Goal: Contribute content: Add original content to the website for others to see

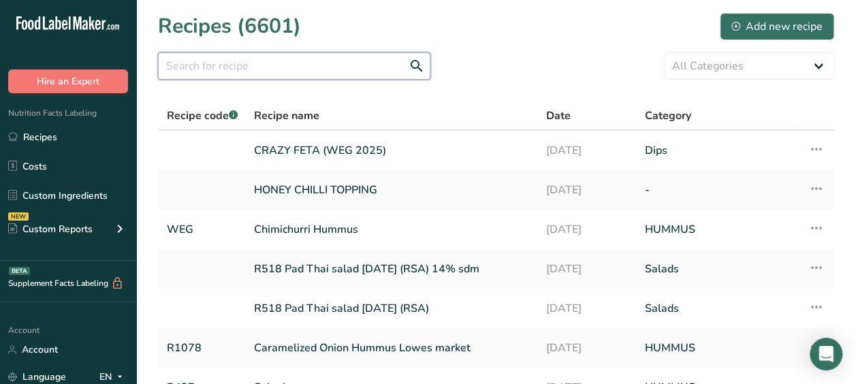
click at [243, 65] on input "text" at bounding box center [294, 65] width 272 height 27
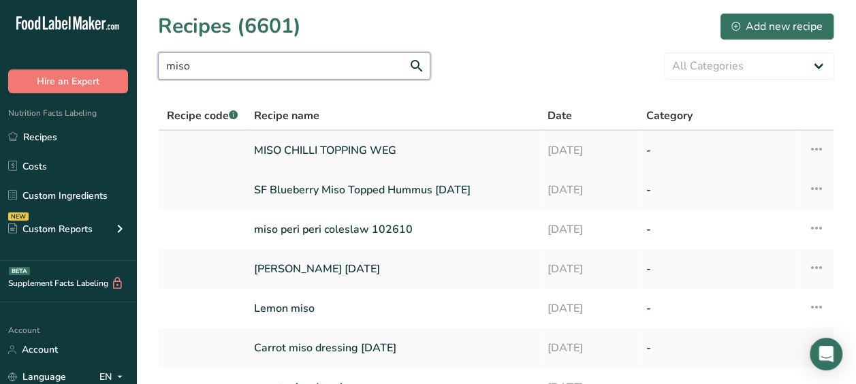
type input "miso"
click at [326, 146] on link "MISO CHILLI TOPPING WEG" at bounding box center [392, 150] width 277 height 29
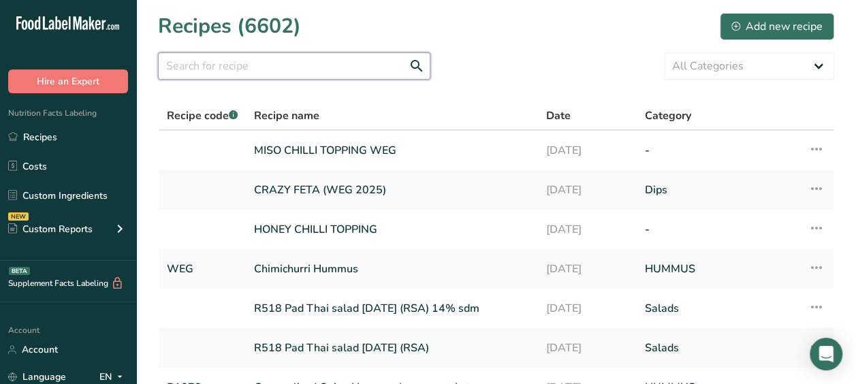
click at [229, 63] on input "text" at bounding box center [294, 65] width 272 height 27
type input "miso"
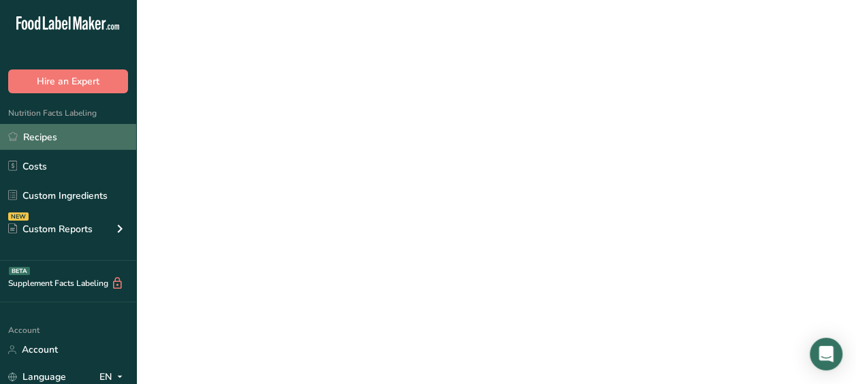
click at [39, 132] on link "Recipes" at bounding box center [68, 137] width 136 height 26
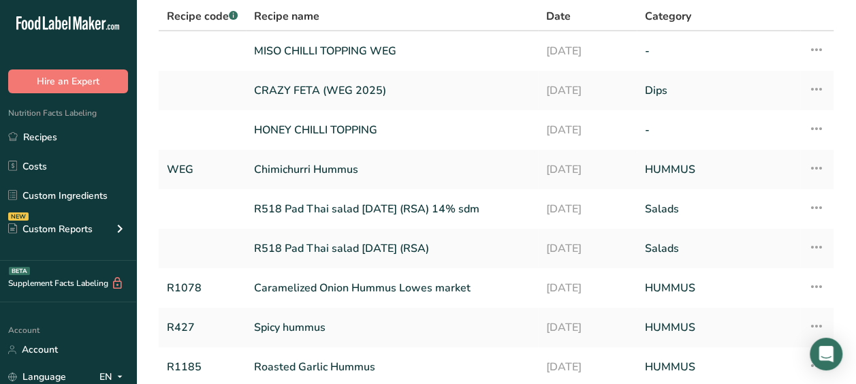
scroll to position [203, 0]
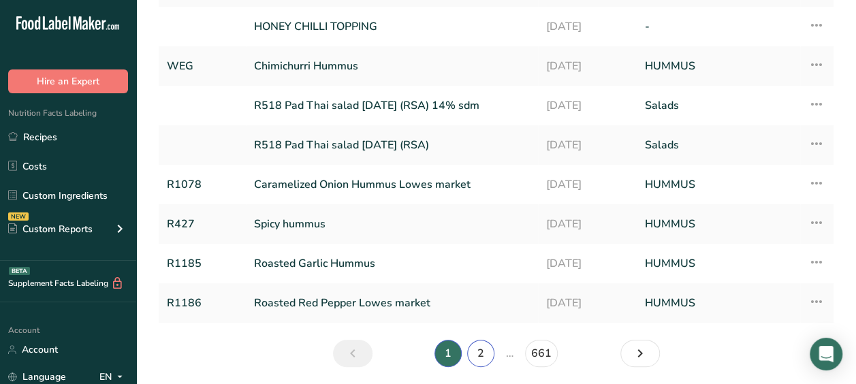
click at [490, 355] on link "2" at bounding box center [480, 353] width 27 height 27
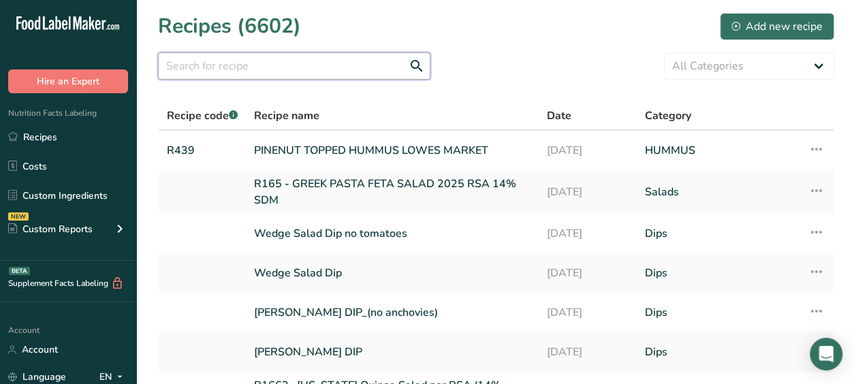
click at [229, 69] on input "text" at bounding box center [294, 65] width 272 height 27
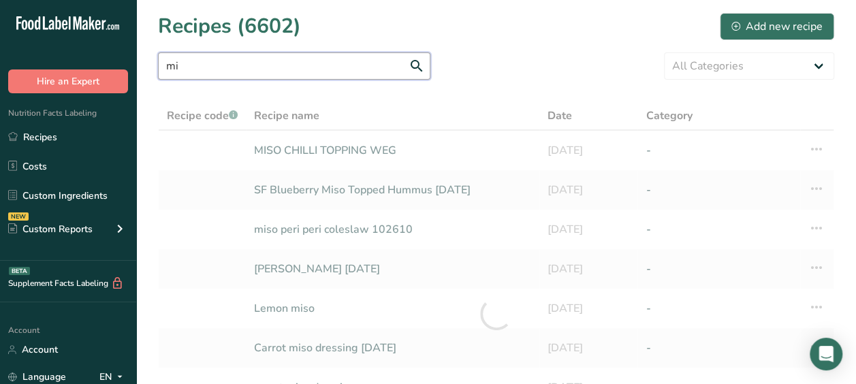
type input "m"
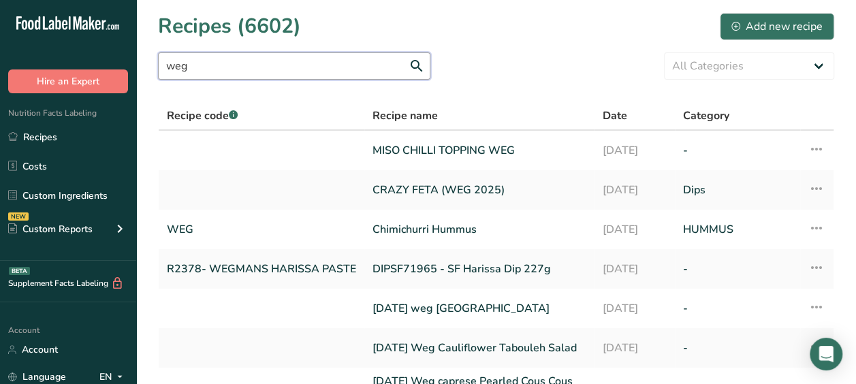
type input "weg"
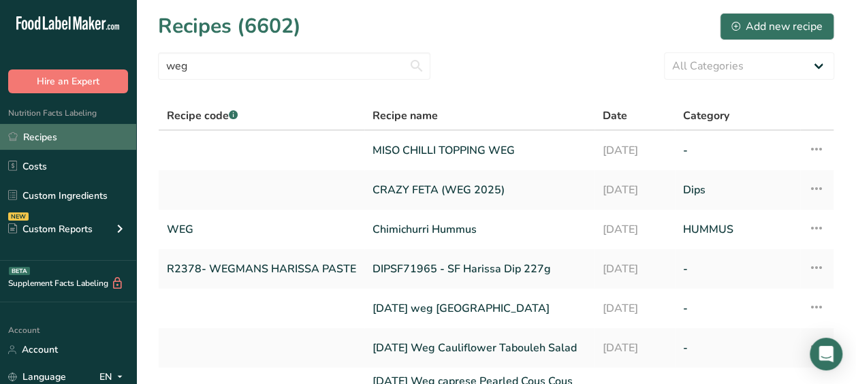
click at [60, 131] on link "Recipes" at bounding box center [68, 137] width 136 height 26
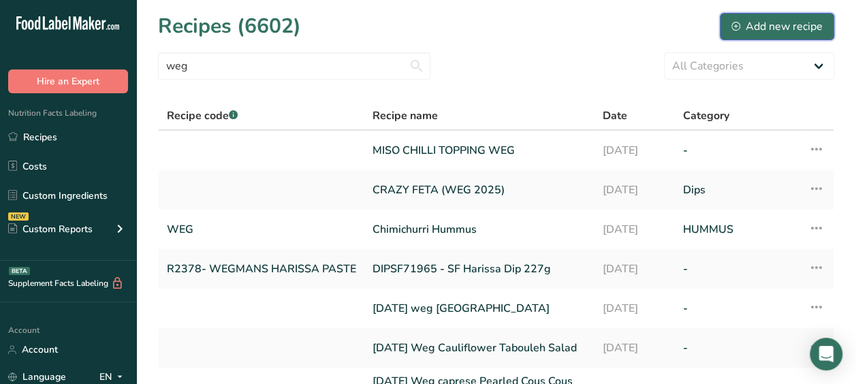
click at [795, 21] on div "Add new recipe" at bounding box center [776, 26] width 91 height 16
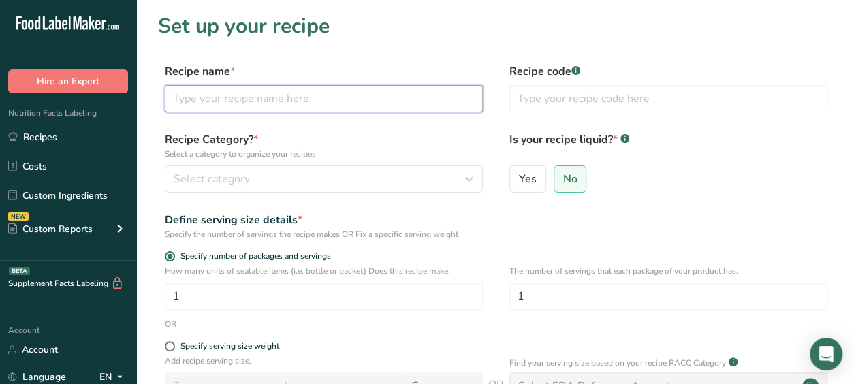
click at [316, 104] on input "text" at bounding box center [324, 98] width 318 height 27
type input "h"
type input "H"
type input "Original Hummus with Olive Oil"
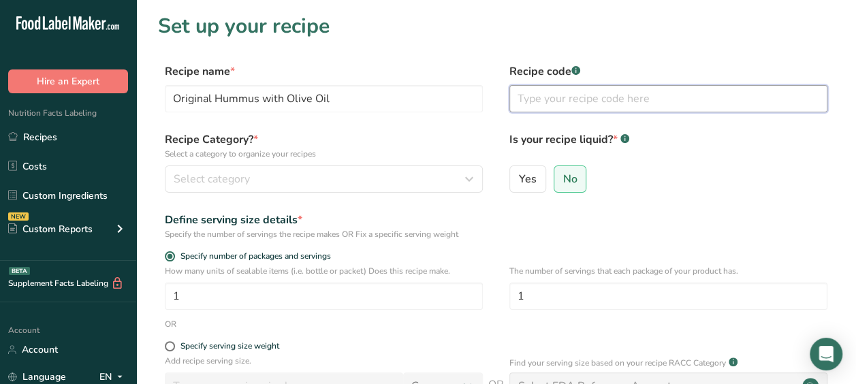
click at [537, 94] on input "text" at bounding box center [668, 98] width 318 height 27
type input "WEG"
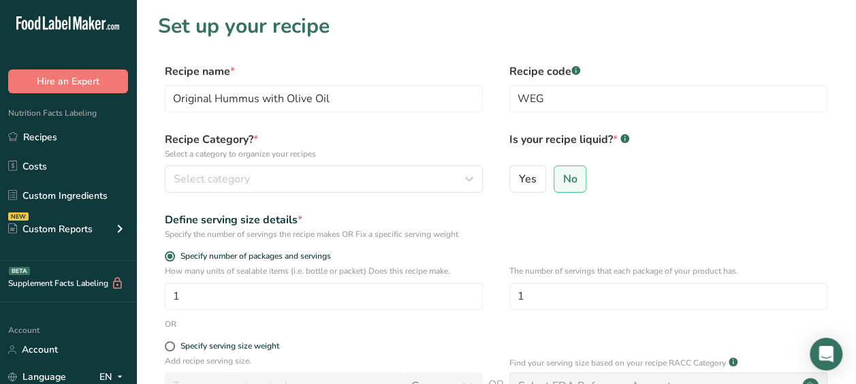
click at [364, 124] on form "Recipe name * Original Hummus with Olive Oil Recipe code .a-a{fill:#347362;}.b-…" at bounding box center [496, 304] width 676 height 483
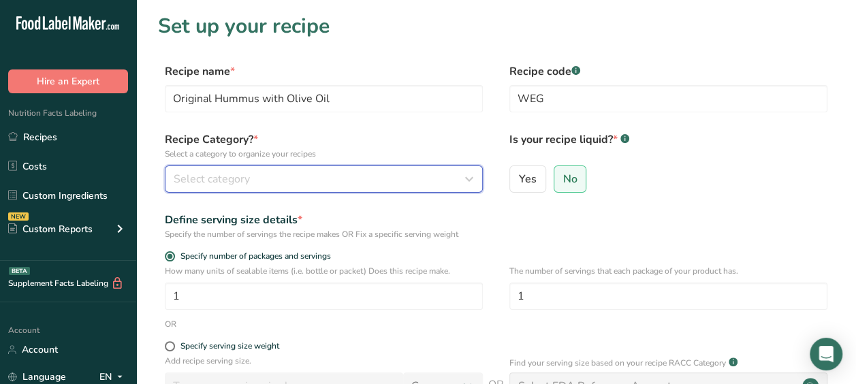
click at [342, 178] on div "Select category" at bounding box center [320, 179] width 292 height 16
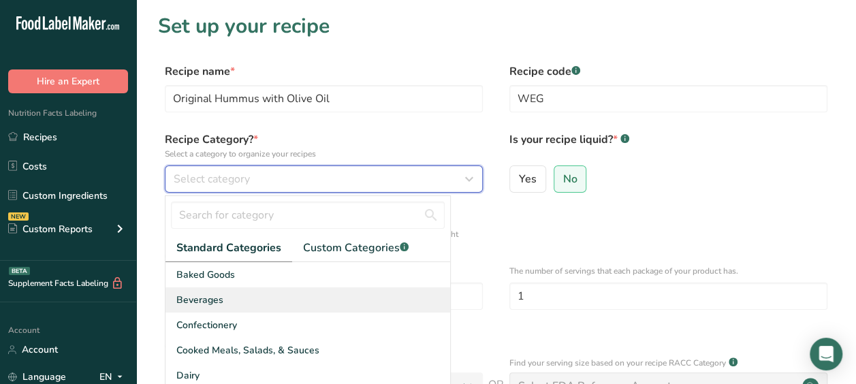
scroll to position [39, 0]
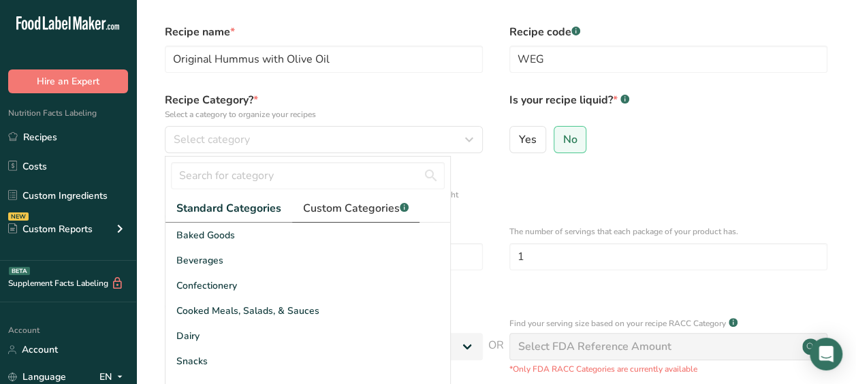
click at [349, 204] on span "Custom Categories .a-a{fill:#347362;}.b-a{fill:#fff;}" at bounding box center [356, 208] width 106 height 16
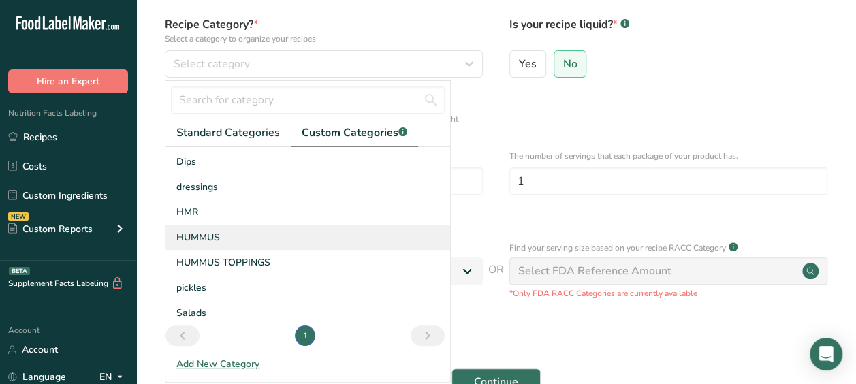
scroll to position [116, 0]
click at [221, 232] on div "HUMMUS" at bounding box center [307, 236] width 285 height 25
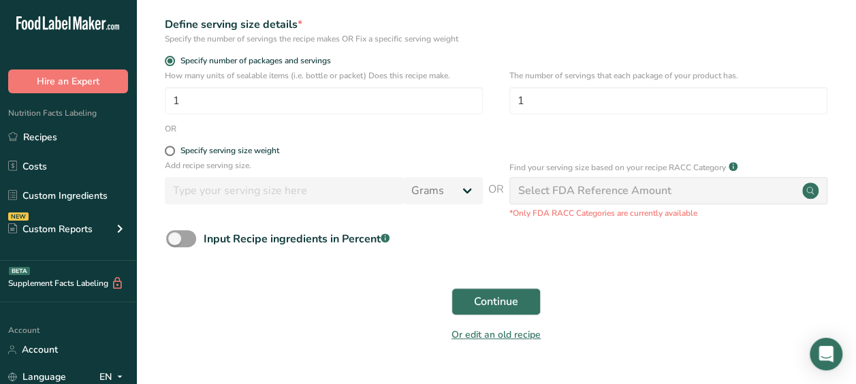
scroll to position [196, 0]
click at [288, 206] on div "Add recipe serving size. Grams kg mg mcg lb oz l mL fl oz tbsp tsp cup qt gallon" at bounding box center [324, 185] width 318 height 52
drag, startPoint x: 267, startPoint y: 206, endPoint x: 163, endPoint y: 147, distance: 119.5
click at [163, 147] on form "Recipe name * Original Hummus with Olive Oil Recipe code .a-a{fill:#347362;}.b-…" at bounding box center [496, 108] width 676 height 483
click at [163, 147] on div "Specify serving size weight" at bounding box center [496, 152] width 676 height 14
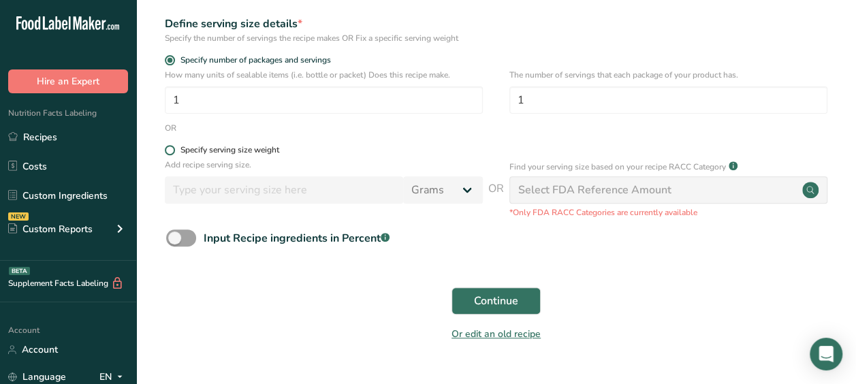
click at [166, 147] on span at bounding box center [170, 150] width 10 height 10
click at [166, 147] on input "Specify serving size weight" at bounding box center [169, 150] width 9 height 9
radio input "true"
radio input "false"
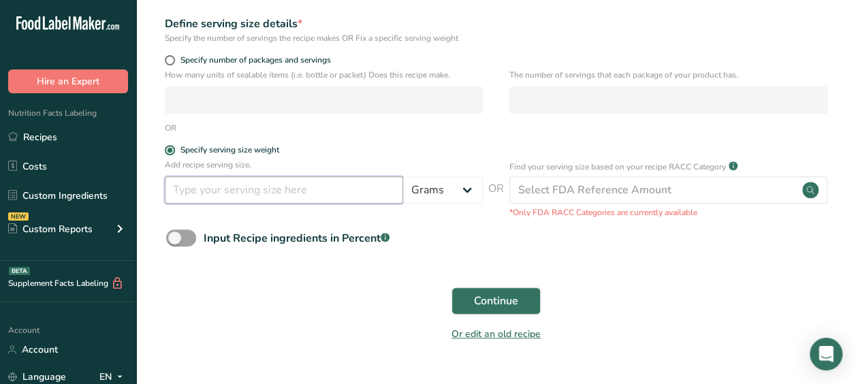
click at [206, 186] on input "number" at bounding box center [284, 189] width 238 height 27
type input "30"
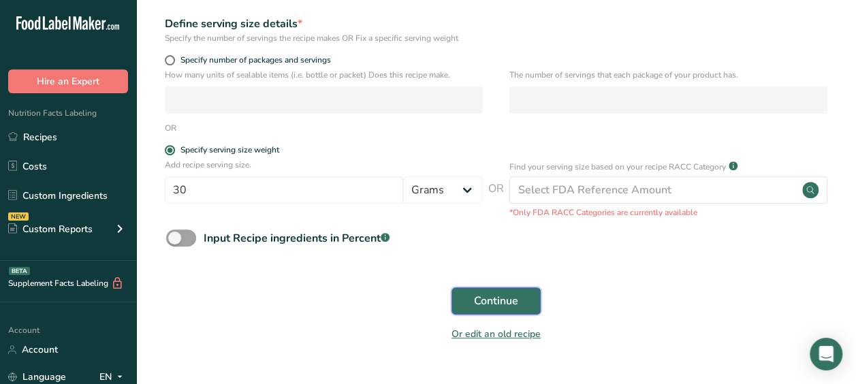
click at [461, 293] on button "Continue" at bounding box center [495, 300] width 89 height 27
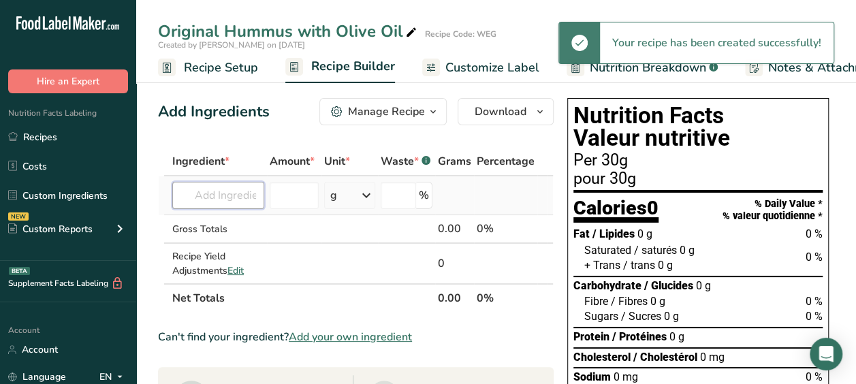
click at [212, 195] on input "text" at bounding box center [218, 195] width 92 height 27
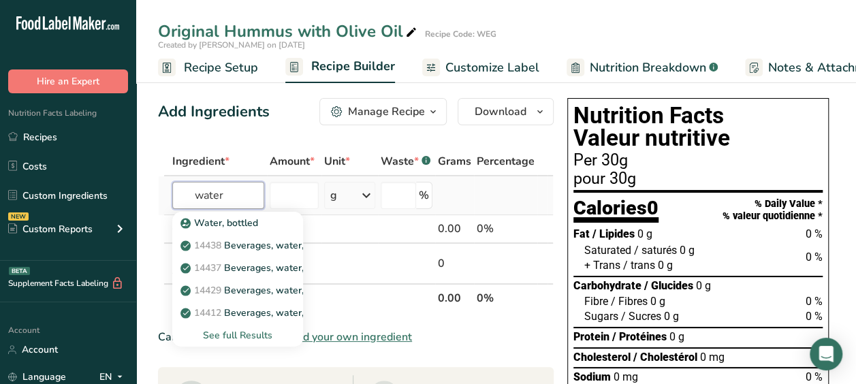
type input "water"
click at [234, 332] on div "See full Results" at bounding box center [237, 335] width 109 height 14
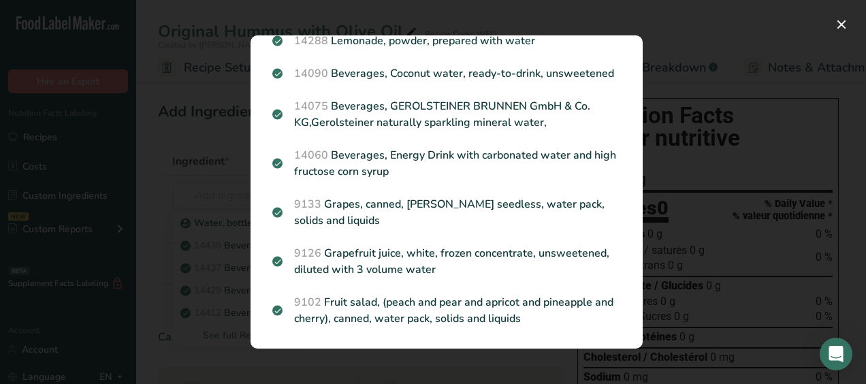
scroll to position [1980, 0]
click at [218, 232] on div "Search results modal" at bounding box center [433, 192] width 866 height 384
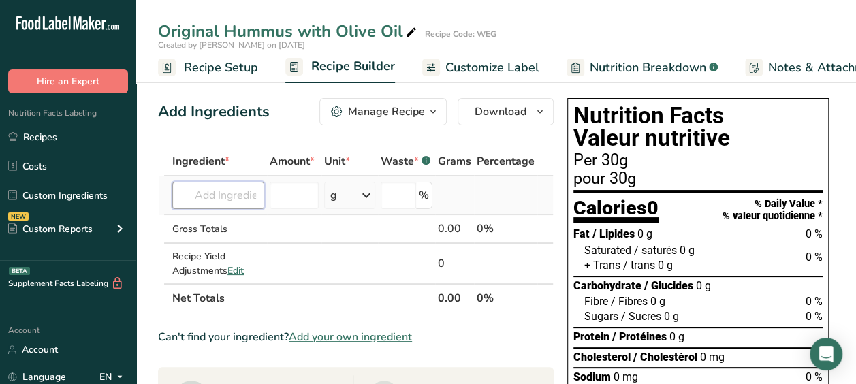
click at [217, 193] on input "text" at bounding box center [218, 195] width 92 height 27
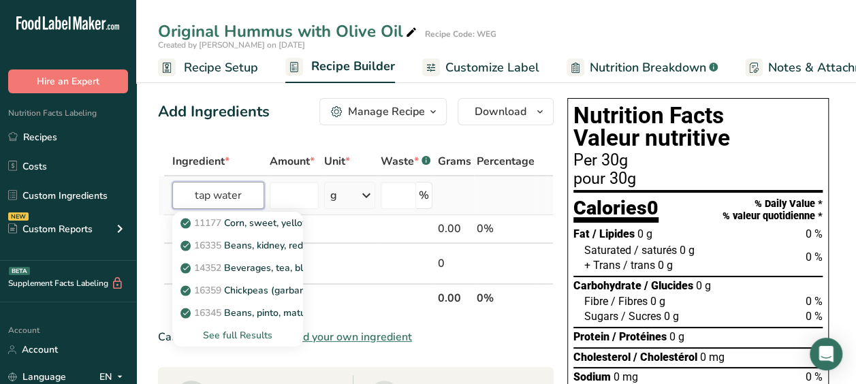
type input "tap water"
click at [235, 334] on div "See full Results" at bounding box center [237, 335] width 109 height 14
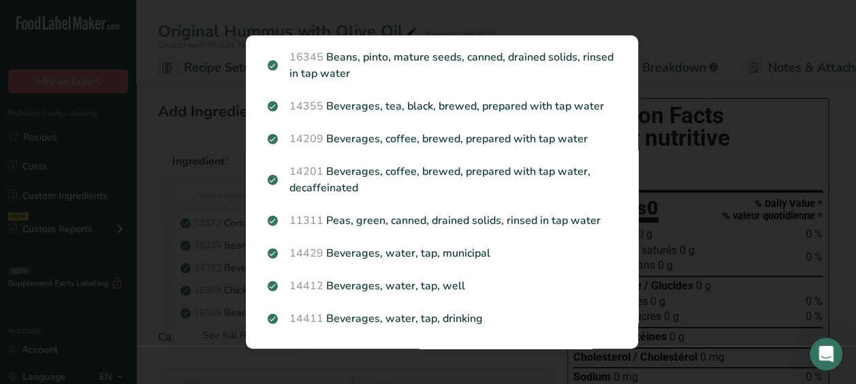
scroll to position [232, 0]
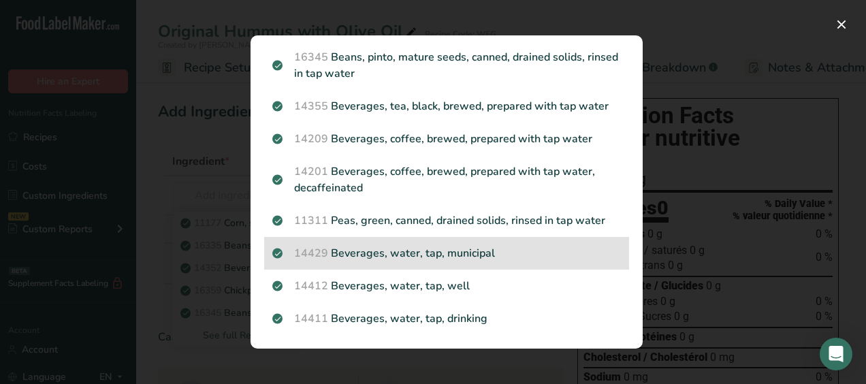
click at [407, 245] on p "14429 [GEOGRAPHIC_DATA], water, tap, municipal" at bounding box center [446, 253] width 349 height 16
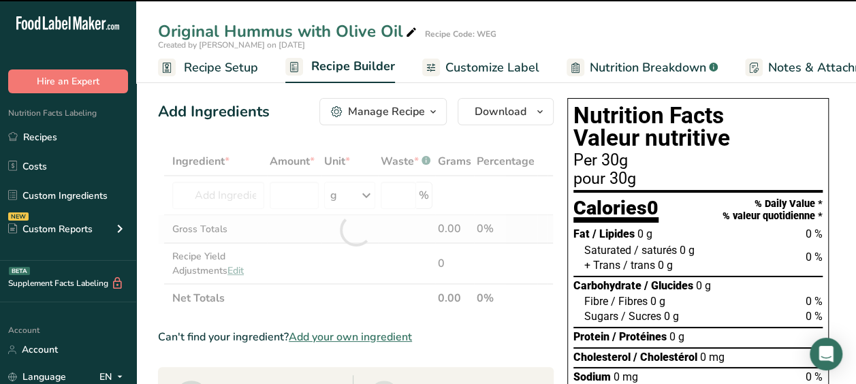
type input "0"
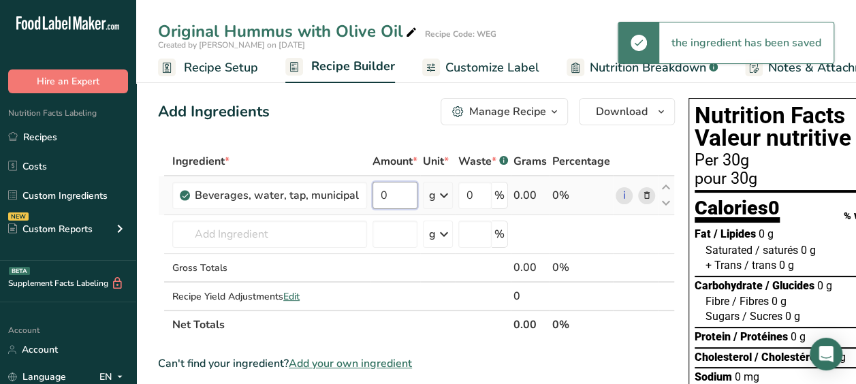
click at [398, 196] on input "0" at bounding box center [394, 195] width 45 height 27
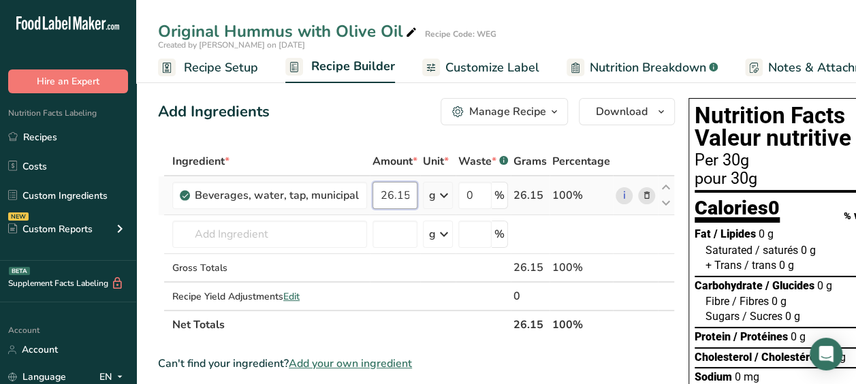
type input "26.15"
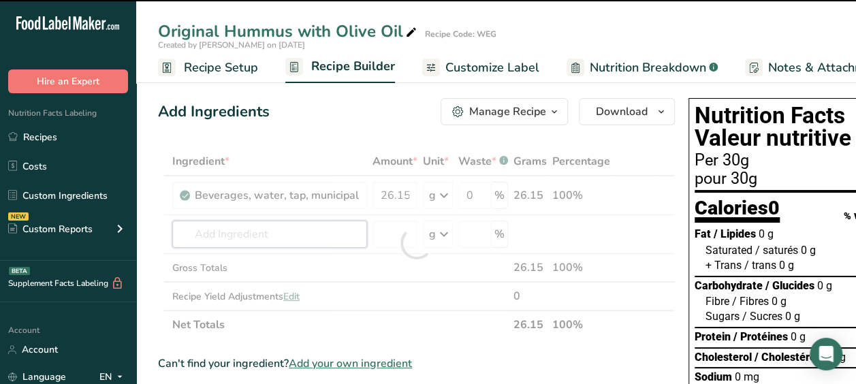
drag, startPoint x: 362, startPoint y: 227, endPoint x: 326, endPoint y: 232, distance: 36.3
click at [326, 232] on div "Ingredient * Amount * Unit * Waste * .a-a{fill:#347362;}.b-a{fill:#fff;} Grams …" at bounding box center [416, 243] width 517 height 192
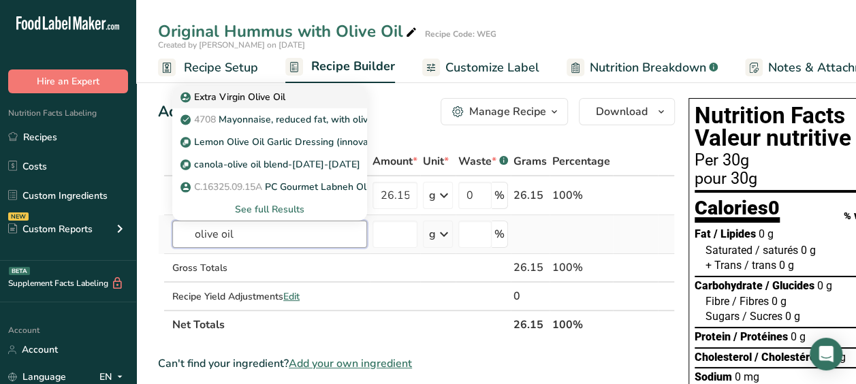
type input "olive oil"
click at [278, 93] on p "Extra Virgin Olive Oil" at bounding box center [234, 97] width 102 height 14
type input "Extra Virgin Olive Oil"
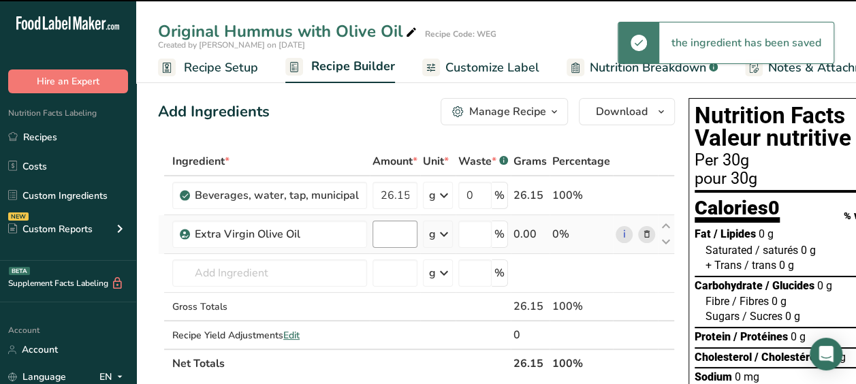
type input "0"
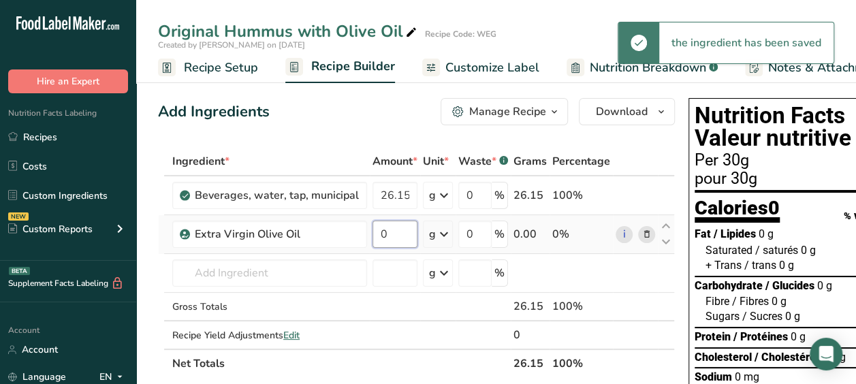
click at [398, 232] on input "0" at bounding box center [394, 234] width 45 height 27
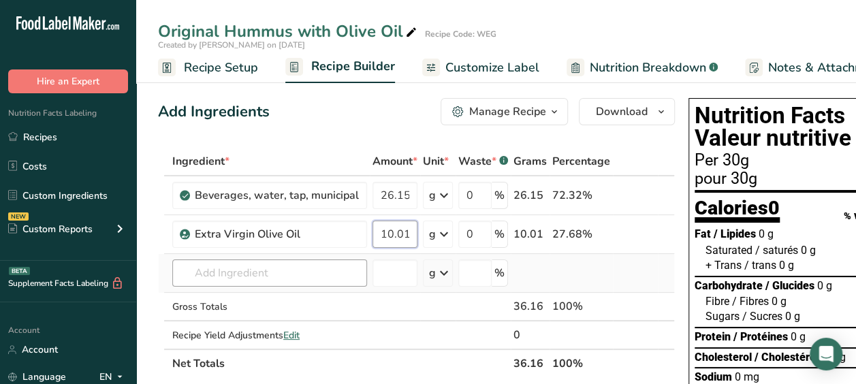
type input "10.01"
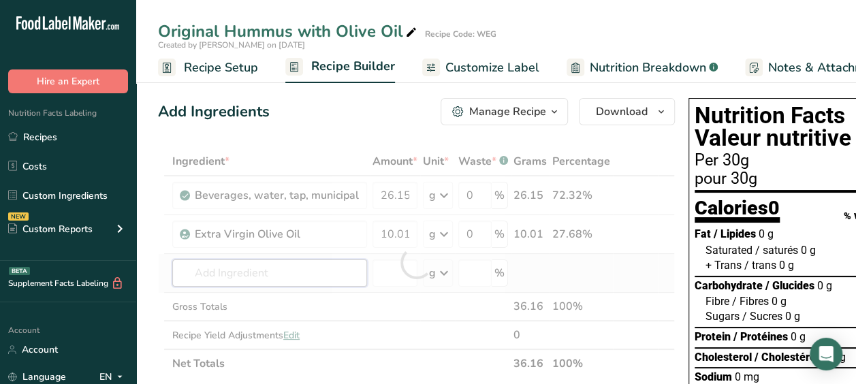
click at [276, 273] on div "Ingredient * Amount * Unit * Waste * .a-a{fill:#347362;}.b-a{fill:#fff;} Grams …" at bounding box center [416, 262] width 517 height 231
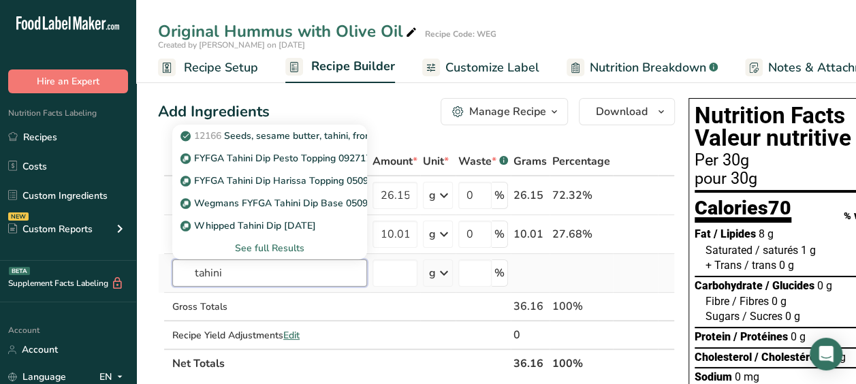
drag, startPoint x: 226, startPoint y: 271, endPoint x: 179, endPoint y: 283, distance: 48.4
click at [179, 283] on input "tahini" at bounding box center [269, 272] width 195 height 27
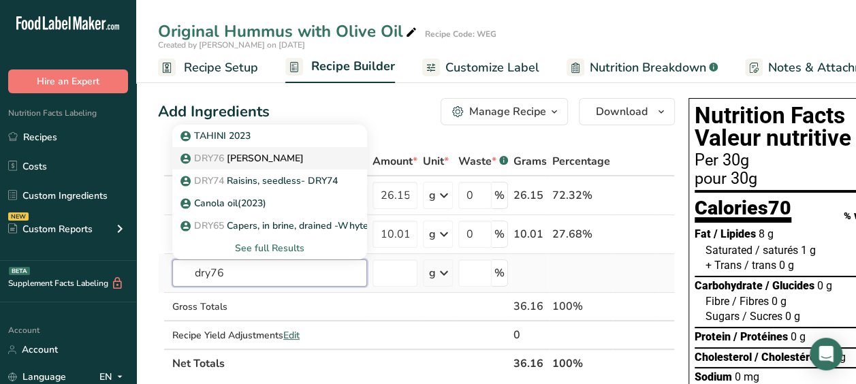
type input "dry76"
click at [255, 153] on p "DRY76 Balsam Tahini" at bounding box center [243, 158] width 121 height 14
type input "[PERSON_NAME]"
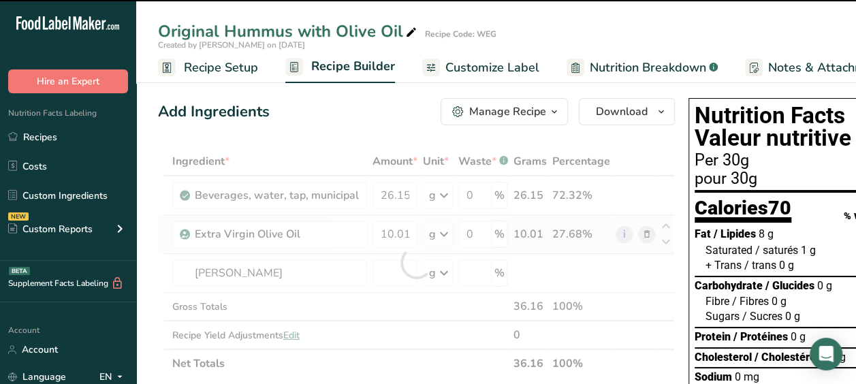
type input "0"
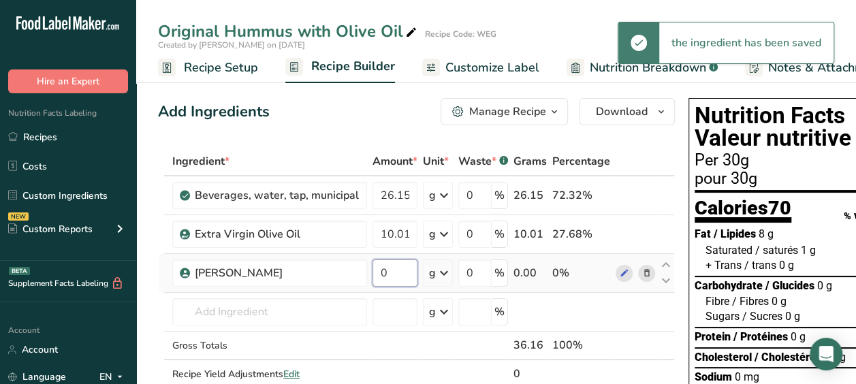
click at [391, 272] on input "0" at bounding box center [394, 272] width 45 height 27
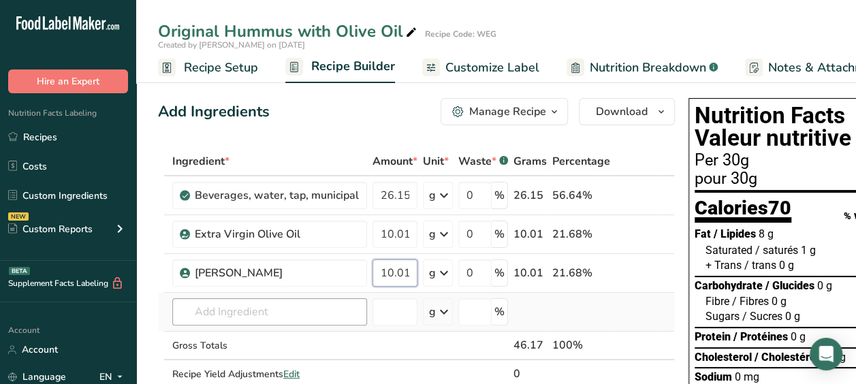
type input "10.01"
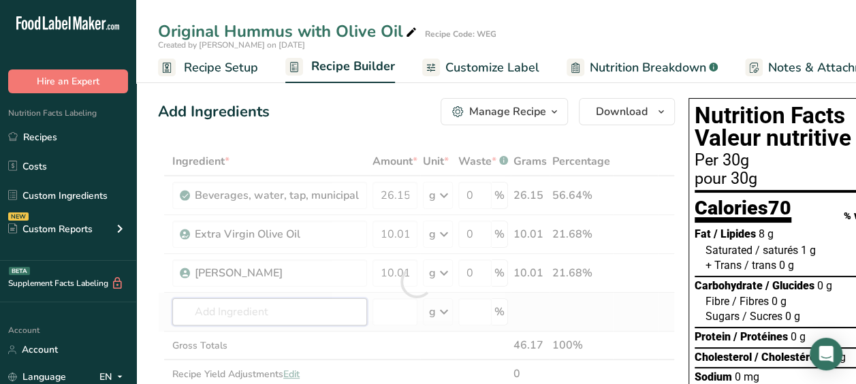
click at [279, 309] on div "Ingredient * Amount * Unit * Waste * .a-a{fill:#347362;}.b-a{fill:#fff;} Grams …" at bounding box center [416, 282] width 517 height 270
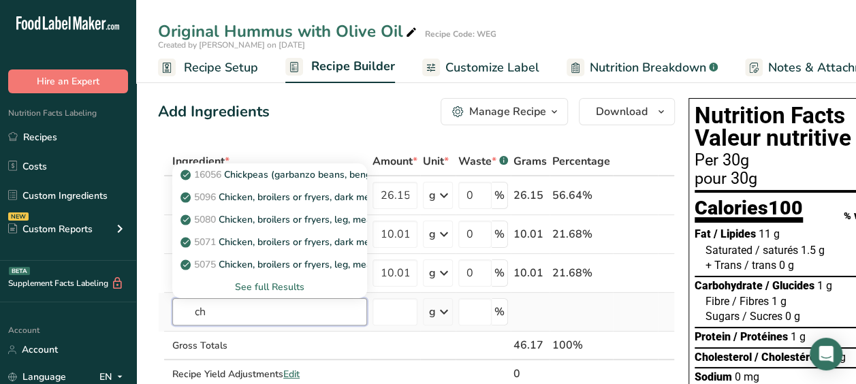
type input "c"
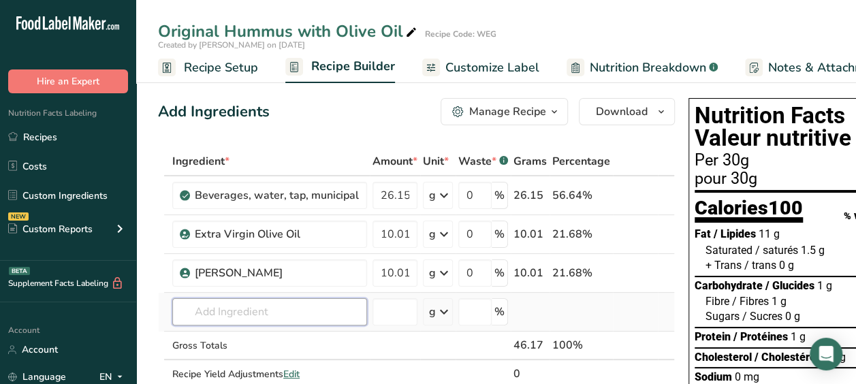
click at [319, 315] on input "text" at bounding box center [269, 311] width 195 height 27
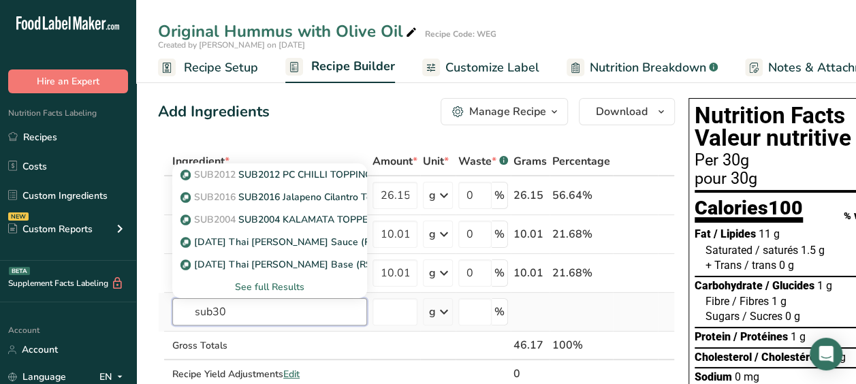
type input "sub30"
click at [281, 281] on div "See full Results" at bounding box center [269, 287] width 173 height 14
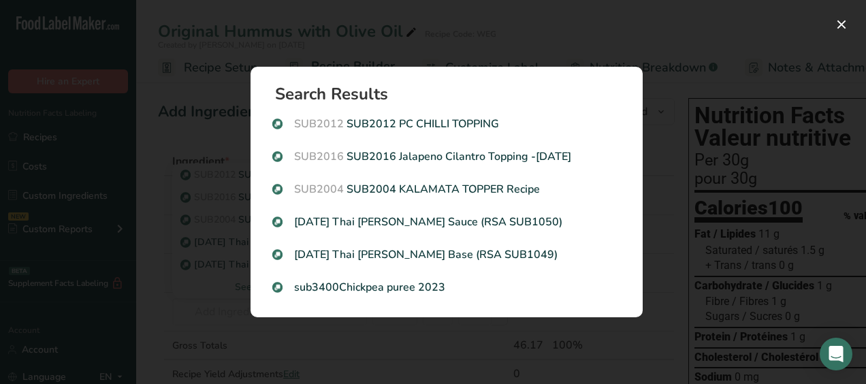
click at [178, 268] on div "Search results modal" at bounding box center [433, 192] width 866 height 384
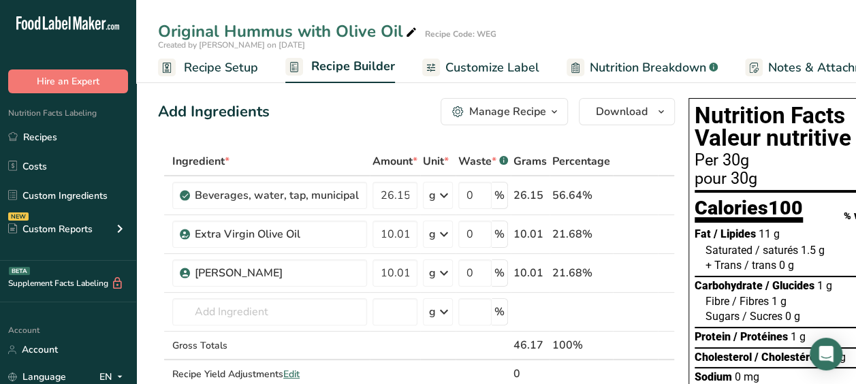
click at [178, 268] on div "[PERSON_NAME]" at bounding box center [269, 272] width 195 height 27
drag, startPoint x: 178, startPoint y: 268, endPoint x: 227, endPoint y: 306, distance: 62.7
click at [227, 306] on input "text" at bounding box center [269, 311] width 195 height 27
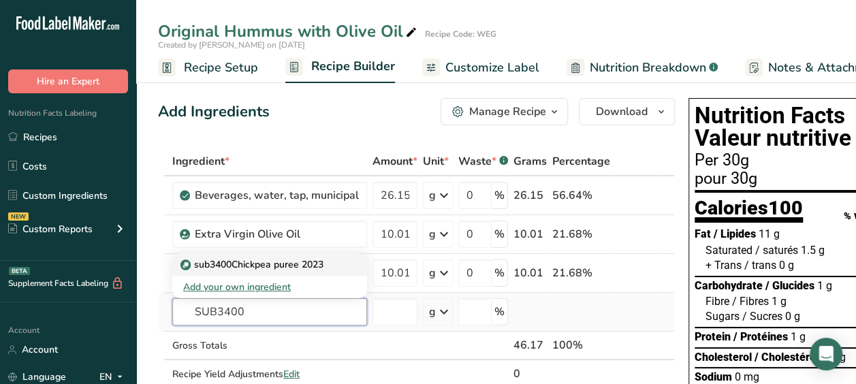
type input "SUB3400"
click at [280, 258] on p "sub3400Chickpea puree 2023" at bounding box center [253, 264] width 140 height 14
type input "sub3400Chickpea puree 2023"
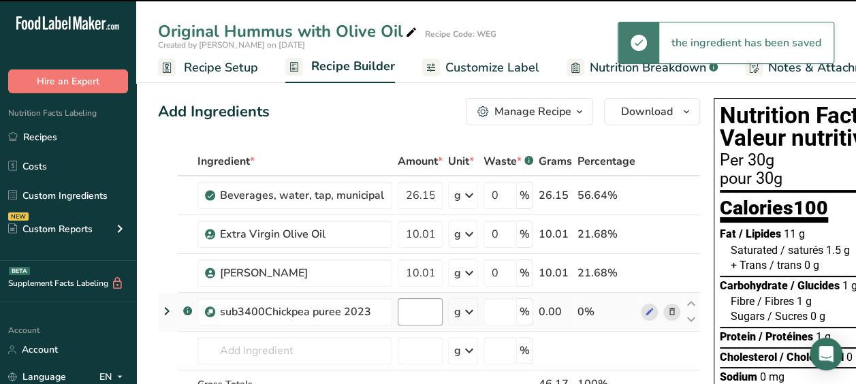
type input "0"
drag, startPoint x: 397, startPoint y: 318, endPoint x: 394, endPoint y: 308, distance: 10.6
click at [395, 308] on td "0" at bounding box center [420, 312] width 50 height 39
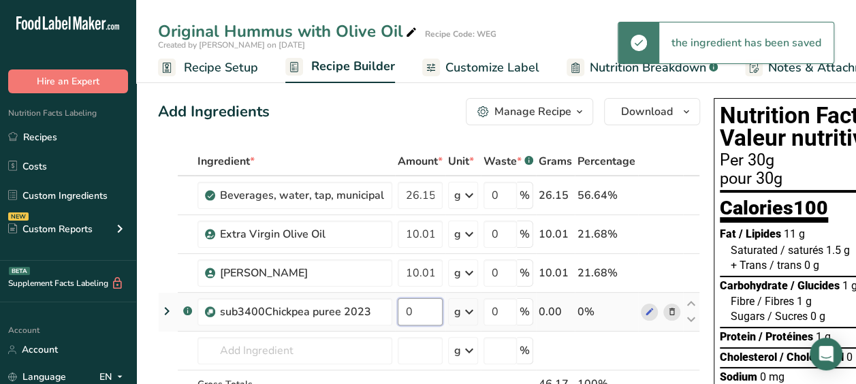
click at [398, 308] on input "0" at bounding box center [420, 311] width 45 height 27
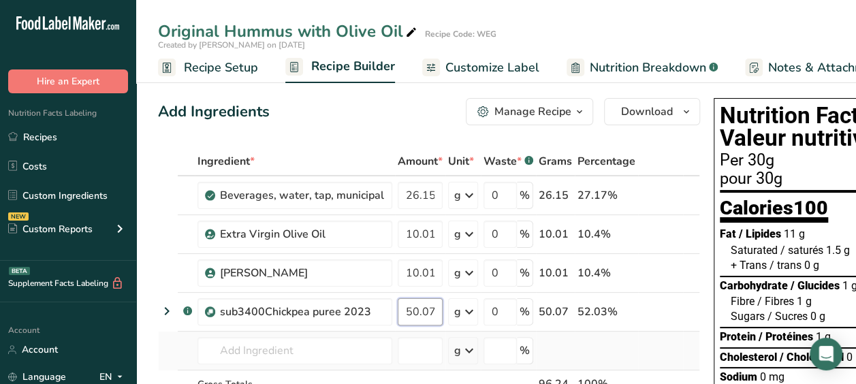
type input "50.07"
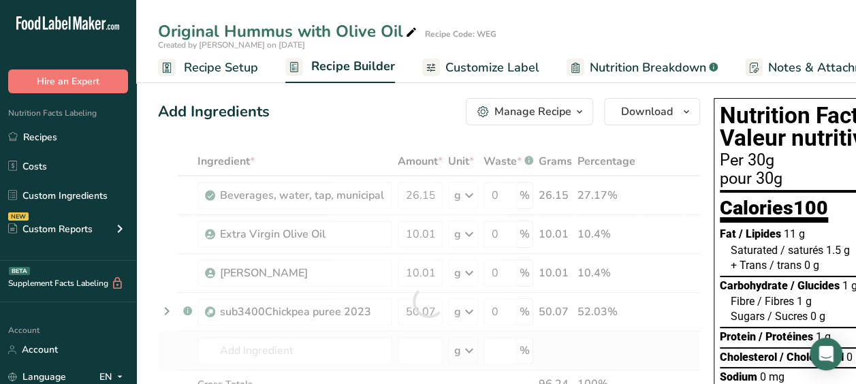
click at [294, 335] on div "Ingredient * Amount * Unit * Waste * .a-a{fill:#347362;}.b-a{fill:#fff;} Grams …" at bounding box center [429, 301] width 542 height 308
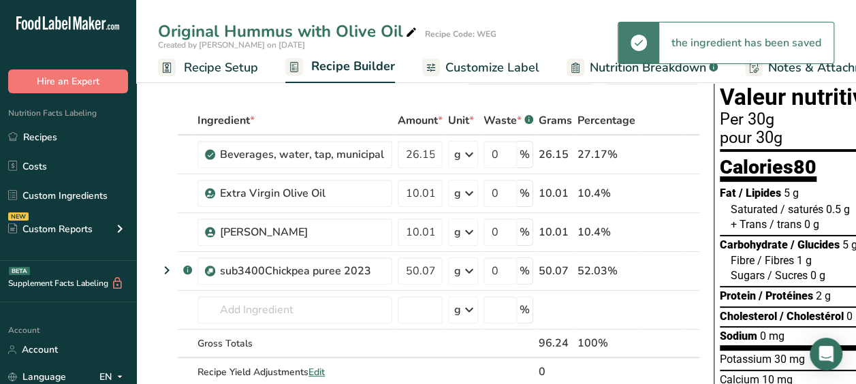
click at [291, 345] on div "Gross Totals" at bounding box center [294, 343] width 195 height 14
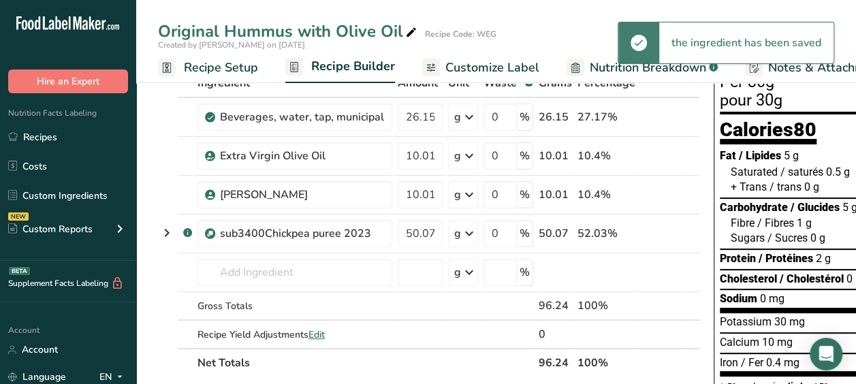
scroll to position [80, 0]
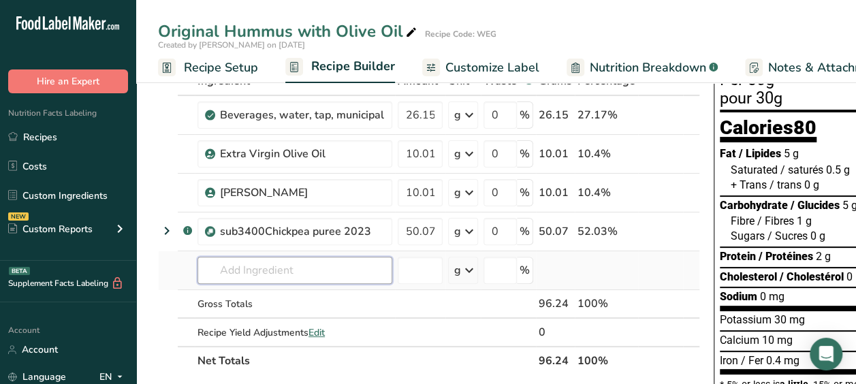
click at [261, 275] on input "text" at bounding box center [294, 270] width 195 height 27
type input "A"
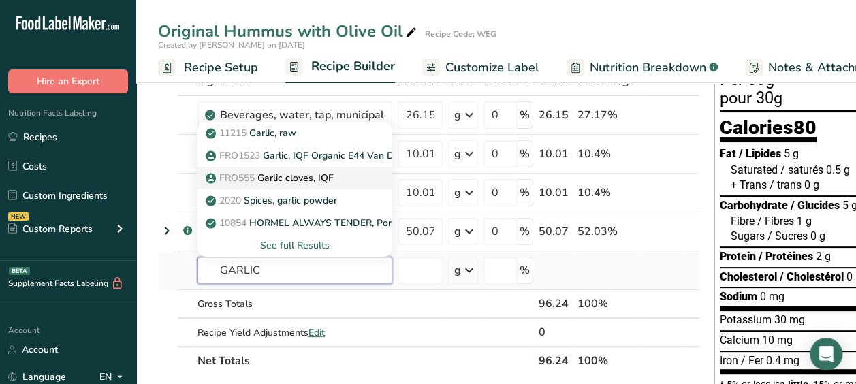
type input "GARLIC"
click at [315, 169] on link "FRO555 Garlic cloves, IQF" at bounding box center [294, 178] width 195 height 22
type input "Garlic cloves, IQF"
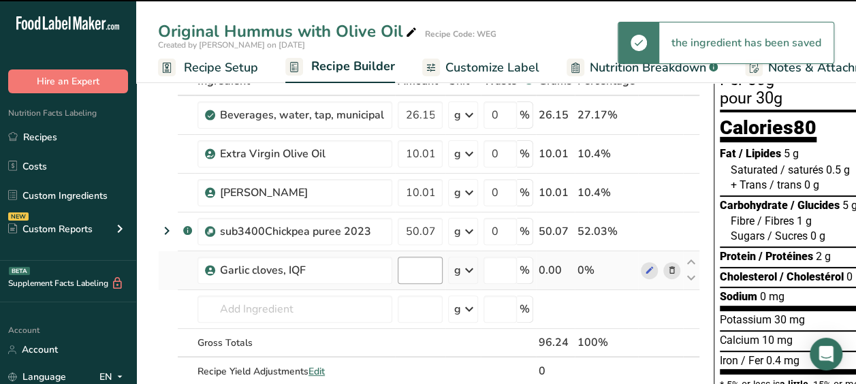
type input "0"
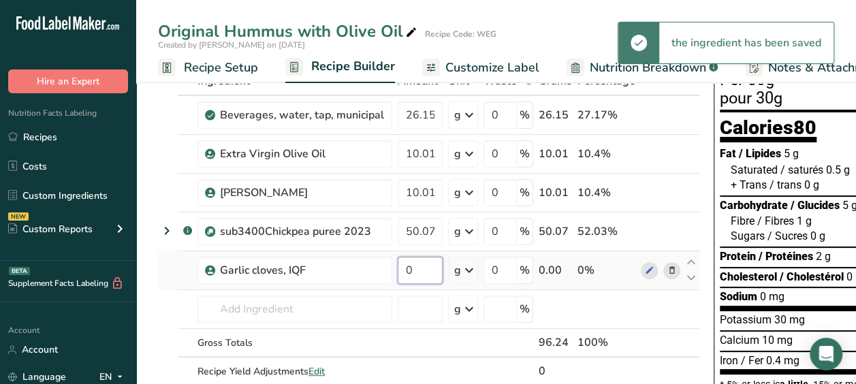
click at [417, 270] on input "0" at bounding box center [420, 270] width 45 height 27
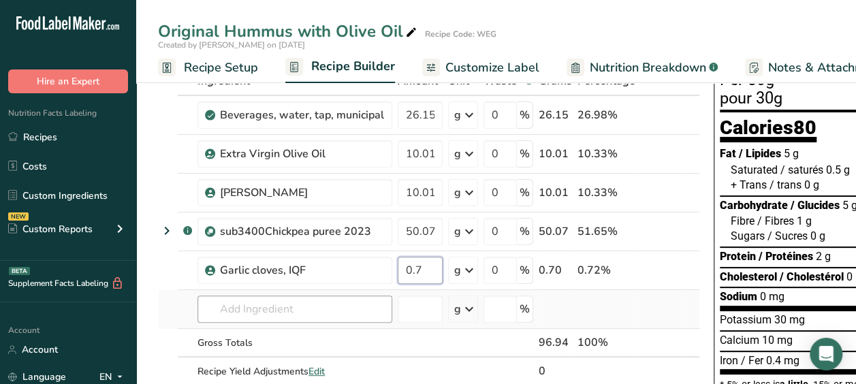
type input "0.7"
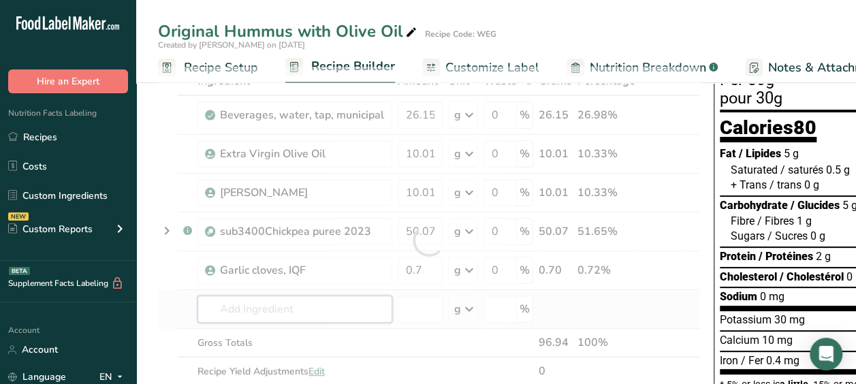
click at [273, 310] on div "Ingredient * Amount * Unit * Waste * .a-a{fill:#347362;}.b-a{fill:#fff;} Grams …" at bounding box center [429, 240] width 542 height 347
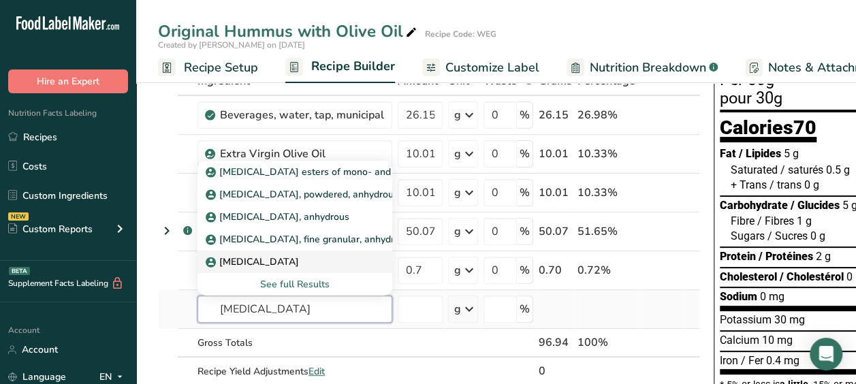
type input "[MEDICAL_DATA]"
click at [281, 263] on div "[MEDICAL_DATA]" at bounding box center [283, 262] width 151 height 14
type input "[MEDICAL_DATA]"
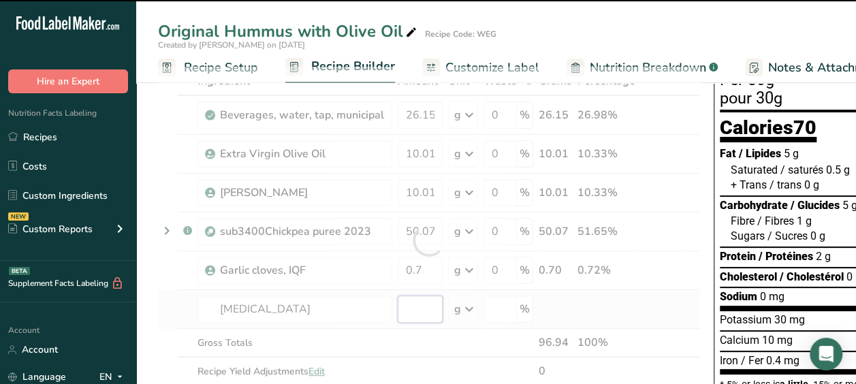
click at [410, 304] on input "number" at bounding box center [420, 309] width 45 height 27
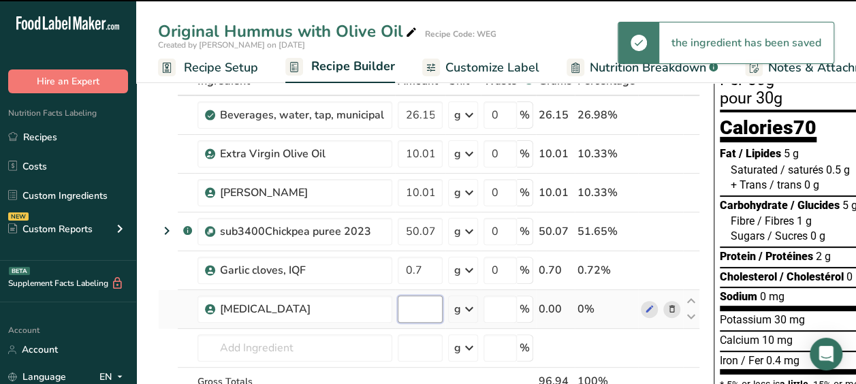
type input "0"
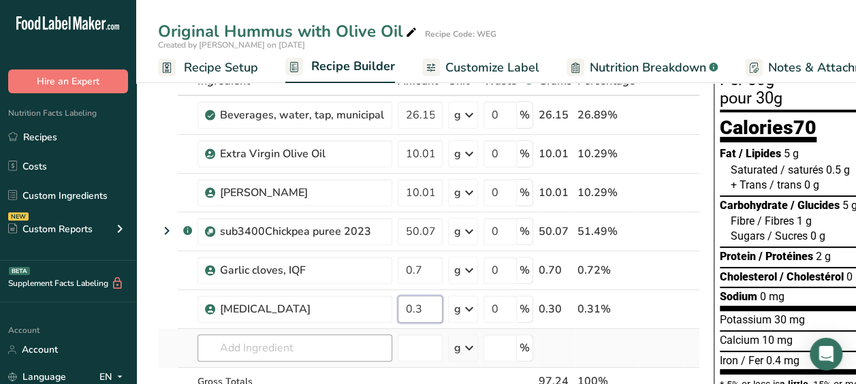
type input "0.3"
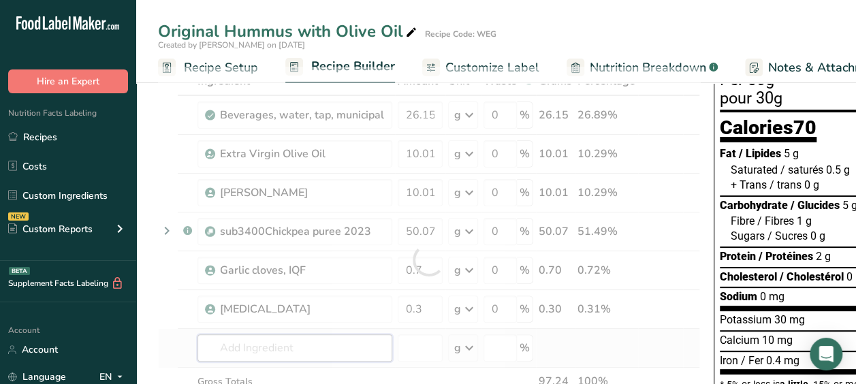
click at [316, 340] on div "Ingredient * Amount * Unit * Waste * .a-a{fill:#347362;}.b-a{fill:#fff;} Grams …" at bounding box center [429, 260] width 542 height 386
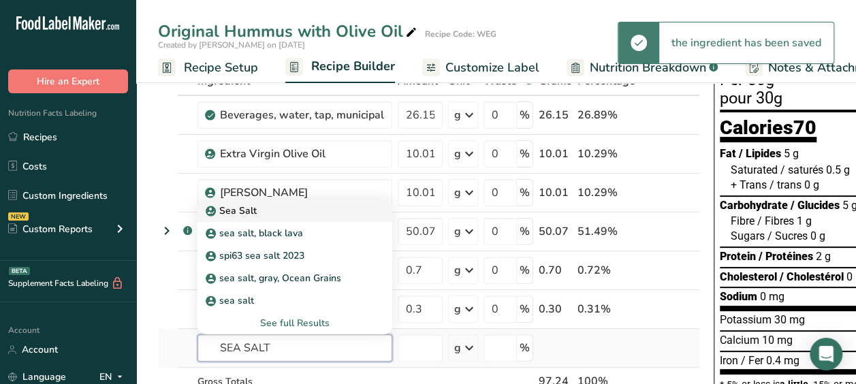
type input "SEA SALT"
click at [264, 204] on div "Sea Salt" at bounding box center [283, 211] width 151 height 14
type input "Sea Salt"
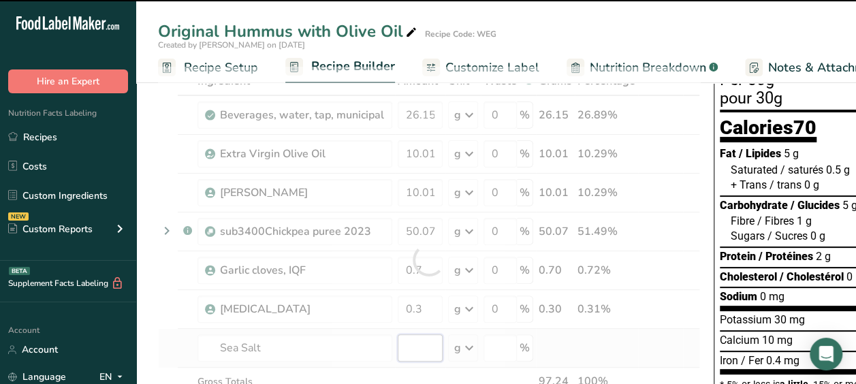
click at [424, 340] on input "number" at bounding box center [420, 347] width 45 height 27
type input "0"
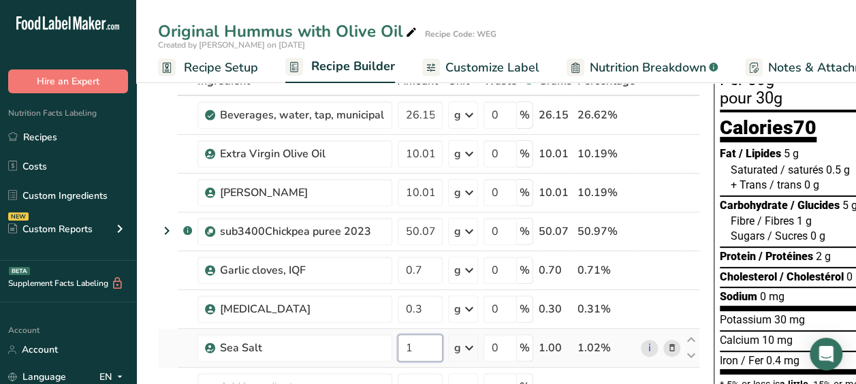
type input "1"
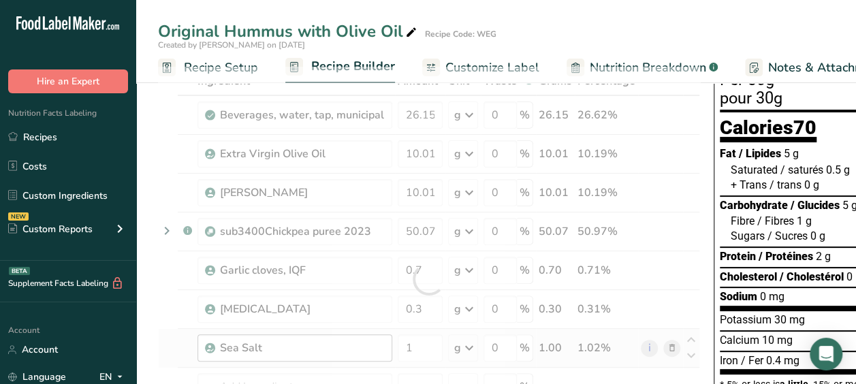
click at [313, 340] on div "Ingredient * Amount * Unit * Waste * .a-a{fill:#347362;}.b-a{fill:#fff;} Grams …" at bounding box center [429, 279] width 542 height 425
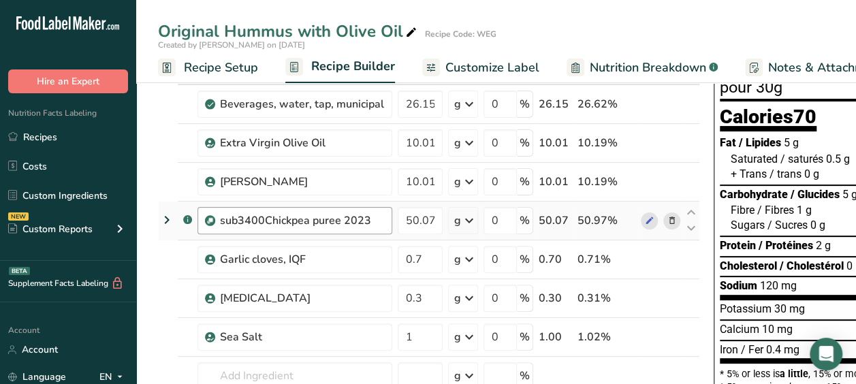
scroll to position [0, 0]
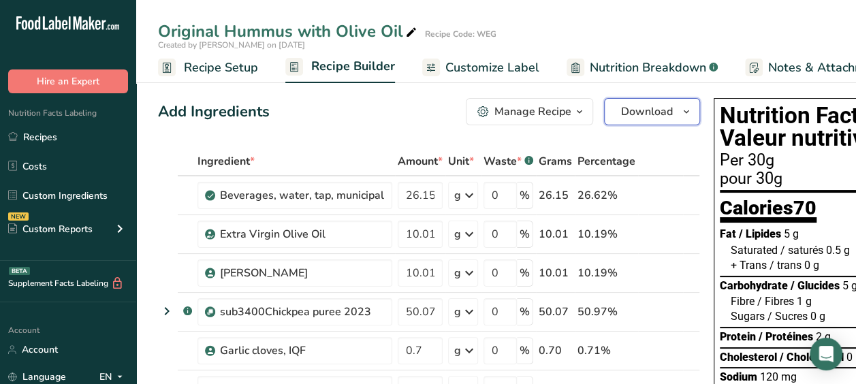
click at [663, 120] on button "Download" at bounding box center [652, 111] width 96 height 27
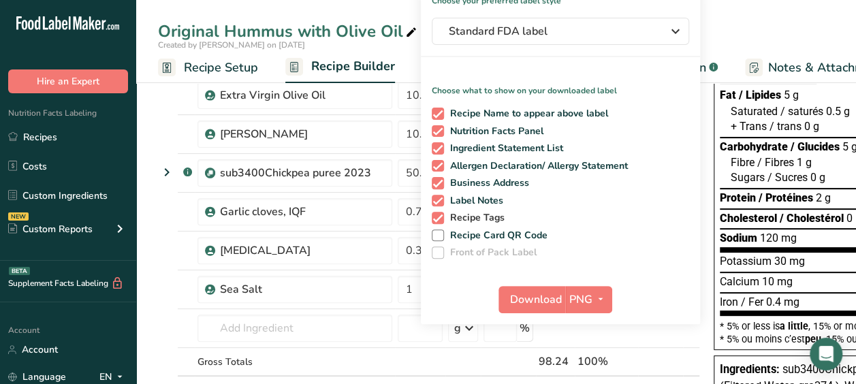
scroll to position [140, 0]
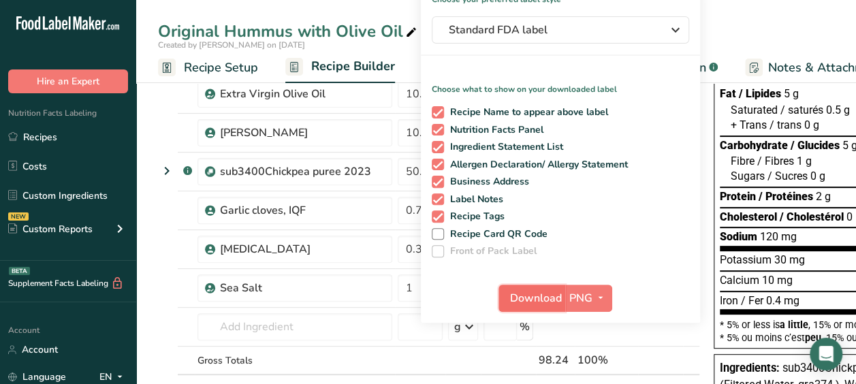
click at [515, 293] on span "Download" at bounding box center [536, 298] width 52 height 16
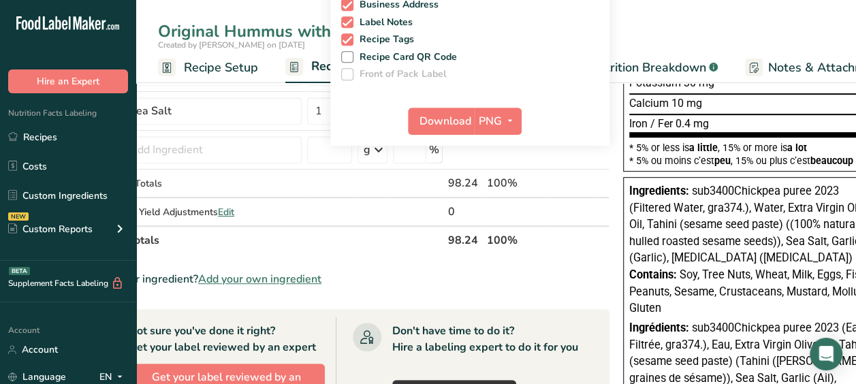
scroll to position [318, 0]
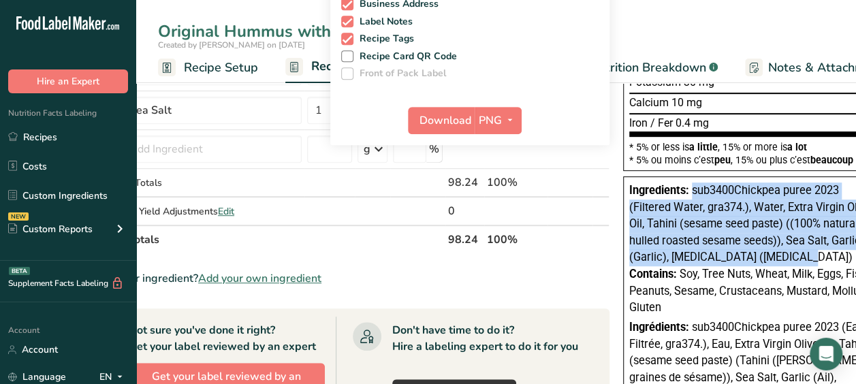
drag, startPoint x: 688, startPoint y: 190, endPoint x: 784, endPoint y: 255, distance: 116.7
click at [784, 255] on div "Ingredients: sub3400Chickpea puree 2023 (Filtered Water, gra374.), Water, Extra…" at bounding box center [753, 225] width 249 height 84
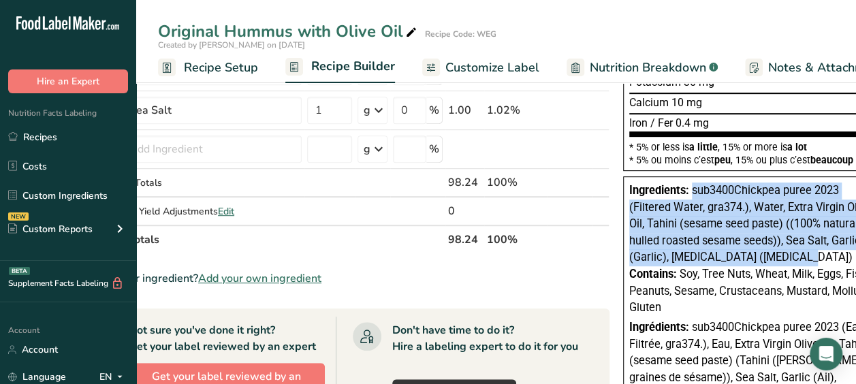
copy span "sub3400Chickpea puree 2023 (Filtered Water, gra374.), Water, Extra Virgin Olive…"
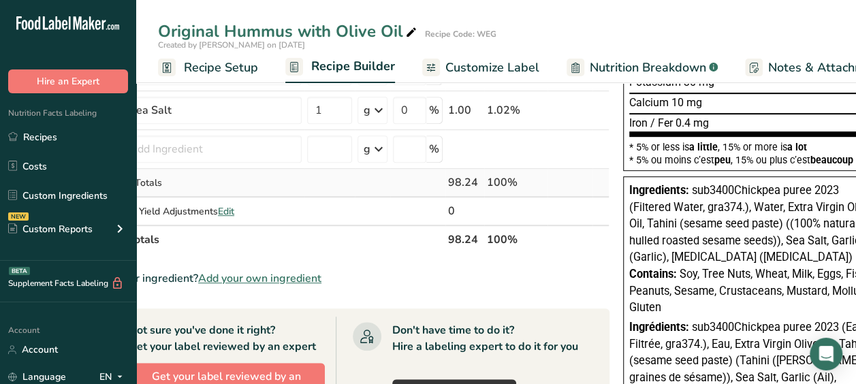
click at [569, 174] on td at bounding box center [570, 183] width 45 height 29
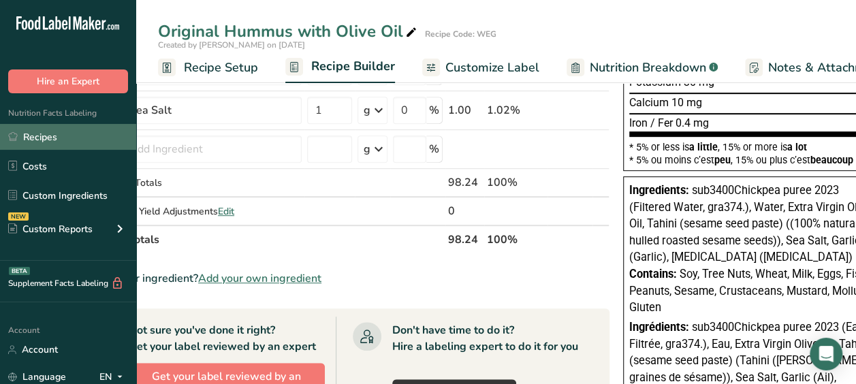
click at [65, 139] on link "Recipes" at bounding box center [68, 137] width 136 height 26
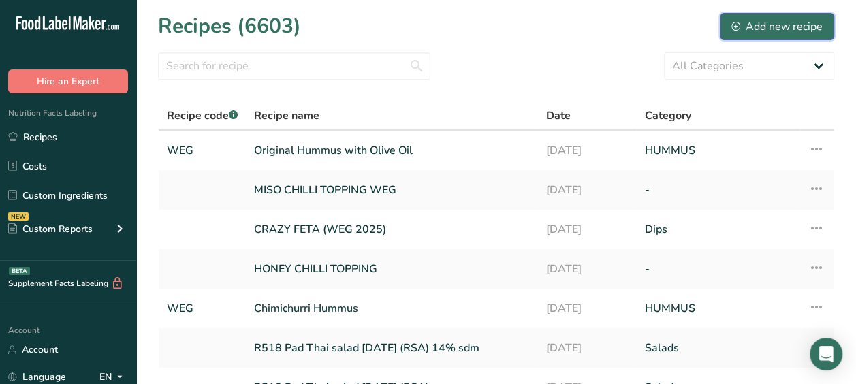
click at [735, 18] on div "Add new recipe" at bounding box center [776, 26] width 91 height 16
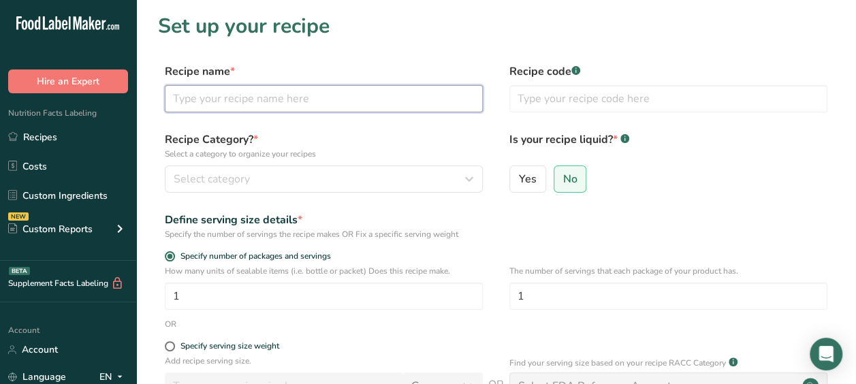
click at [319, 108] on input "text" at bounding box center [324, 98] width 318 height 27
type input "Luscious Lemon Hummus"
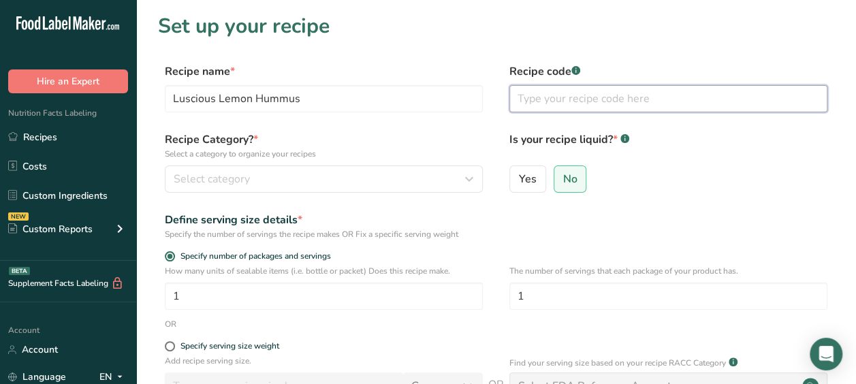
click at [556, 92] on input "text" at bounding box center [668, 98] width 318 height 27
type input "WEG"
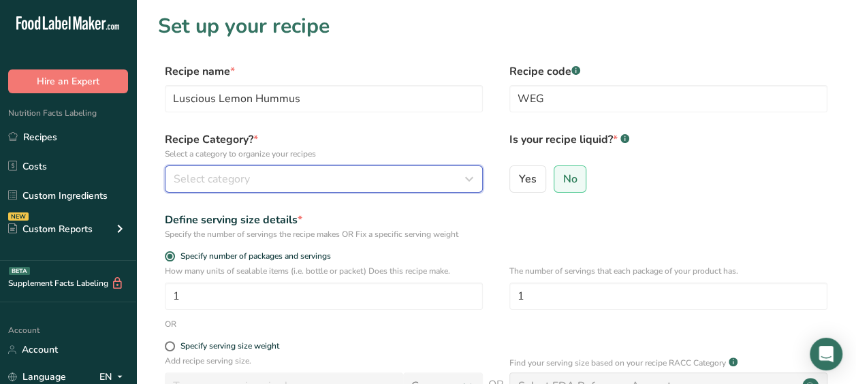
click at [451, 170] on button "Select category" at bounding box center [324, 178] width 318 height 27
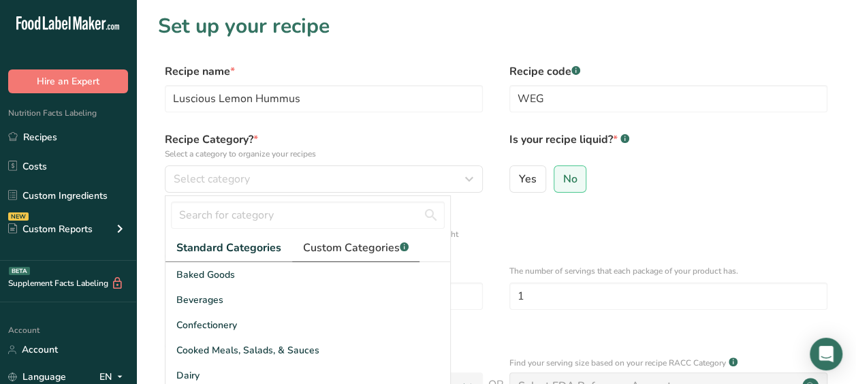
click at [320, 249] on span "Custom Categories .a-a{fill:#347362;}.b-a{fill:#fff;}" at bounding box center [356, 248] width 106 height 16
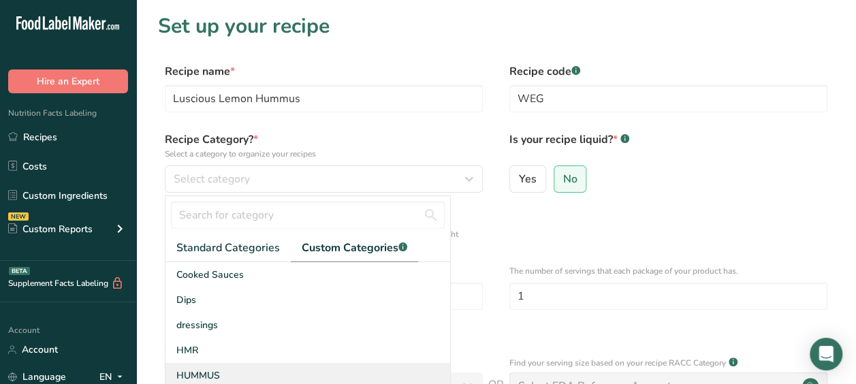
click at [206, 378] on span "HUMMUS" at bounding box center [198, 375] width 44 height 14
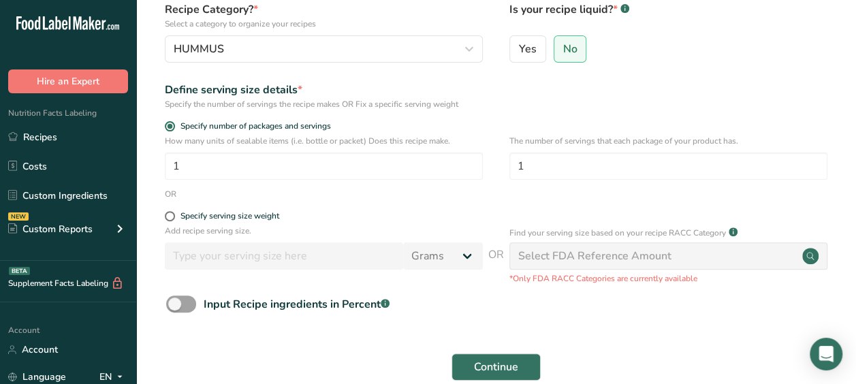
scroll to position [158, 0]
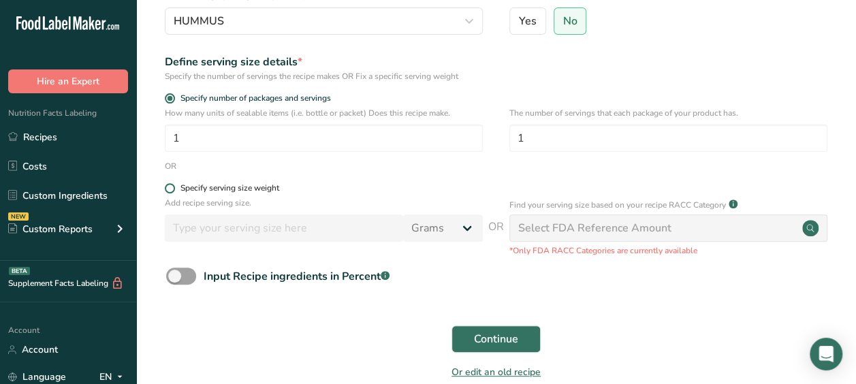
click at [166, 188] on span at bounding box center [170, 188] width 10 height 10
click at [166, 188] on input "Specify serving size weight" at bounding box center [169, 188] width 9 height 9
radio input "true"
radio input "false"
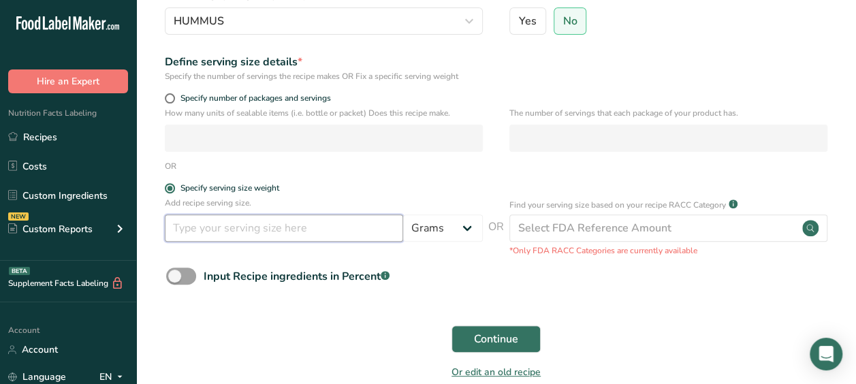
click at [208, 220] on input "number" at bounding box center [284, 228] width 238 height 27
type input "30"
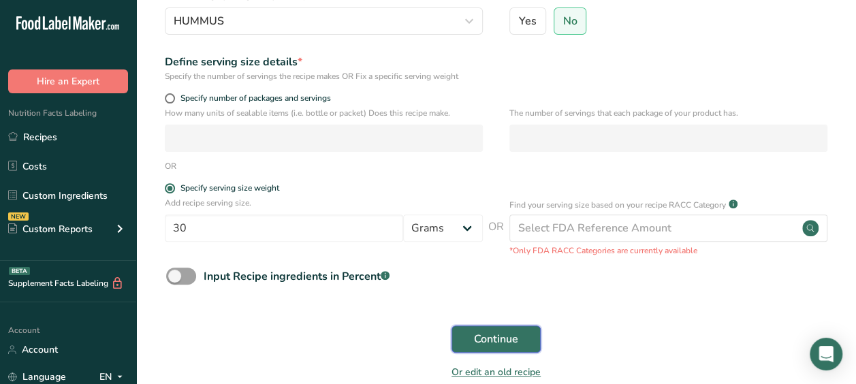
click at [508, 342] on span "Continue" at bounding box center [496, 339] width 44 height 16
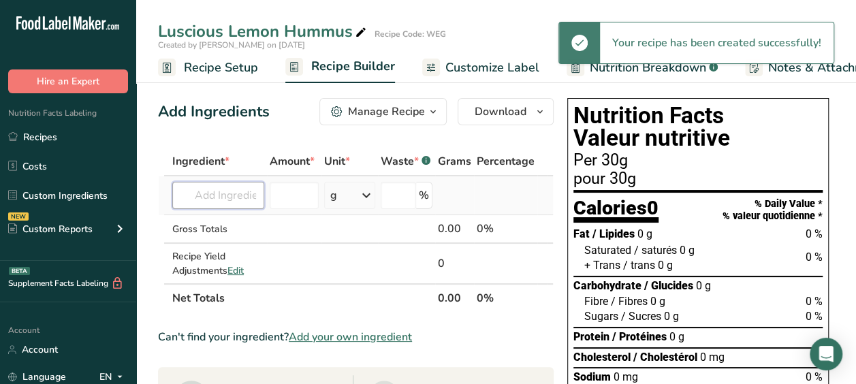
click at [212, 204] on input "text" at bounding box center [218, 195] width 92 height 27
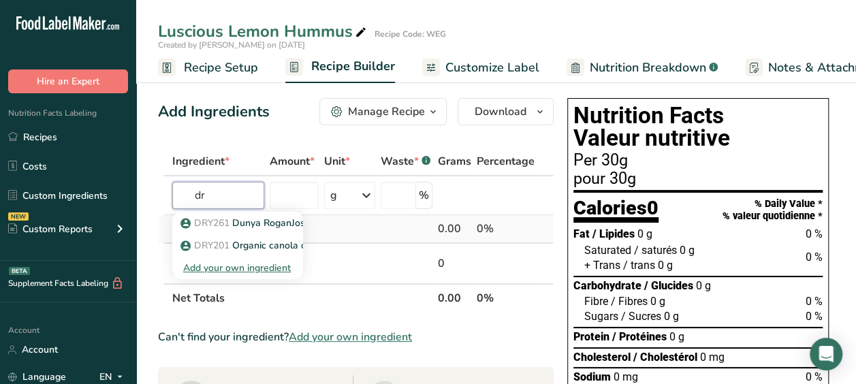
type input "d"
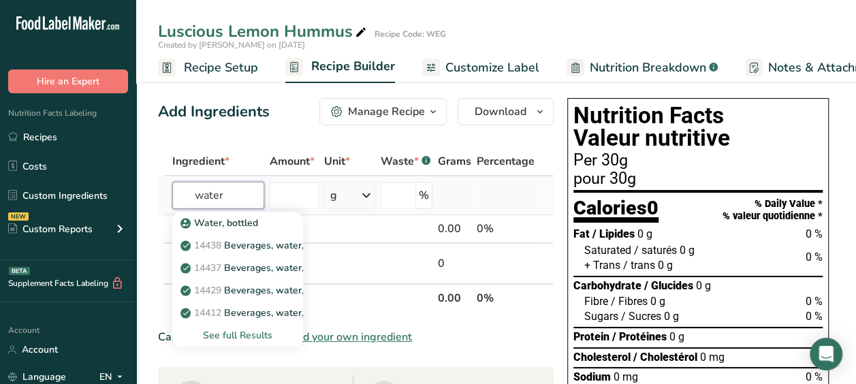
type input "water"
click at [265, 334] on div "See full Results" at bounding box center [237, 335] width 109 height 14
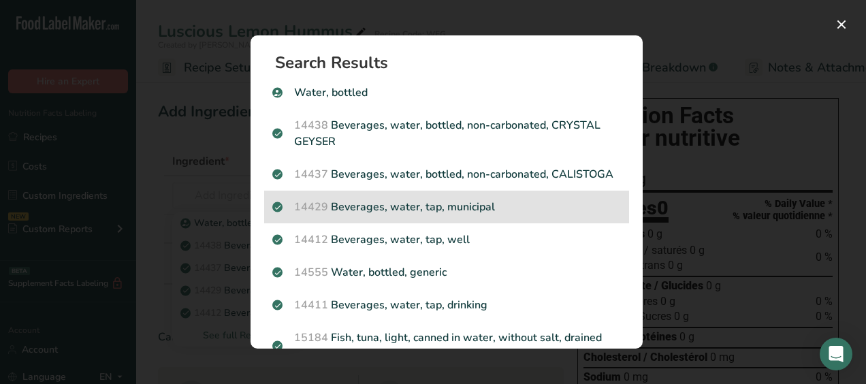
click at [449, 215] on p "14429 [GEOGRAPHIC_DATA], water, tap, municipal" at bounding box center [446, 207] width 349 height 16
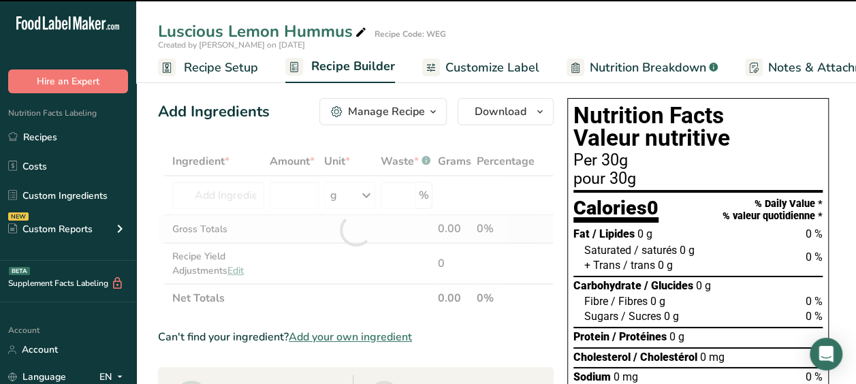
type input "0"
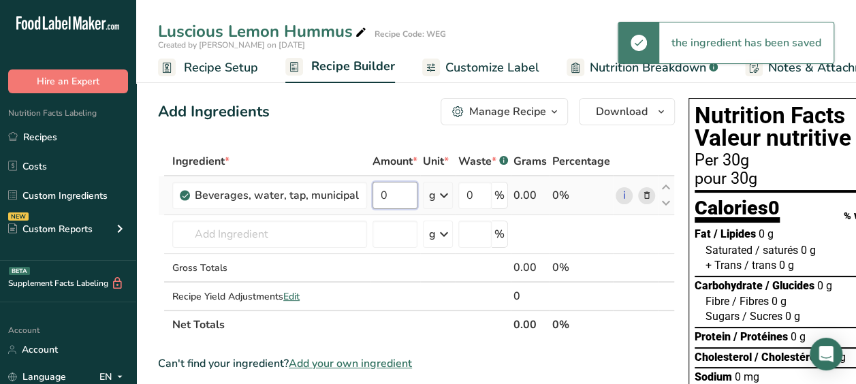
click at [404, 193] on input "0" at bounding box center [394, 195] width 45 height 27
type input "0"
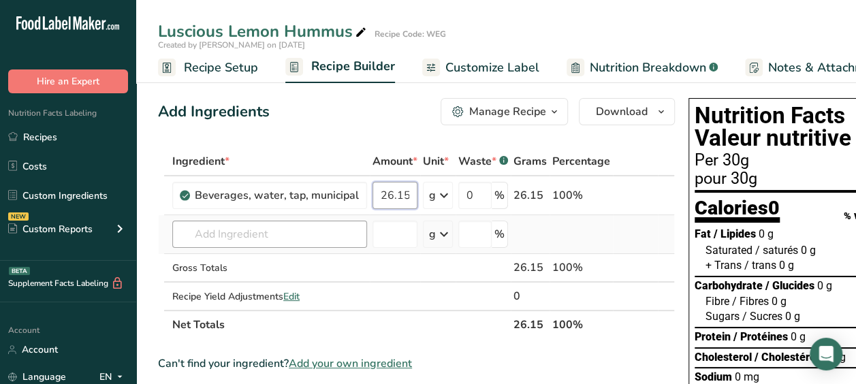
type input "26.15"
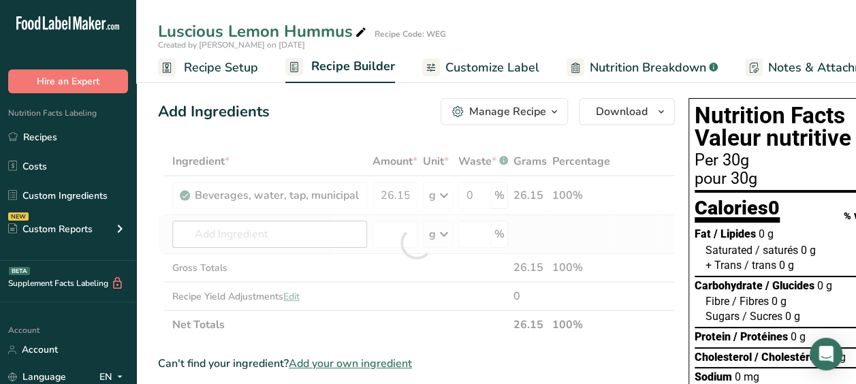
click at [348, 237] on div "Ingredient * Amount * Unit * Waste * .a-a{fill:#347362;}.b-a{fill:#fff;} Grams …" at bounding box center [416, 243] width 517 height 192
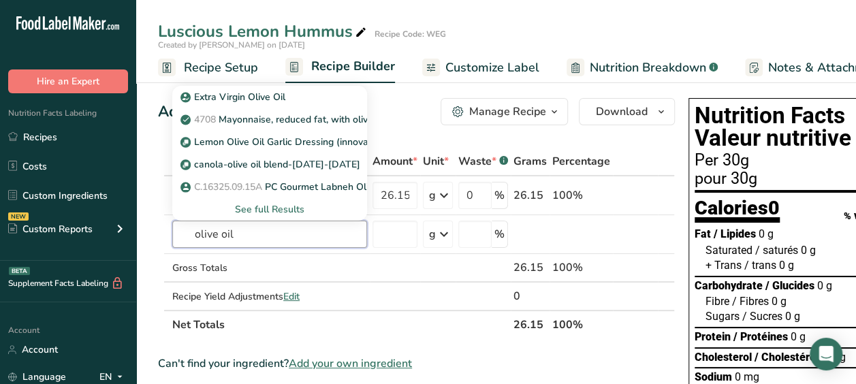
type input "olive oil"
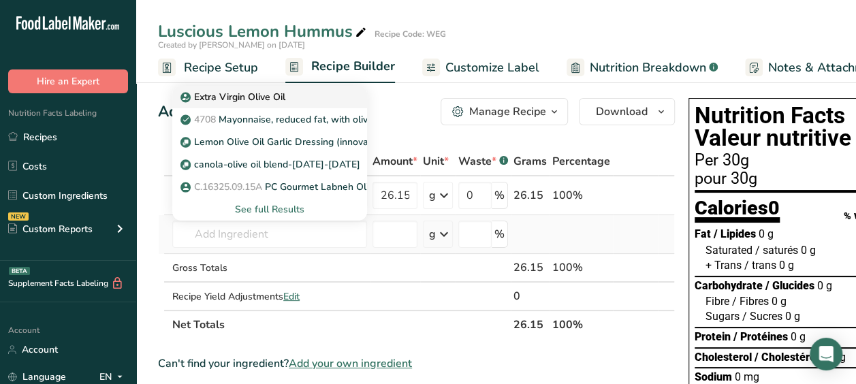
click at [219, 99] on p "Extra Virgin Olive Oil" at bounding box center [234, 97] width 102 height 14
type input "Extra Virgin Olive Oil"
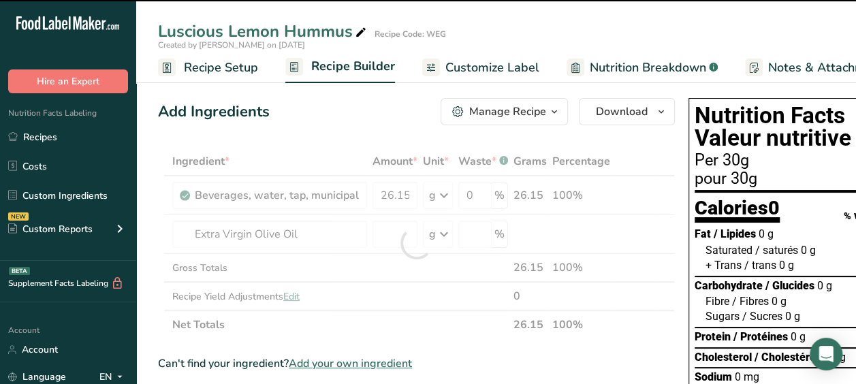
type input "0"
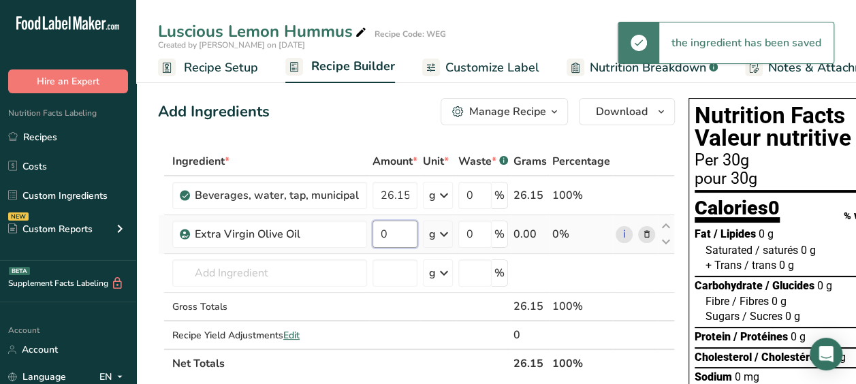
click at [388, 242] on input "0" at bounding box center [394, 234] width 45 height 27
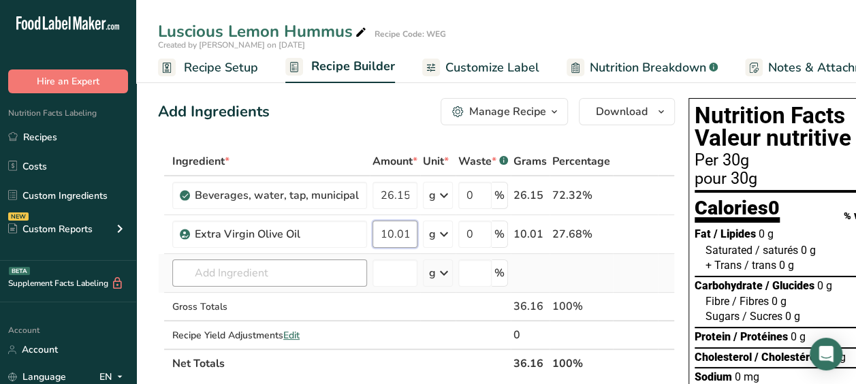
type input "10.01"
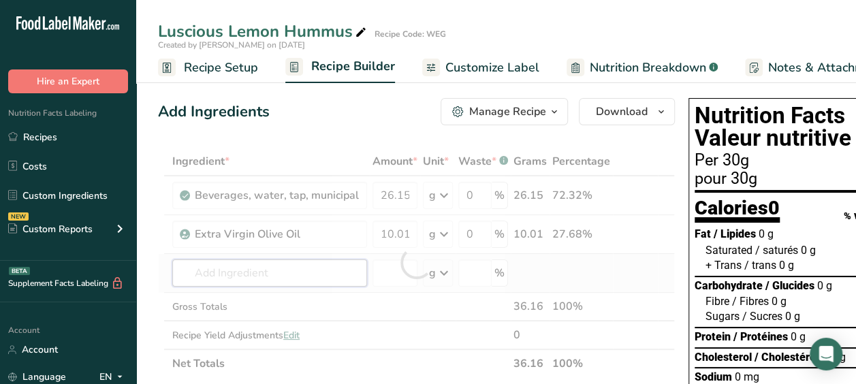
click at [296, 267] on div "Ingredient * Amount * Unit * Waste * .a-a{fill:#347362;}.b-a{fill:#fff;} Grams …" at bounding box center [416, 262] width 517 height 231
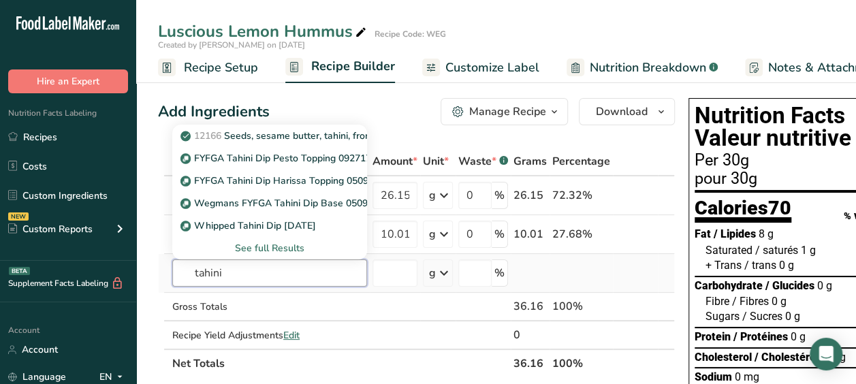
type input "tahini"
click at [276, 249] on div "See full Results" at bounding box center [269, 248] width 173 height 14
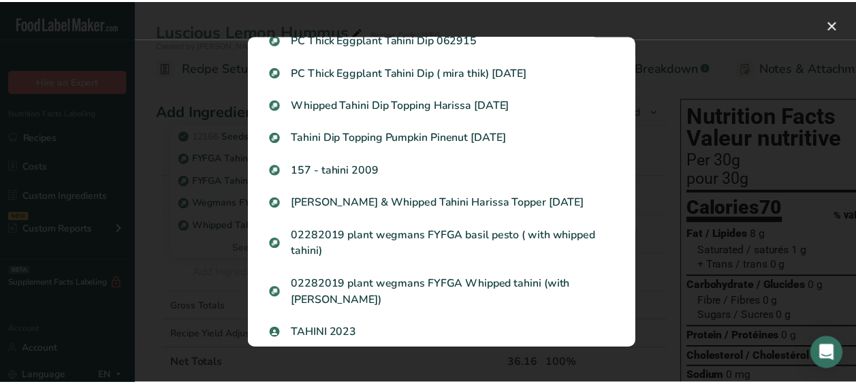
scroll to position [332, 0]
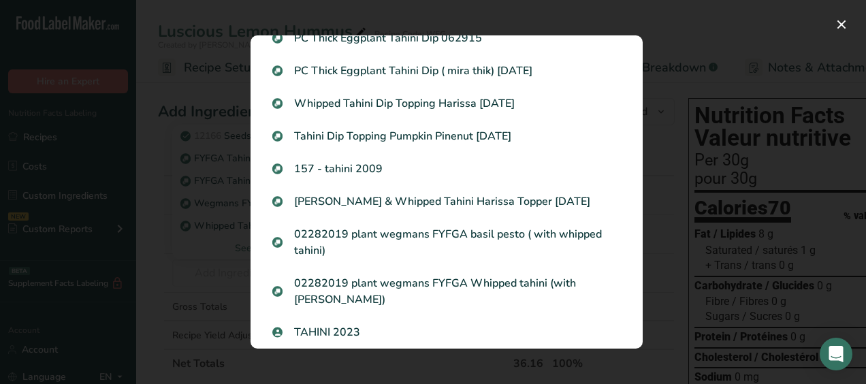
click at [232, 249] on div "Search Results 12166 Seeds, sesame butter, tahini, from roasted and toasted ker…" at bounding box center [447, 192] width 436 height 357
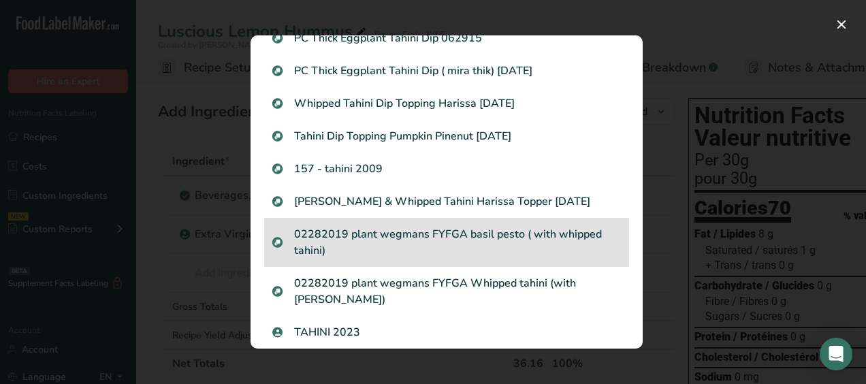
click at [268, 227] on div "02282019 plant wegmans FYFGA basil pesto ( with whipped tahini)" at bounding box center [446, 242] width 365 height 49
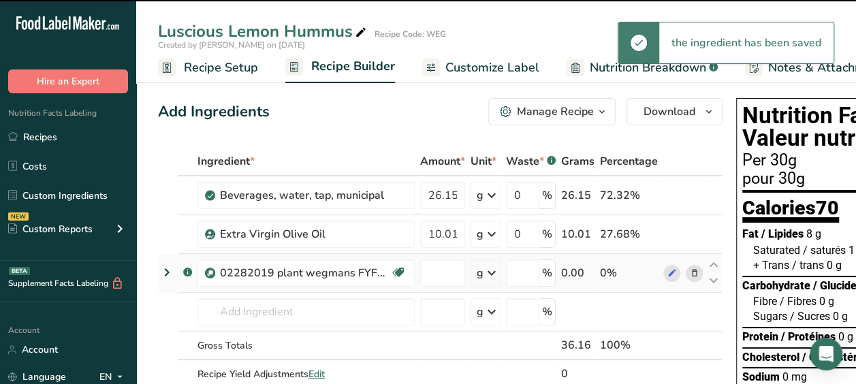
type input "0"
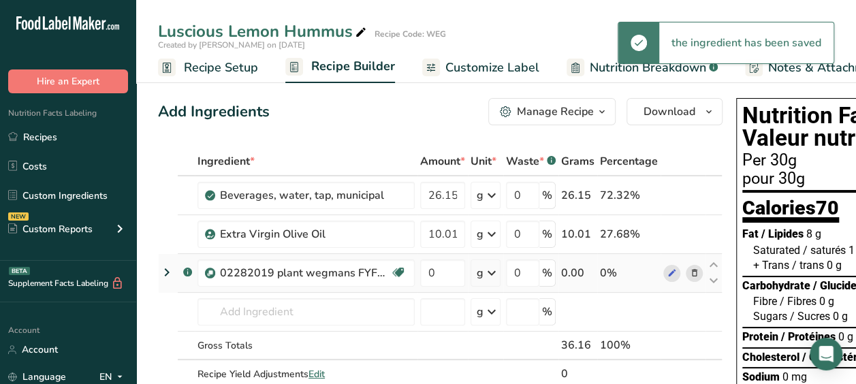
click at [699, 269] on span at bounding box center [694, 273] width 16 height 16
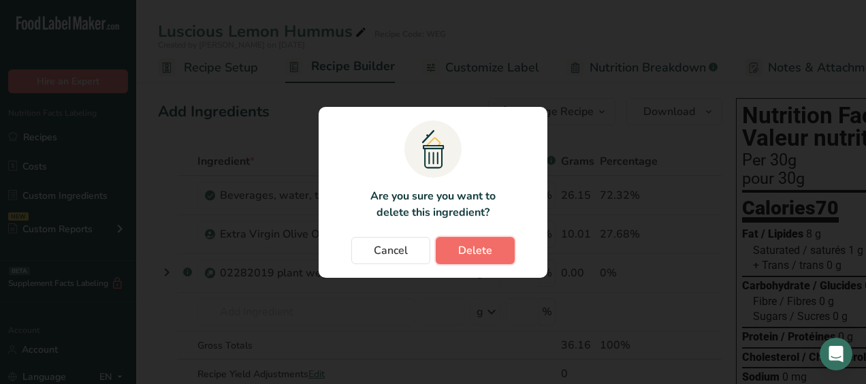
click at [468, 252] on span "Delete" at bounding box center [475, 250] width 34 height 16
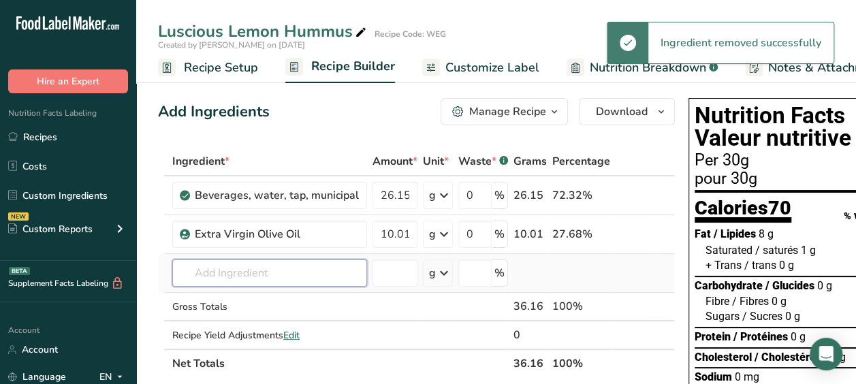
click at [210, 281] on input "text" at bounding box center [269, 272] width 195 height 27
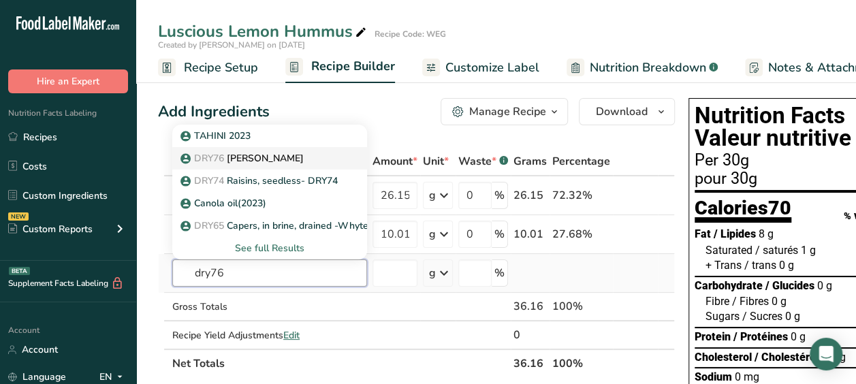
type input "dry76"
click at [289, 147] on link "DRY76 Balsam Tahini" at bounding box center [269, 158] width 195 height 22
type input "[PERSON_NAME]"
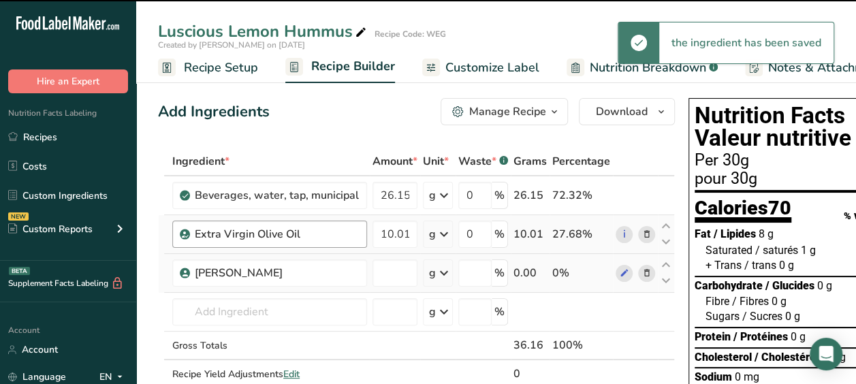
type input "0"
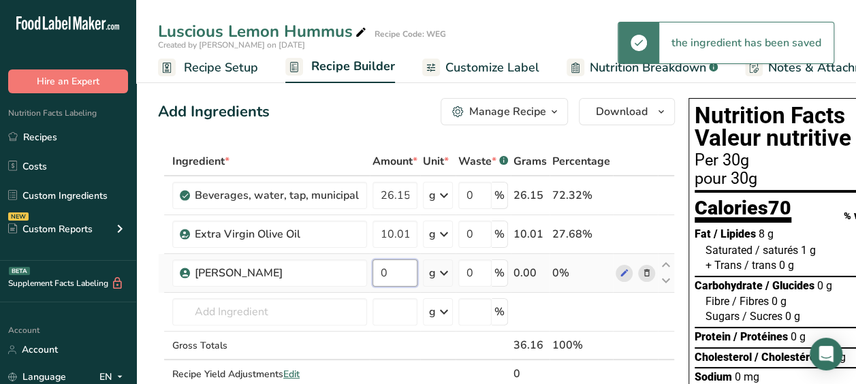
click at [387, 275] on input "0" at bounding box center [394, 272] width 45 height 27
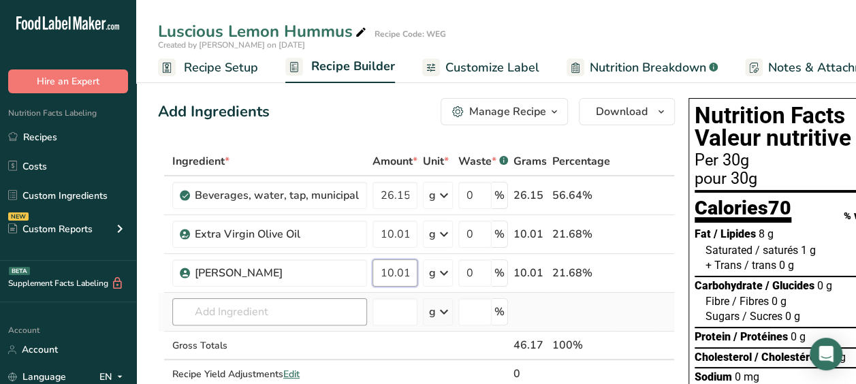
type input "10.01"
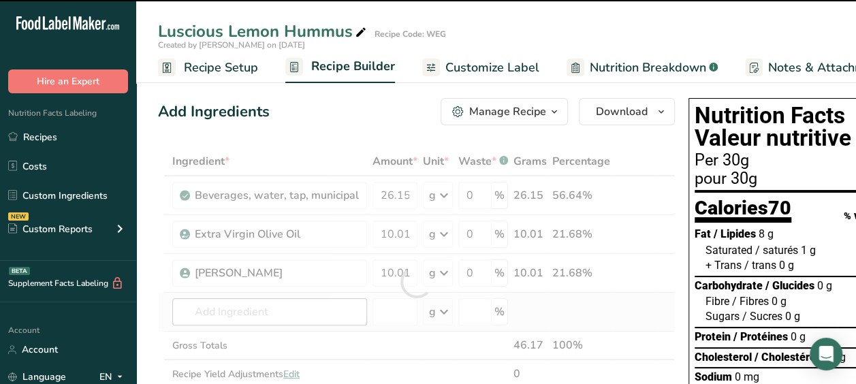
click at [319, 313] on div "Ingredient * Amount * Unit * Waste * .a-a{fill:#347362;}.b-a{fill:#fff;} Grams …" at bounding box center [416, 282] width 517 height 270
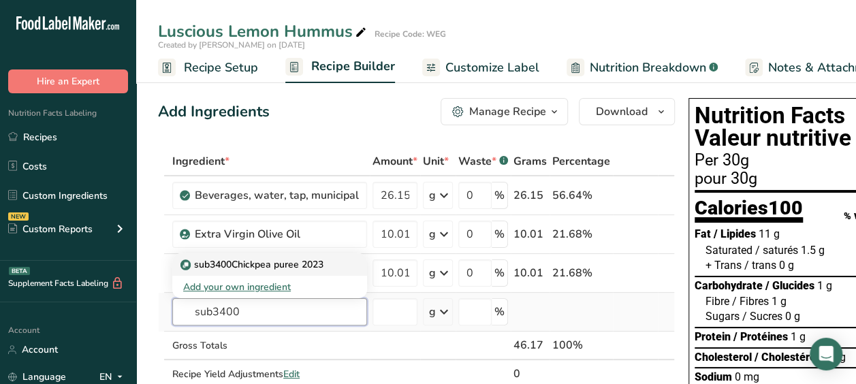
type input "sub3400"
click at [279, 268] on p "sub3400Chickpea puree 2023" at bounding box center [253, 264] width 140 height 14
type input "sub3400Chickpea puree 2023"
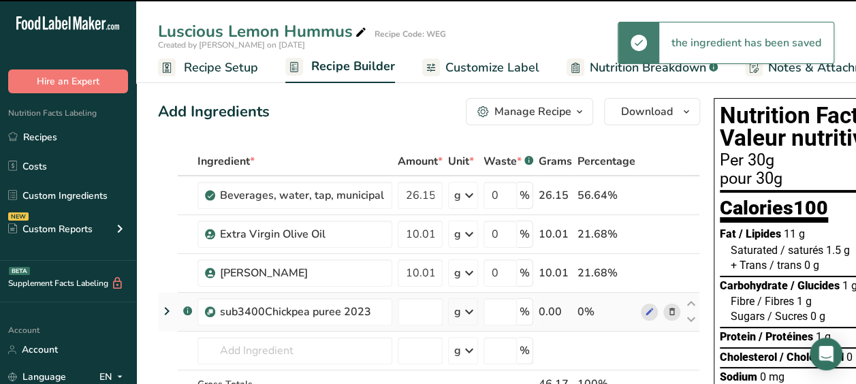
type input "0"
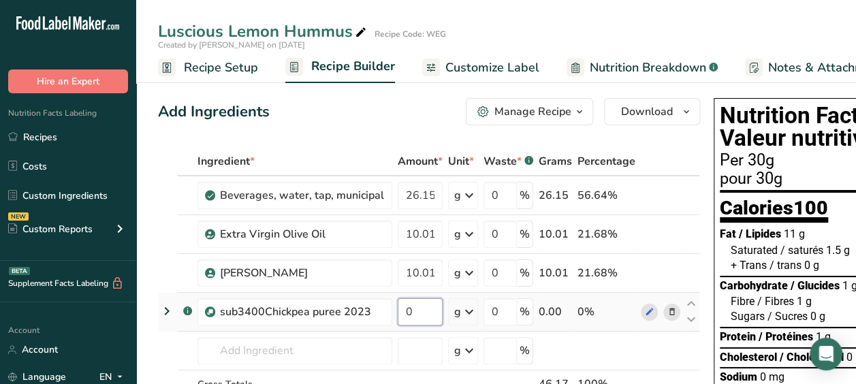
click at [409, 308] on input "0" at bounding box center [420, 311] width 45 height 27
type input "50.007"
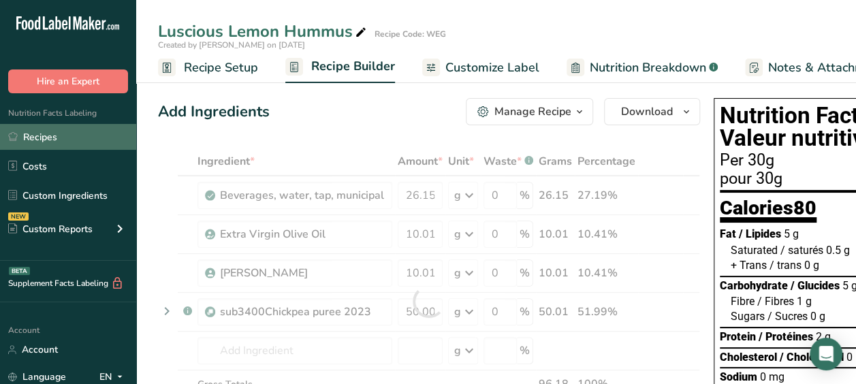
click at [76, 128] on link "Recipes" at bounding box center [68, 137] width 136 height 26
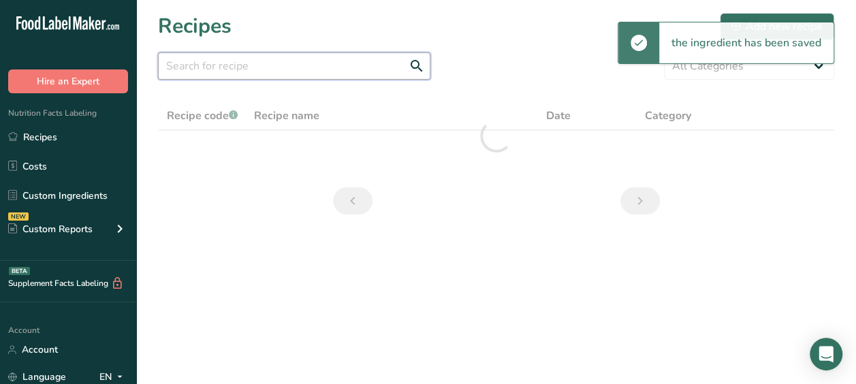
click at [241, 71] on input "text" at bounding box center [294, 65] width 272 height 27
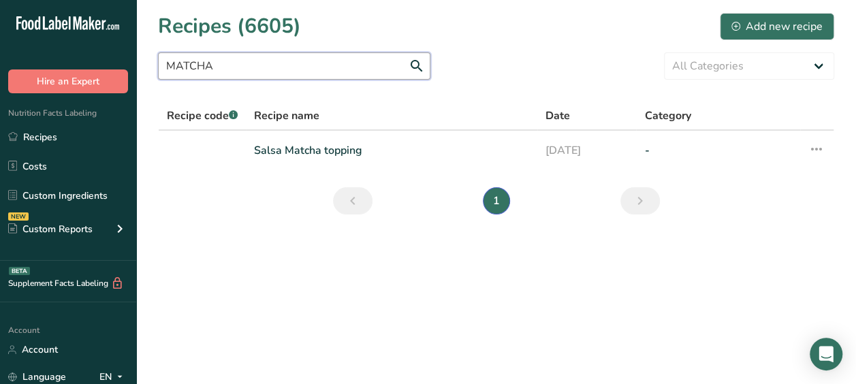
drag, startPoint x: 217, startPoint y: 66, endPoint x: 106, endPoint y: 65, distance: 110.3
click at [106, 65] on div ".a-20{fill:#fff;} Hire an Expert Nutrition Facts Labeling Recipes Costs Custom …" at bounding box center [428, 192] width 856 height 384
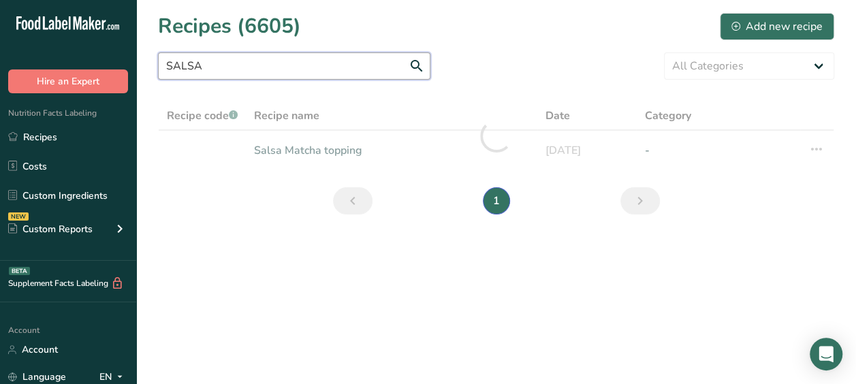
type input "SALSA"
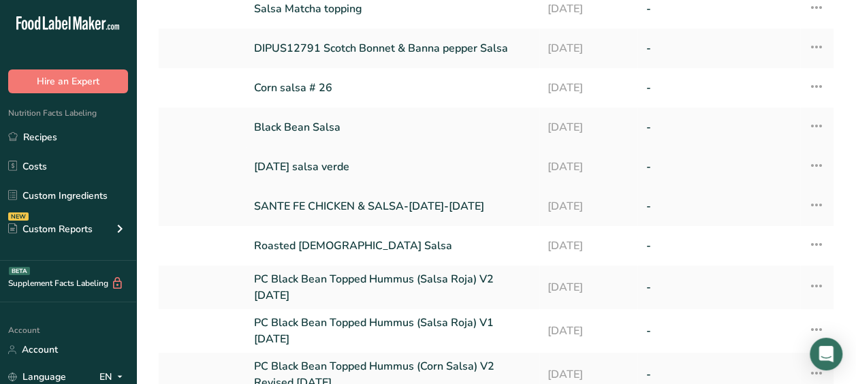
scroll to position [263, 0]
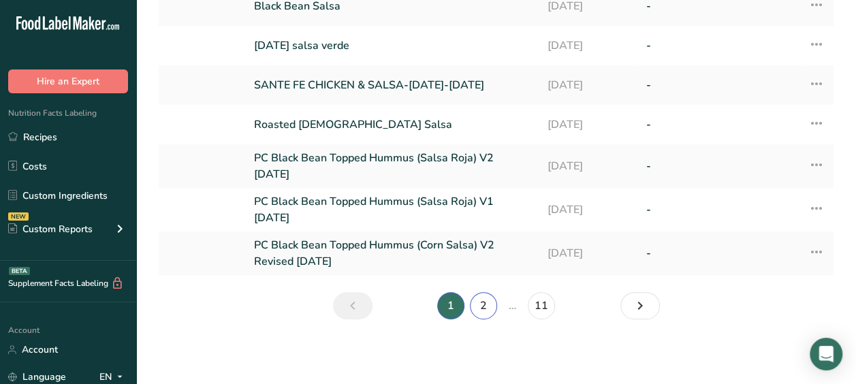
click at [479, 316] on link "2" at bounding box center [483, 305] width 27 height 27
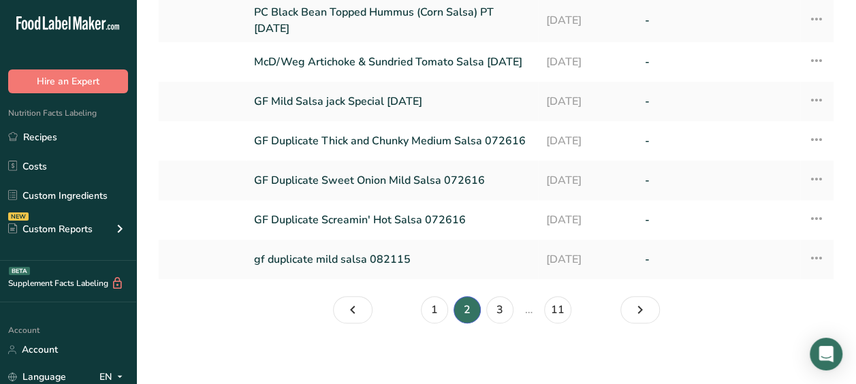
scroll to position [271, 0]
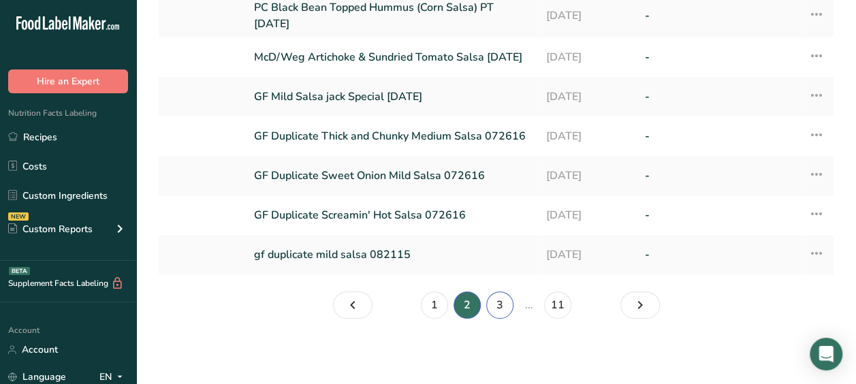
click at [502, 300] on link "3" at bounding box center [499, 304] width 27 height 27
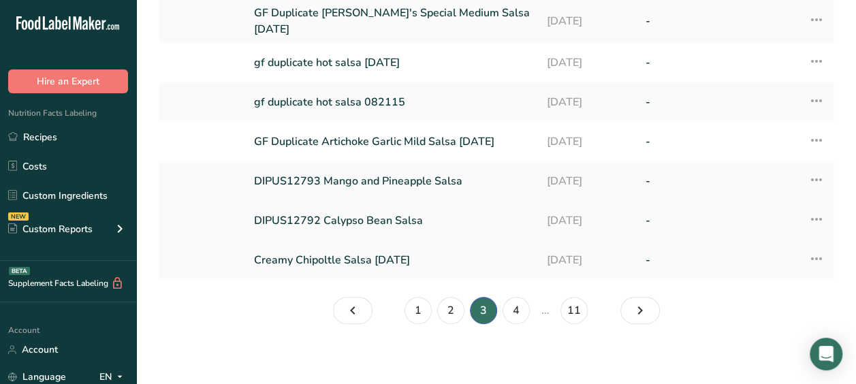
scroll to position [257, 0]
click at [519, 308] on link "4" at bounding box center [516, 311] width 27 height 27
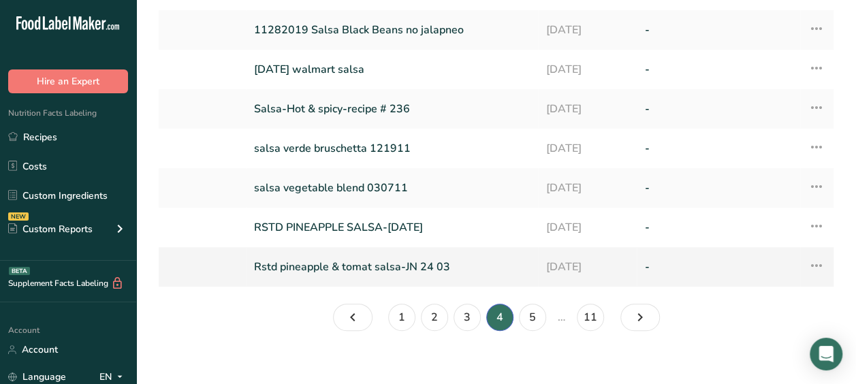
scroll to position [240, 0]
click at [530, 316] on link "5" at bounding box center [532, 315] width 27 height 27
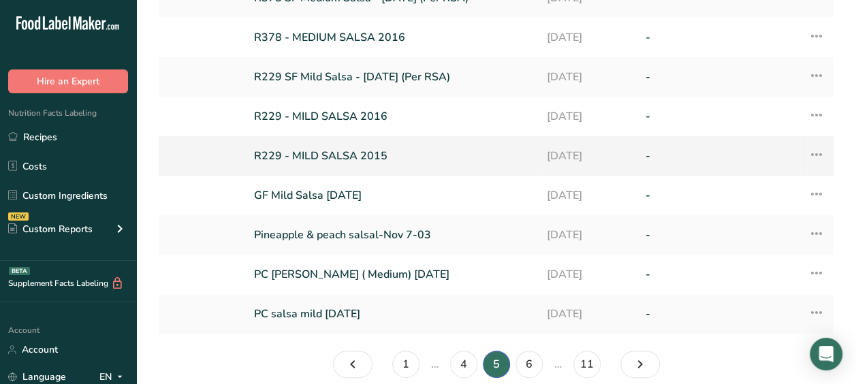
scroll to position [193, 0]
click at [527, 366] on link "6" at bounding box center [529, 363] width 27 height 27
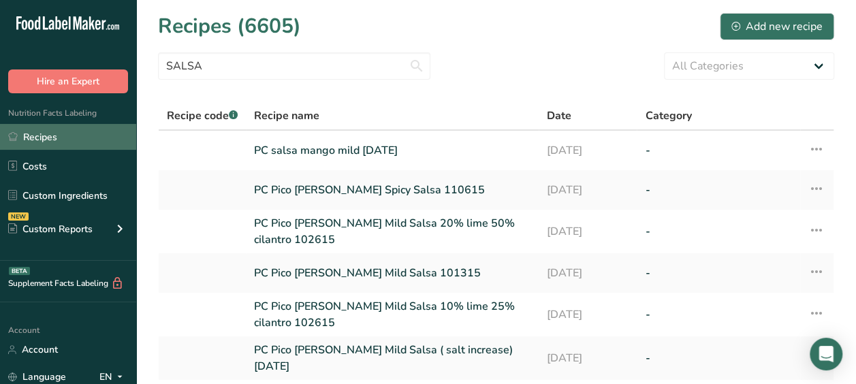
click at [79, 140] on link "Recipes" at bounding box center [68, 137] width 136 height 26
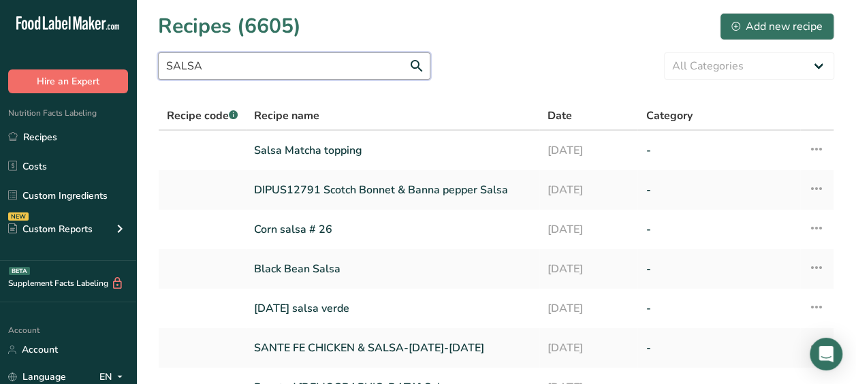
drag, startPoint x: 221, startPoint y: 70, endPoint x: 87, endPoint y: 74, distance: 133.5
click at [87, 74] on div ".a-20{fill:#fff;} Hire an Expert Nutrition Facts Labeling Recipes Costs Custom …" at bounding box center [428, 324] width 856 height 648
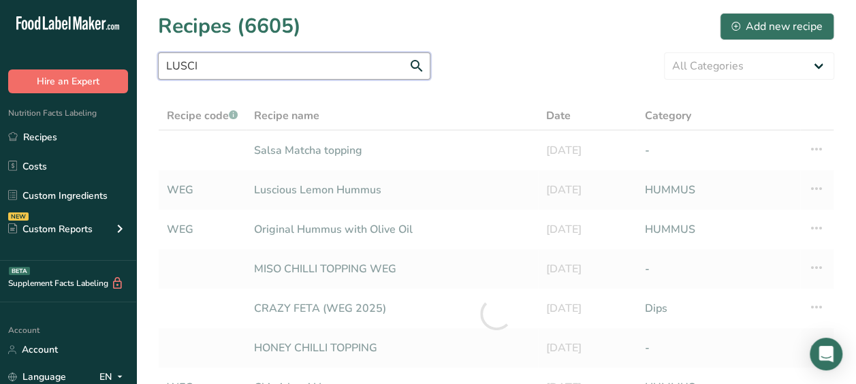
type input "LUSCI"
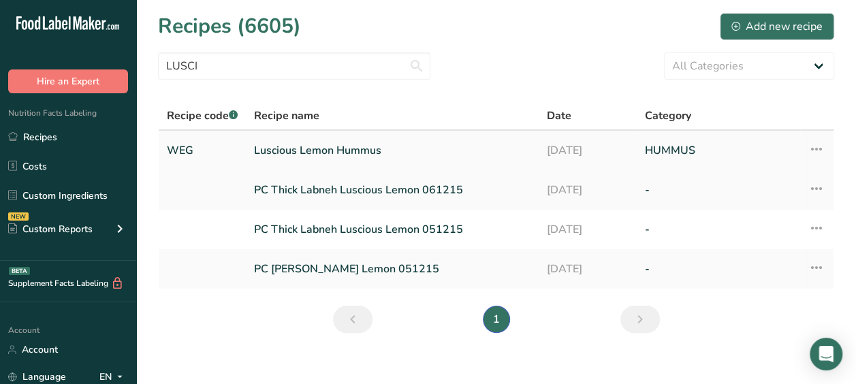
click at [270, 158] on link "Luscious Lemon Hummus" at bounding box center [392, 150] width 276 height 29
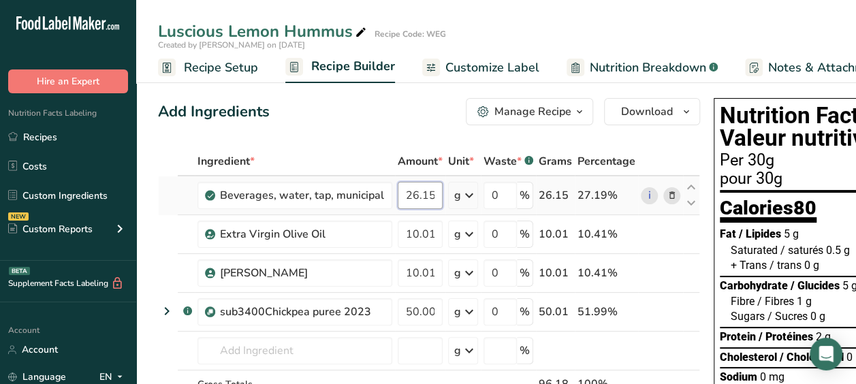
click at [419, 195] on input "26.15" at bounding box center [420, 195] width 45 height 27
drag, startPoint x: 407, startPoint y: 192, endPoint x: 436, endPoint y: 193, distance: 28.6
click at [436, 193] on input "26.15" at bounding box center [420, 195] width 45 height 27
type input "24.74"
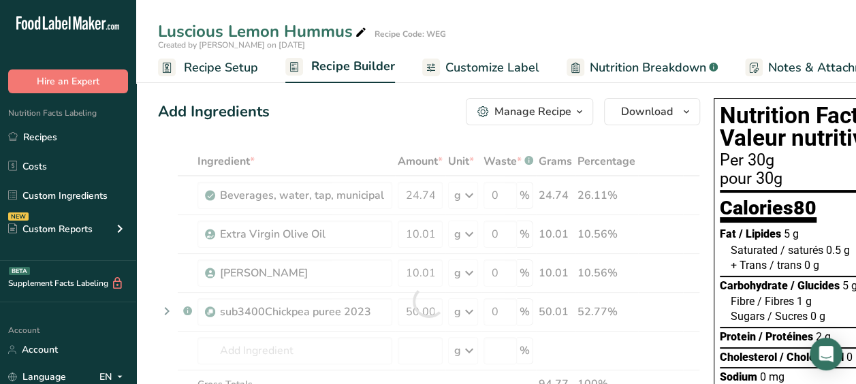
click at [415, 230] on div "Ingredient * Amount * Unit * Waste * .a-a{fill:#347362;}.b-a{fill:#fff;} Grams …" at bounding box center [429, 301] width 542 height 308
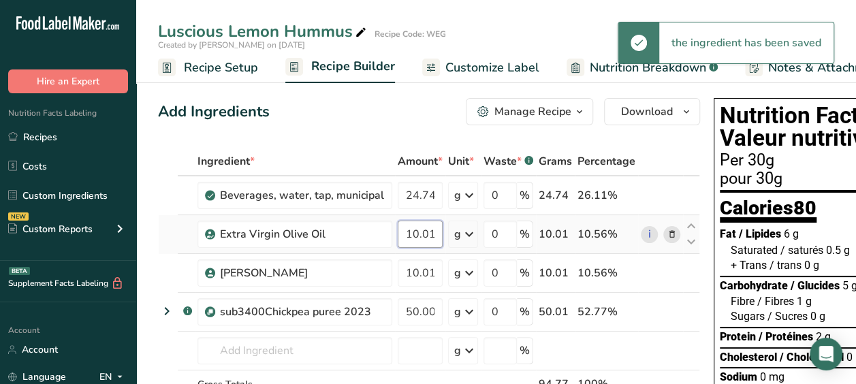
drag, startPoint x: 398, startPoint y: 232, endPoint x: 439, endPoint y: 233, distance: 40.9
click at [439, 233] on input "10.01" at bounding box center [420, 234] width 45 height 27
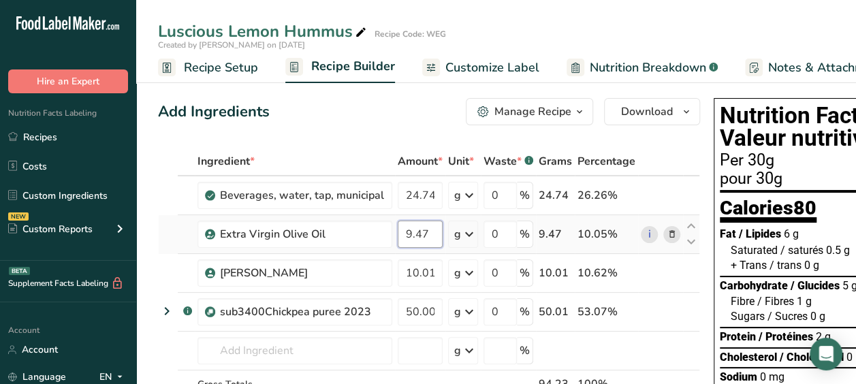
type input "9.47"
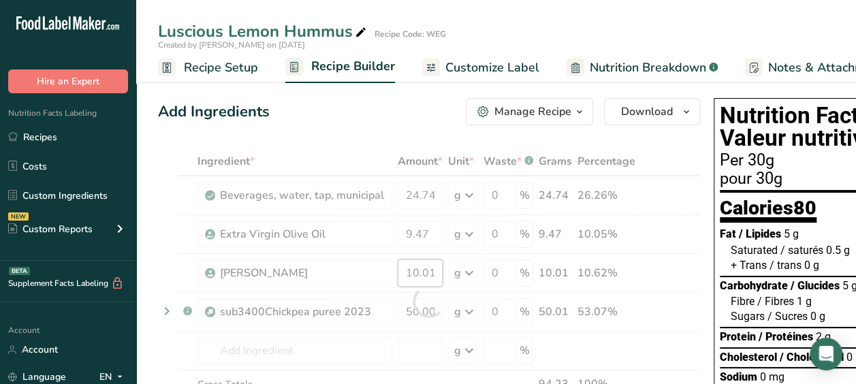
click at [404, 274] on div "Ingredient * Amount * Unit * Waste * .a-a{fill:#347362;}.b-a{fill:#fff;} Grams …" at bounding box center [429, 301] width 542 height 308
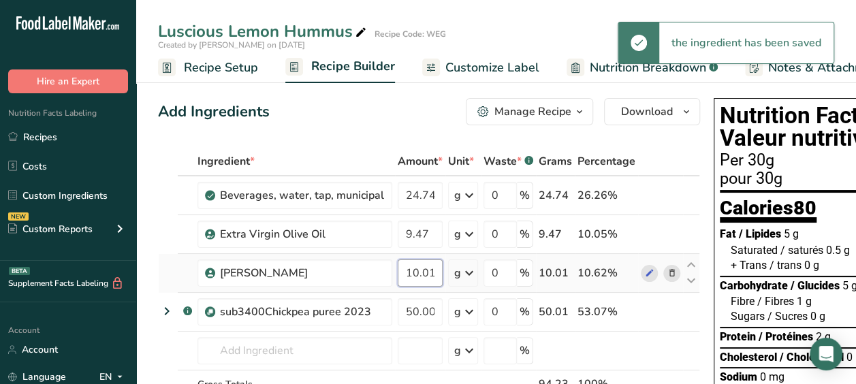
drag, startPoint x: 403, startPoint y: 272, endPoint x: 435, endPoint y: 272, distance: 32.0
click at [435, 272] on input "10.01" at bounding box center [420, 272] width 45 height 27
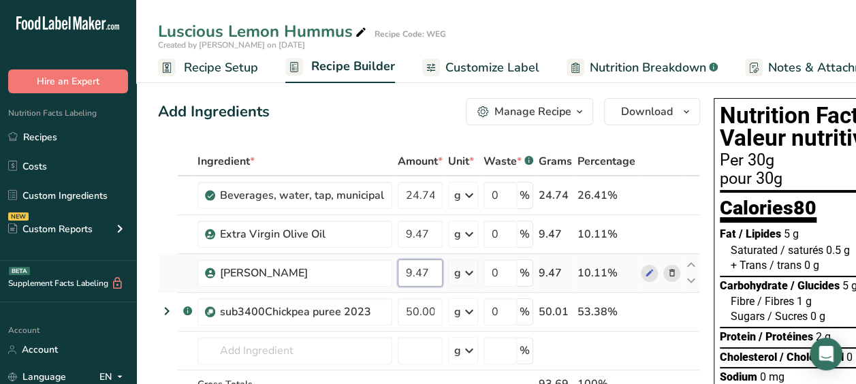
type input "9.47"
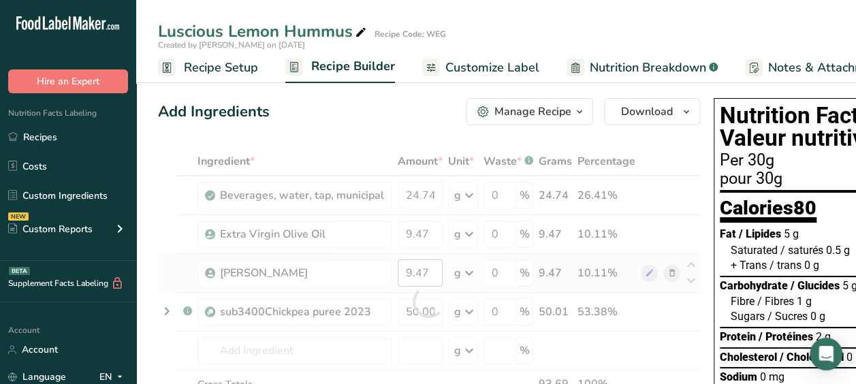
click at [435, 272] on div at bounding box center [429, 301] width 542 height 308
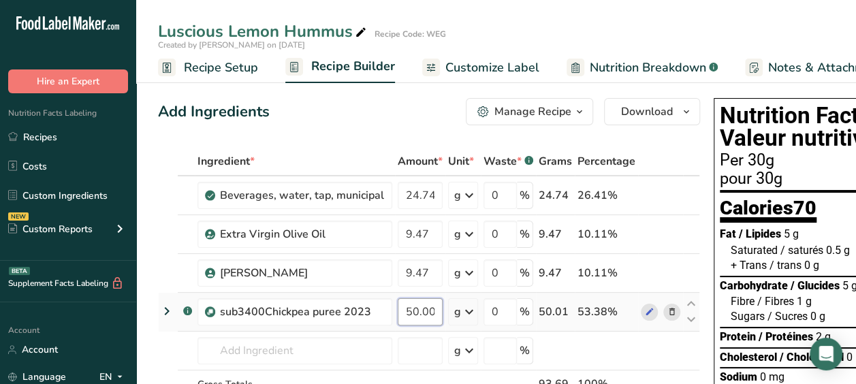
scroll to position [0, 5]
drag, startPoint x: 401, startPoint y: 313, endPoint x: 442, endPoint y: 312, distance: 40.9
click at [442, 312] on tr ".a-a{fill:#347362;}.b-a{fill:#fff;} sub3400Chickpea puree 2023 50.007 g Weight …" at bounding box center [429, 312] width 541 height 39
type input "47.36"
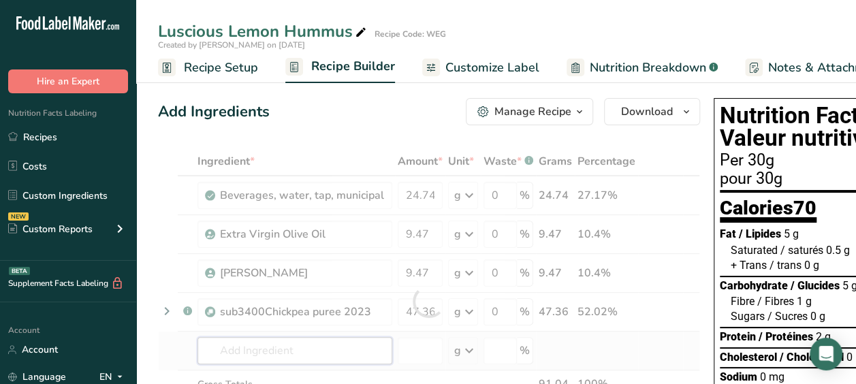
click at [308, 362] on div "Ingredient * Amount * Unit * Waste * .a-a{fill:#347362;}.b-a{fill:#fff;} Grams …" at bounding box center [429, 301] width 542 height 308
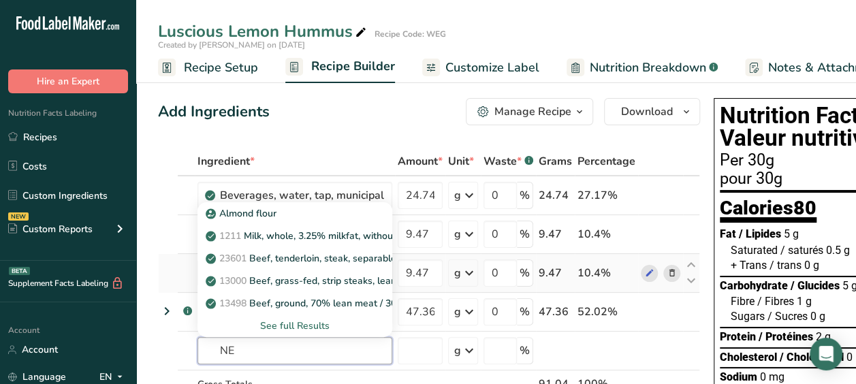
type input "N"
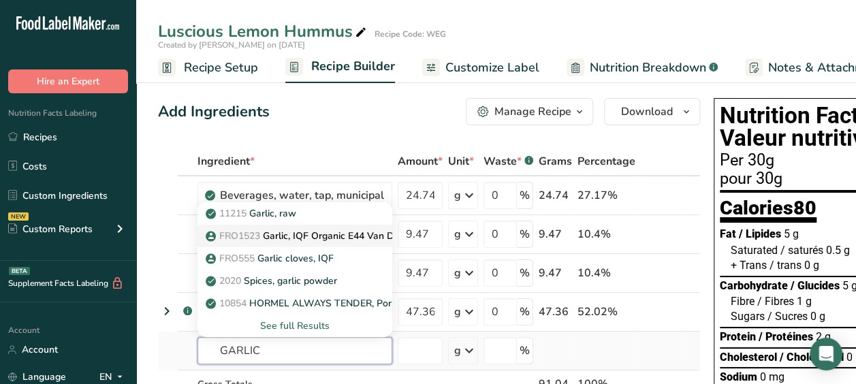
type input "GARLIC"
click at [274, 244] on link "FRO1523 Garlic, IQF Organic E44 Van Drunen TBC FRO1523" at bounding box center [294, 236] width 195 height 22
type input "Garlic, IQF Organic E44 Van Drunen TBC FRO1523"
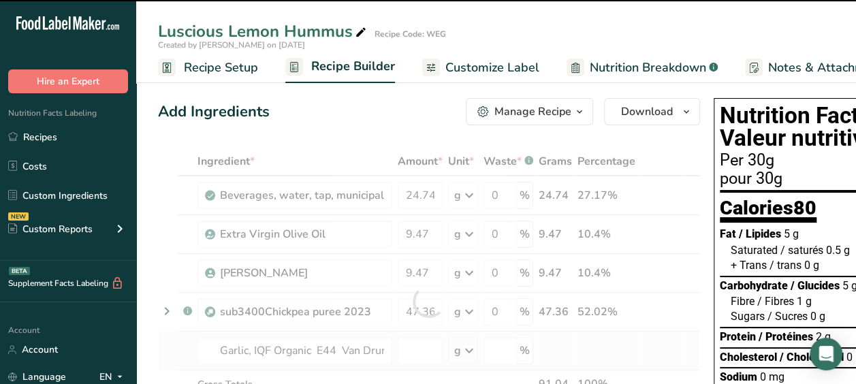
type input "0"
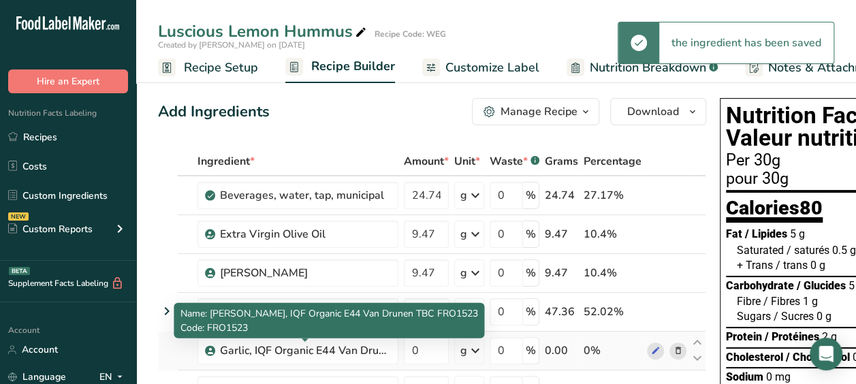
click at [317, 347] on div "Garlic, IQF Organic E44 Van Drunen TBC FRO1523" at bounding box center [305, 351] width 170 height 16
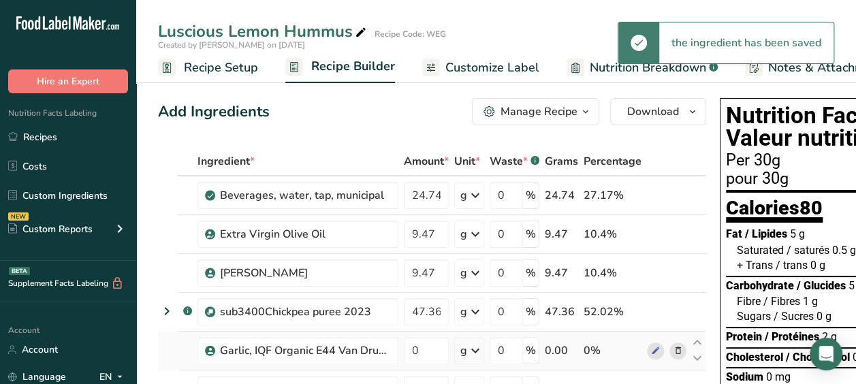
click at [679, 351] on icon at bounding box center [678, 351] width 10 height 14
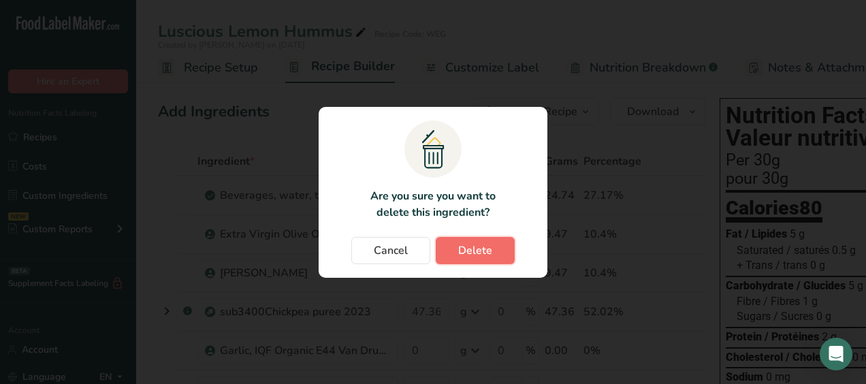
click at [501, 251] on button "Delete" at bounding box center [475, 250] width 79 height 27
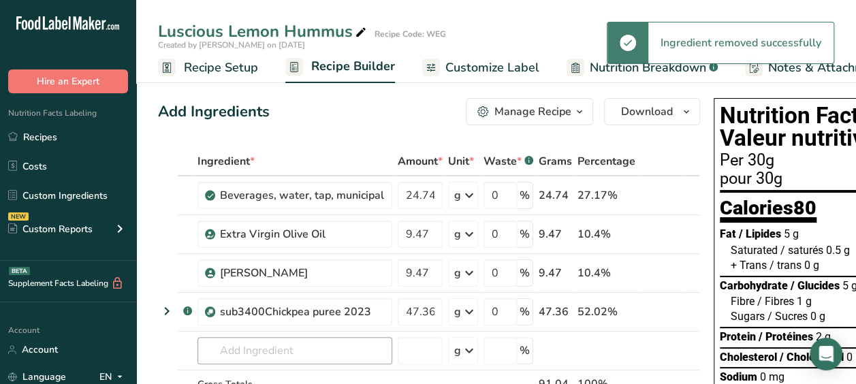
drag, startPoint x: 294, startPoint y: 335, endPoint x: 285, endPoint y: 353, distance: 20.1
click at [285, 353] on td "11215 Garlic, raw FRO1523 Garlic, IQF Organic E44 Van Drunen TBC FRO1523 FRO555…" at bounding box center [295, 351] width 200 height 39
click at [285, 353] on input "text" at bounding box center [294, 350] width 195 height 27
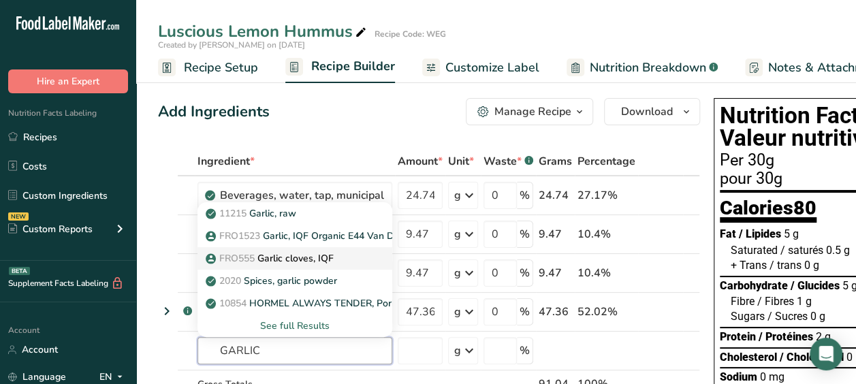
type input "GARLIC"
click at [267, 257] on p "FRO555 Garlic cloves, IQF" at bounding box center [270, 258] width 125 height 14
type input "Garlic cloves, IQF"
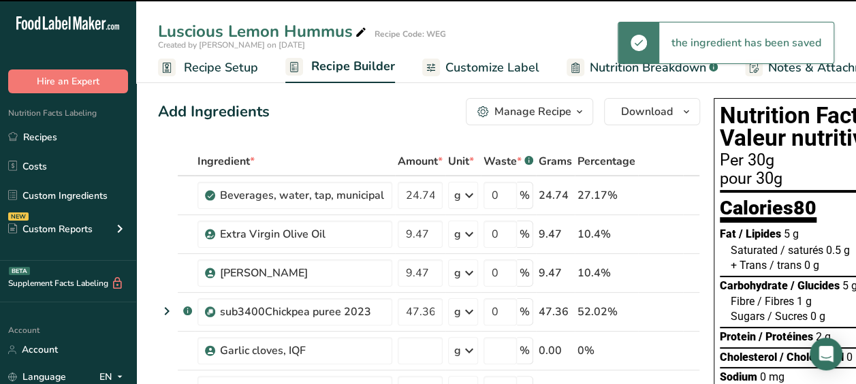
type input "0"
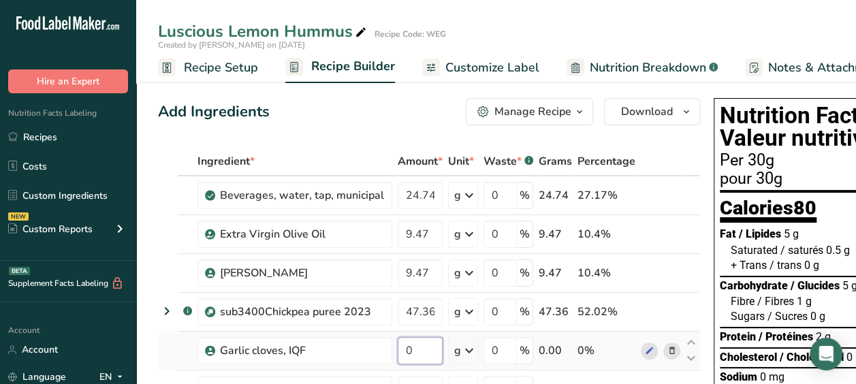
click at [414, 352] on input "0" at bounding box center [420, 350] width 45 height 27
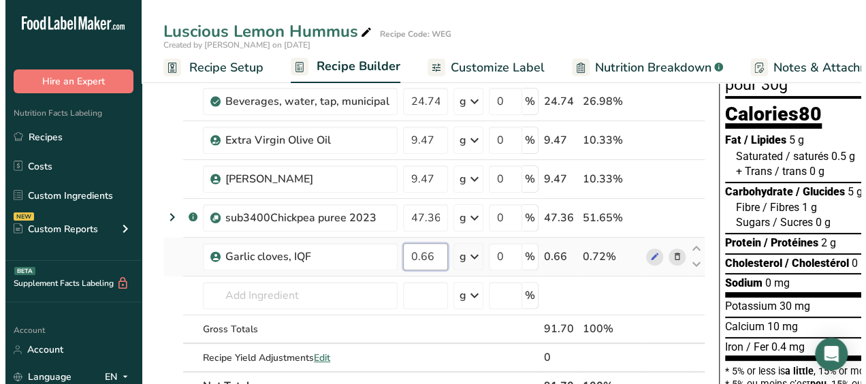
scroll to position [95, 0]
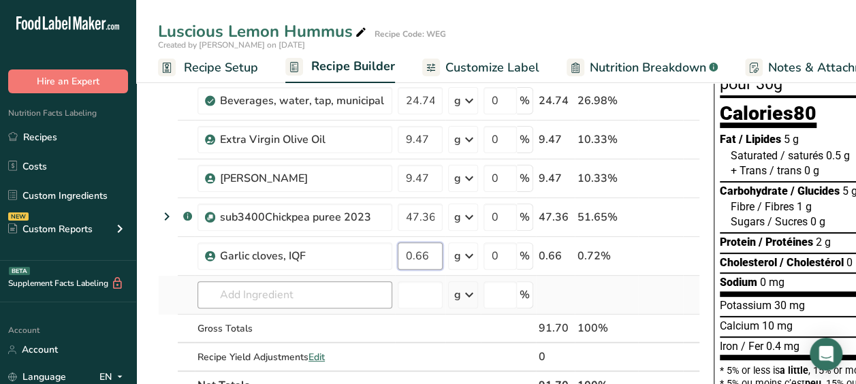
type input "0.66"
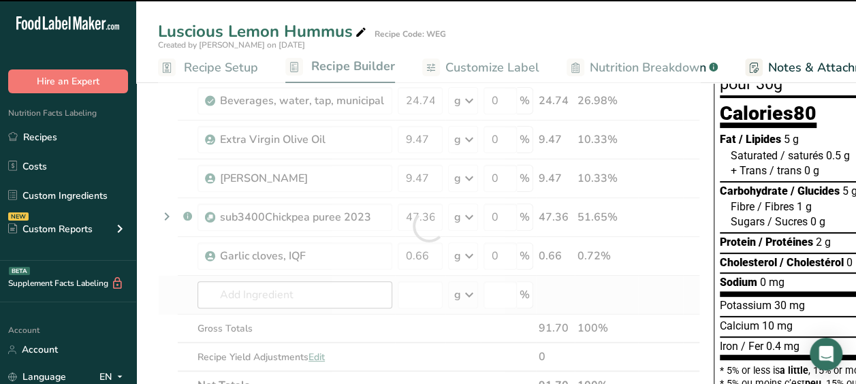
click at [280, 289] on div "Ingredient * Amount * Unit * Waste * .a-a{fill:#347362;}.b-a{fill:#fff;} Grams …" at bounding box center [429, 225] width 542 height 347
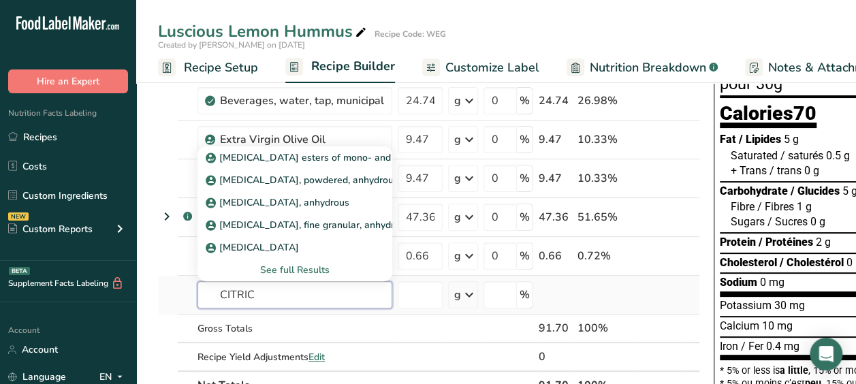
type input "CITRIC"
click at [293, 274] on div "See full Results" at bounding box center [294, 270] width 173 height 14
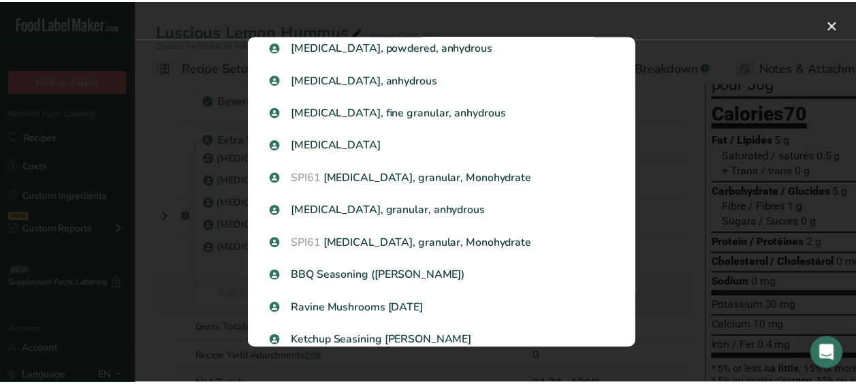
scroll to position [95, 0]
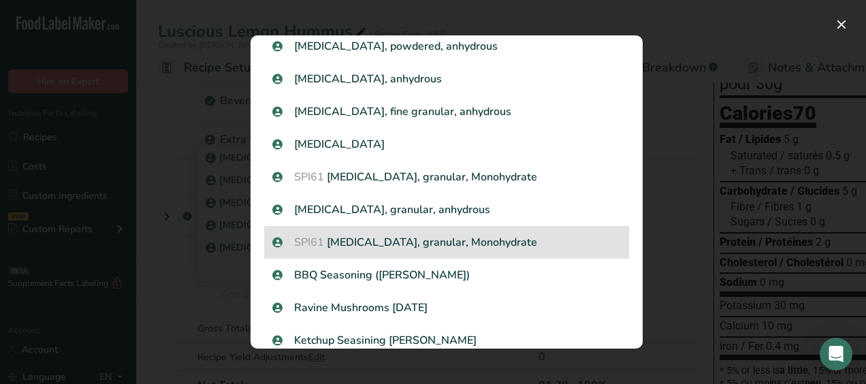
click at [317, 242] on span "SPI61" at bounding box center [309, 242] width 30 height 15
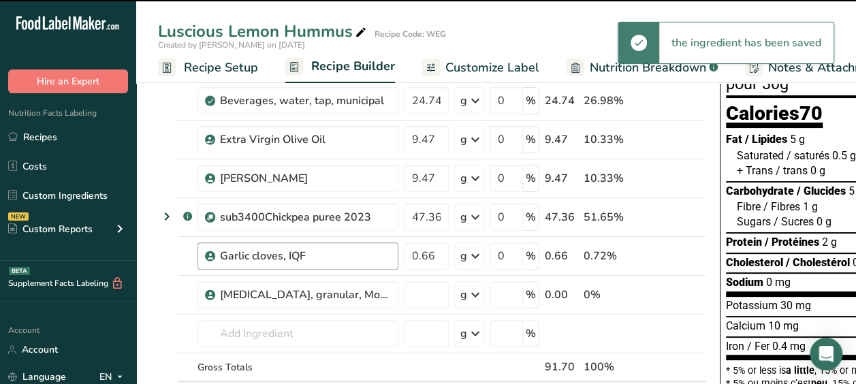
type input "0"
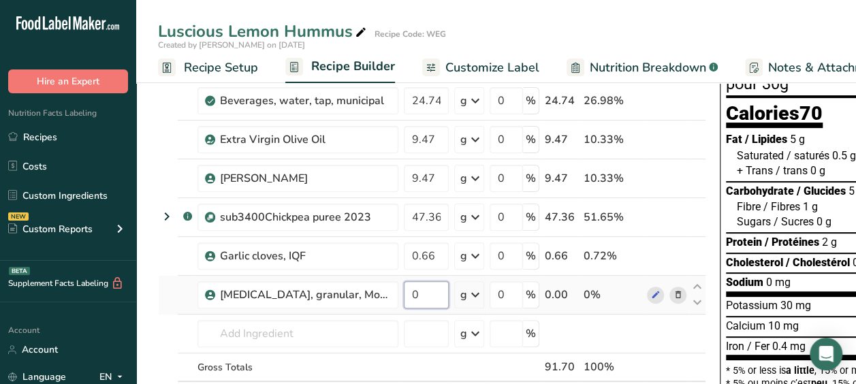
click at [421, 296] on input "0" at bounding box center [426, 294] width 45 height 27
type input "0.28"
click at [302, 328] on div "Ingredient * Amount * Unit * Waste * .a-a{fill:#347362;}.b-a{fill:#fff;} Grams …" at bounding box center [432, 245] width 548 height 386
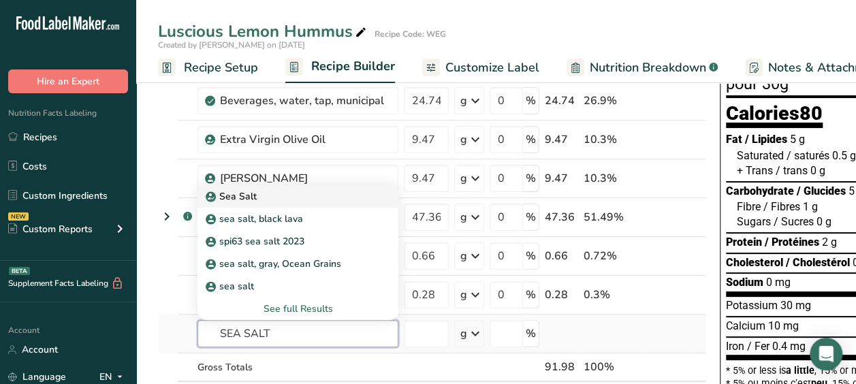
type input "SEA SALT"
click at [252, 195] on p "Sea Salt" at bounding box center [232, 196] width 48 height 14
type input "Sea Salt"
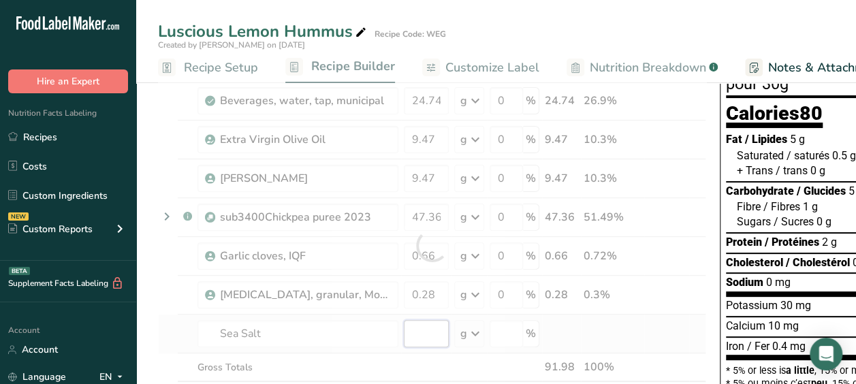
type input "0"
click at [406, 326] on input "0" at bounding box center [426, 333] width 45 height 27
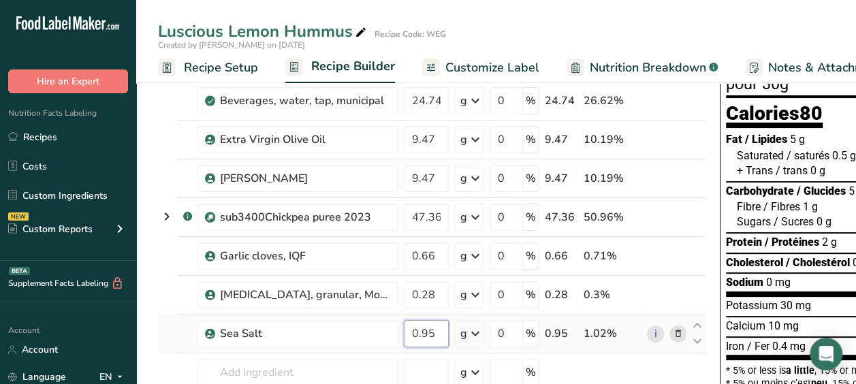
type input "0.95"
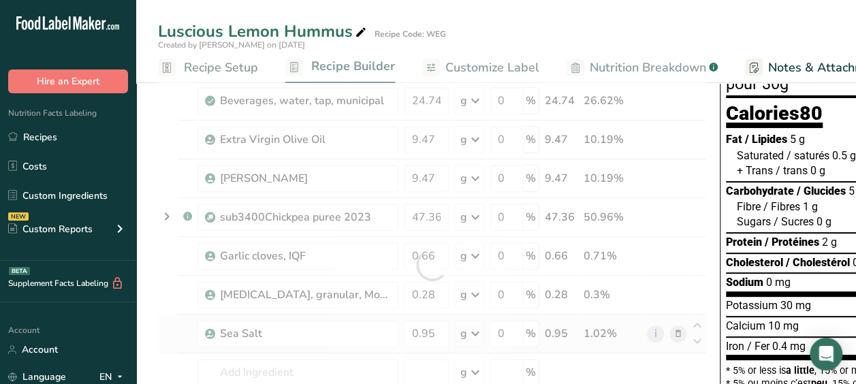
click at [364, 348] on div "Ingredient * Amount * Unit * Waste * .a-a{fill:#347362;}.b-a{fill:#fff;} Grams …" at bounding box center [432, 264] width 548 height 425
click at [358, 362] on div at bounding box center [432, 264] width 548 height 425
click at [331, 370] on div at bounding box center [432, 264] width 548 height 425
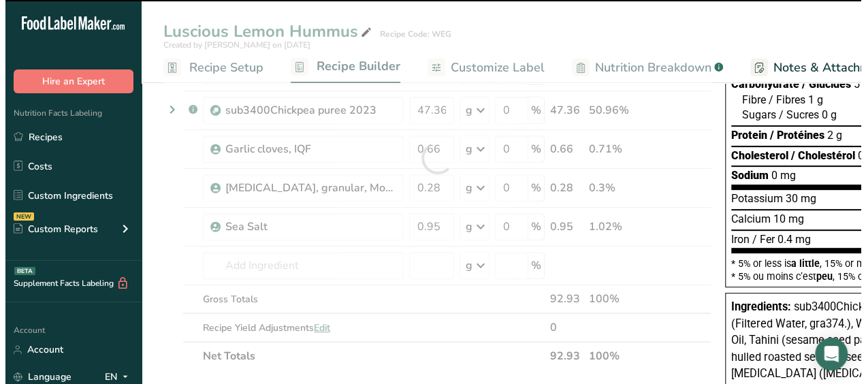
scroll to position [201, 0]
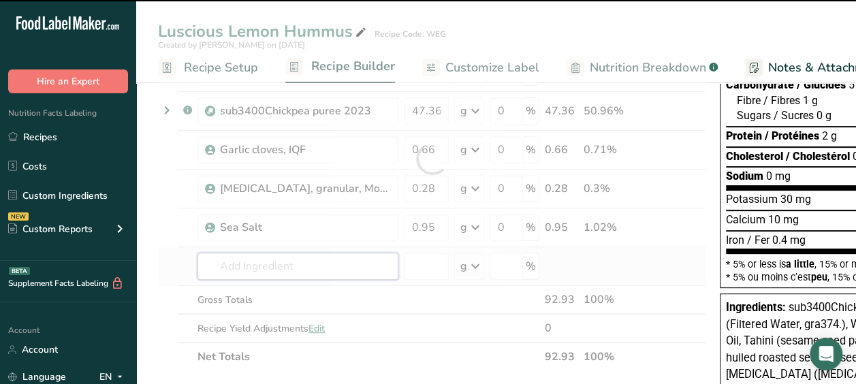
click at [261, 255] on input "text" at bounding box center [297, 266] width 201 height 27
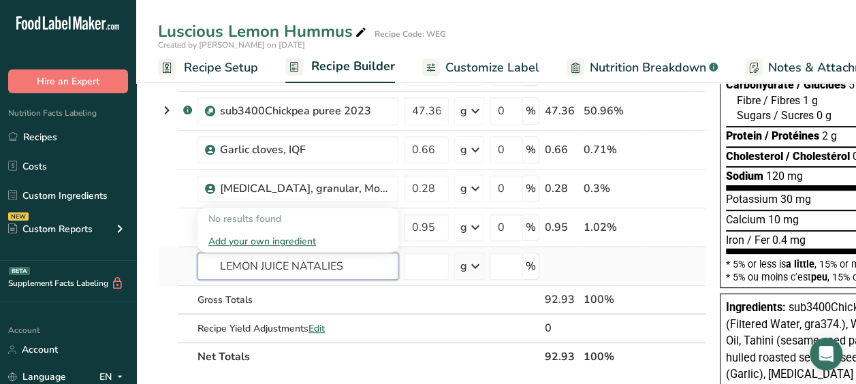
type input "LEMON JUICE NATALIES"
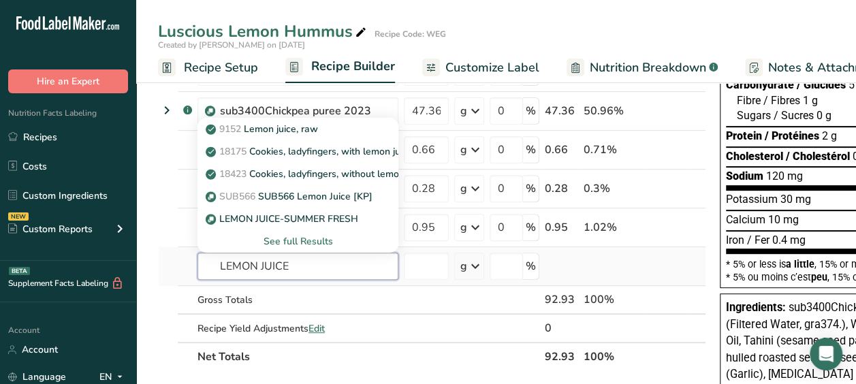
type input "LEMON JUICE"
click at [306, 237] on div "See full Results" at bounding box center [297, 241] width 179 height 14
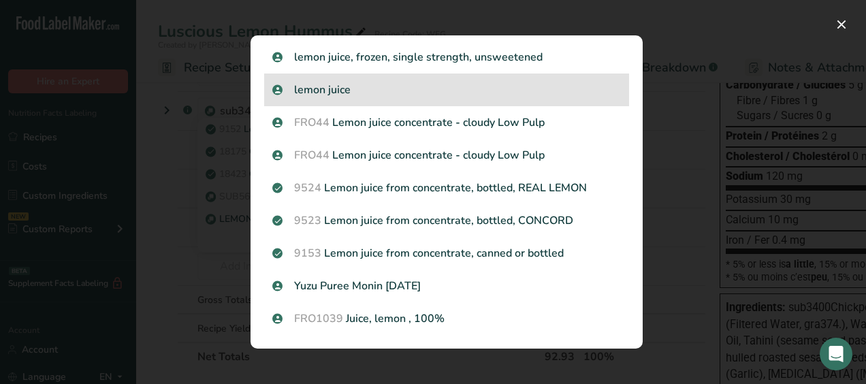
scroll to position [199, 0]
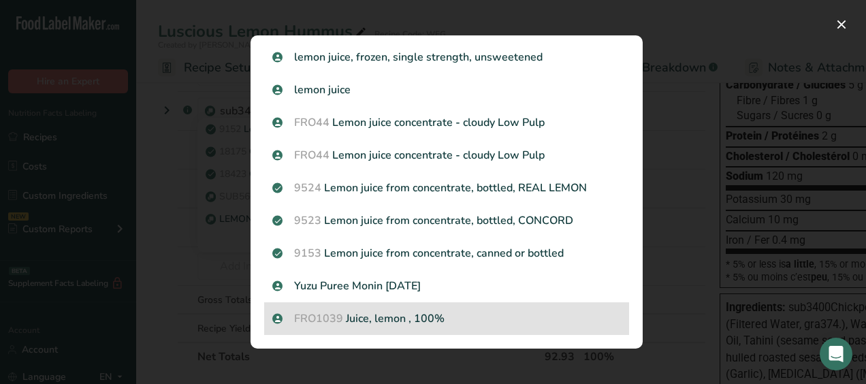
click at [414, 323] on p "FRO1039 Juice, lemon , 100%" at bounding box center [446, 319] width 349 height 16
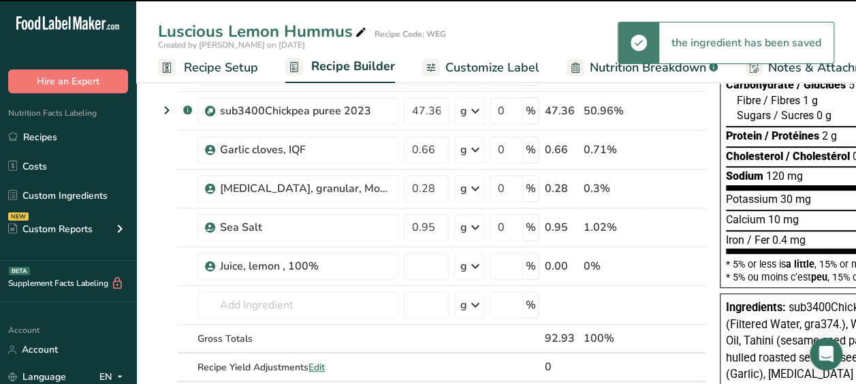
type input "0"
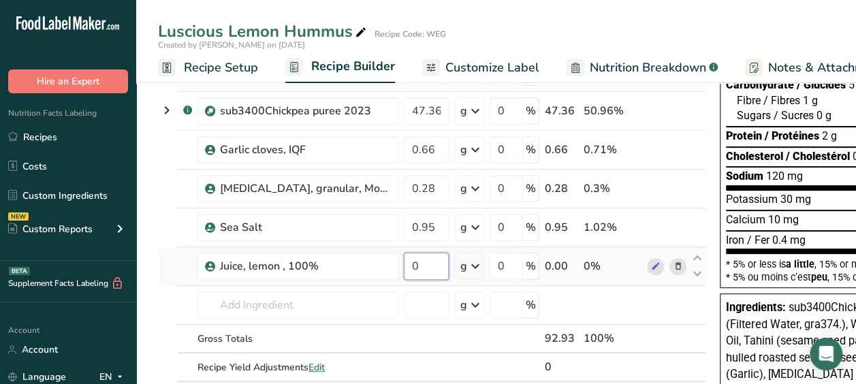
click at [426, 263] on input "0" at bounding box center [426, 266] width 45 height 27
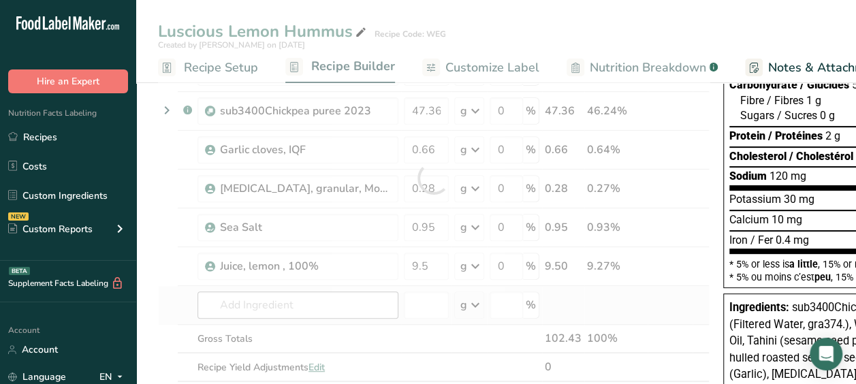
click at [289, 294] on div "Ingredient * Amount * Unit * Waste * .a-a{fill:#347362;}.b-a{fill:#fff;} Grams …" at bounding box center [434, 178] width 552 height 464
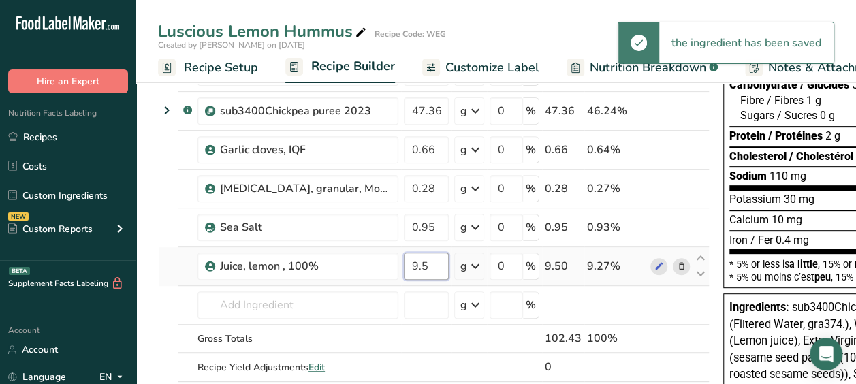
click at [439, 261] on input "9.5" at bounding box center [426, 266] width 45 height 27
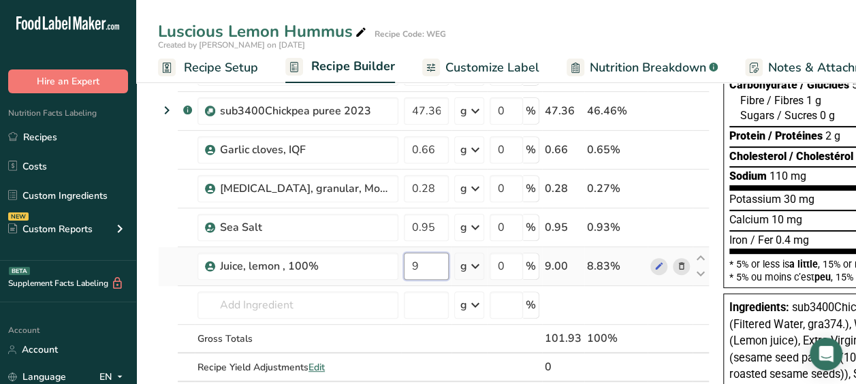
type input "9"
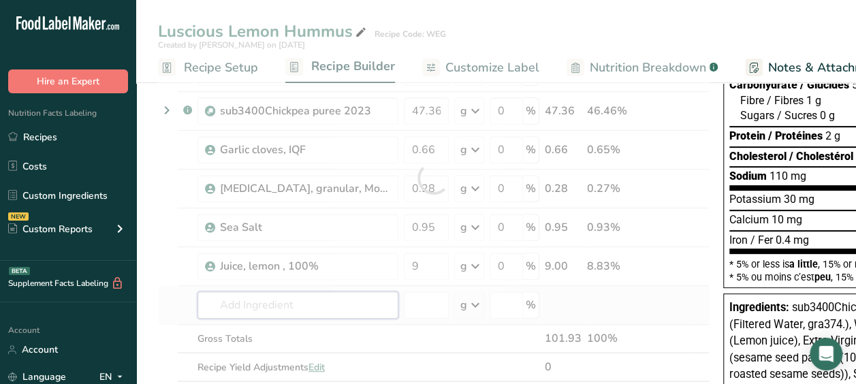
click at [274, 301] on div "Ingredient * Amount * Unit * Waste * .a-a{fill:#347362;}.b-a{fill:#fff;} Grams …" at bounding box center [434, 178] width 552 height 464
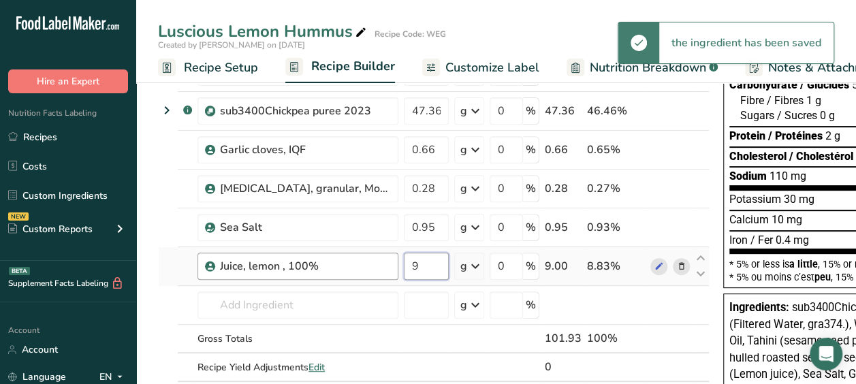
drag, startPoint x: 425, startPoint y: 262, endPoint x: 382, endPoint y: 264, distance: 43.0
click at [382, 264] on tr "Juice, lemon , 100% 9 g Weight Units g kg mg See more Volume Units l Volume uni…" at bounding box center [434, 266] width 550 height 39
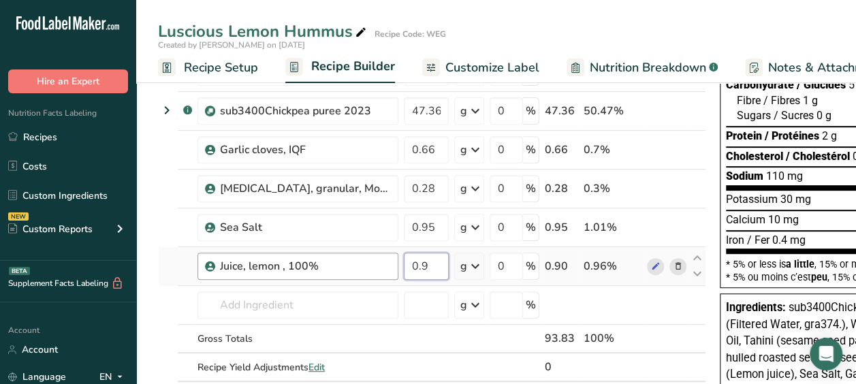
type input "0.9"
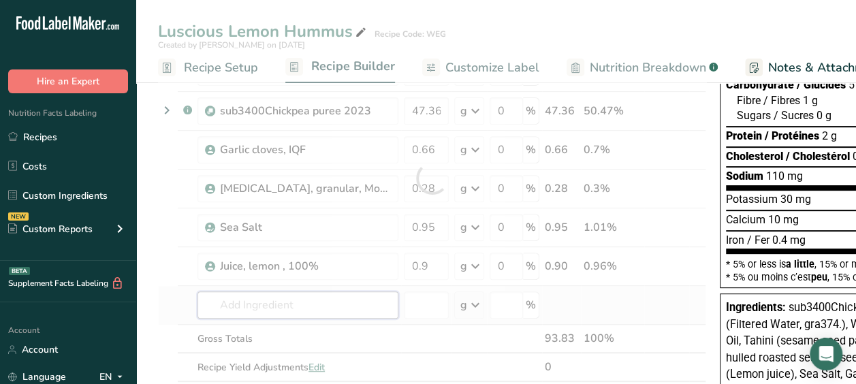
click at [348, 299] on div "Ingredient * Amount * Unit * Waste * .a-a{fill:#347362;}.b-a{fill:#fff;} Grams …" at bounding box center [432, 178] width 548 height 464
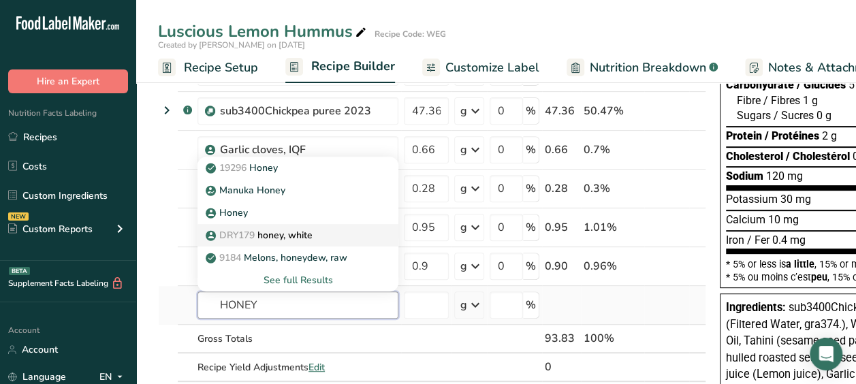
type input "HONEY"
click at [312, 235] on p "DRY179 honey, white" at bounding box center [260, 235] width 104 height 14
type input "honey, white"
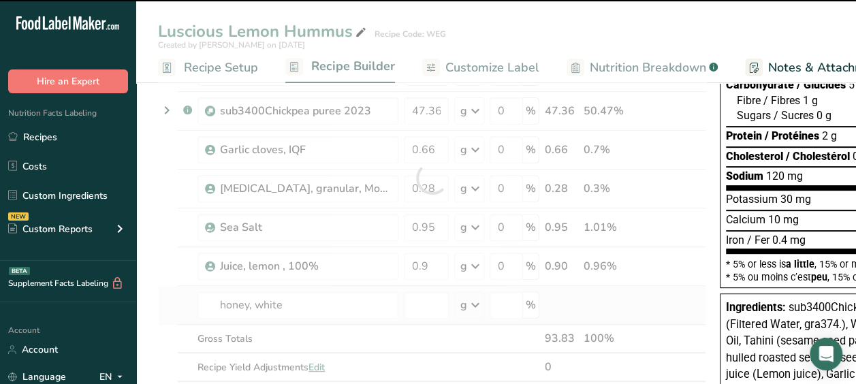
type input "0"
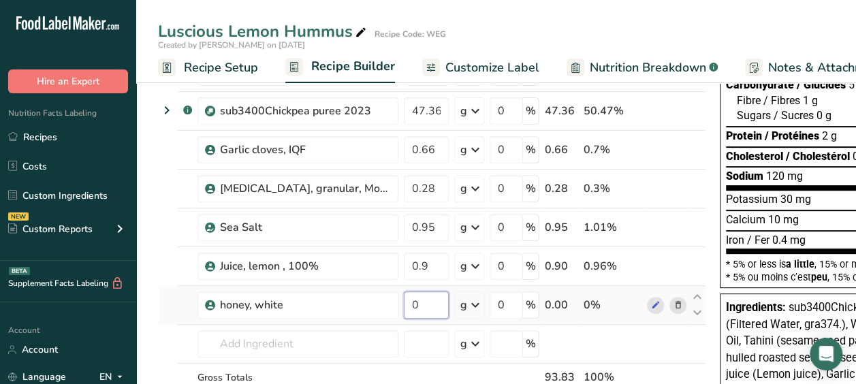
click at [430, 298] on input "0" at bounding box center [426, 304] width 45 height 27
type input "5.3"
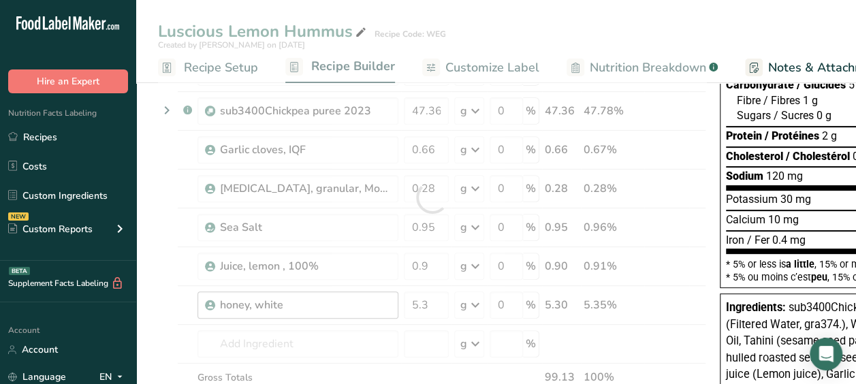
click at [351, 294] on div "Ingredient * Amount * Unit * Waste * .a-a{fill:#347362;}.b-a{fill:#fff;} Grams …" at bounding box center [432, 197] width 548 height 503
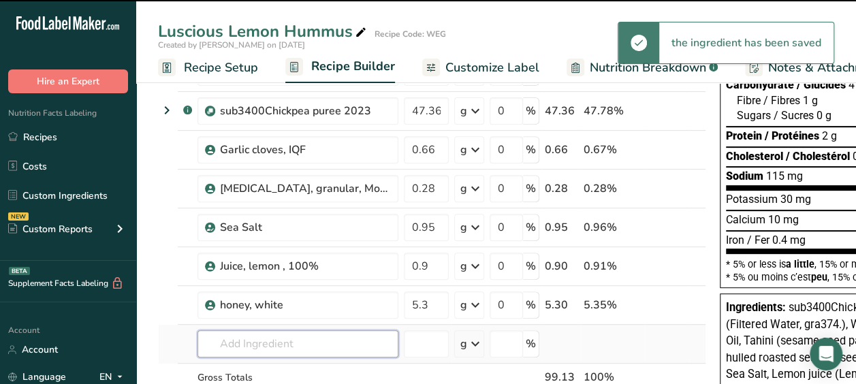
click at [287, 343] on input "text" at bounding box center [297, 343] width 201 height 27
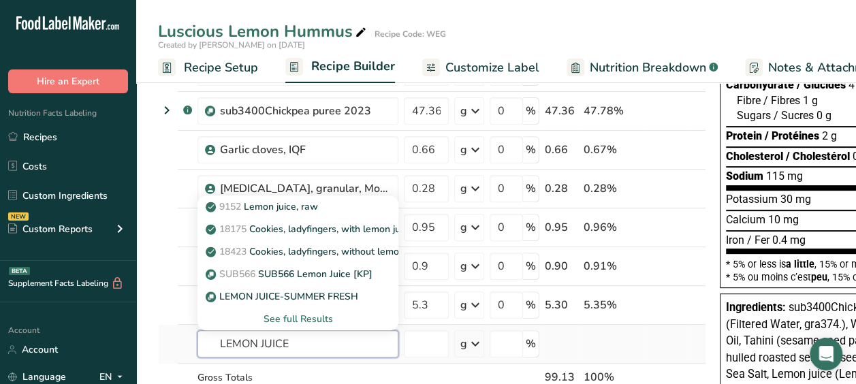
type input "LEMON JUICE"
click at [298, 312] on div "See full Results" at bounding box center [297, 319] width 179 height 14
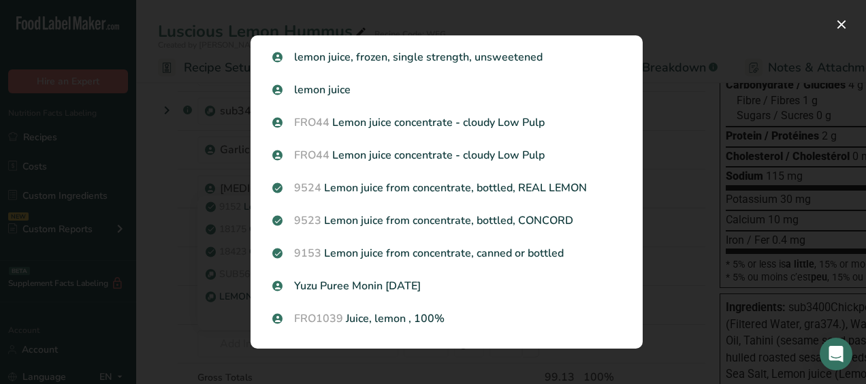
click at [214, 293] on div "Search results modal" at bounding box center [433, 192] width 866 height 384
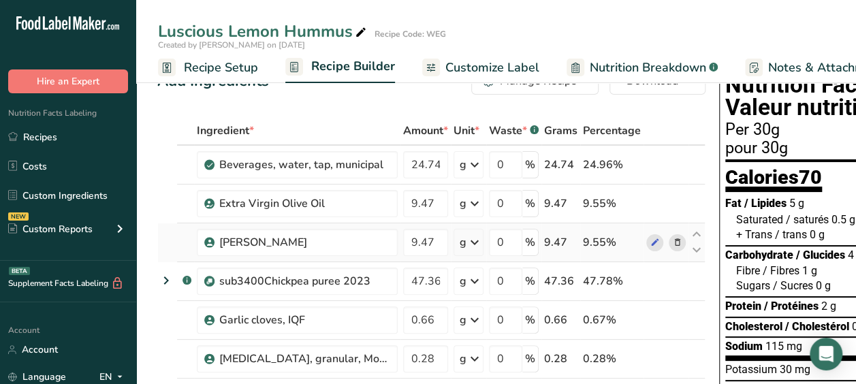
scroll to position [0, 0]
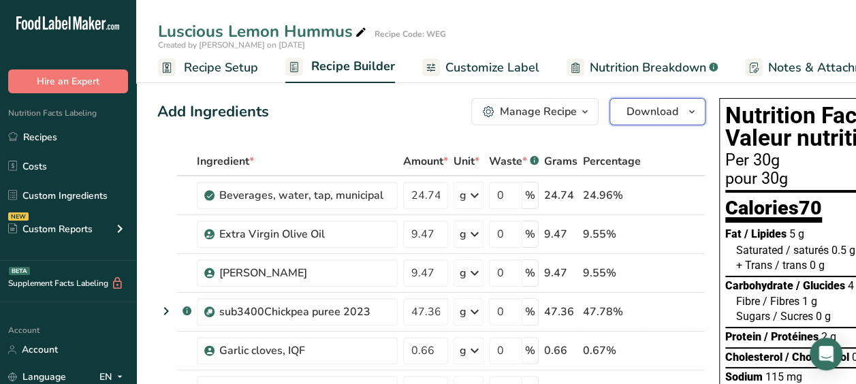
click at [629, 110] on span "Download" at bounding box center [652, 112] width 52 height 16
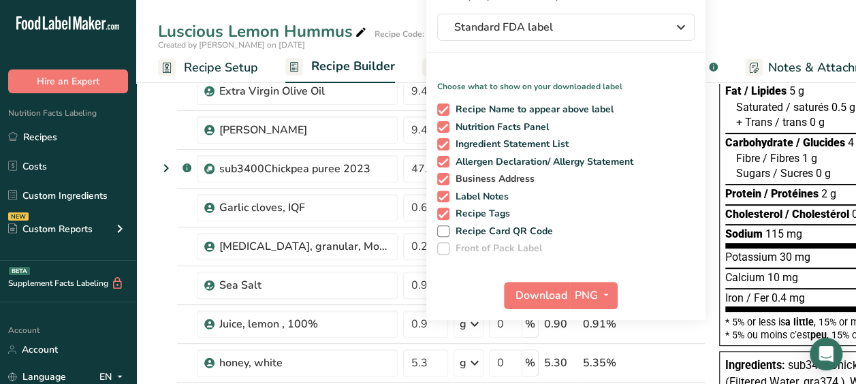
scroll to position [144, 0]
click at [168, 278] on td at bounding box center [167, 285] width 19 height 39
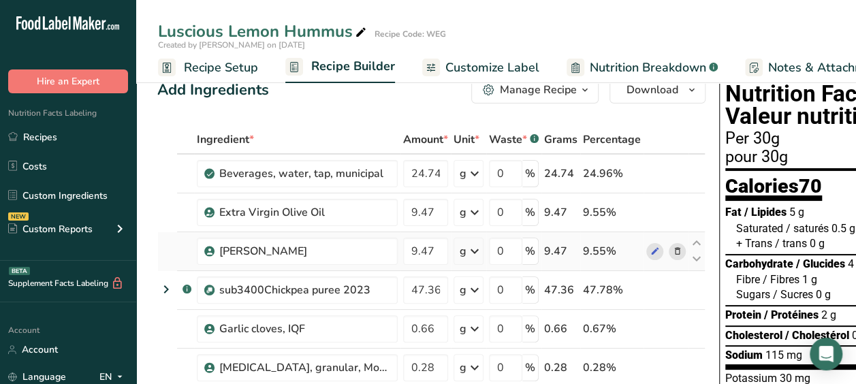
scroll to position [0, 0]
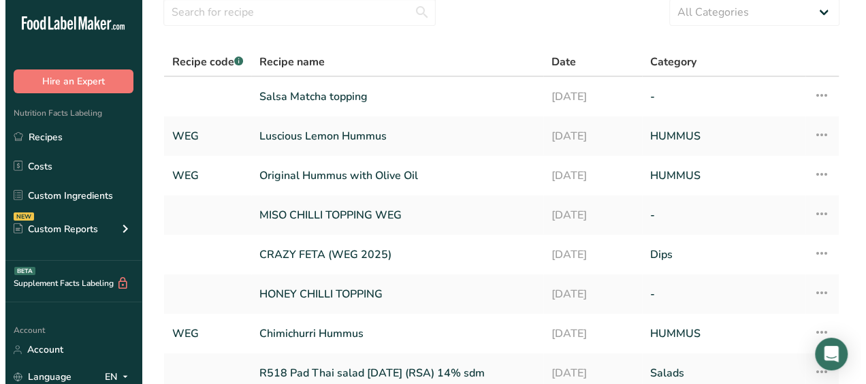
scroll to position [63, 0]
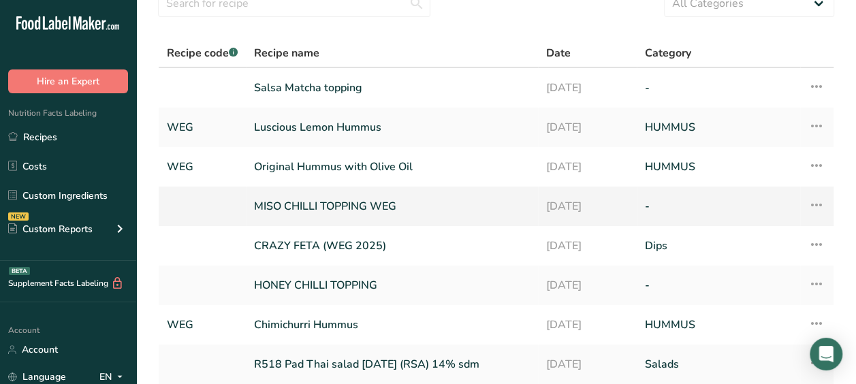
click at [816, 206] on icon at bounding box center [816, 205] width 16 height 25
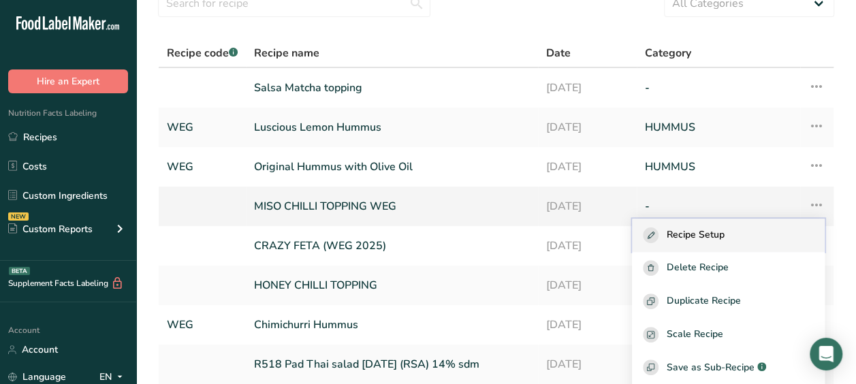
click at [719, 232] on span "Recipe Setup" at bounding box center [696, 235] width 58 height 16
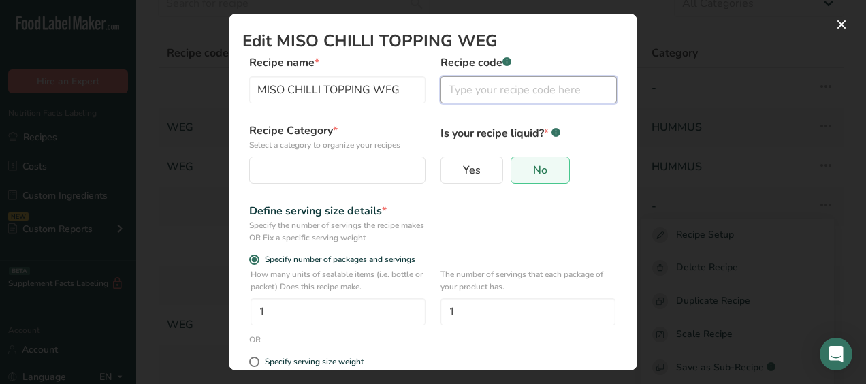
click at [474, 89] on input "Edit Recipe Modal" at bounding box center [529, 89] width 176 height 27
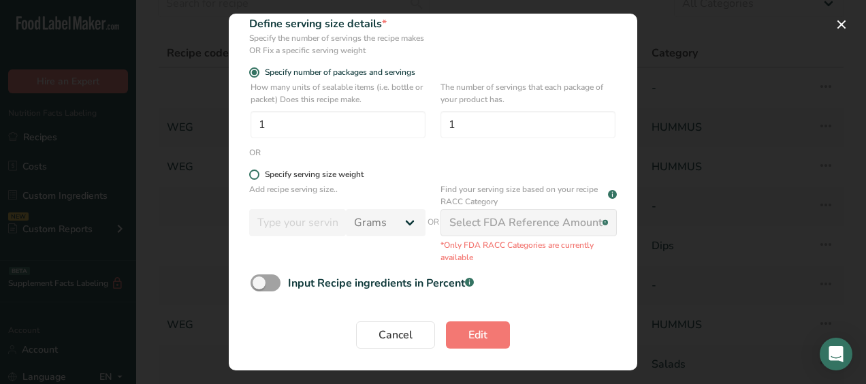
type input "WEG"
click at [255, 176] on span "Edit Recipe Modal" at bounding box center [254, 175] width 10 height 10
click at [255, 176] on input "Specify serving size weight" at bounding box center [253, 174] width 9 height 9
radio input "true"
radio input "false"
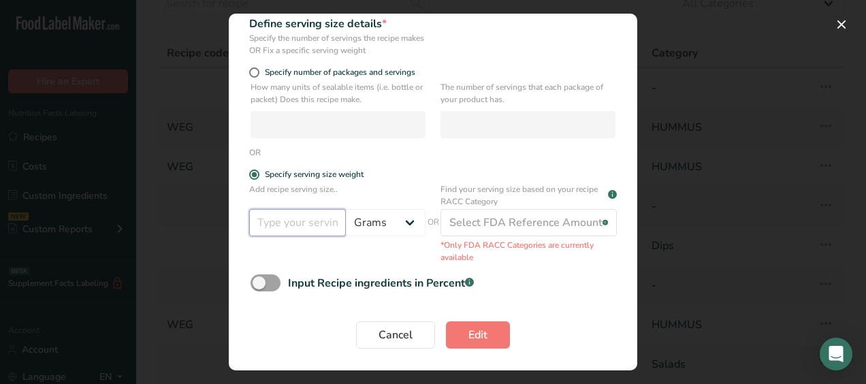
click at [294, 221] on input "Edit Recipe Modal" at bounding box center [297, 222] width 97 height 27
type input "30"
click at [461, 339] on button "Edit" at bounding box center [478, 334] width 64 height 27
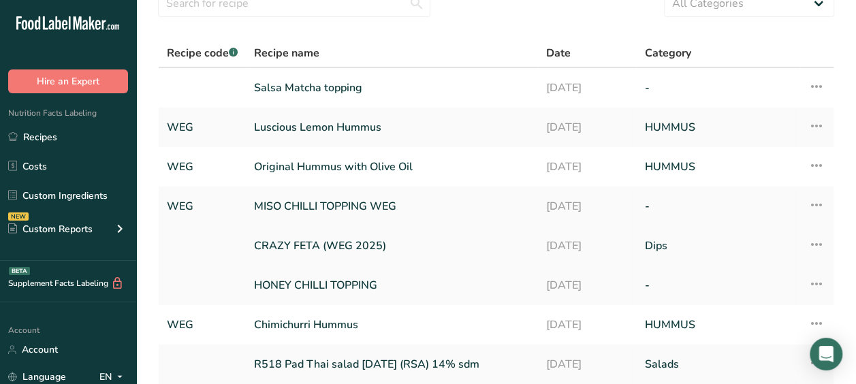
click at [817, 240] on icon at bounding box center [816, 244] width 16 height 25
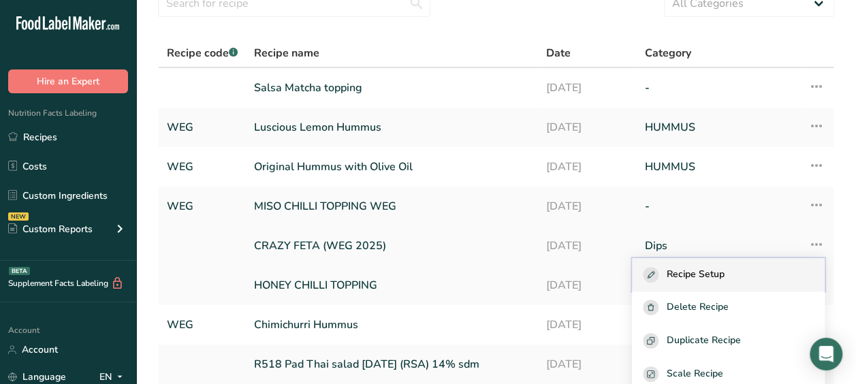
click at [731, 287] on button "Recipe Setup" at bounding box center [728, 274] width 193 height 33
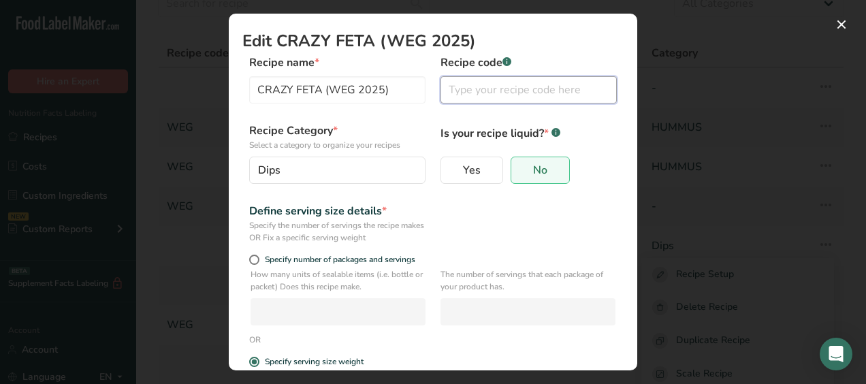
click at [514, 87] on input "Edit Recipe Modal" at bounding box center [529, 89] width 176 height 27
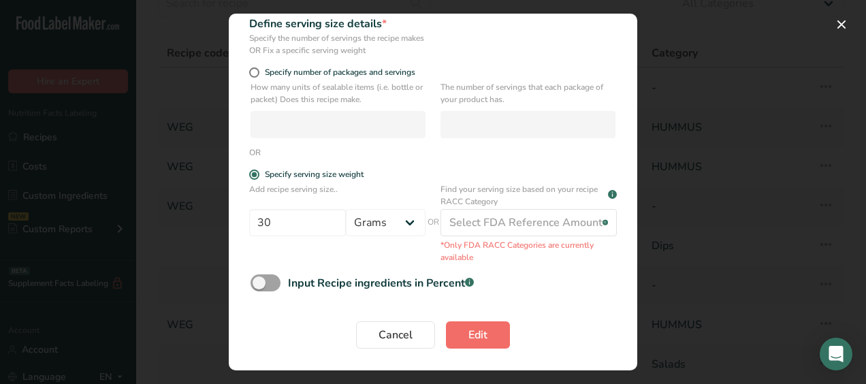
type input "WEG"
click at [460, 328] on button "Edit" at bounding box center [478, 334] width 64 height 27
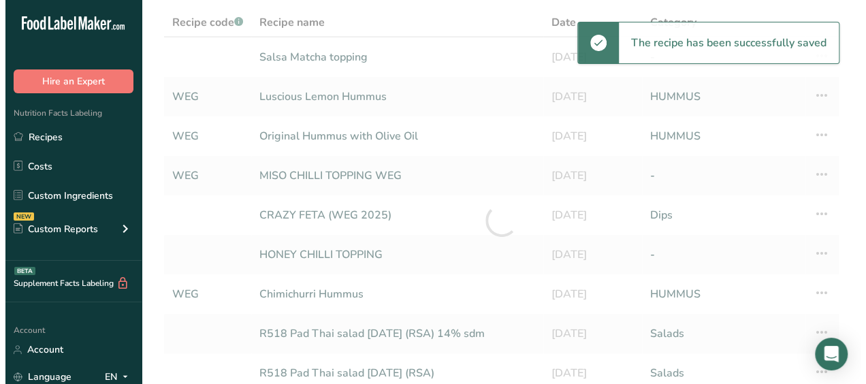
scroll to position [94, 0]
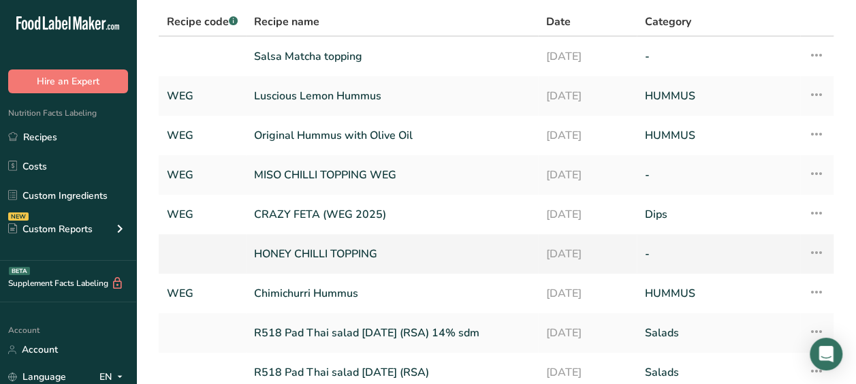
click at [814, 254] on icon at bounding box center [816, 252] width 16 height 25
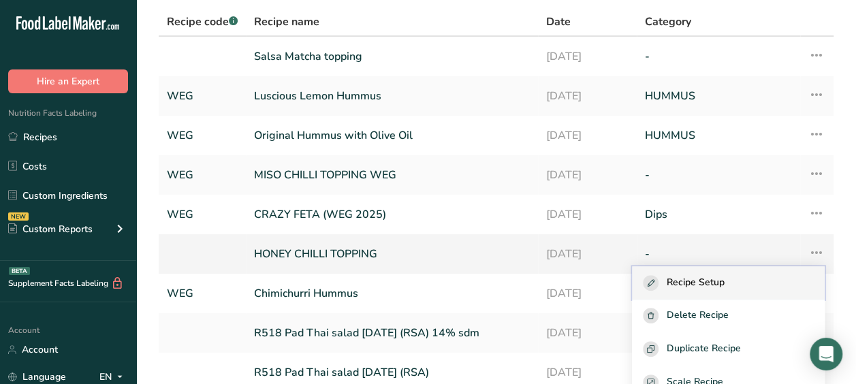
click at [693, 293] on button "Recipe Setup" at bounding box center [728, 282] width 193 height 33
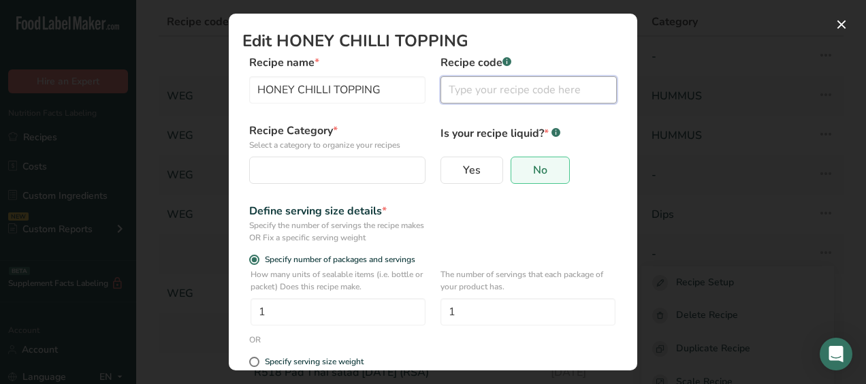
click at [501, 84] on input "Edit Recipe Modal" at bounding box center [529, 89] width 176 height 27
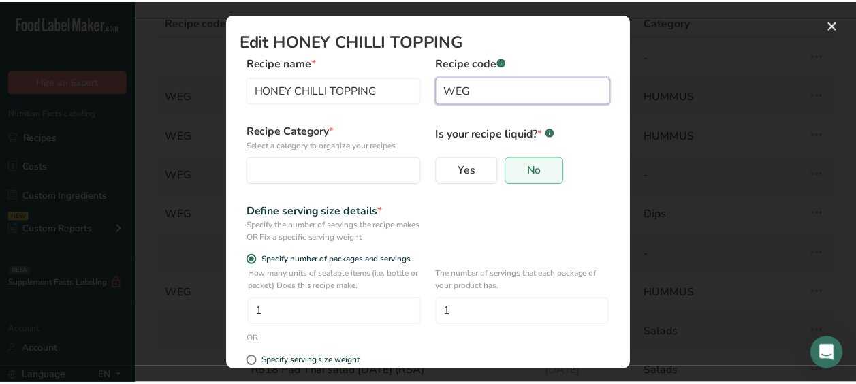
scroll to position [187, 0]
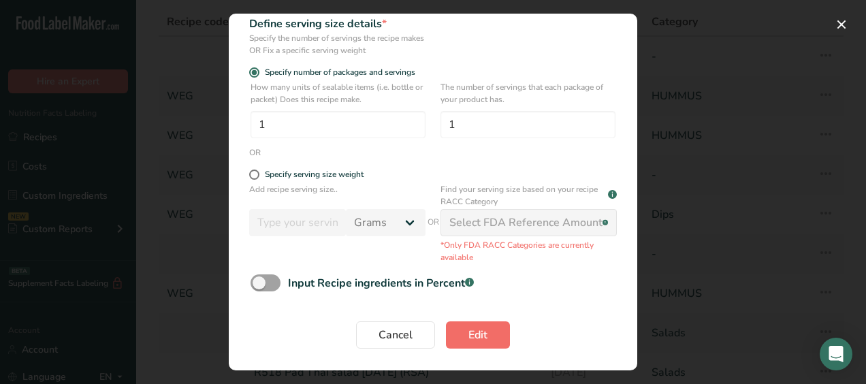
type input "WEG"
click at [478, 338] on span "Edit" at bounding box center [478, 335] width 19 height 16
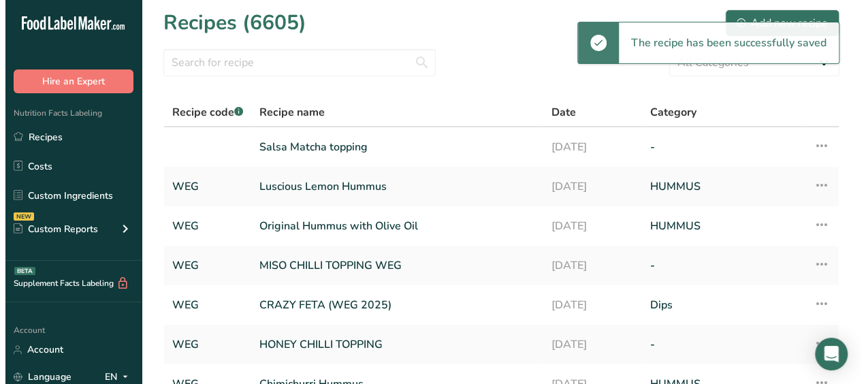
scroll to position [2, 0]
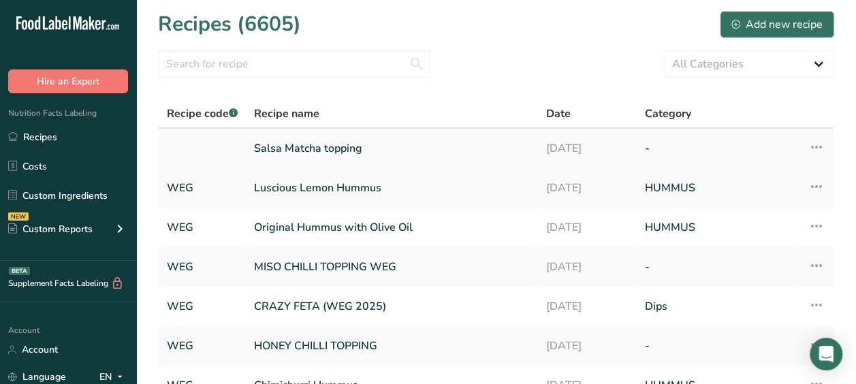
click at [821, 148] on icon at bounding box center [816, 147] width 16 height 25
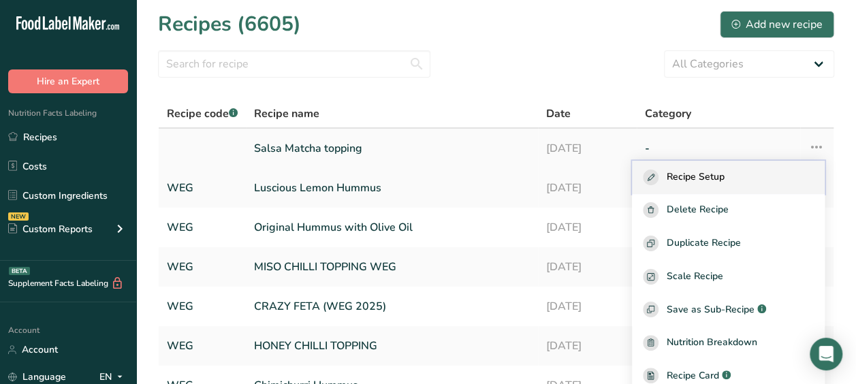
click at [725, 178] on span "Recipe Setup" at bounding box center [696, 178] width 58 height 16
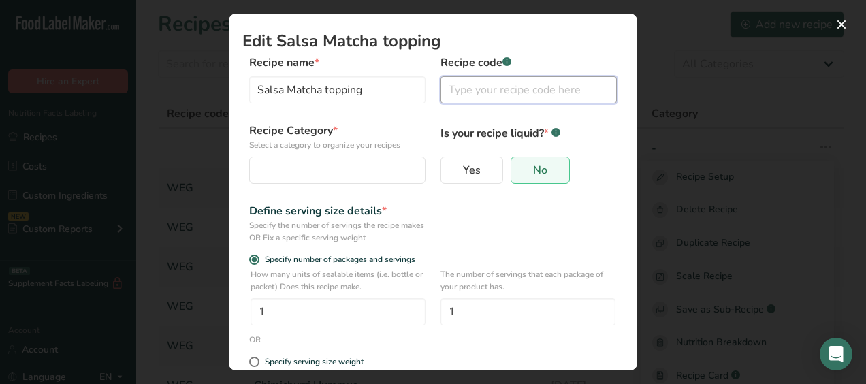
click at [520, 89] on input "Edit Recipe Modal" at bounding box center [529, 89] width 176 height 27
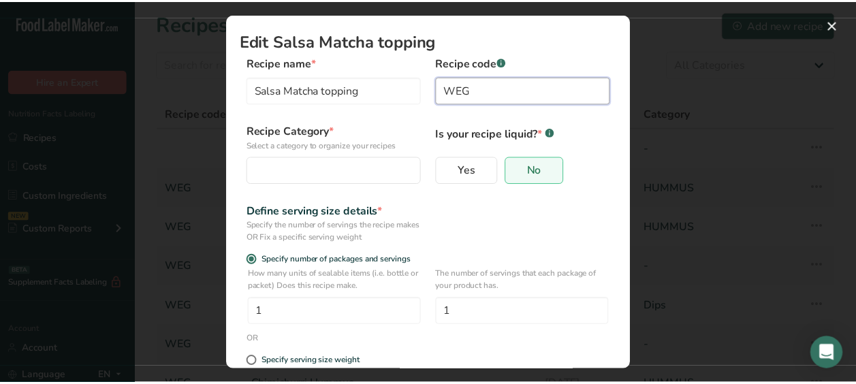
scroll to position [187, 0]
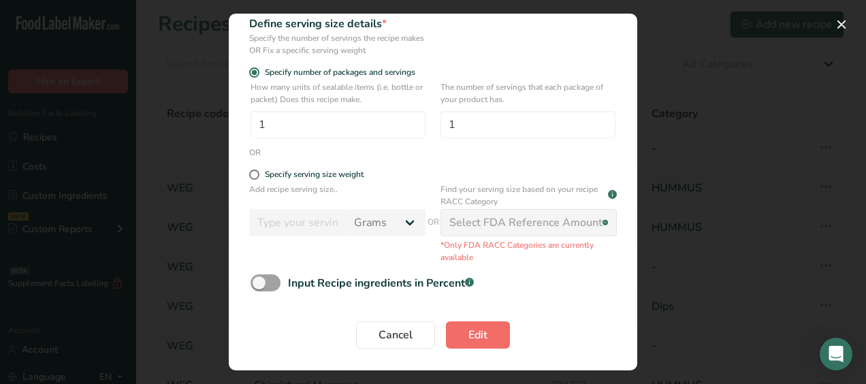
type input "WEG"
click at [460, 332] on button "Edit" at bounding box center [478, 334] width 64 height 27
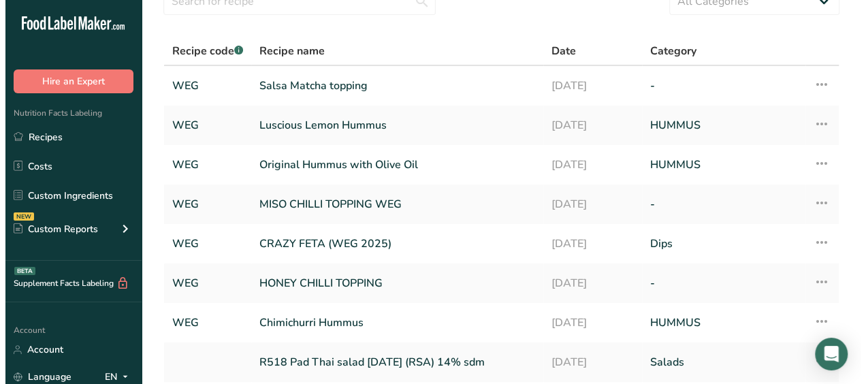
scroll to position [65, 0]
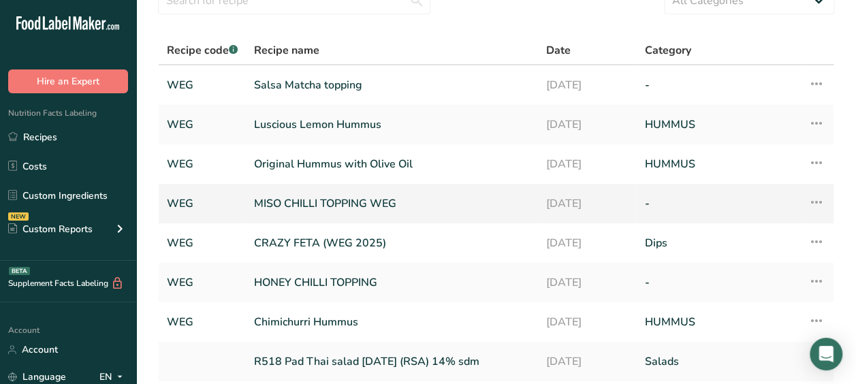
click at [814, 204] on icon at bounding box center [816, 202] width 16 height 25
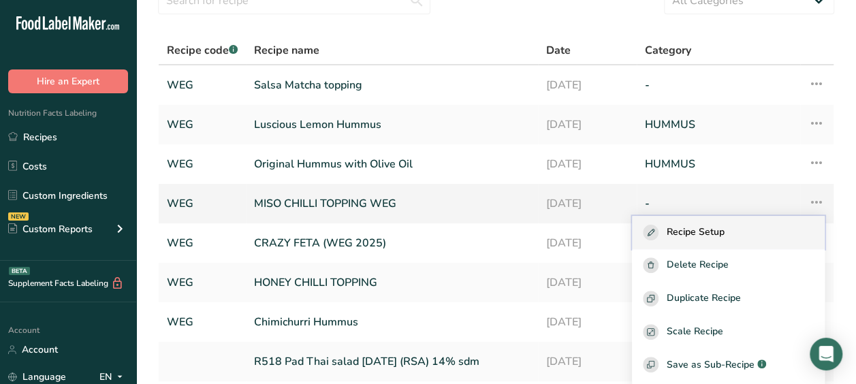
click at [725, 231] on span "Recipe Setup" at bounding box center [696, 233] width 58 height 16
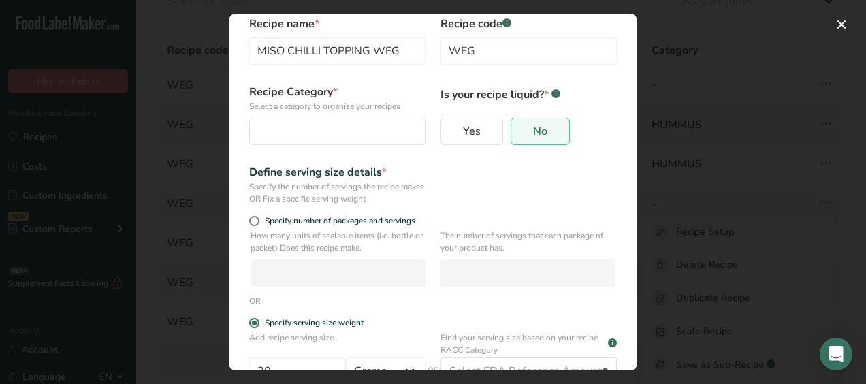
scroll to position [38, 0]
click at [300, 132] on div "Edit Recipe Modal" at bounding box center [333, 132] width 150 height 16
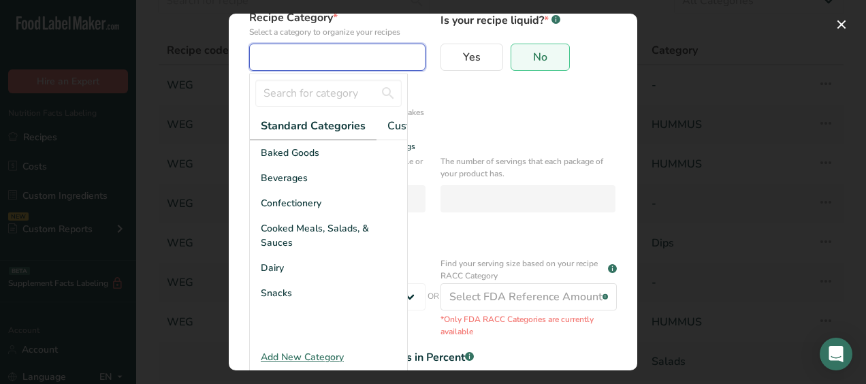
scroll to position [124, 0]
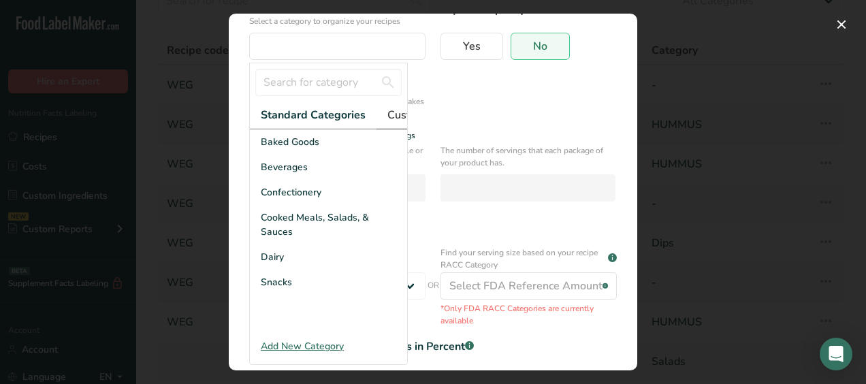
click at [394, 112] on span "Custom Categories .a-a{fill:#347362;}.b-a{fill:#fff;}" at bounding box center [440, 115] width 106 height 16
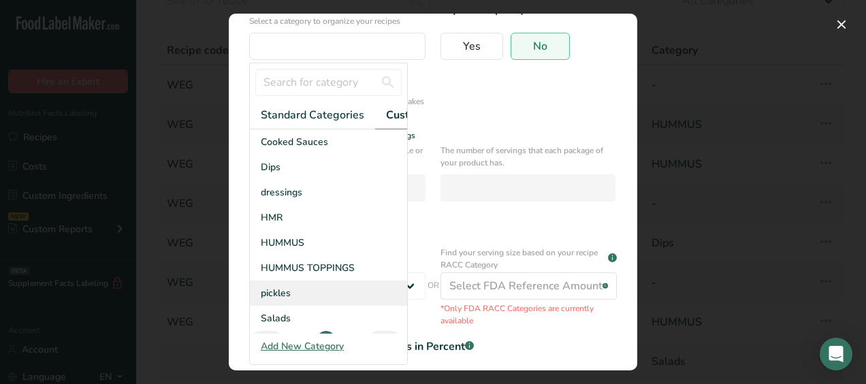
scroll to position [23, 0]
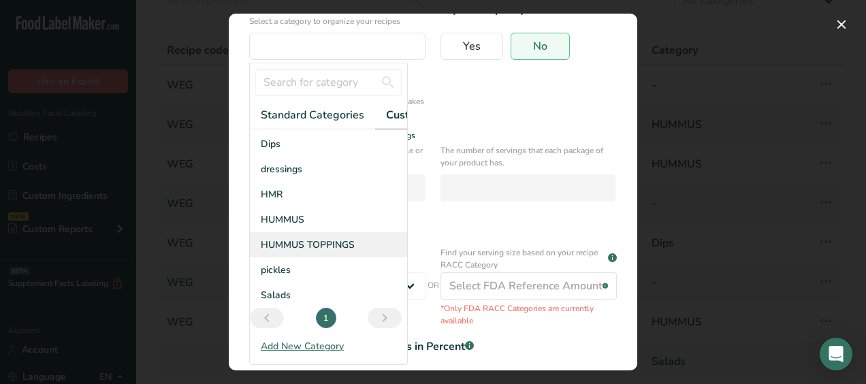
click at [321, 252] on span "HUMMUS TOPPINGS" at bounding box center [308, 245] width 94 height 14
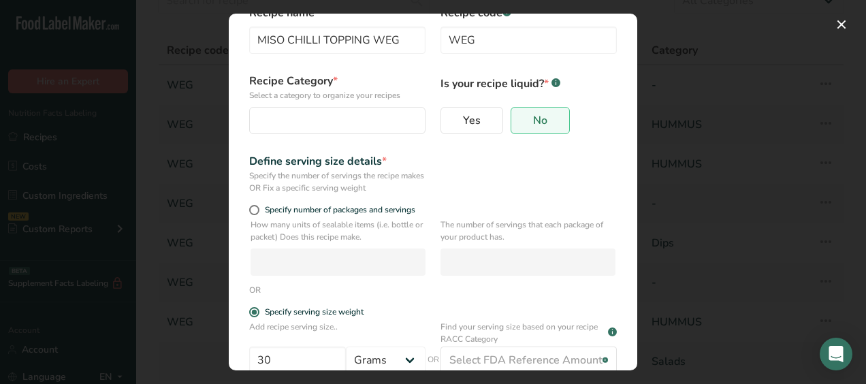
scroll to position [48, 0]
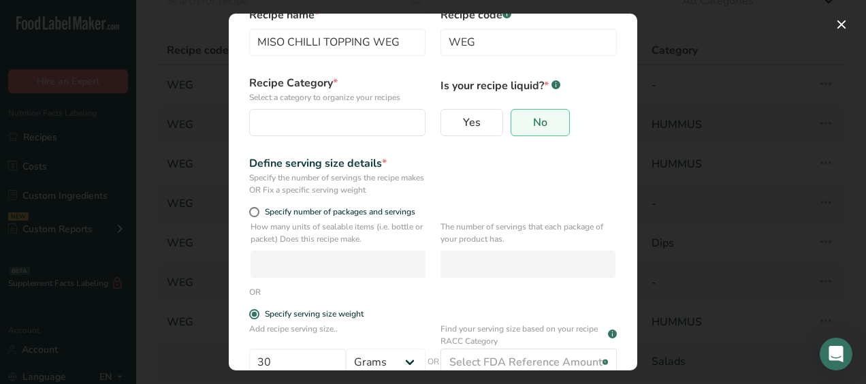
click at [328, 138] on div "Recipe Category * Select a category to organize your recipes Standard Categorie…" at bounding box center [432, 109] width 381 height 69
click at [328, 129] on div "Edit Recipe Modal" at bounding box center [333, 122] width 150 height 16
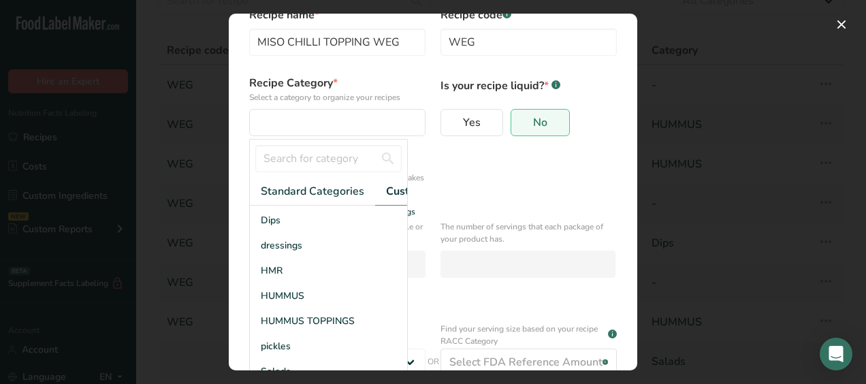
click at [386, 191] on span "Custom Categories .a-a{fill:#347362;}.b-a{fill:#fff;}" at bounding box center [439, 191] width 106 height 16
click at [296, 321] on div "HUMMUS TOPPINGS" at bounding box center [328, 320] width 157 height 25
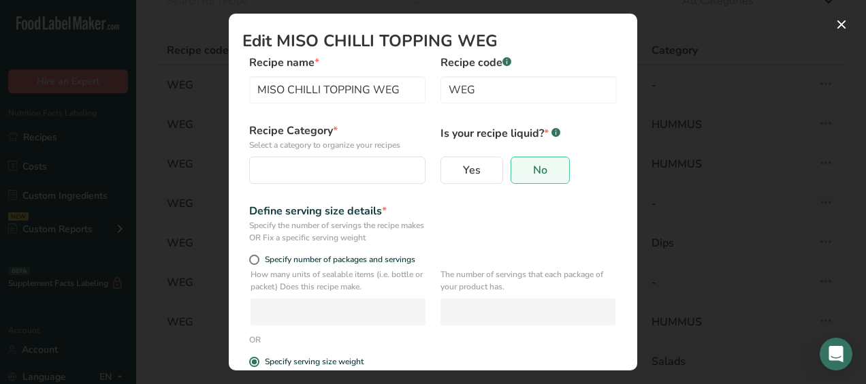
scroll to position [187, 0]
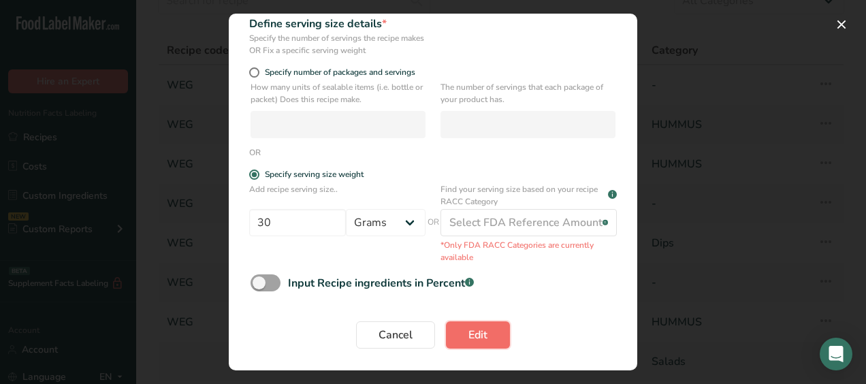
click at [460, 326] on button "Edit" at bounding box center [478, 334] width 64 height 27
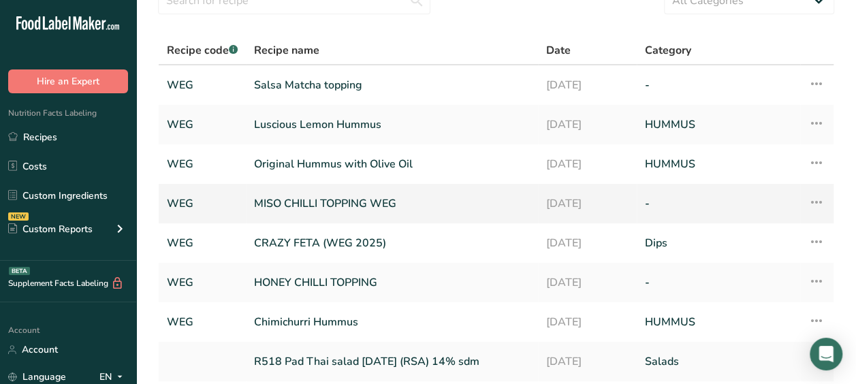
click at [812, 200] on icon at bounding box center [816, 202] width 16 height 25
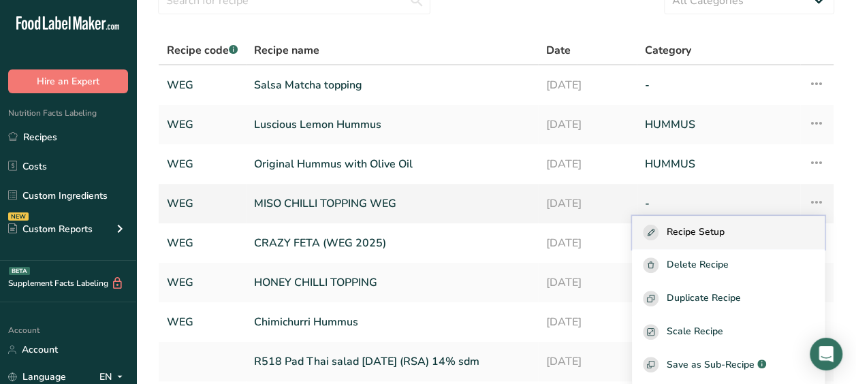
click at [753, 240] on button "Recipe Setup" at bounding box center [728, 232] width 193 height 33
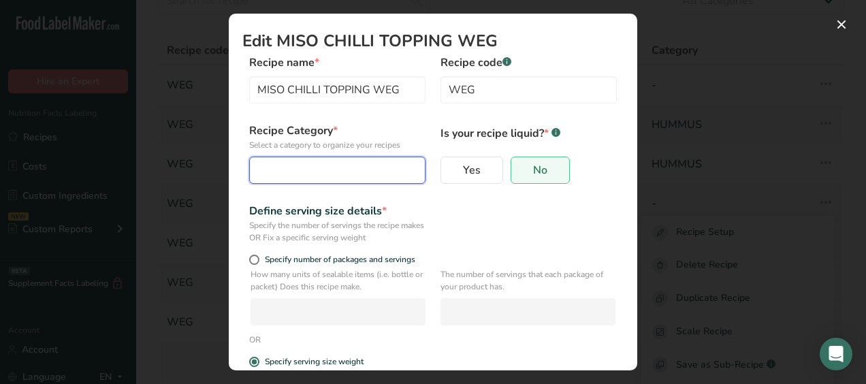
click at [321, 181] on button "Edit Recipe Modal" at bounding box center [337, 170] width 176 height 27
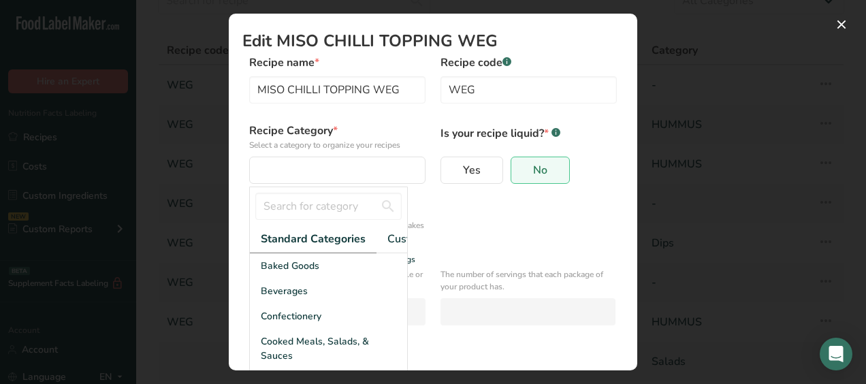
scroll to position [0, 99]
click at [351, 242] on span "Custom Categories .a-a{fill:#347362;}.b-a{fill:#fff;}" at bounding box center [344, 239] width 106 height 16
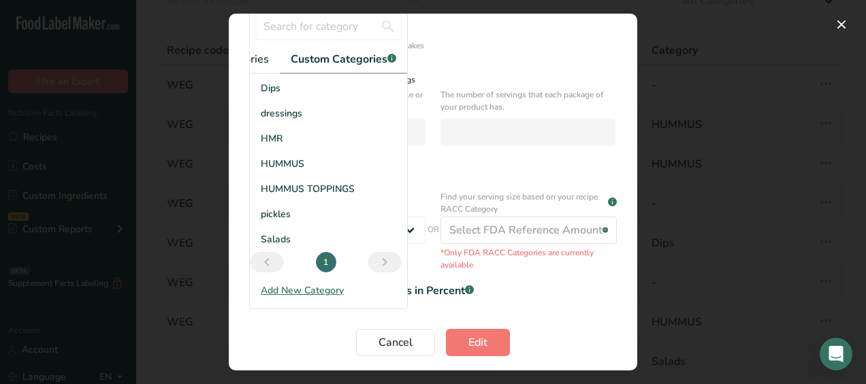
scroll to position [179, 0]
click at [320, 196] on span "HUMMUS TOPPINGS" at bounding box center [308, 190] width 94 height 14
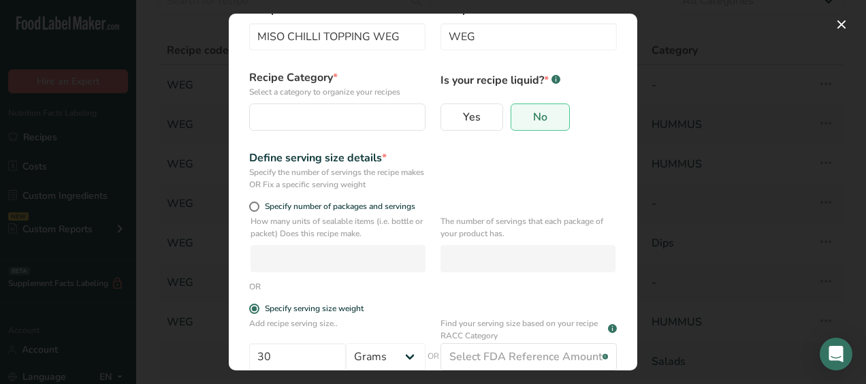
scroll to position [41, 0]
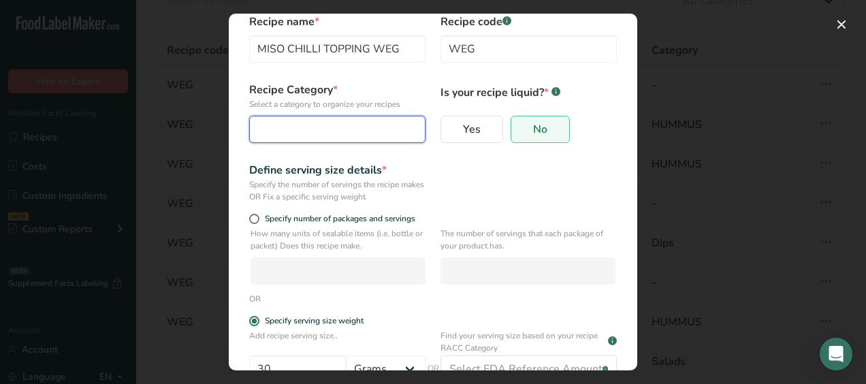
click at [270, 125] on div "Edit Recipe Modal" at bounding box center [333, 129] width 150 height 16
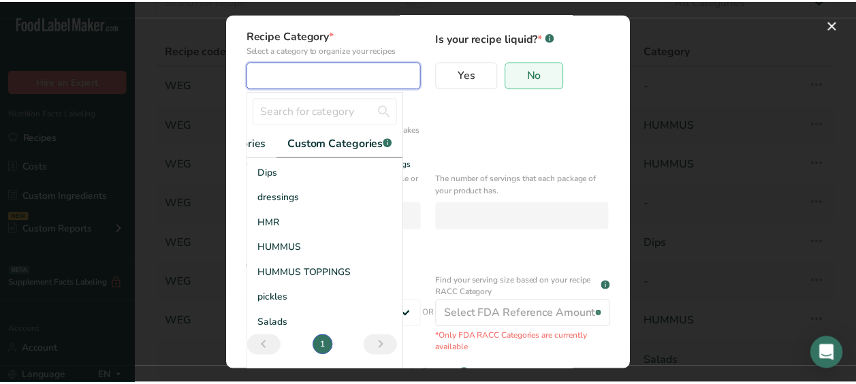
scroll to position [127, 0]
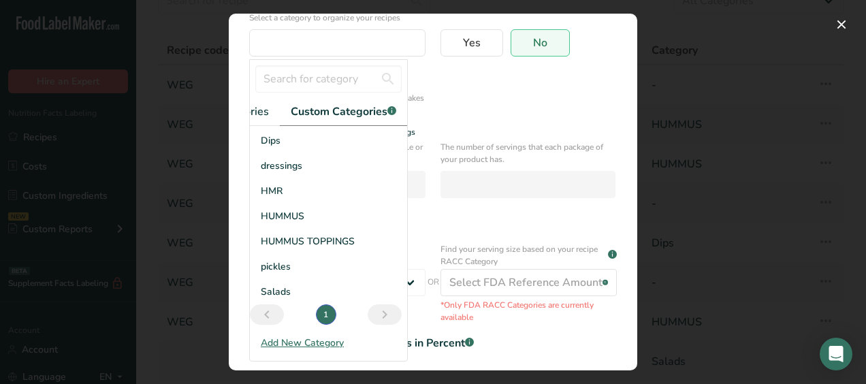
click at [322, 348] on div "Add New Category" at bounding box center [328, 343] width 157 height 14
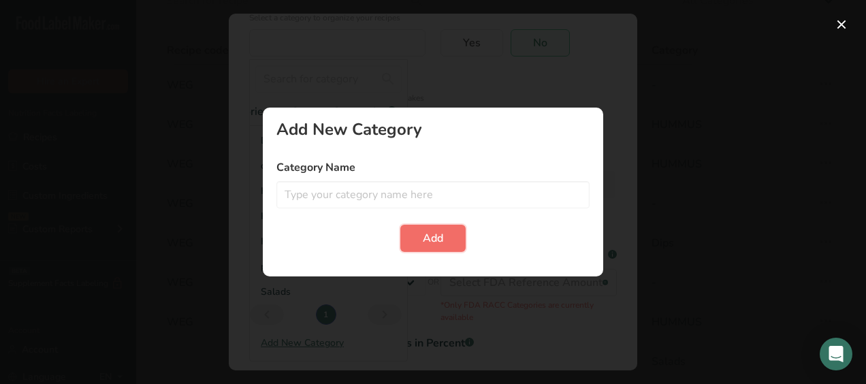
click at [437, 234] on span "Add" at bounding box center [433, 238] width 20 height 16
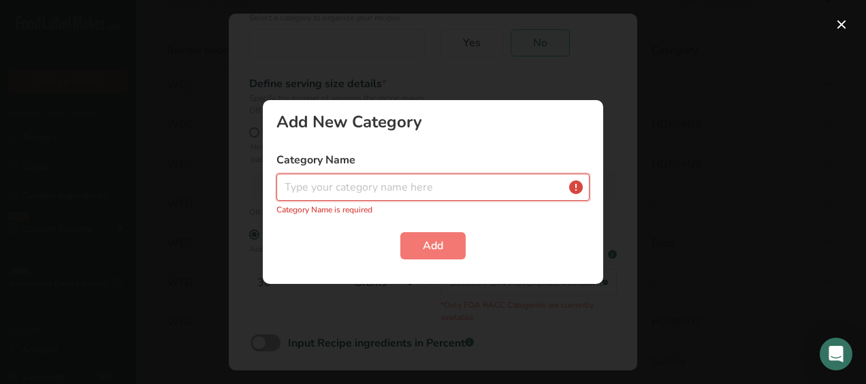
click at [534, 185] on input "Edit Recipe Modal" at bounding box center [432, 187] width 313 height 27
click at [836, 25] on button "Edit Recipe Modal" at bounding box center [842, 25] width 22 height 22
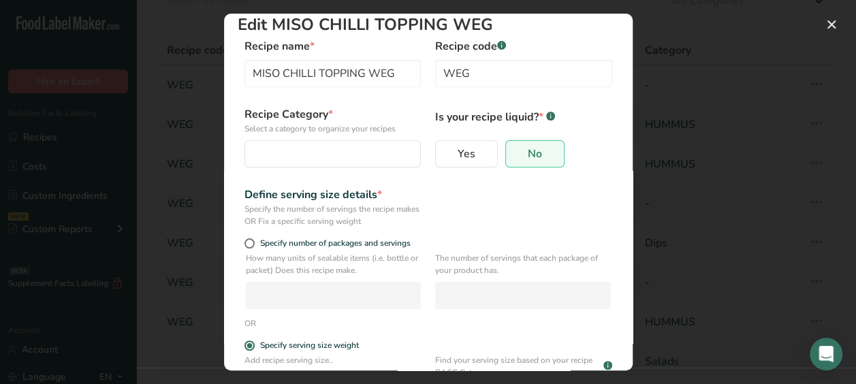
scroll to position [16, 0]
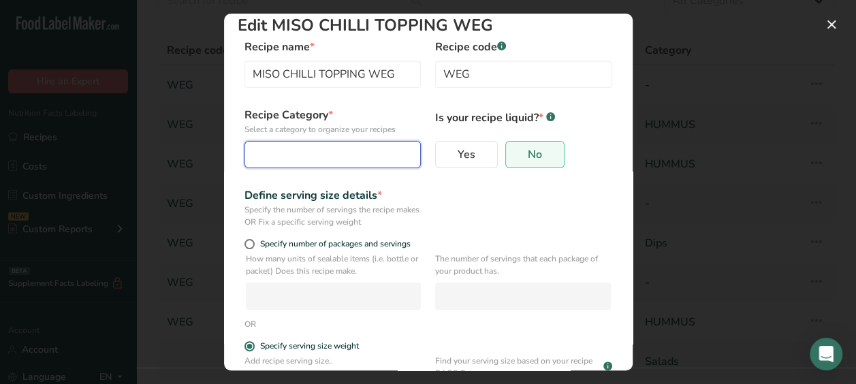
click at [305, 151] on div "Edit Recipe Modal" at bounding box center [328, 154] width 150 height 16
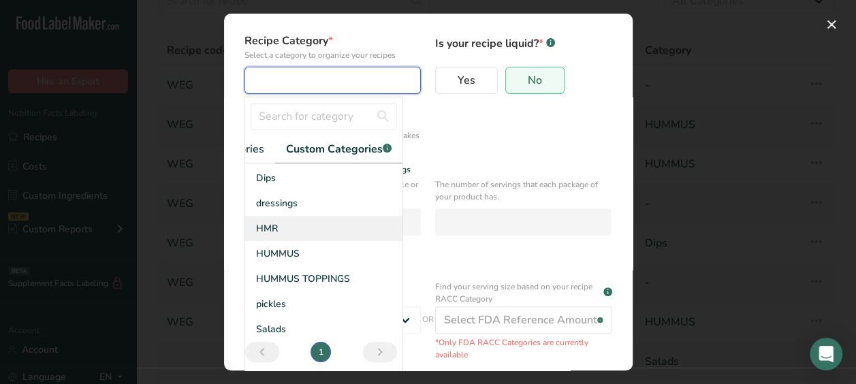
scroll to position [97, 0]
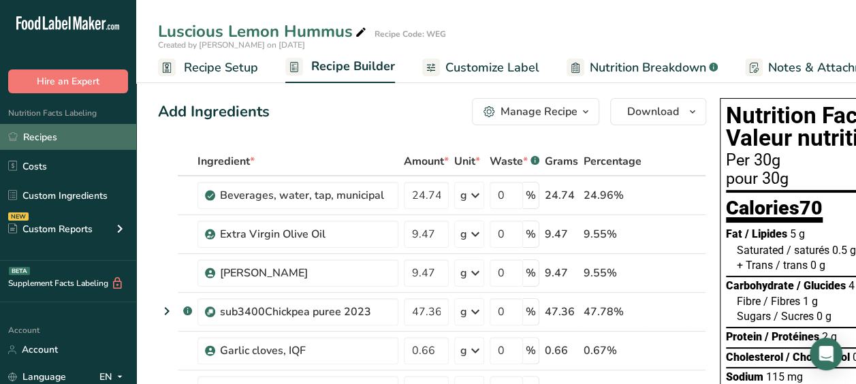
click at [63, 142] on link "Recipes" at bounding box center [68, 137] width 136 height 26
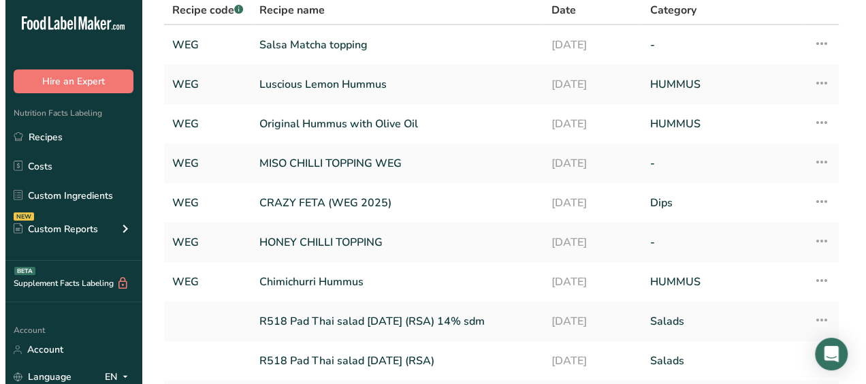
scroll to position [101, 0]
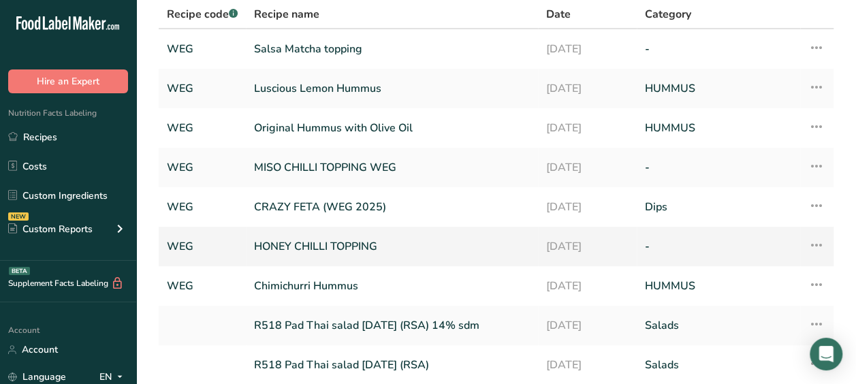
click at [817, 244] on icon at bounding box center [816, 245] width 16 height 25
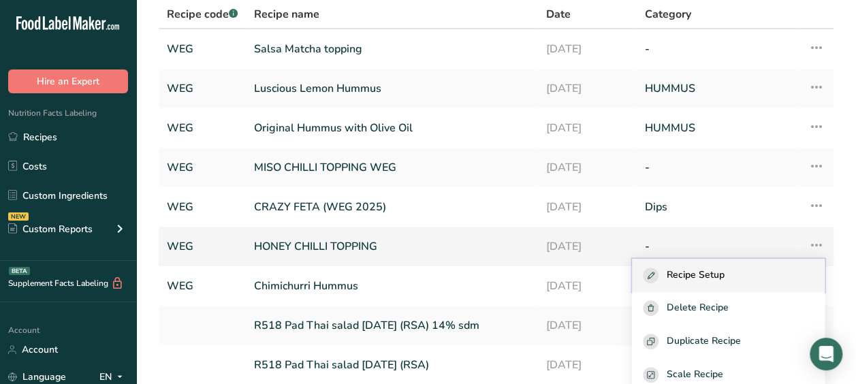
click at [712, 266] on button "Recipe Setup" at bounding box center [728, 275] width 193 height 33
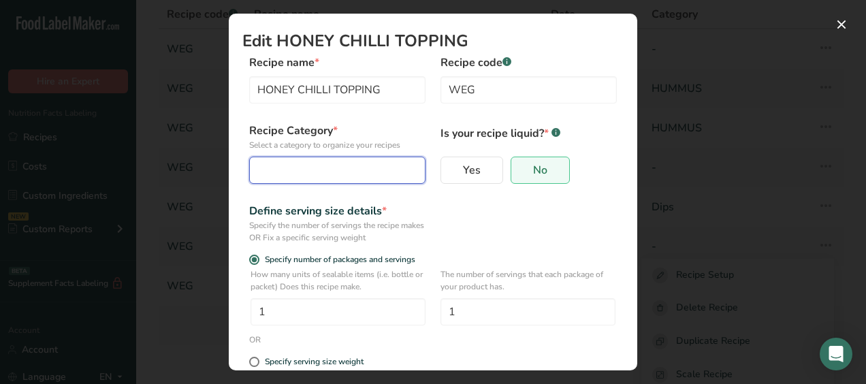
click at [271, 168] on div "Edit Recipe Modal" at bounding box center [333, 170] width 150 height 16
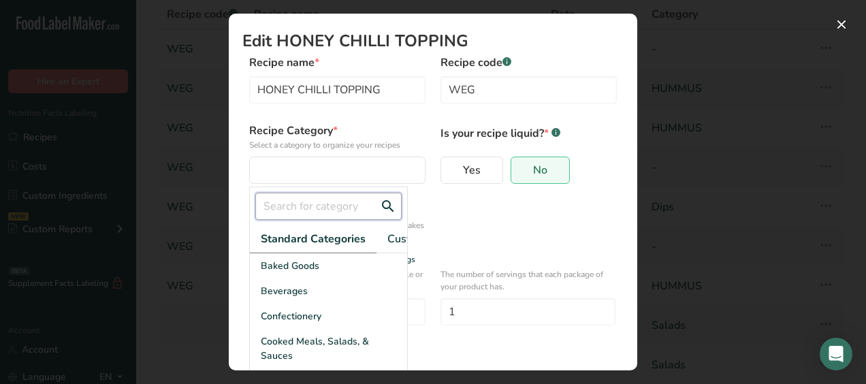
click at [282, 212] on input "Edit Recipe Modal" at bounding box center [328, 206] width 146 height 27
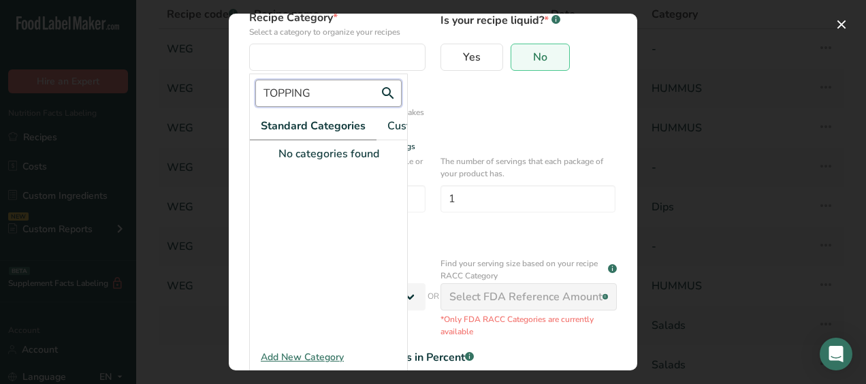
scroll to position [120, 0]
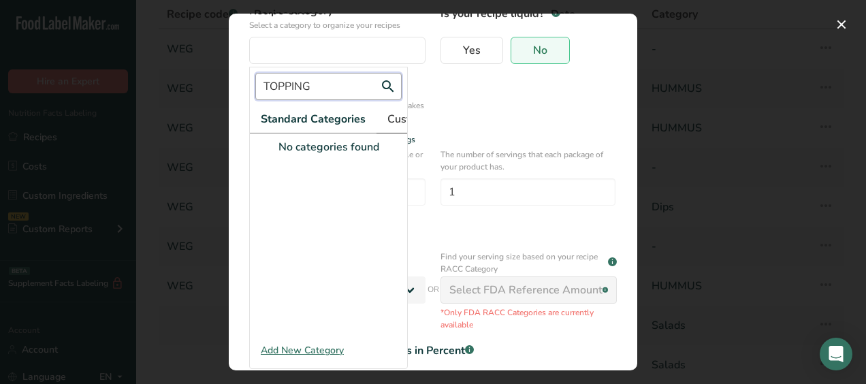
type input "TOPPING"
click at [400, 117] on span "Custom Categories .a-a{fill:#347362;}.b-a{fill:#fff;}" at bounding box center [440, 119] width 106 height 16
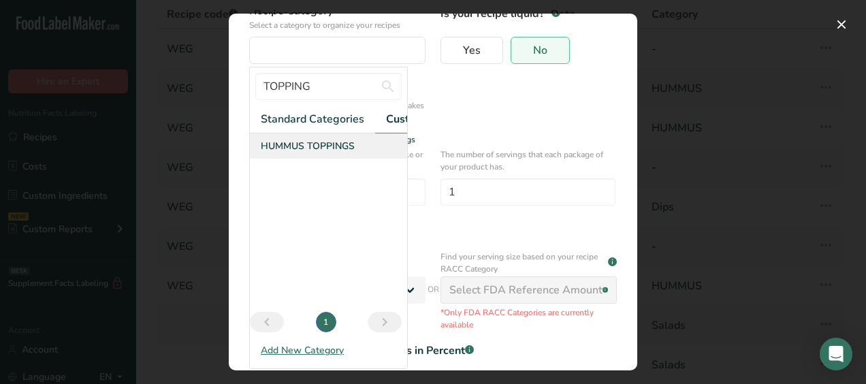
click at [279, 153] on span "HUMMUS TOPPINGS" at bounding box center [308, 146] width 94 height 14
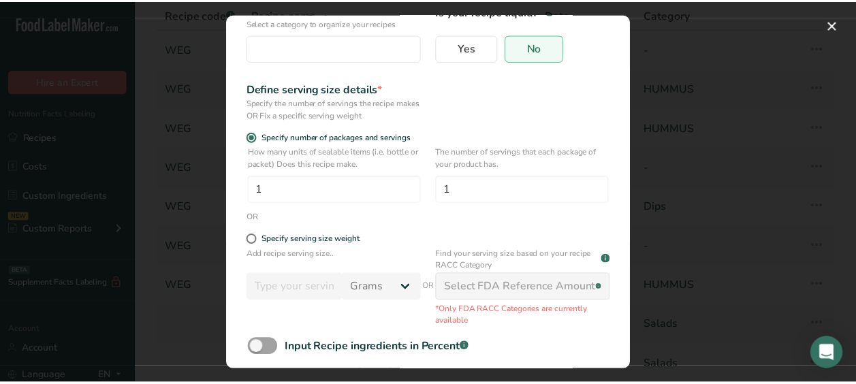
scroll to position [187, 0]
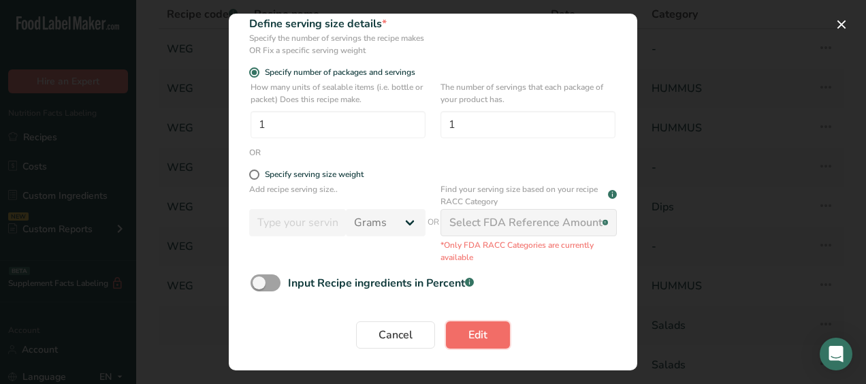
click at [475, 339] on span "Edit" at bounding box center [478, 335] width 19 height 16
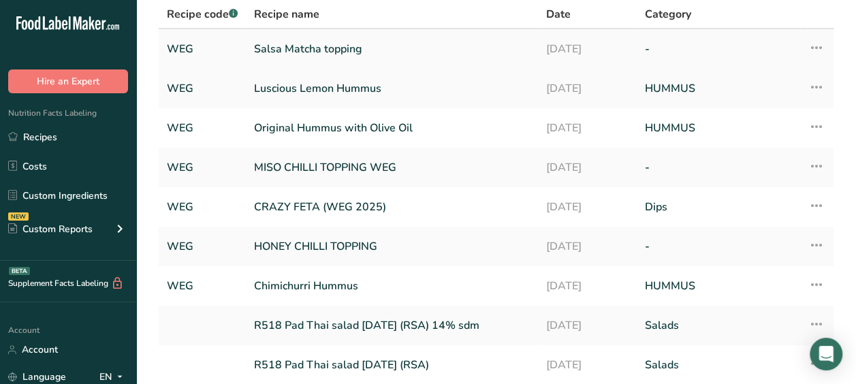
click at [290, 48] on link "Salsa Matcha topping" at bounding box center [392, 49] width 276 height 29
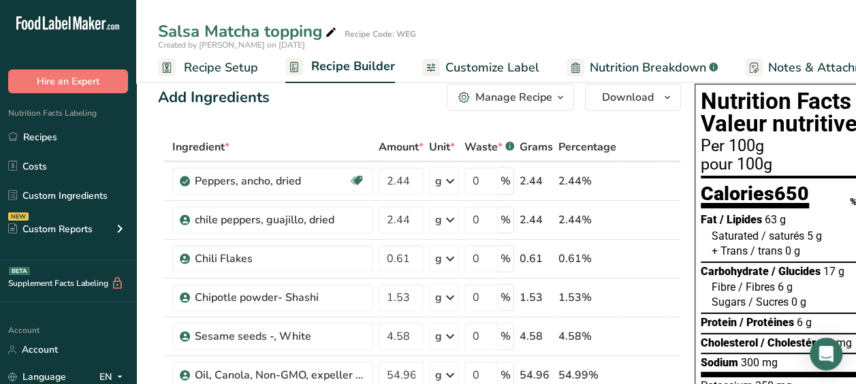
scroll to position [14, 0]
drag, startPoint x: 215, startPoint y: 51, endPoint x: 217, endPoint y: 63, distance: 12.3
click at [217, 63] on ul "Recipe Setup Recipe Builder Customize Label Nutrition Breakdown .a-a{fill:#3473…" at bounding box center [594, 67] width 917 height 32
click at [217, 63] on span "Recipe Setup" at bounding box center [221, 68] width 74 height 18
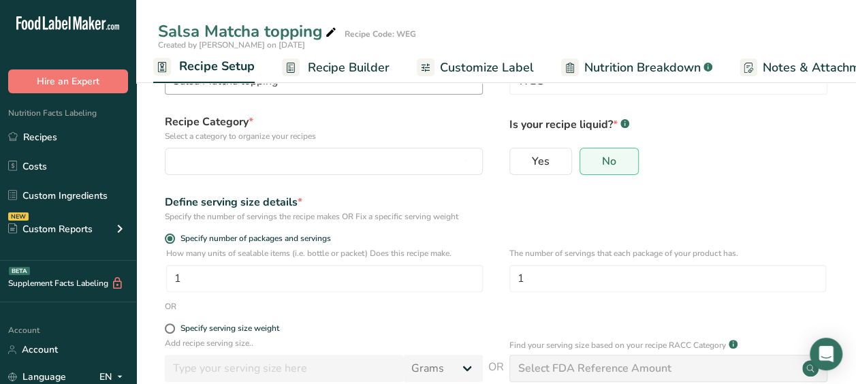
scroll to position [53, 0]
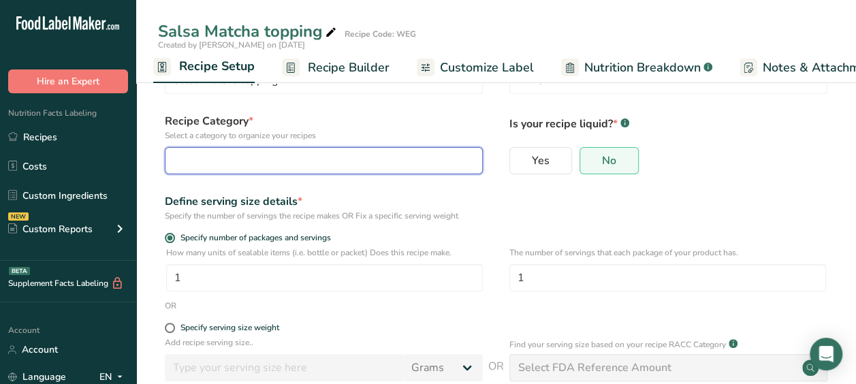
click at [250, 159] on div "button" at bounding box center [320, 161] width 292 height 16
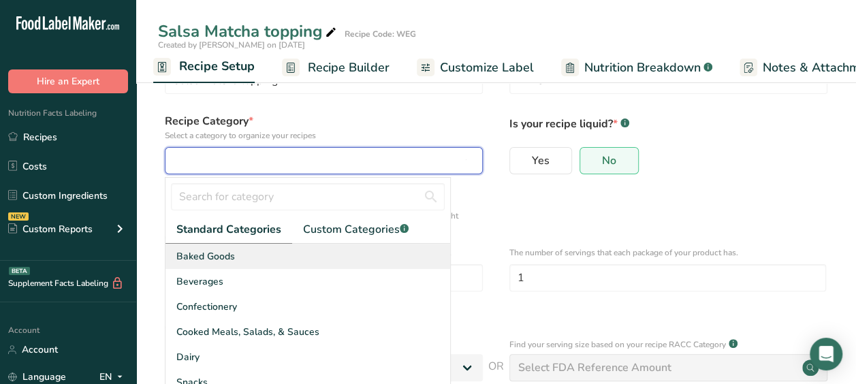
scroll to position [112, 0]
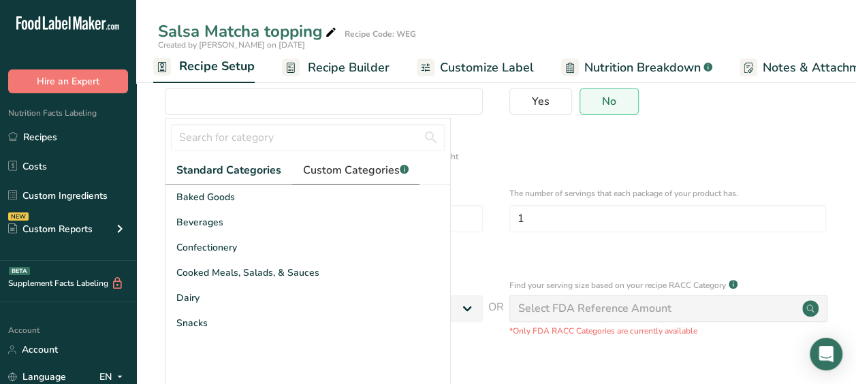
click at [342, 180] on link "Custom Categories .a-a{fill:#347362;}.b-a{fill:#fff;}" at bounding box center [355, 171] width 127 height 28
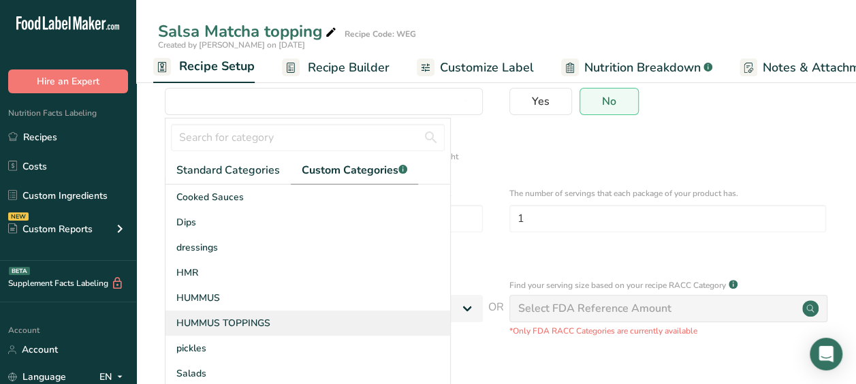
click at [217, 320] on span "HUMMUS TOPPINGS" at bounding box center [223, 323] width 94 height 14
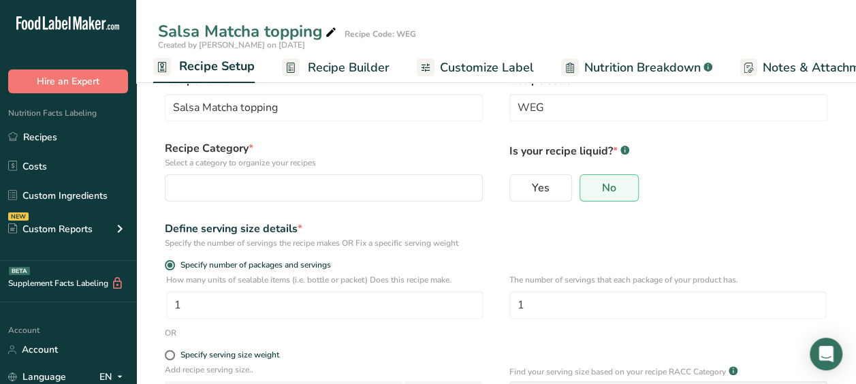
scroll to position [25, 0]
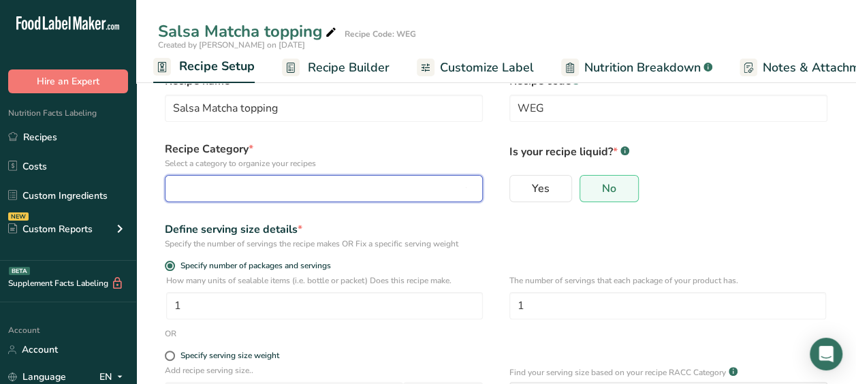
click at [354, 193] on div "button" at bounding box center [320, 188] width 292 height 16
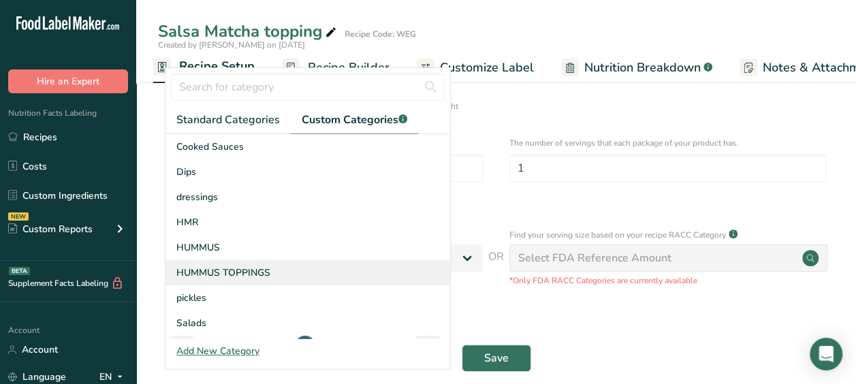
scroll to position [23, 0]
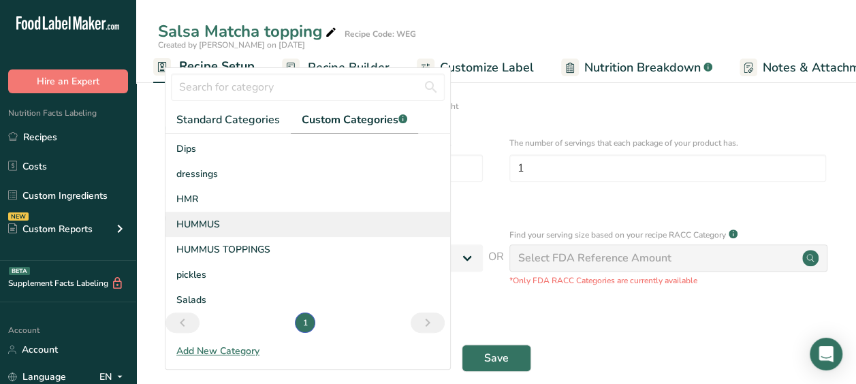
click at [234, 217] on div "HUMMUS" at bounding box center [307, 224] width 285 height 25
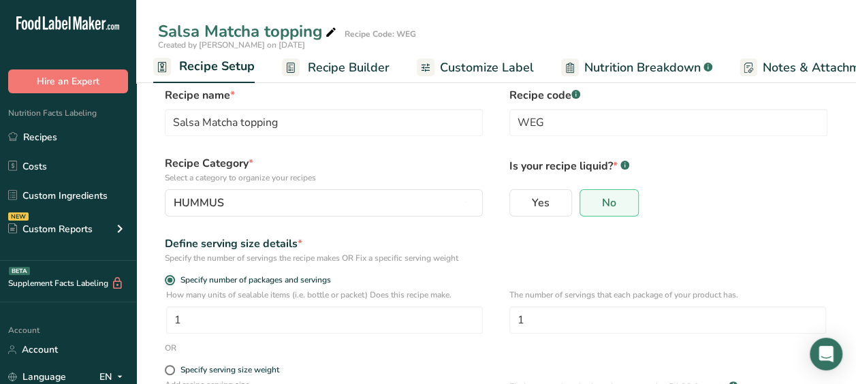
scroll to position [10, 0]
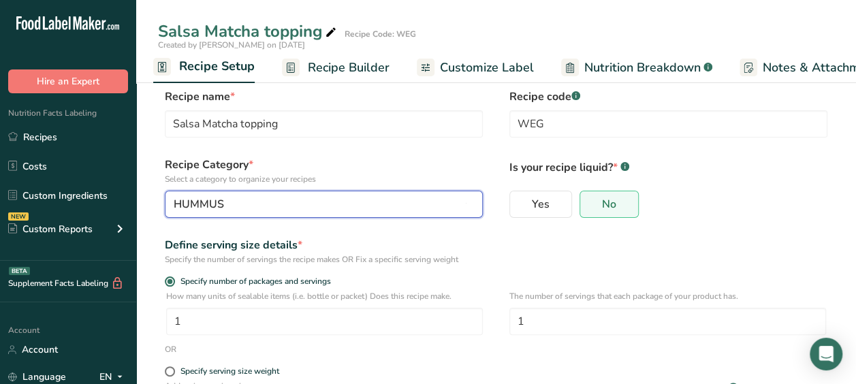
click at [237, 200] on div "HUMMUS" at bounding box center [320, 204] width 292 height 16
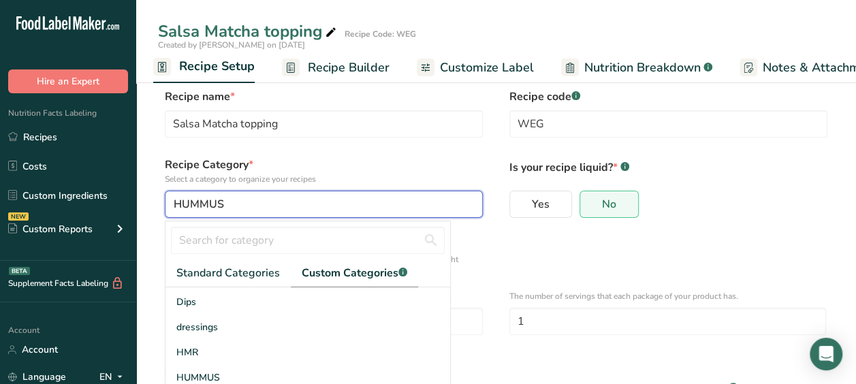
scroll to position [128, 0]
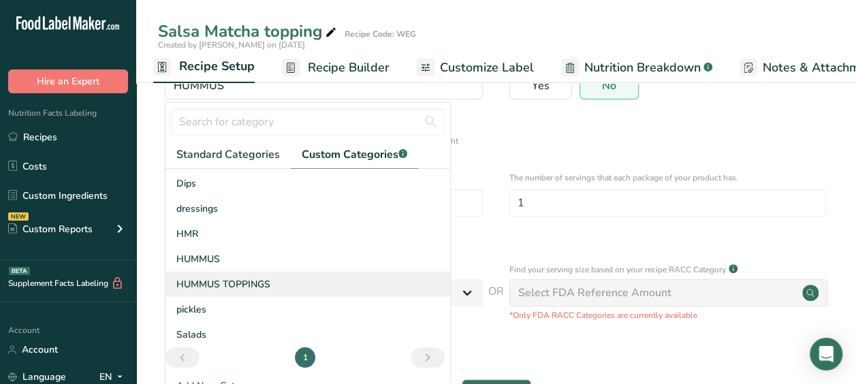
click at [215, 283] on span "HUMMUS TOPPINGS" at bounding box center [223, 284] width 94 height 14
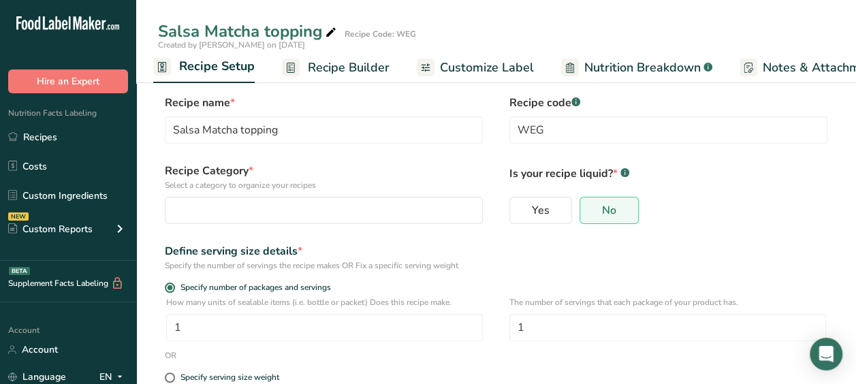
scroll to position [3, 0]
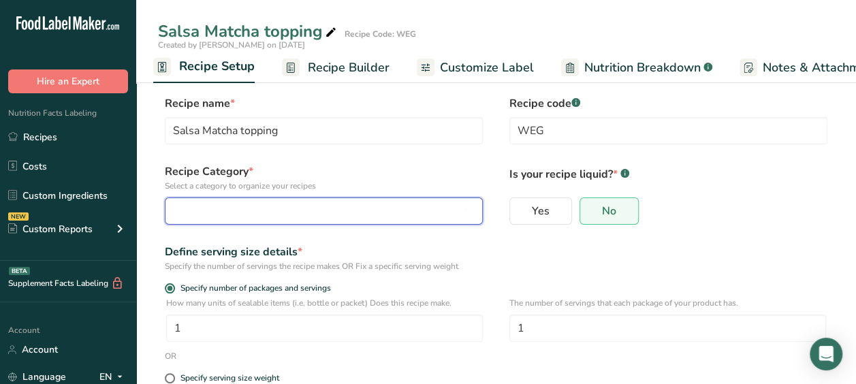
click at [238, 200] on button "button" at bounding box center [324, 210] width 318 height 27
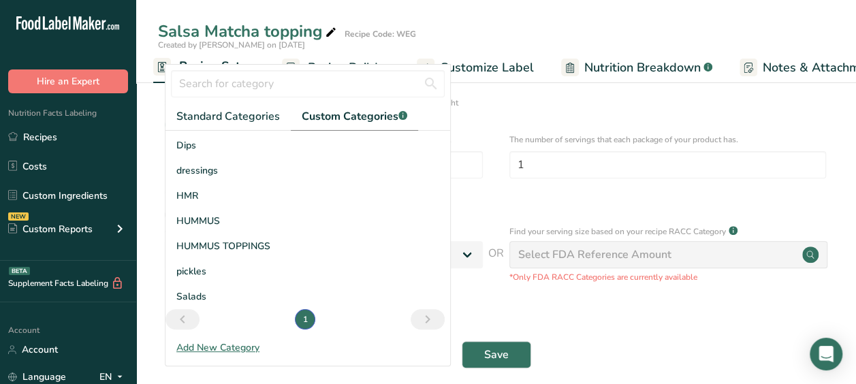
scroll to position [167, 0]
click at [219, 345] on div "Add New Category" at bounding box center [307, 347] width 285 height 14
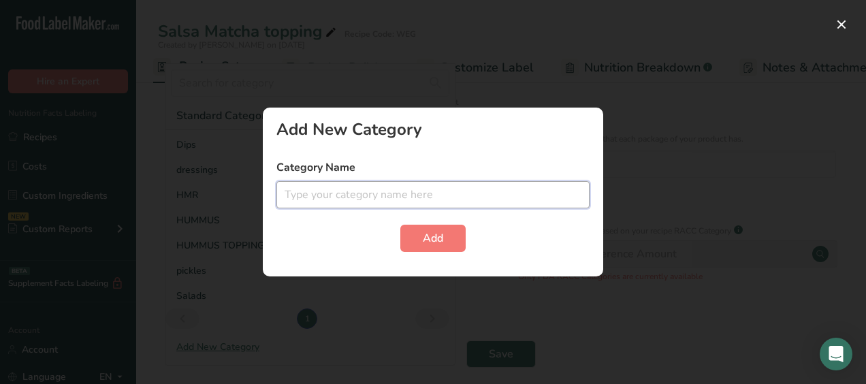
click at [355, 185] on input "text" at bounding box center [432, 194] width 313 height 27
type input "TOPPINGS"
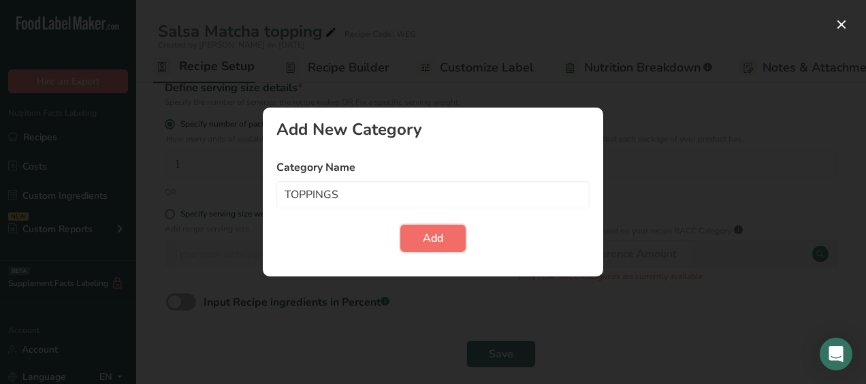
click at [424, 229] on button "Add" at bounding box center [432, 238] width 65 height 27
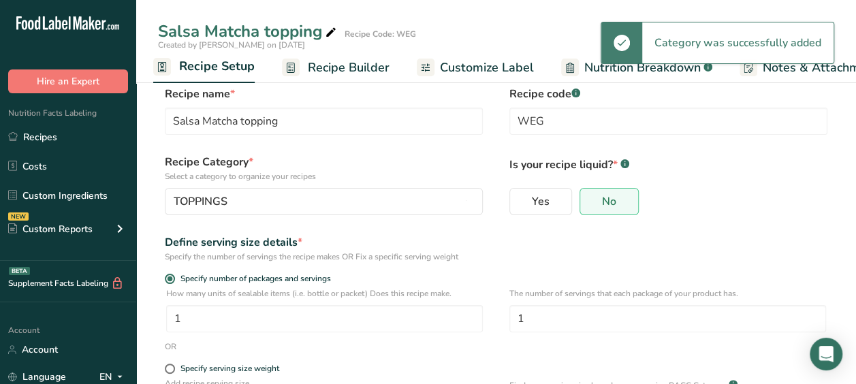
scroll to position [12, 0]
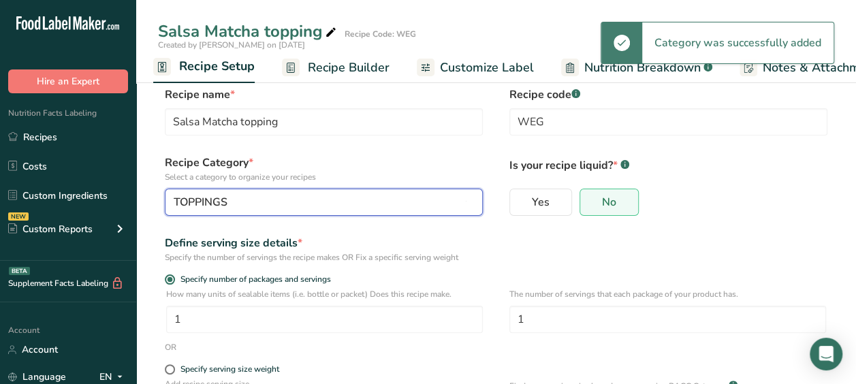
click at [290, 198] on div "TOPPINGS" at bounding box center [320, 202] width 292 height 16
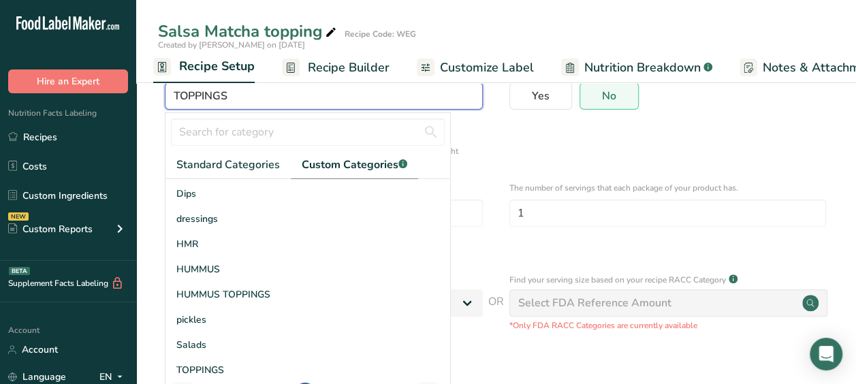
scroll to position [48, 0]
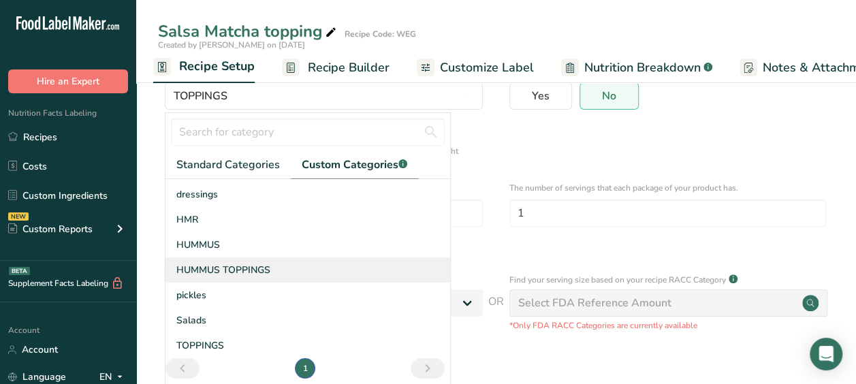
drag, startPoint x: 273, startPoint y: 263, endPoint x: 249, endPoint y: 267, distance: 24.2
click at [249, 267] on span "HUMMUS TOPPINGS" at bounding box center [223, 270] width 94 height 14
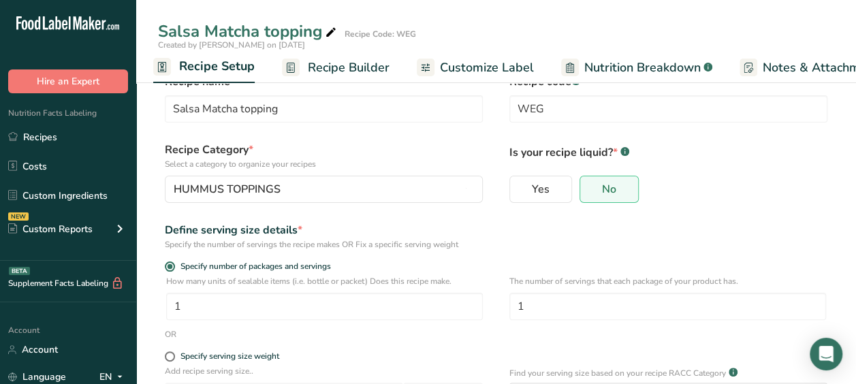
scroll to position [22, 0]
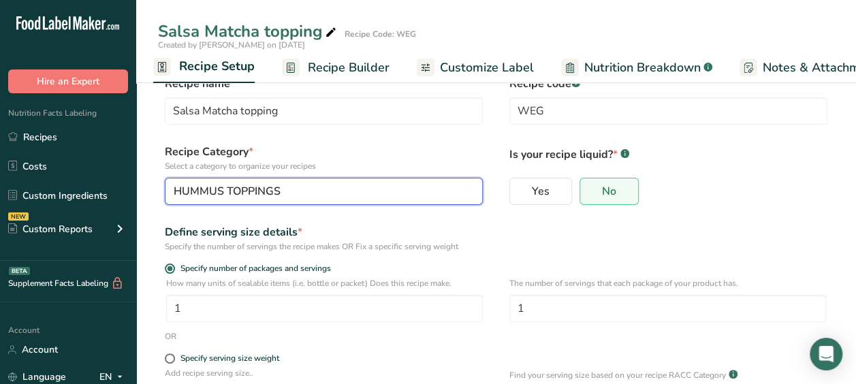
click at [294, 192] on div "HUMMUS TOPPINGS" at bounding box center [320, 191] width 292 height 16
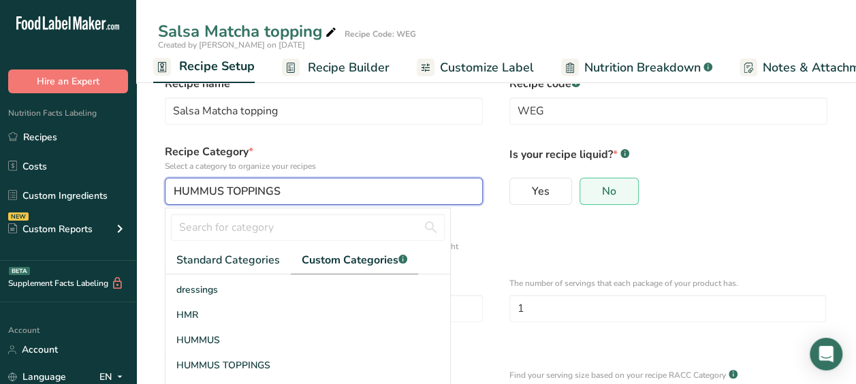
click at [294, 192] on div "HUMMUS TOPPINGS" at bounding box center [320, 191] width 292 height 16
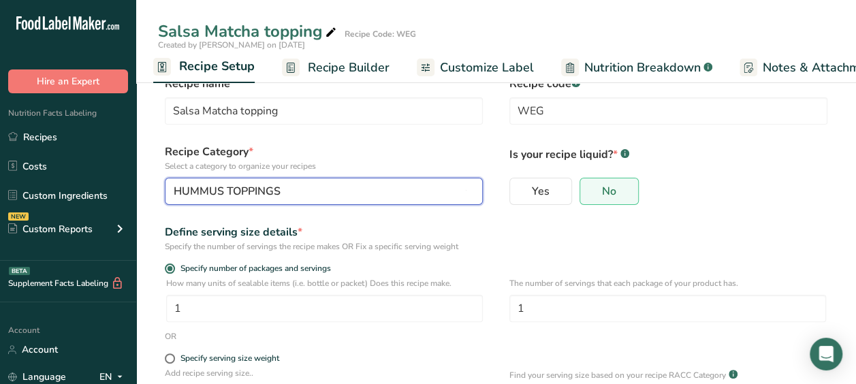
click at [294, 192] on div "HUMMUS TOPPINGS" at bounding box center [320, 191] width 292 height 16
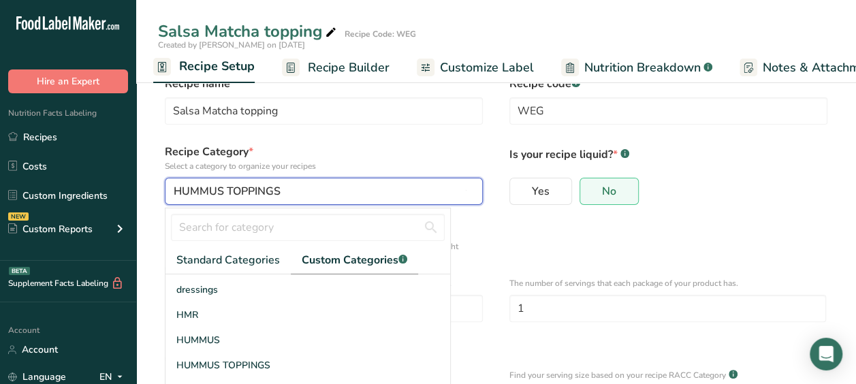
scroll to position [149, 0]
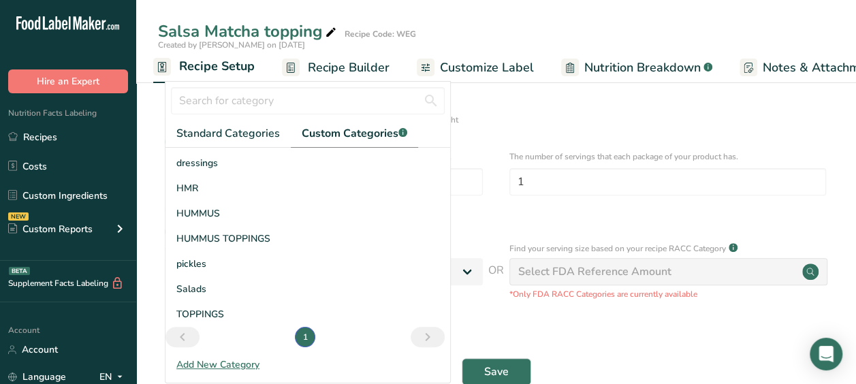
drag, startPoint x: 237, startPoint y: 308, endPoint x: 528, endPoint y: 328, distance: 292.1
click at [528, 328] on div "Input Recipe ingredients in Percent .a-a{fill:#347362;}.b-a{fill:#fff;}" at bounding box center [496, 325] width 676 height 28
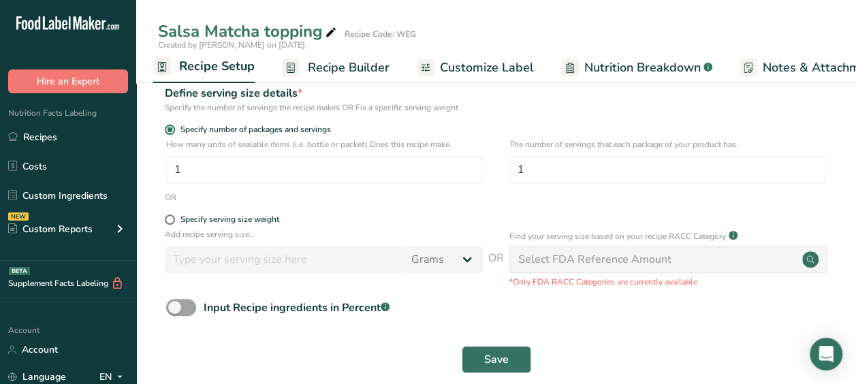
scroll to position [180, 0]
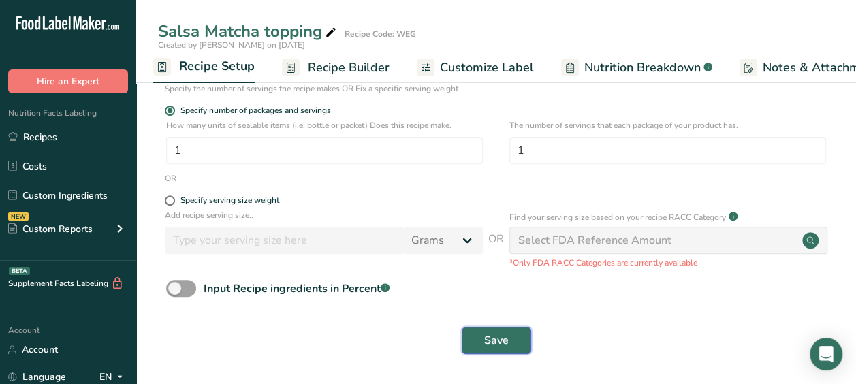
click at [523, 331] on button "Save" at bounding box center [496, 340] width 69 height 27
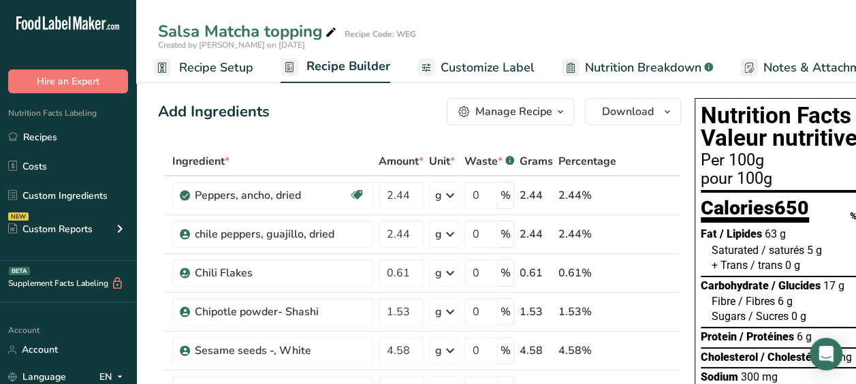
click at [172, 66] on link "Recipe Setup" at bounding box center [203, 67] width 100 height 31
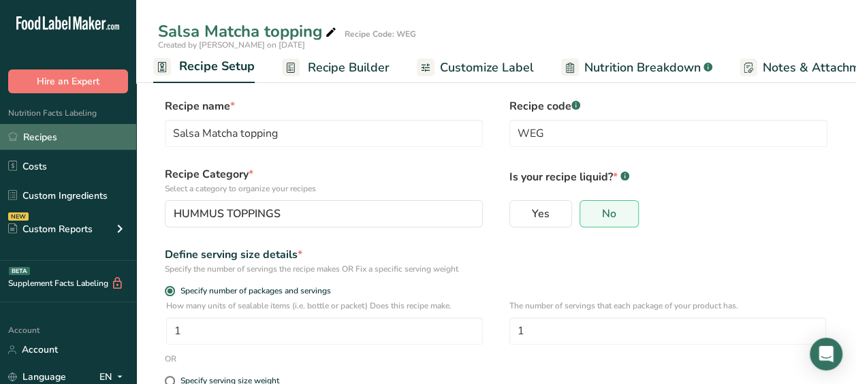
click at [56, 133] on link "Recipes" at bounding box center [68, 137] width 136 height 26
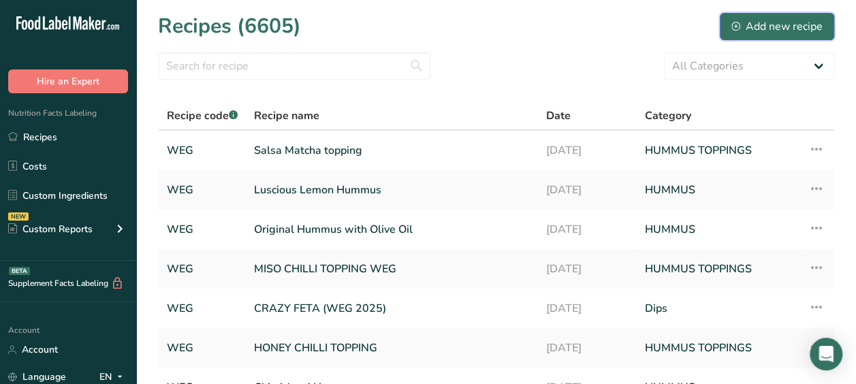
click at [757, 23] on div "Add new recipe" at bounding box center [776, 26] width 91 height 16
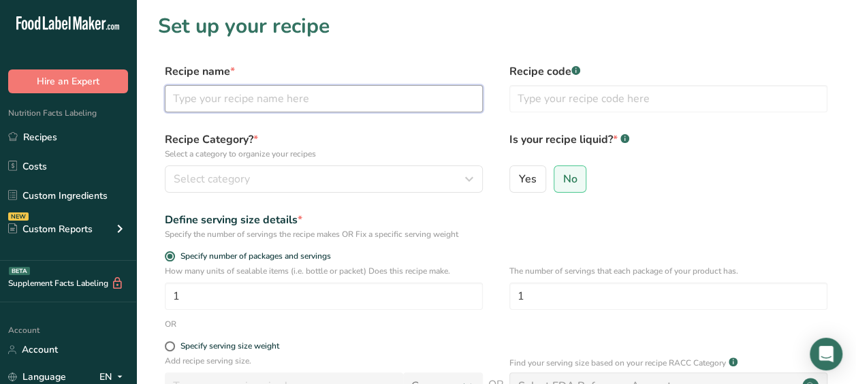
click at [370, 96] on input "text" at bounding box center [324, 98] width 318 height 27
type input "c"
type input "Caramelized Onion Hummus"
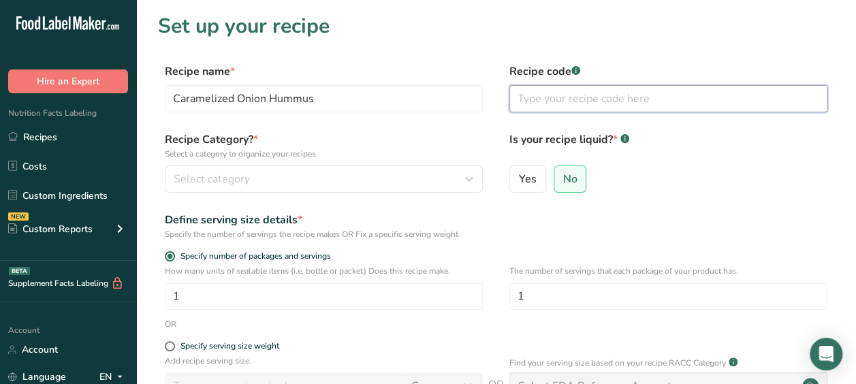
click at [543, 98] on input "text" at bounding box center [668, 98] width 318 height 27
type input "WEG"
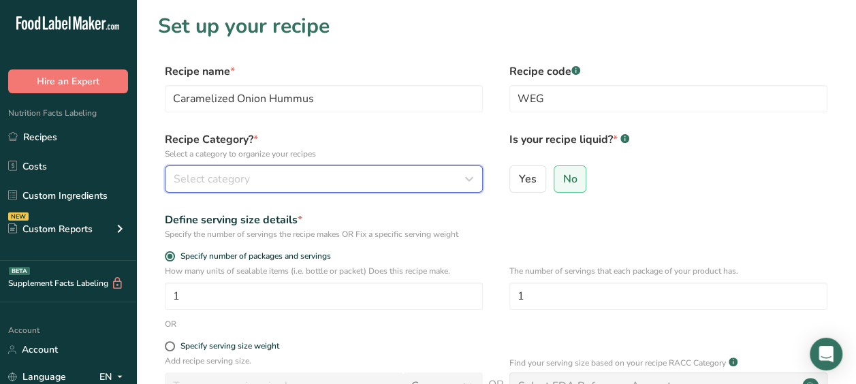
click at [396, 174] on div "Select category" at bounding box center [320, 179] width 292 height 16
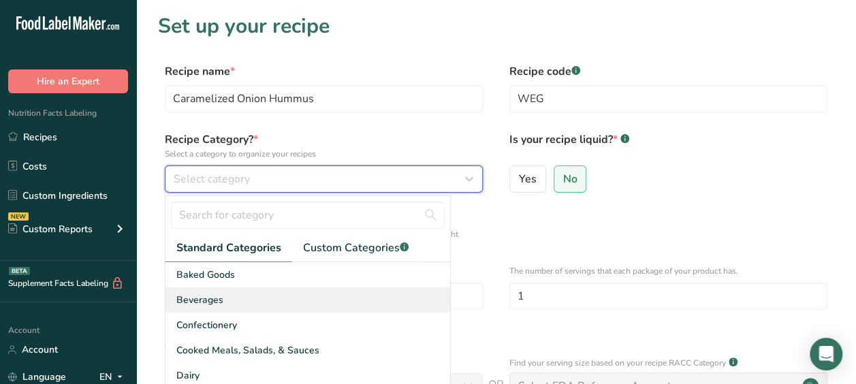
scroll to position [69, 0]
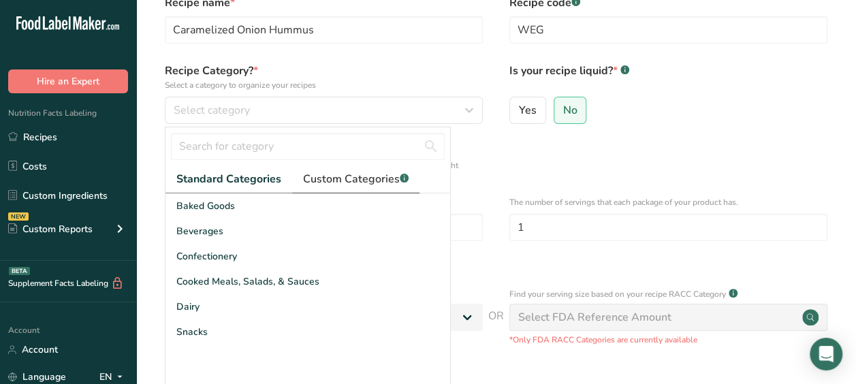
click at [355, 187] on span "Custom Categories .a-a{fill:#347362;}.b-a{fill:#fff;}" at bounding box center [356, 179] width 106 height 16
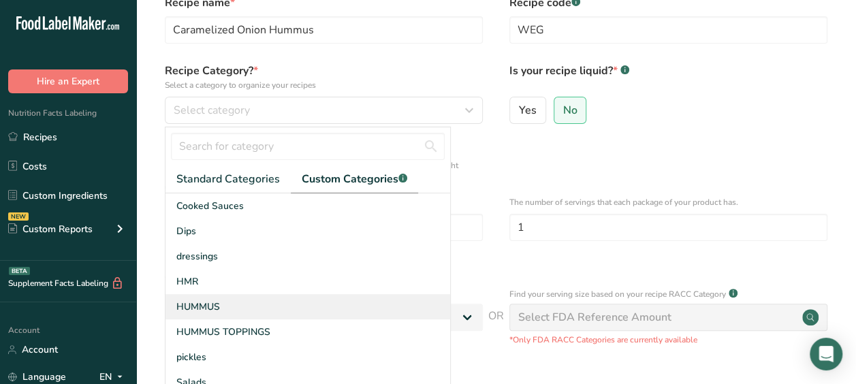
click at [210, 305] on span "HUMMUS" at bounding box center [198, 307] width 44 height 14
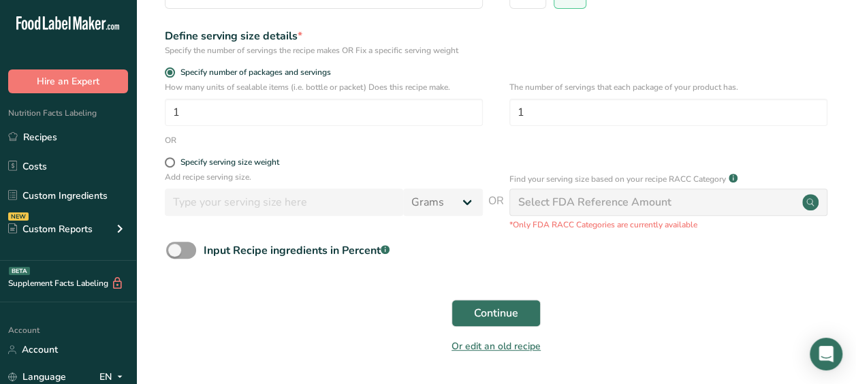
scroll to position [185, 0]
click at [194, 157] on div "Specify serving size weight" at bounding box center [229, 162] width 99 height 10
click at [174, 157] on input "Specify serving size weight" at bounding box center [169, 161] width 9 height 9
radio input "true"
radio input "false"
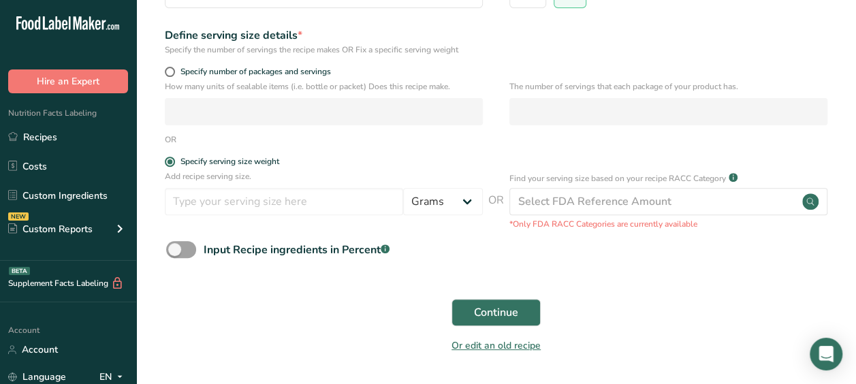
click at [197, 184] on div "Add recipe serving size. Grams kg mg mcg lb oz l mL fl oz tbsp tsp cup qt gallon" at bounding box center [324, 196] width 318 height 52
click at [197, 189] on input "number" at bounding box center [284, 201] width 238 height 27
type input "30"
click at [485, 308] on span "Continue" at bounding box center [496, 312] width 44 height 16
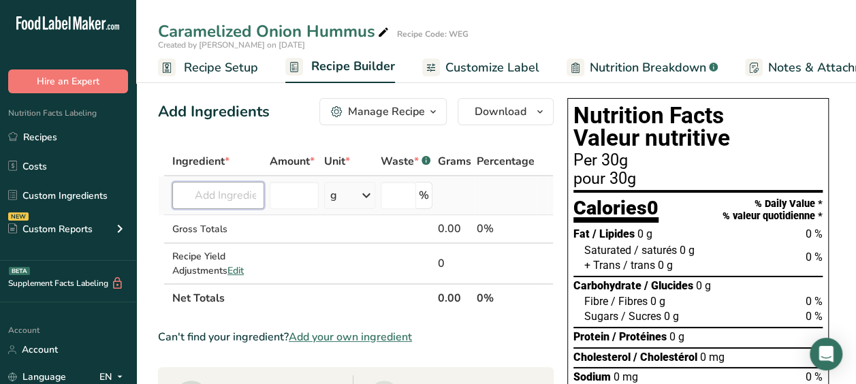
click at [198, 206] on input "text" at bounding box center [218, 195] width 92 height 27
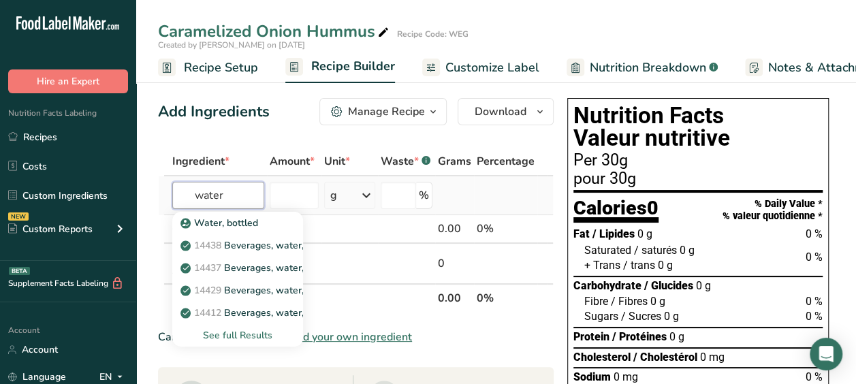
type input "water"
click at [208, 340] on div "See full Results" at bounding box center [237, 335] width 109 height 14
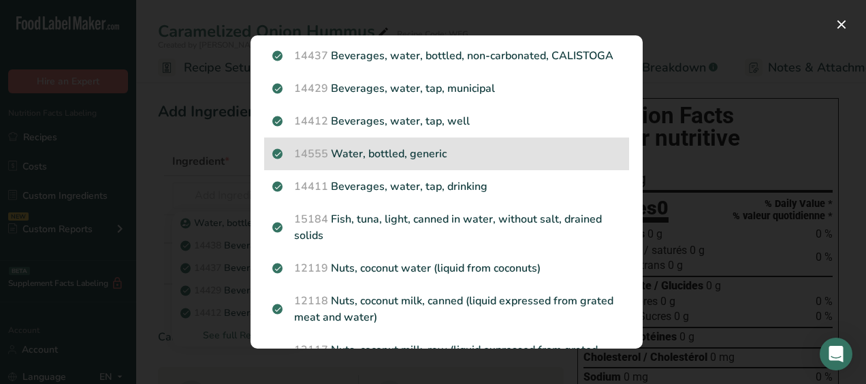
scroll to position [119, 0]
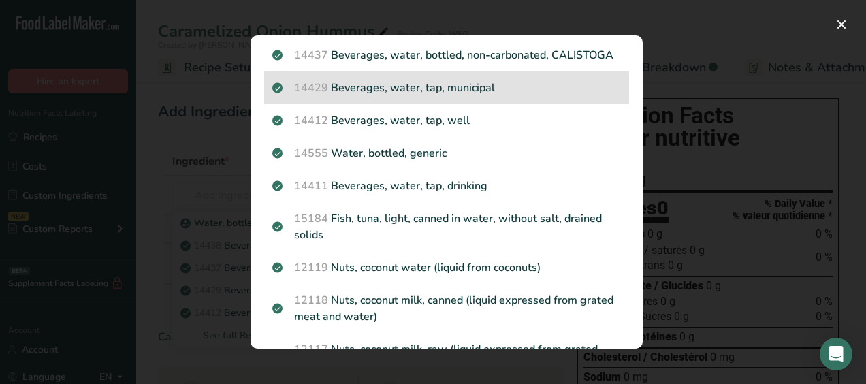
click at [422, 96] on p "14429 [GEOGRAPHIC_DATA], water, tap, municipal" at bounding box center [446, 88] width 349 height 16
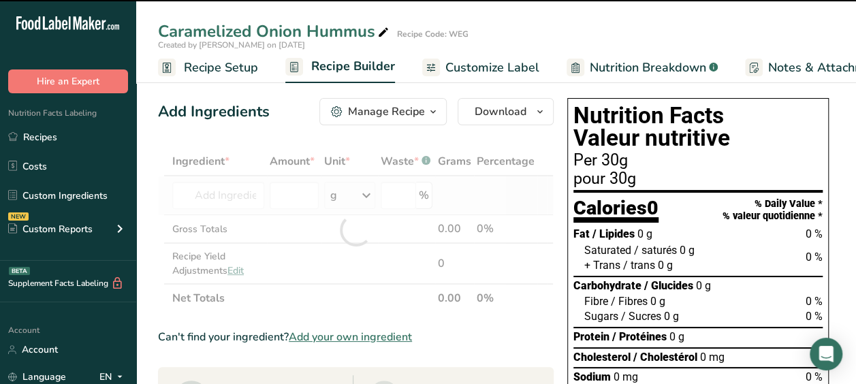
type input "0"
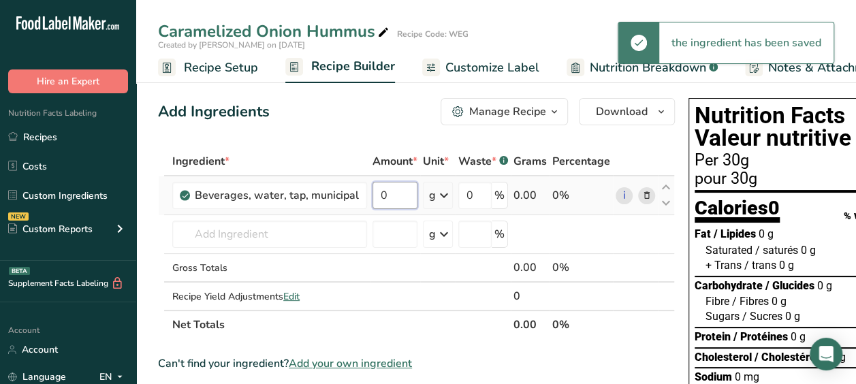
click at [387, 195] on input "0" at bounding box center [394, 195] width 45 height 27
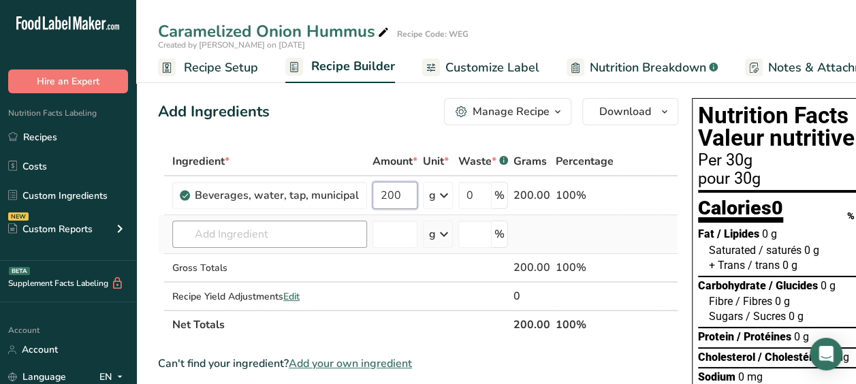
type input "200"
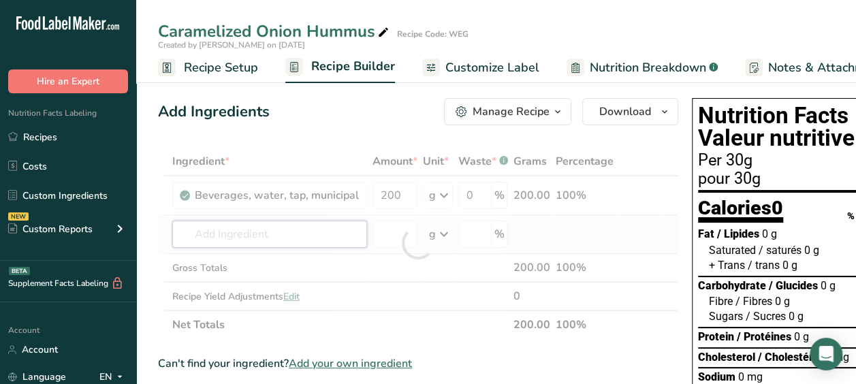
click at [287, 232] on div "Ingredient * Amount * Unit * Waste * .a-a{fill:#347362;}.b-a{fill:#fff;} Grams …" at bounding box center [418, 243] width 520 height 192
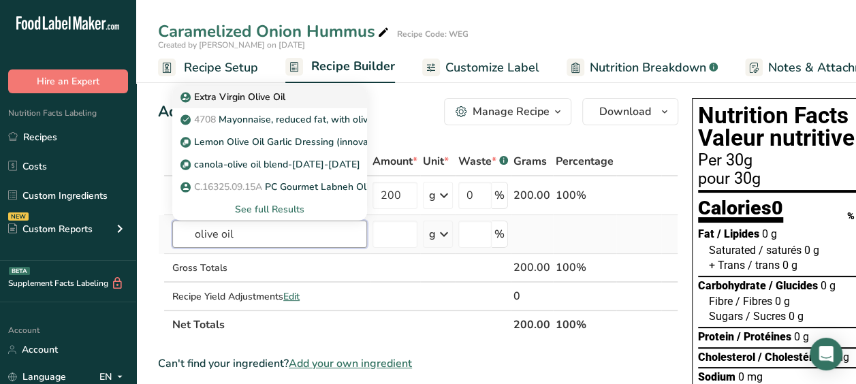
type input "olive oil"
click at [293, 104] on link "Extra Virgin Olive Oil" at bounding box center [269, 97] width 195 height 22
type input "Extra Virgin Olive Oil"
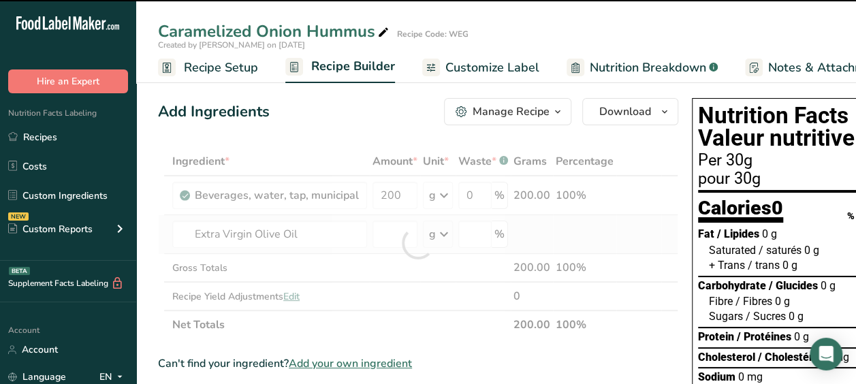
type input "0"
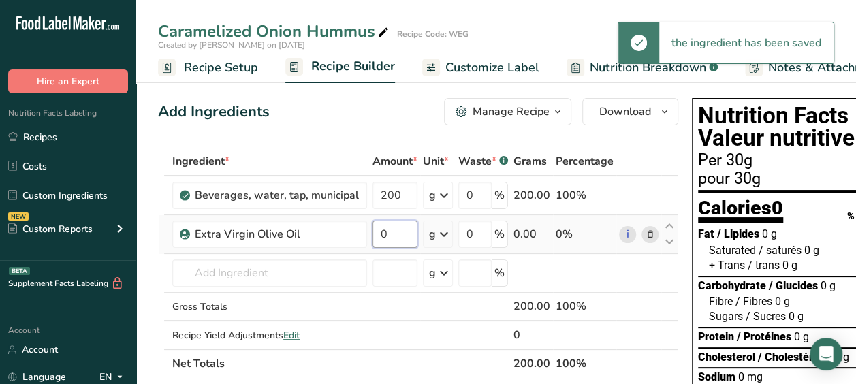
click at [392, 233] on input "0" at bounding box center [394, 234] width 45 height 27
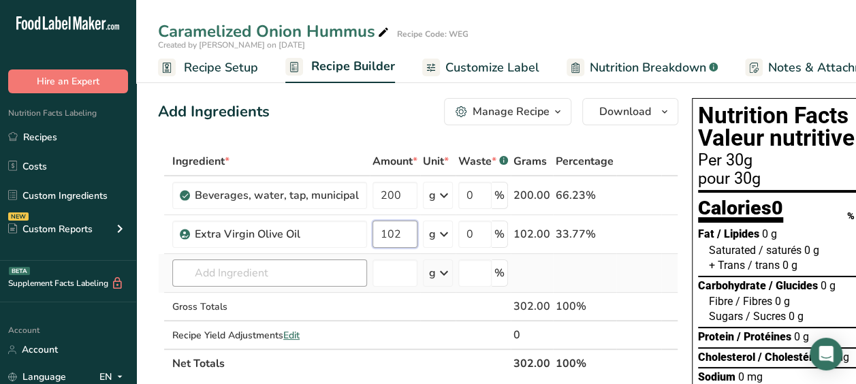
type input "102"
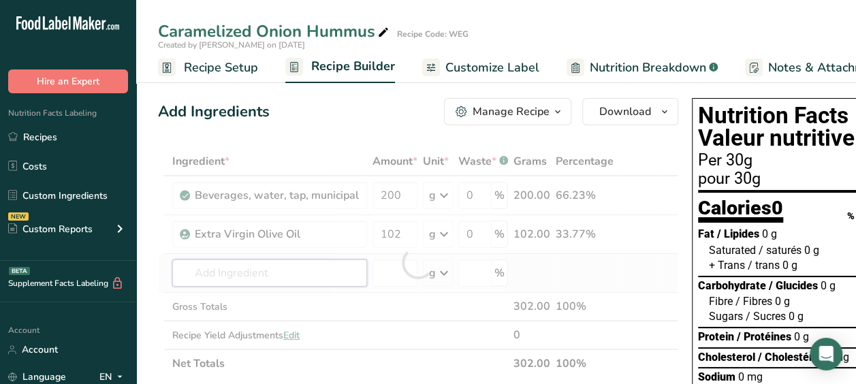
click at [281, 272] on div "Ingredient * Amount * Unit * Waste * .a-a{fill:#347362;}.b-a{fill:#fff;} Grams …" at bounding box center [418, 262] width 520 height 231
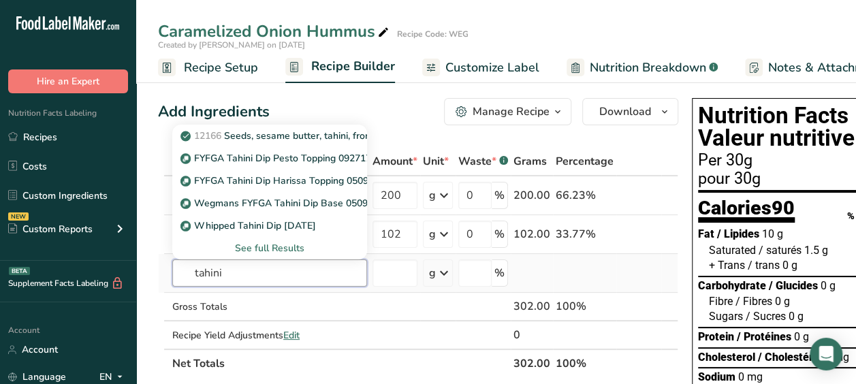
type input "tahini"
click at [265, 242] on div "See full Results" at bounding box center [269, 248] width 173 height 14
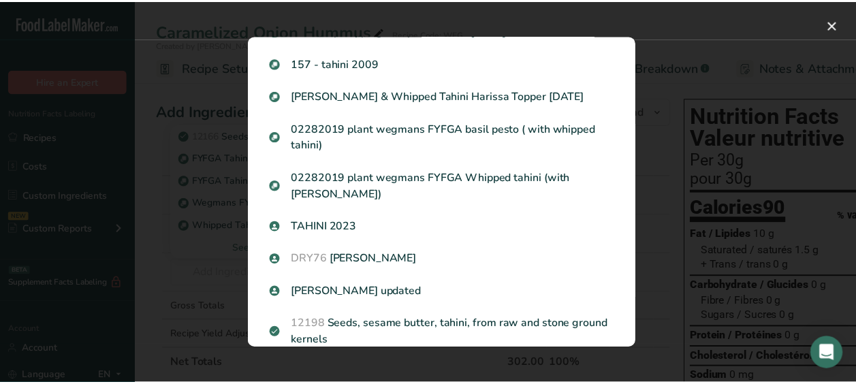
scroll to position [445, 0]
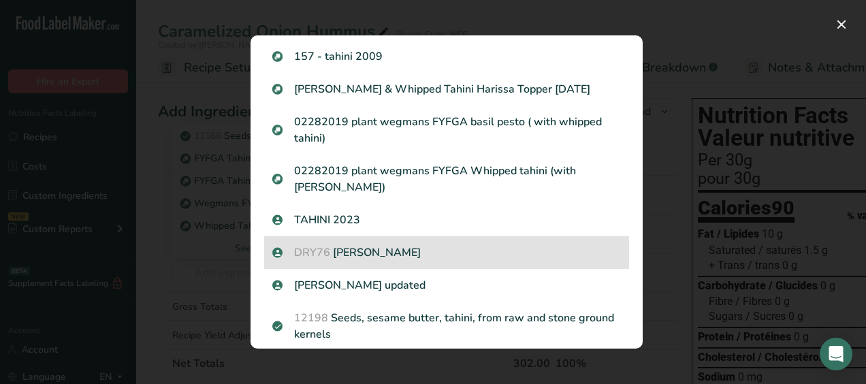
click at [470, 253] on p "DRY76 Balsam Tahini" at bounding box center [446, 252] width 349 height 16
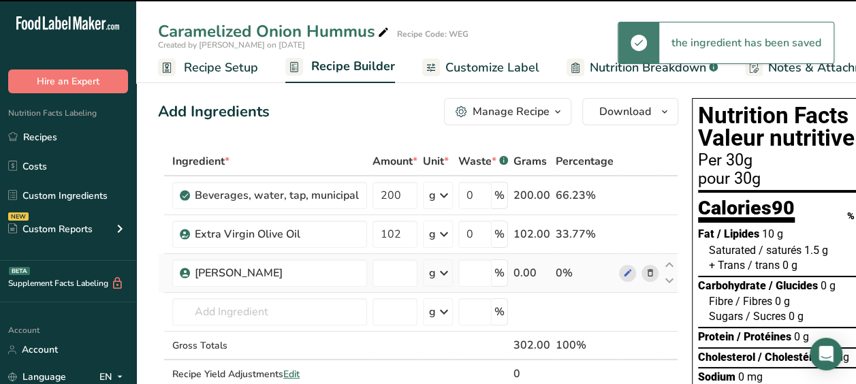
type input "0"
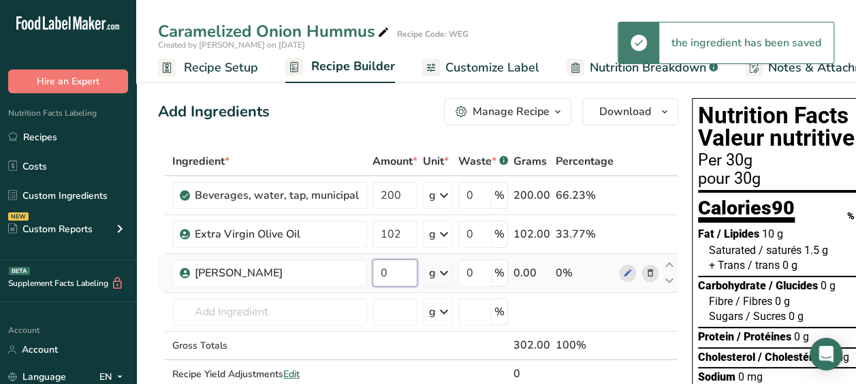
click at [384, 279] on input "0" at bounding box center [394, 272] width 45 height 27
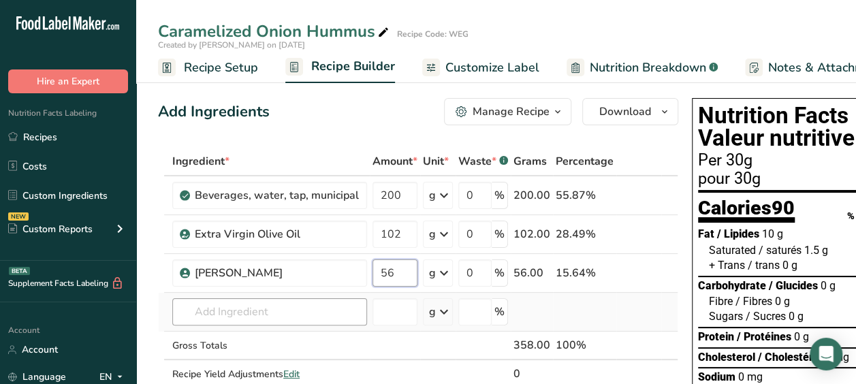
type input "56"
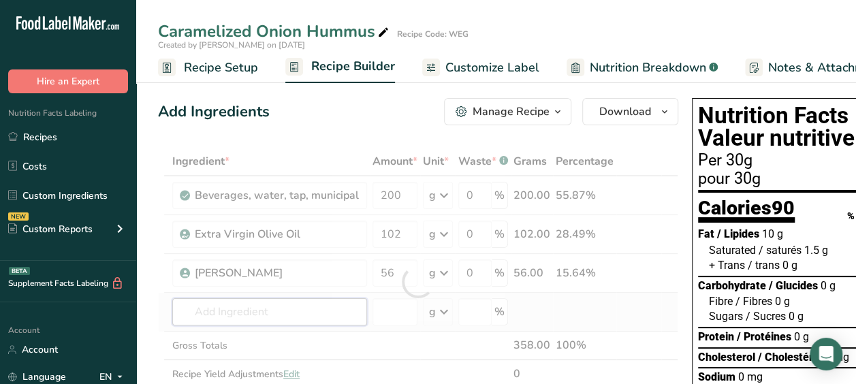
click at [272, 317] on div "Ingredient * Amount * Unit * Waste * .a-a{fill:#347362;}.b-a{fill:#fff;} Grams …" at bounding box center [418, 282] width 520 height 270
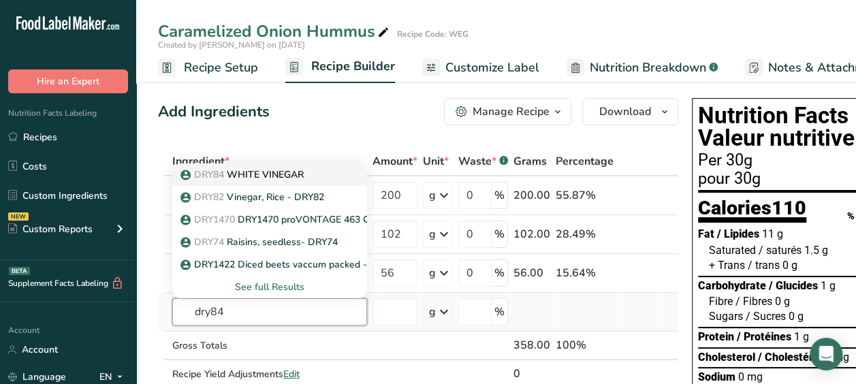
type input "dry84"
click at [299, 169] on p "DRY84 WHITE VINEGAR" at bounding box center [243, 175] width 121 height 14
type input "WHITE VINEGAR"
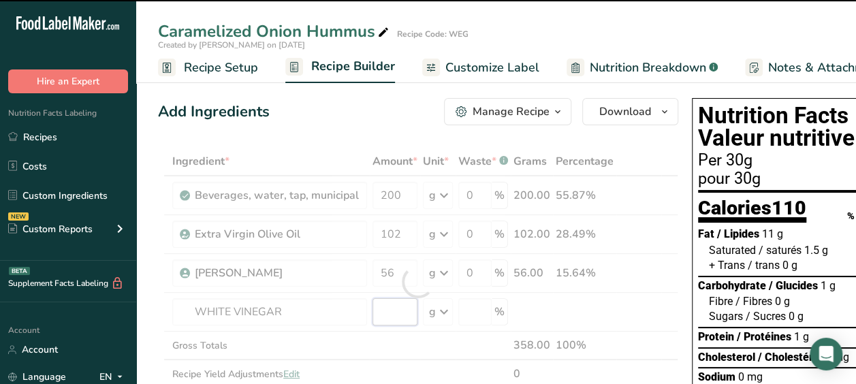
click at [384, 319] on input "number" at bounding box center [394, 311] width 45 height 27
type input "0"
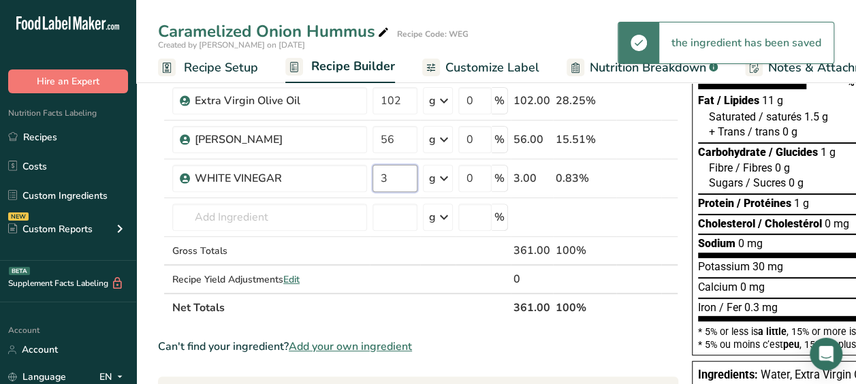
scroll to position [139, 0]
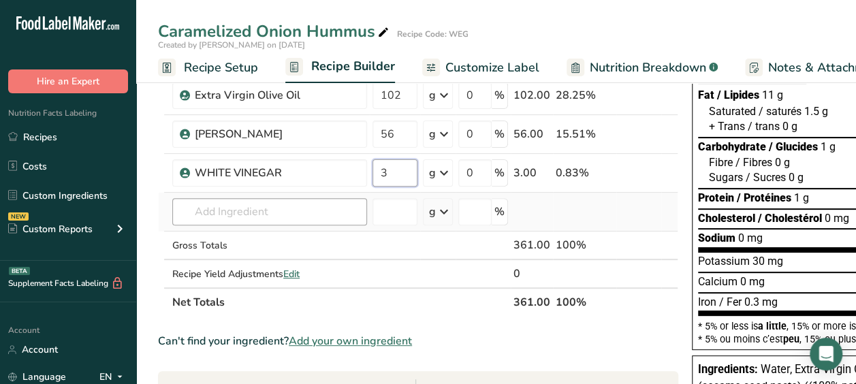
type input "3"
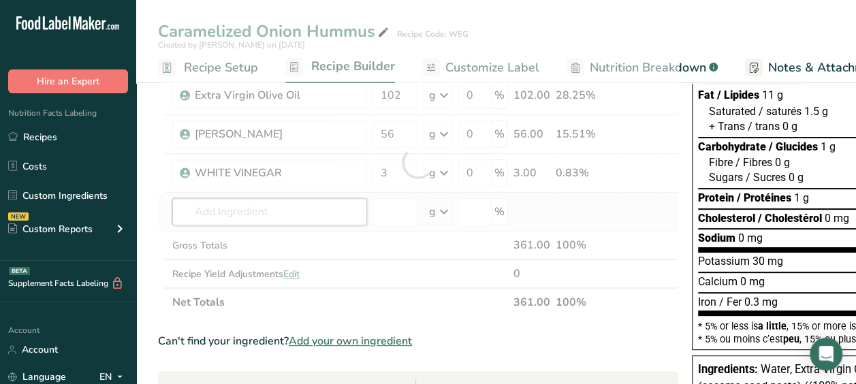
click at [289, 212] on div "Ingredient * Amount * Unit * Waste * .a-a{fill:#347362;}.b-a{fill:#fff;} Grams …" at bounding box center [418, 162] width 520 height 308
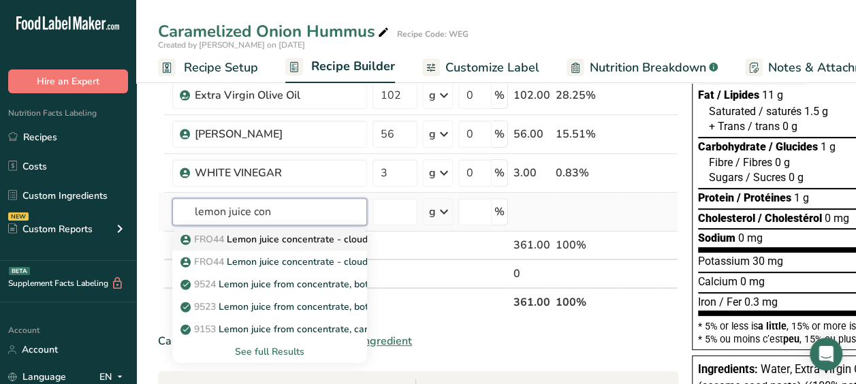
type input "lemon juice con"
click at [256, 232] on p "FRO44 Lemon juice concentrate - cloudy Low Pulp" at bounding box center [300, 239] width 234 height 14
type input "Lemon juice concentrate - cloudy Low Pulp"
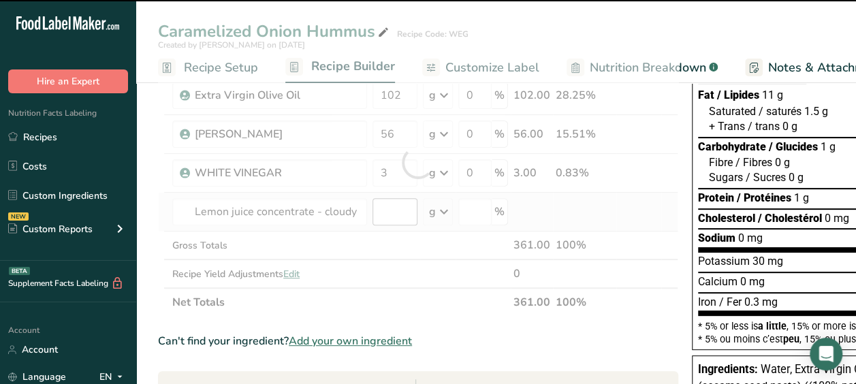
type input "0"
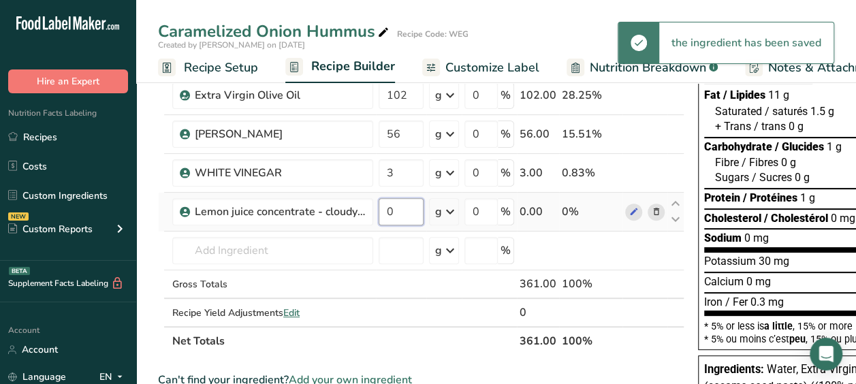
click at [390, 205] on input "0" at bounding box center [401, 211] width 45 height 27
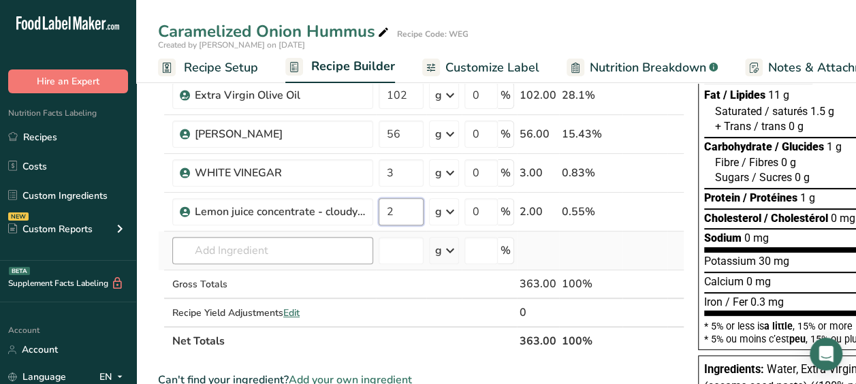
type input "2"
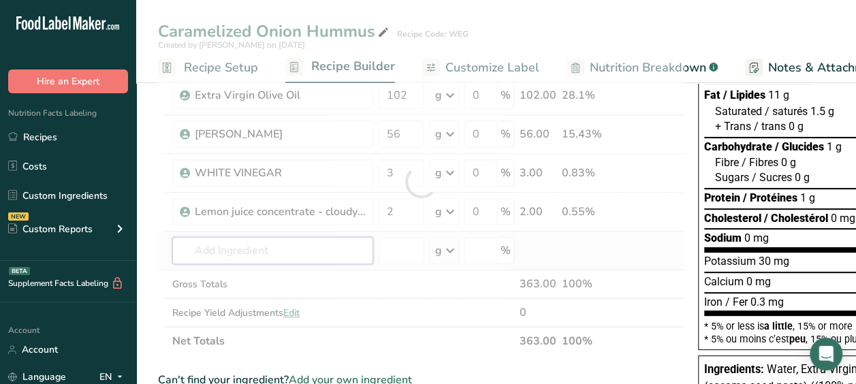
click at [300, 247] on div "Ingredient * Amount * Unit * Waste * .a-a{fill:#347362;}.b-a{fill:#fff;} Grams …" at bounding box center [421, 181] width 526 height 347
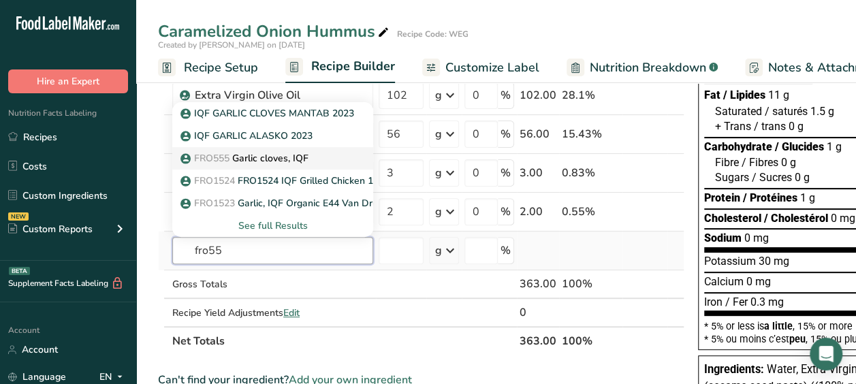
type input "fro55"
click at [311, 153] on div "FRO555 Garlic cloves, IQF" at bounding box center [261, 158] width 157 height 14
type input "Garlic cloves, IQF"
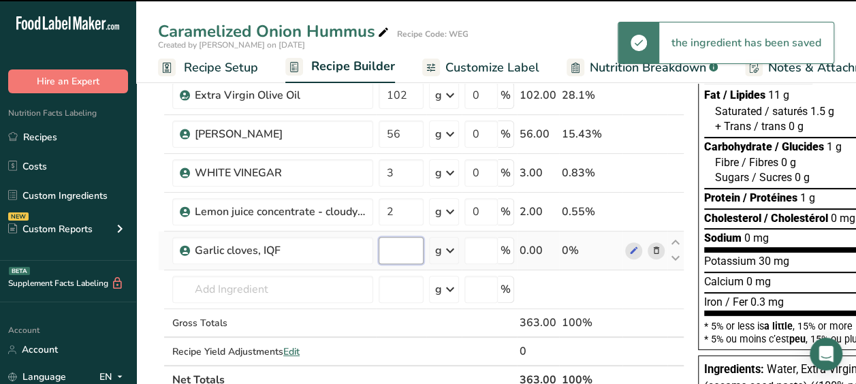
type input "0"
click at [390, 260] on input "0" at bounding box center [401, 250] width 45 height 27
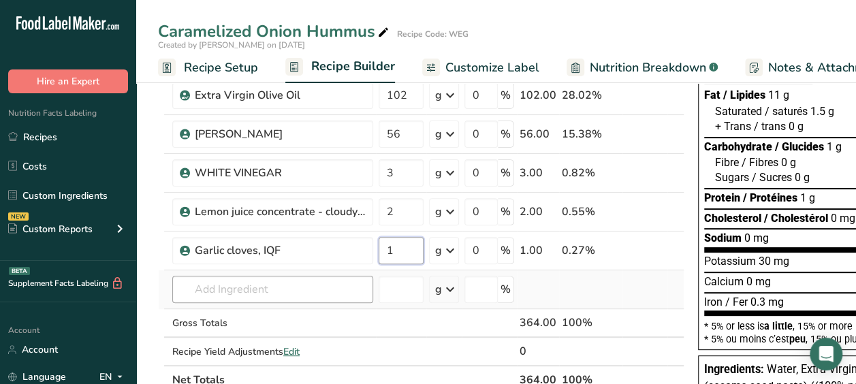
type input "1"
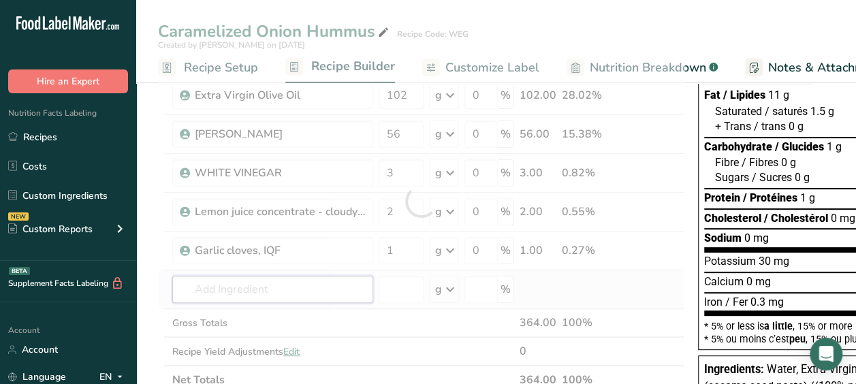
click at [308, 289] on div "Ingredient * Amount * Unit * Waste * .a-a{fill:#347362;}.b-a{fill:#fff;} Grams …" at bounding box center [421, 201] width 526 height 386
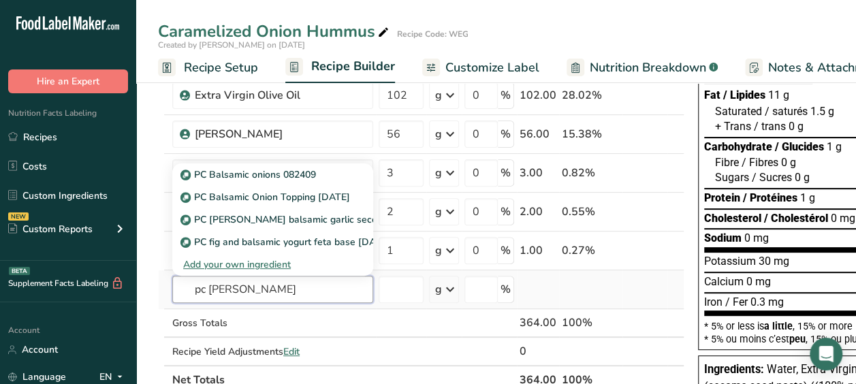
type input "pc [PERSON_NAME]"
click at [270, 264] on div "Add your own ingredient" at bounding box center [272, 264] width 179 height 14
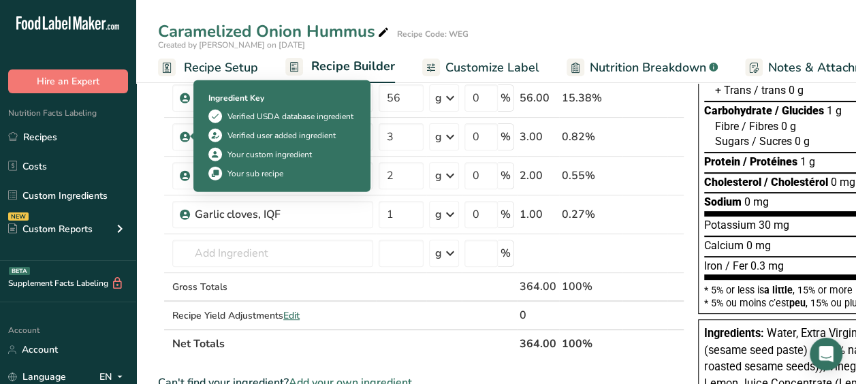
scroll to position [176, 0]
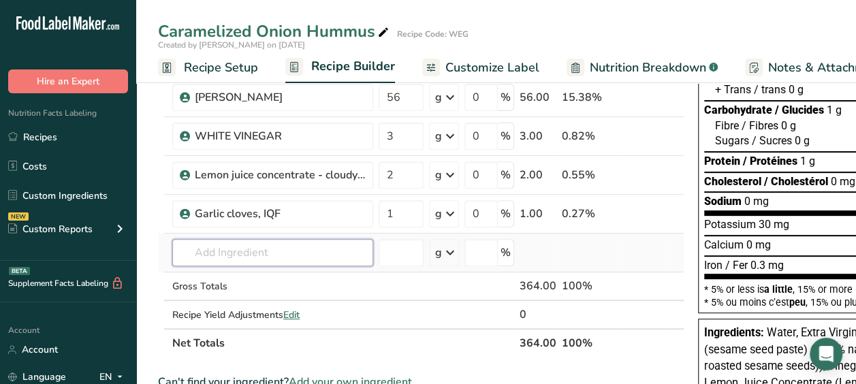
click at [183, 255] on input "text" at bounding box center [272, 252] width 201 height 27
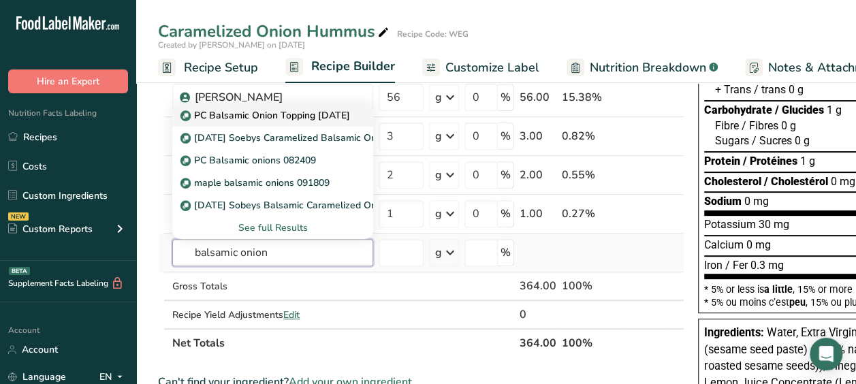
type input "balsamic onion"
click at [316, 119] on p "PC Balsamic Onion Topping [DATE]" at bounding box center [266, 115] width 167 height 14
type input "PC Balsamic Onion Topping [DATE]"
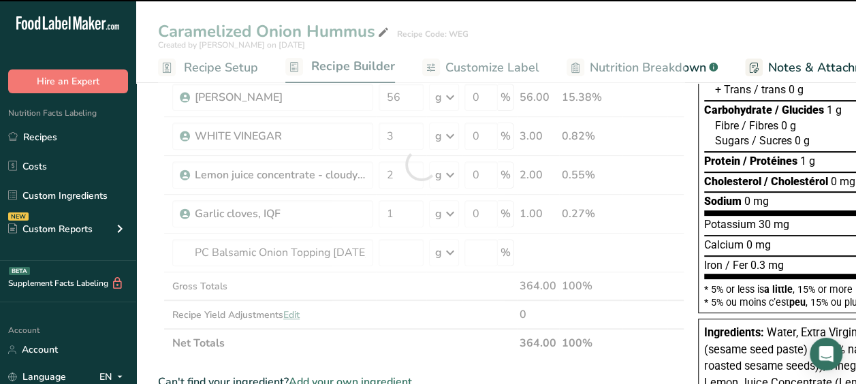
type input "0"
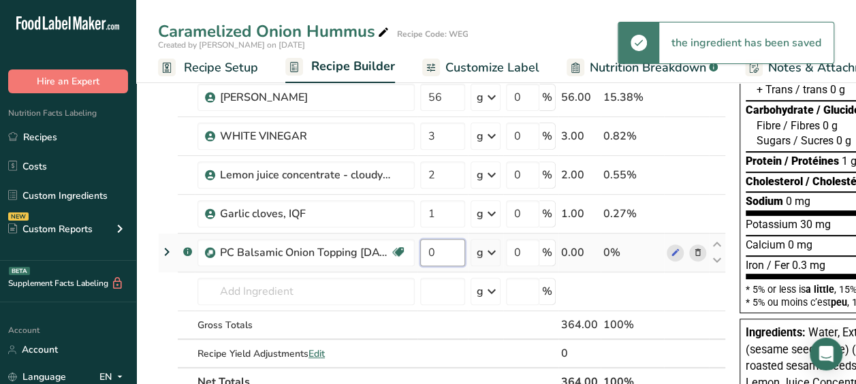
click at [445, 245] on input "0" at bounding box center [442, 252] width 45 height 27
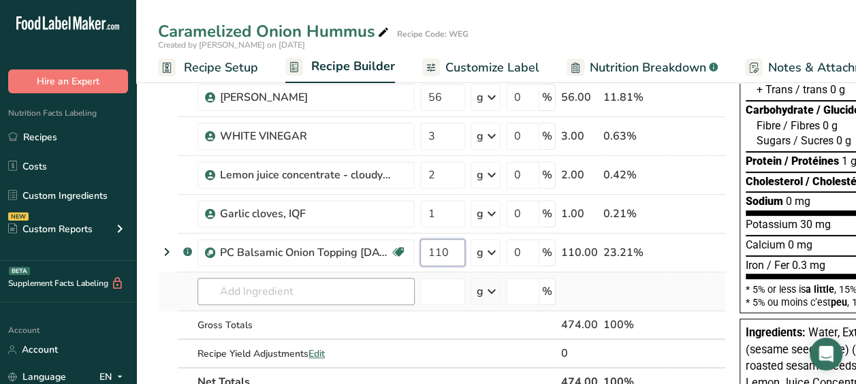
type input "110"
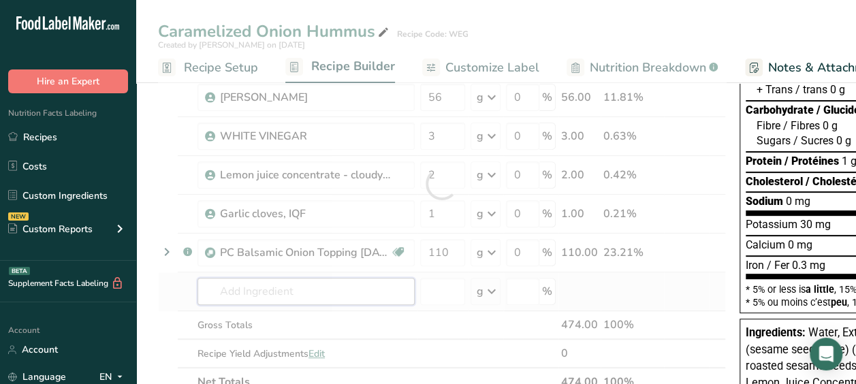
click at [305, 291] on div "Ingredient * Amount * Unit * Waste * .a-a{fill:#347362;}.b-a{fill:#fff;} Grams …" at bounding box center [442, 183] width 568 height 425
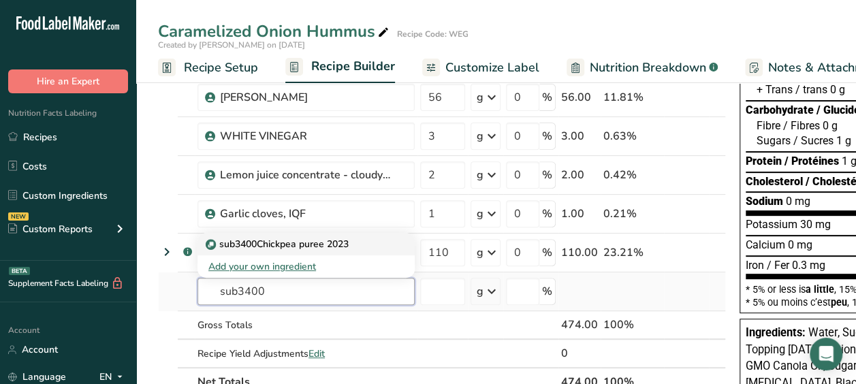
type input "sub3400"
click at [315, 249] on link "sub3400Chickpea puree 2023" at bounding box center [305, 244] width 217 height 22
type input "sub3400Chickpea puree 2023"
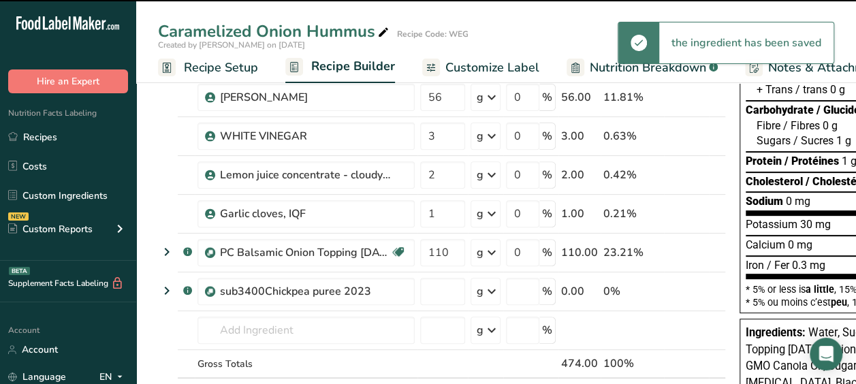
type input "0"
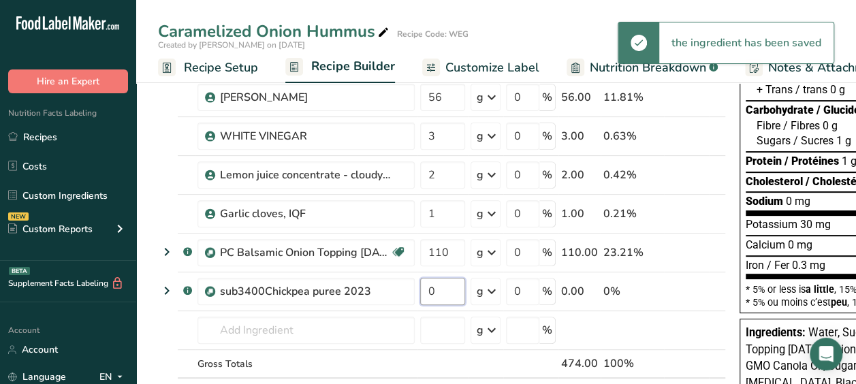
click at [435, 294] on input "0" at bounding box center [442, 291] width 45 height 27
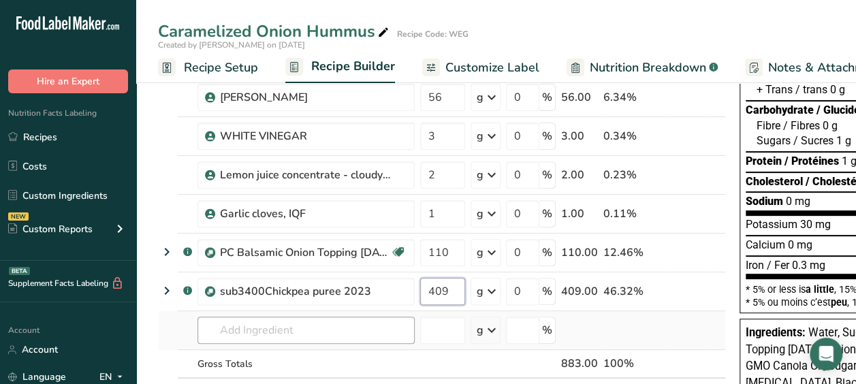
type input "409"
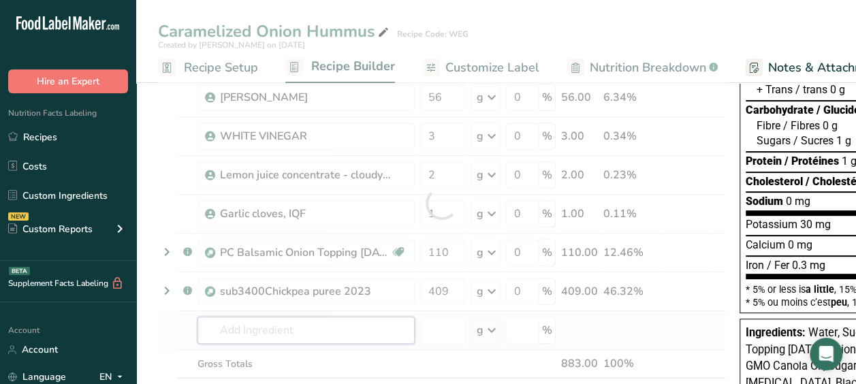
click at [315, 319] on div "Ingredient * Amount * Unit * Waste * .a-a{fill:#347362;}.b-a{fill:#fff;} Grams …" at bounding box center [442, 203] width 568 height 464
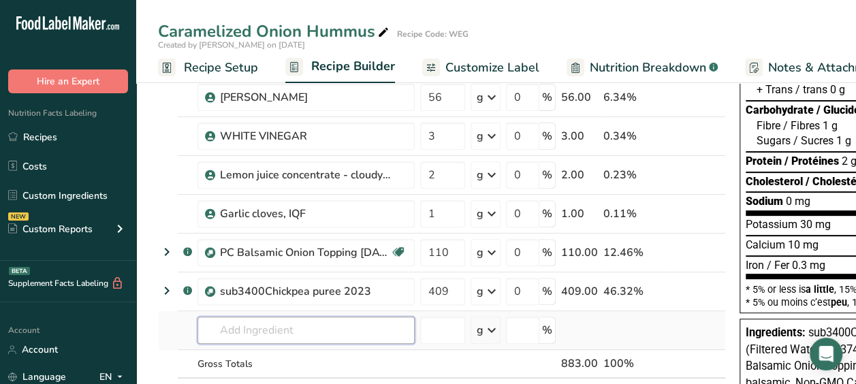
click at [358, 323] on input "text" at bounding box center [305, 330] width 217 height 27
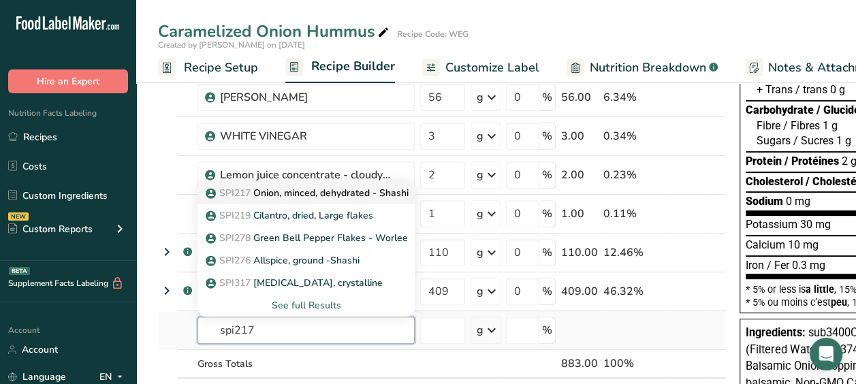
type input "spi217"
click at [320, 189] on p "SPI217 Onion, minced, dehydrated - Shashi" at bounding box center [308, 193] width 200 height 14
type input "Onion, minced, dehydrated - Shashi"
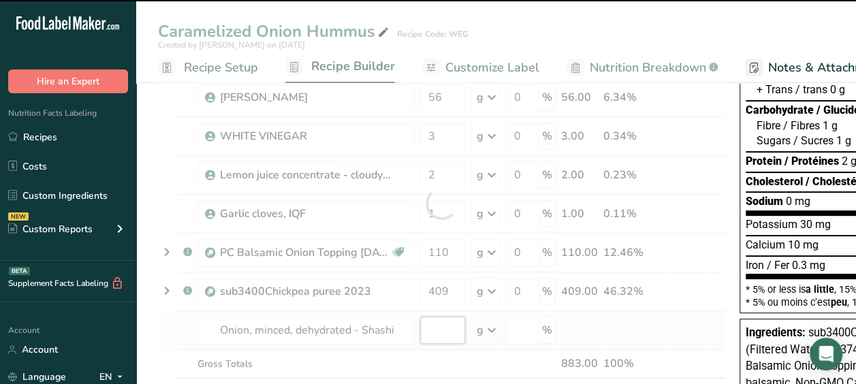
click at [437, 329] on input "number" at bounding box center [442, 330] width 45 height 27
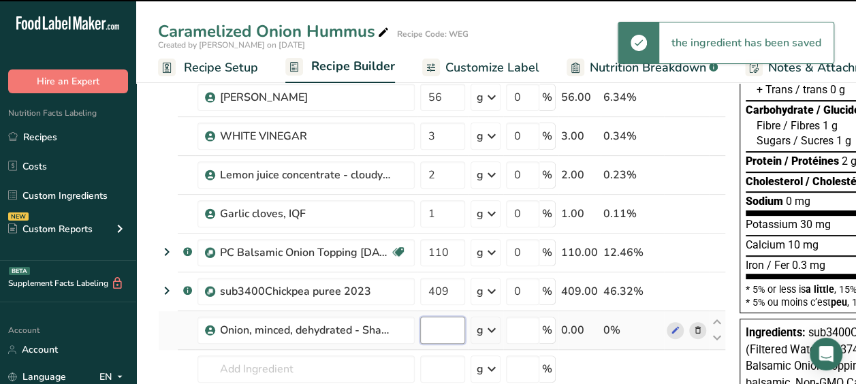
type input "0"
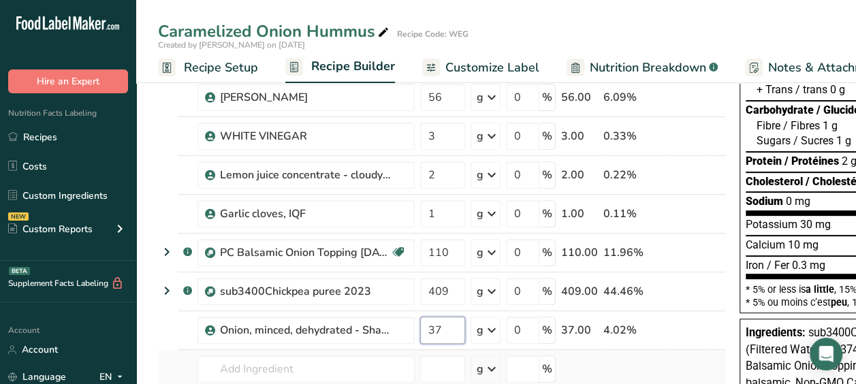
scroll to position [241, 0]
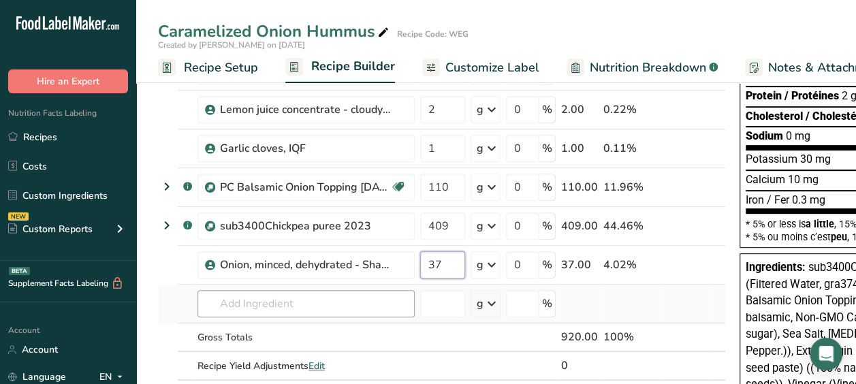
type input "37"
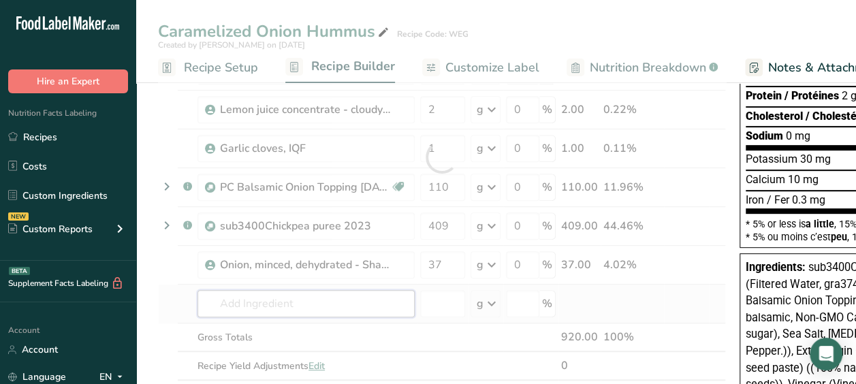
click at [257, 304] on div "Ingredient * Amount * Unit * Waste * .a-a{fill:#347362;}.b-a{fill:#fff;} Grams …" at bounding box center [442, 157] width 568 height 503
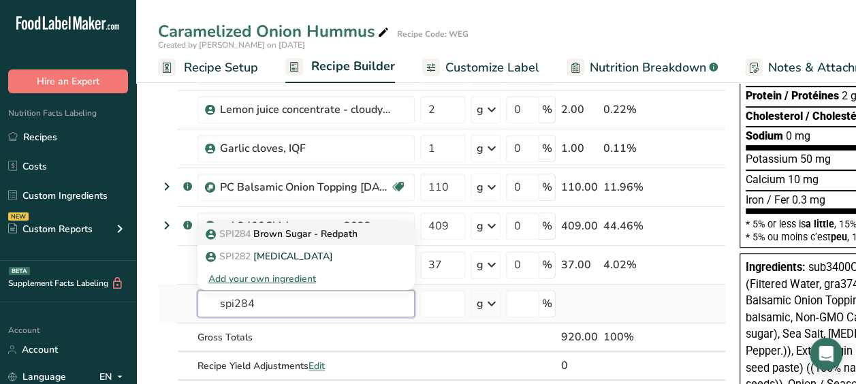
type input "spi284"
click at [302, 229] on p "SPI284 Brown Sugar - Redpath" at bounding box center [282, 234] width 149 height 14
type input "Brown Sugar - Redpath"
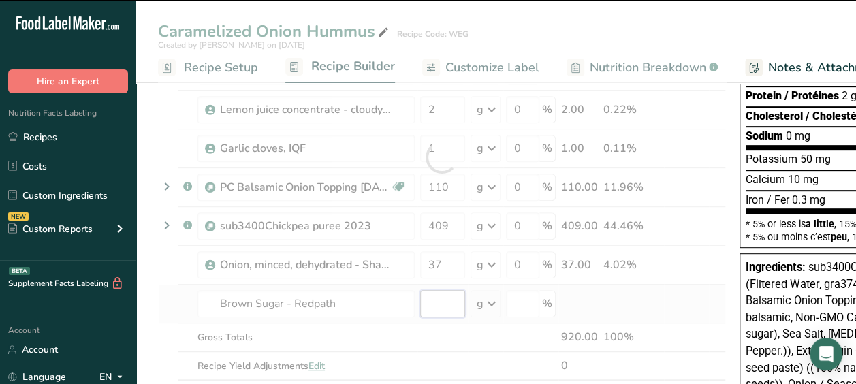
click at [436, 304] on input "number" at bounding box center [442, 303] width 45 height 27
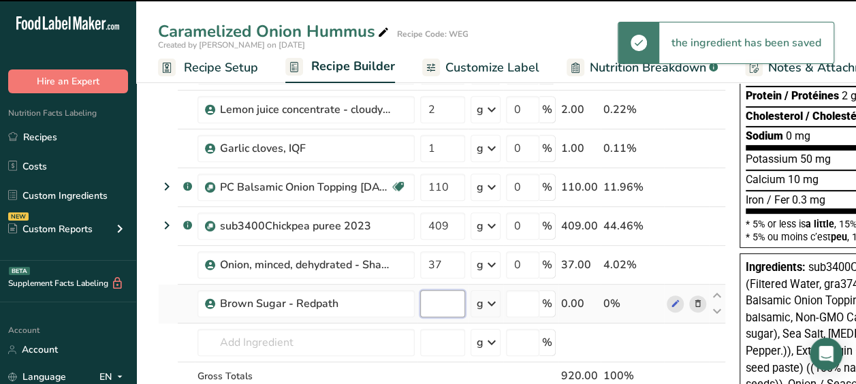
type input "0"
click at [438, 302] on input "0" at bounding box center [442, 303] width 45 height 27
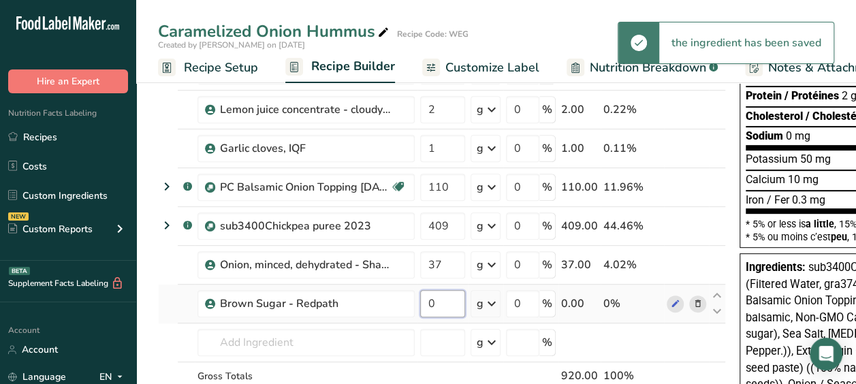
click at [438, 302] on input "0" at bounding box center [442, 303] width 45 height 27
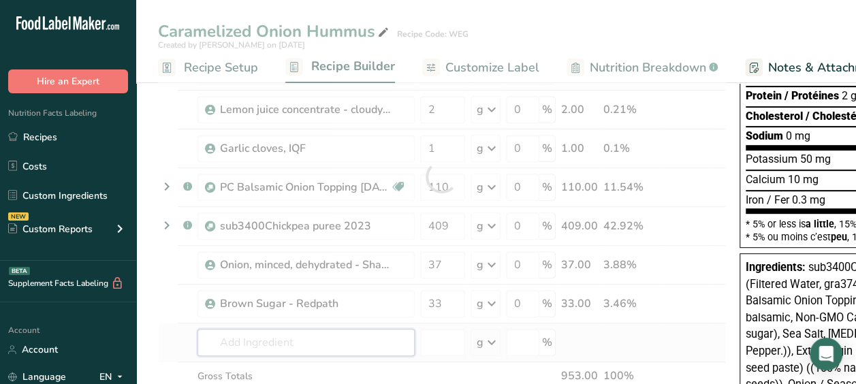
click at [353, 340] on div "Ingredient * Amount * Unit * Waste * .a-a{fill:#347362;}.b-a{fill:#fff;} Grams …" at bounding box center [442, 176] width 568 height 541
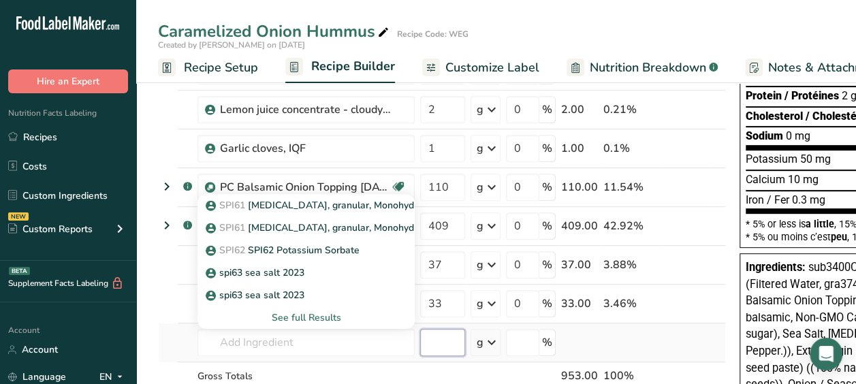
click at [443, 338] on input "number" at bounding box center [442, 342] width 45 height 27
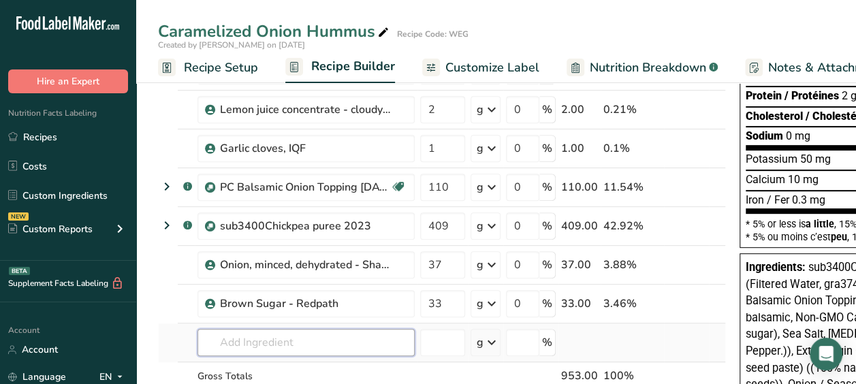
click at [317, 340] on input "text" at bounding box center [305, 342] width 217 height 27
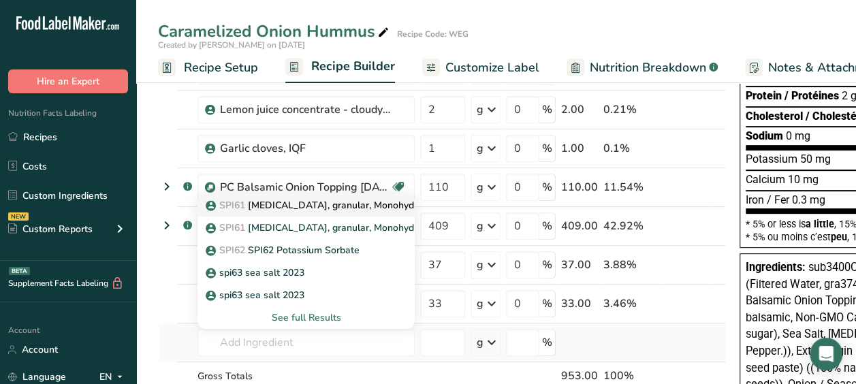
click at [305, 205] on p "SPI61 [MEDICAL_DATA], granular, Monohydrate" at bounding box center [319, 205] width 223 height 14
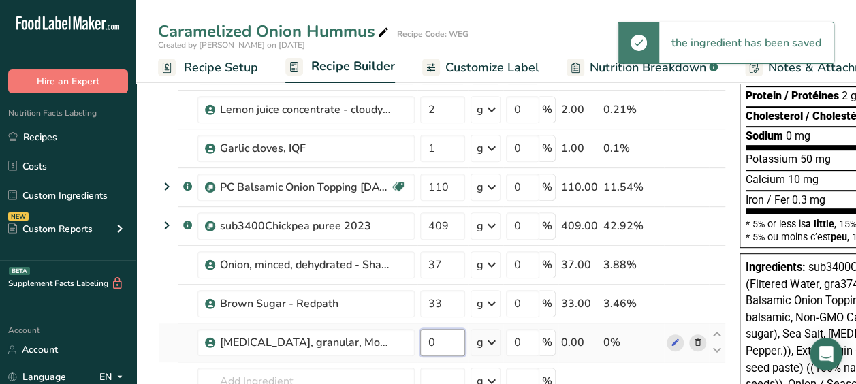
click at [435, 340] on input "0" at bounding box center [442, 342] width 45 height 27
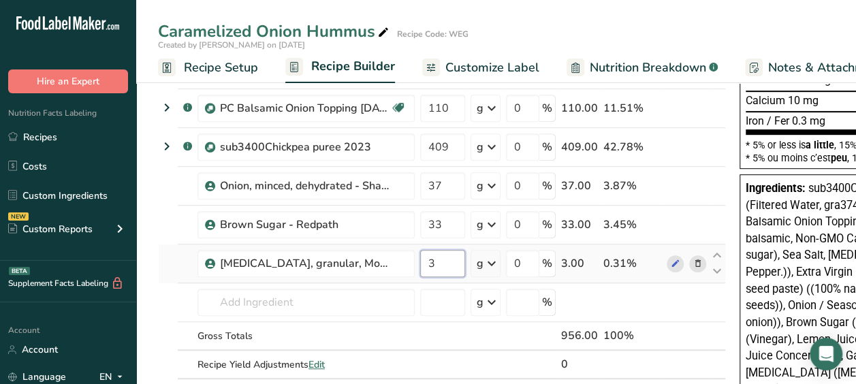
scroll to position [321, 0]
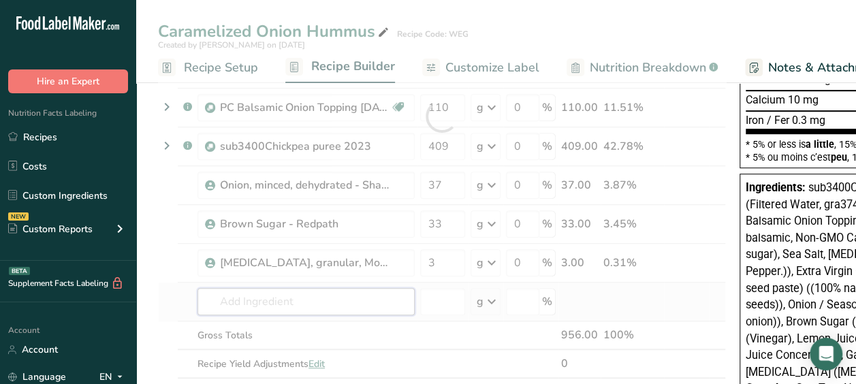
click at [306, 297] on div "Ingredient * Amount * Unit * Waste * .a-a{fill:#347362;}.b-a{fill:#fff;} Grams …" at bounding box center [442, 116] width 568 height 580
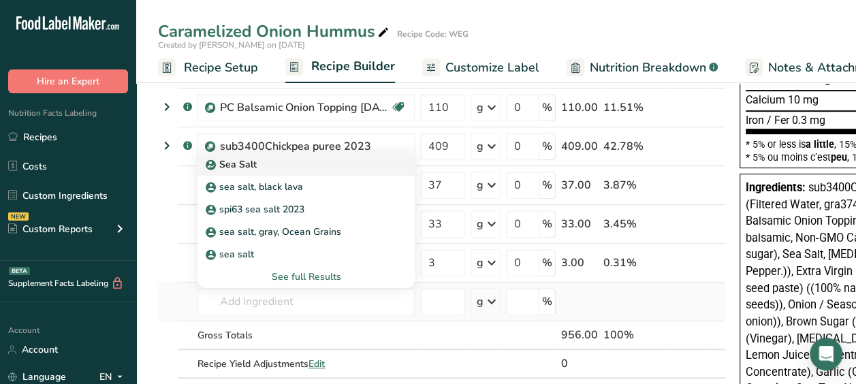
click at [285, 157] on div "Sea Salt" at bounding box center [295, 164] width 174 height 14
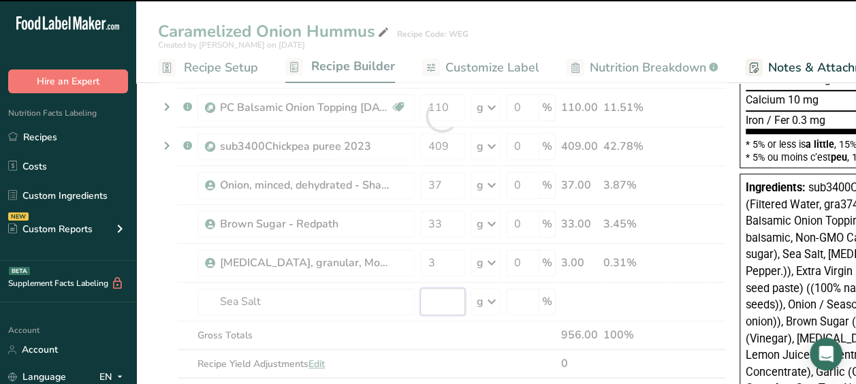
click at [436, 297] on input "number" at bounding box center [442, 301] width 45 height 27
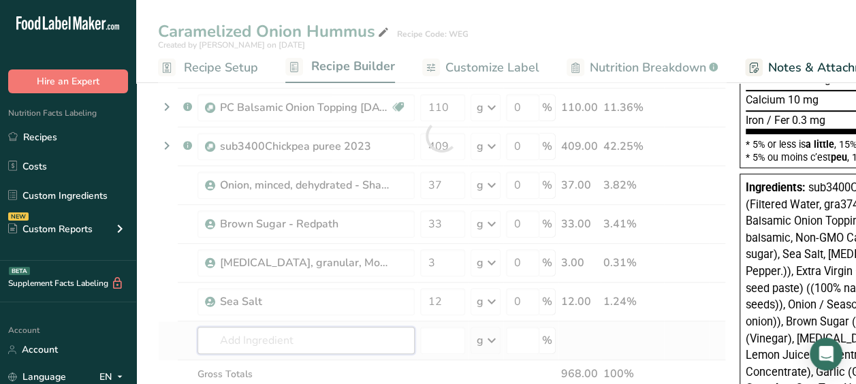
click at [369, 334] on div "Ingredient * Amount * Unit * Waste * .a-a{fill:#347362;}.b-a{fill:#fff;} Grams …" at bounding box center [442, 135] width 568 height 619
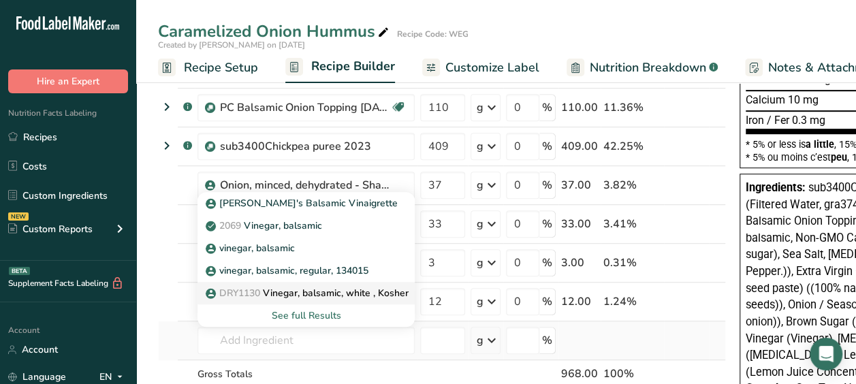
click at [316, 289] on p "DRY1130 Vinegar, balsamic, white , Kosher" at bounding box center [308, 293] width 200 height 14
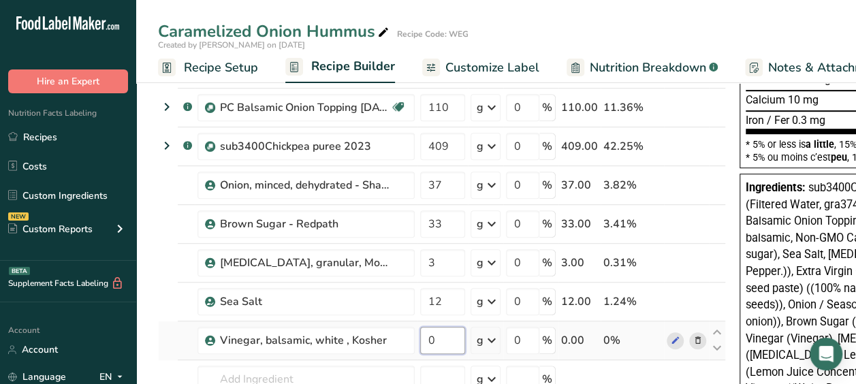
click at [445, 340] on input "0" at bounding box center [442, 340] width 45 height 27
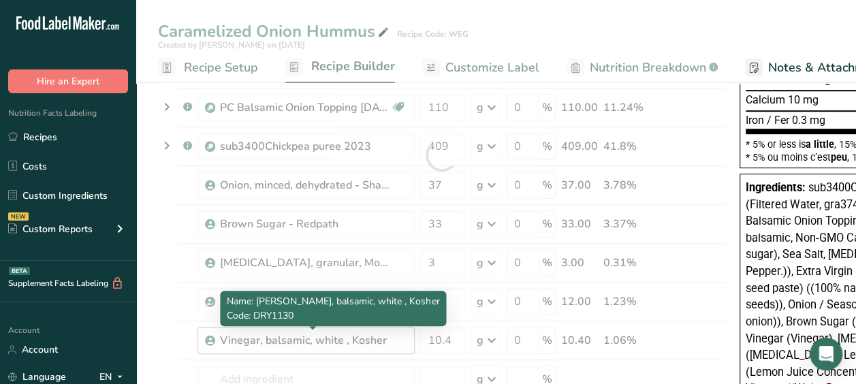
click at [385, 329] on div "Ingredient * Amount * Unit * Waste * .a-a{fill:#347362;}.b-a{fill:#fff;} Grams …" at bounding box center [442, 155] width 568 height 658
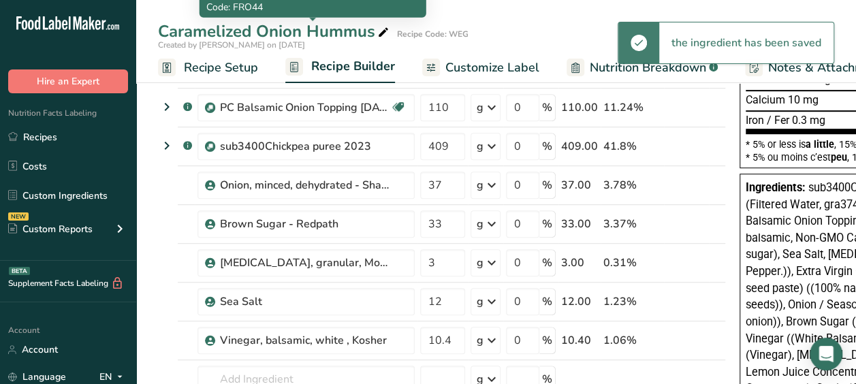
scroll to position [13, 0]
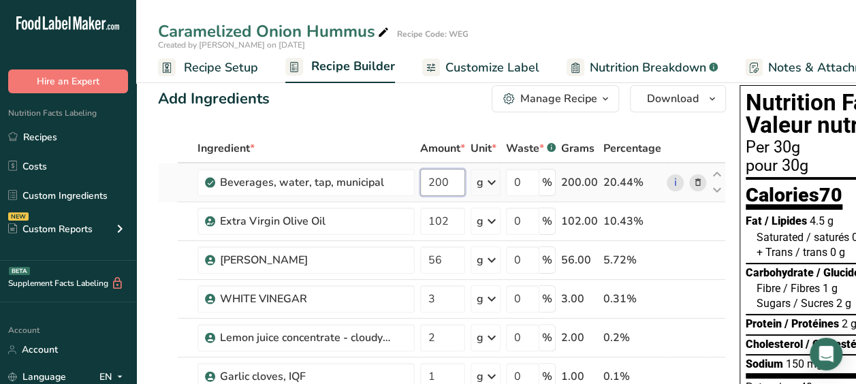
click at [454, 183] on input "200" at bounding box center [442, 182] width 45 height 27
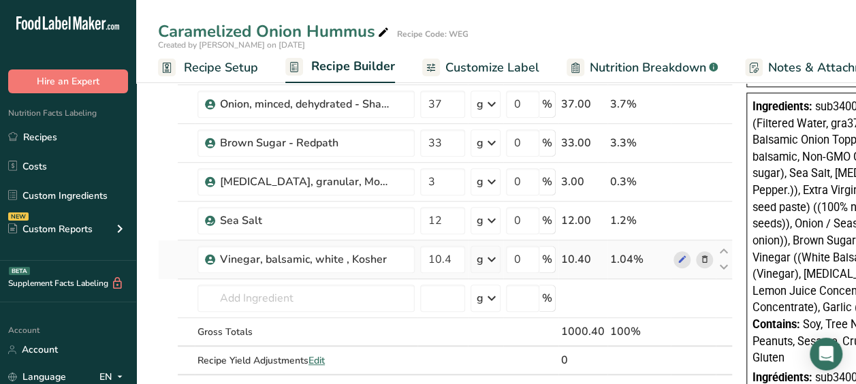
scroll to position [402, 0]
click at [403, 324] on div "Gross Totals" at bounding box center [305, 331] width 217 height 14
click at [398, 317] on td "Gross Totals" at bounding box center [306, 331] width 223 height 29
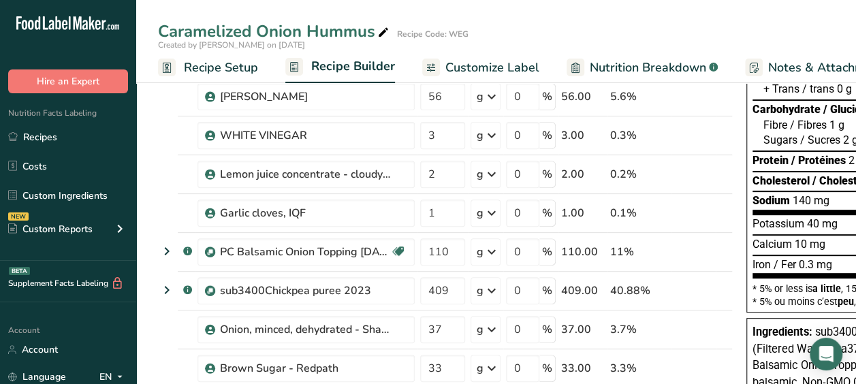
scroll to position [0, 0]
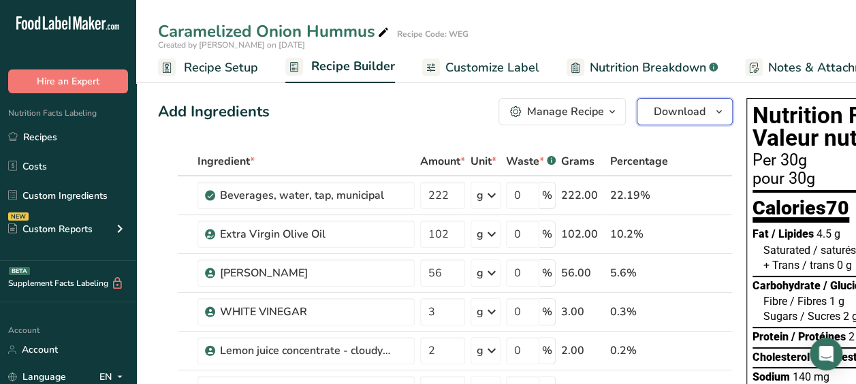
click at [667, 116] on span "Download" at bounding box center [680, 112] width 52 height 16
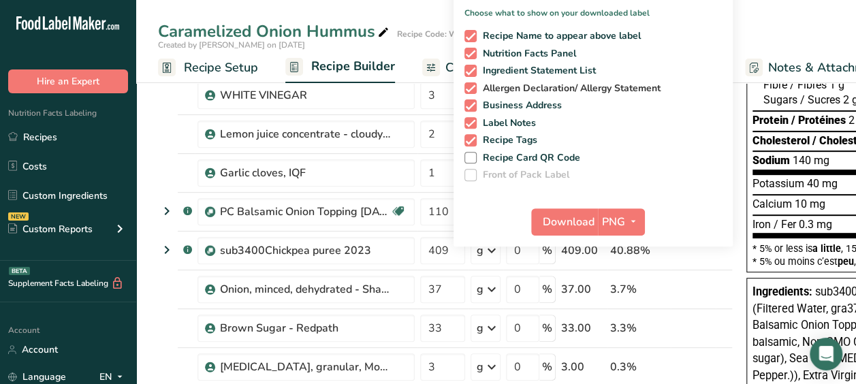
scroll to position [223, 0]
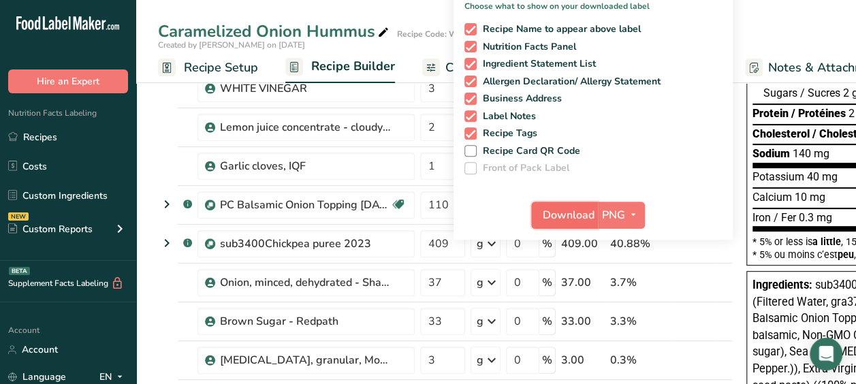
click at [574, 214] on span "Download" at bounding box center [569, 215] width 52 height 16
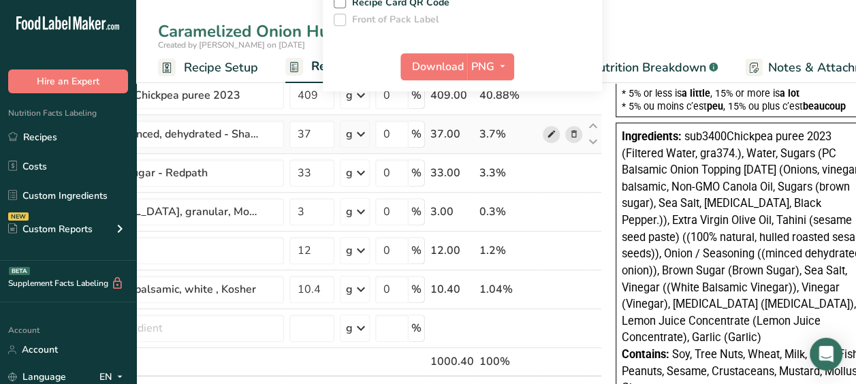
scroll to position [372, 0]
click at [825, 29] on div "Caramelized Onion Hummus Recipe Code: WEG" at bounding box center [496, 31] width 720 height 25
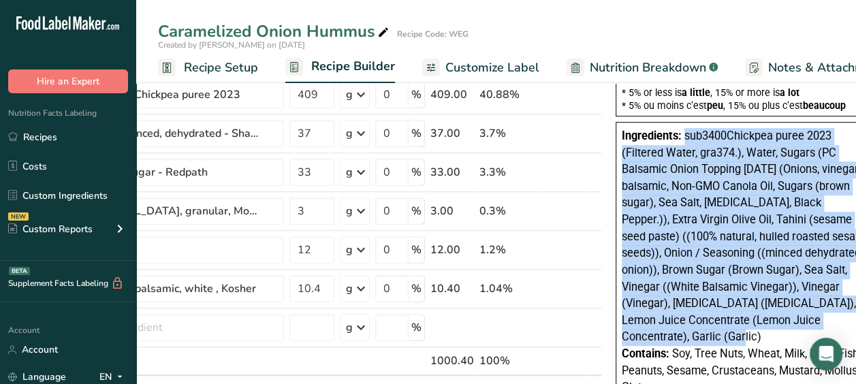
drag, startPoint x: 683, startPoint y: 133, endPoint x: 692, endPoint y: 330, distance: 197.7
click at [692, 330] on div "Ingredients: sub3400Chickpea puree 2023 (Filtered Water, gra374.), Water, Sugar…" at bounding box center [746, 237] width 249 height 218
copy span "sub3400Chickpea puree 2023 (Filtered Water, gra374.), Water, Sugars (PC Balsami…"
click at [643, 197] on span "sub3400Chickpea puree 2023 (Filtered Water, gra374.), Water, Sugars (PC Balsami…" at bounding box center [746, 236] width 249 height 214
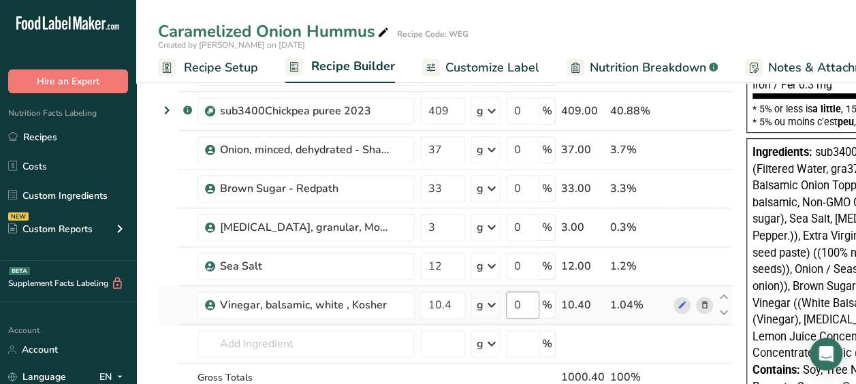
scroll to position [357, 0]
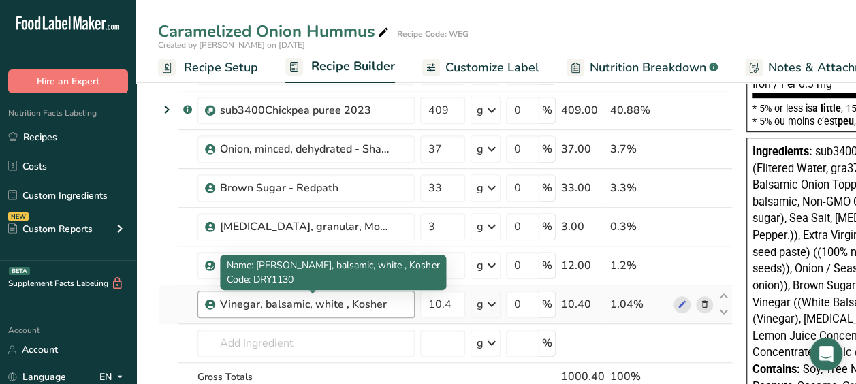
click at [384, 296] on div "Vinegar, balsamic, white , Kosher" at bounding box center [305, 304] width 170 height 16
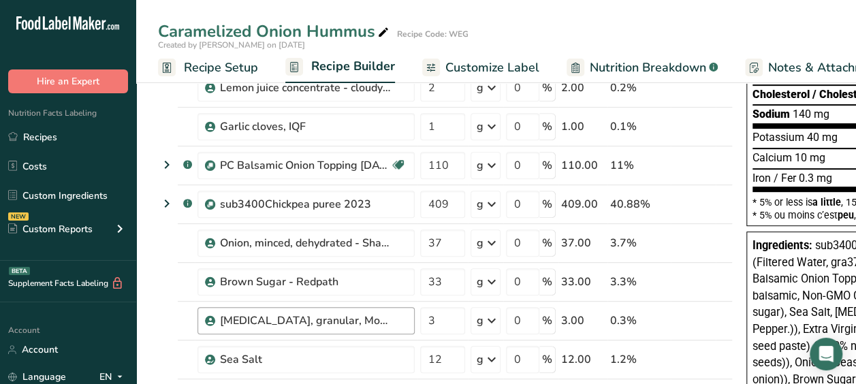
scroll to position [251, 0]
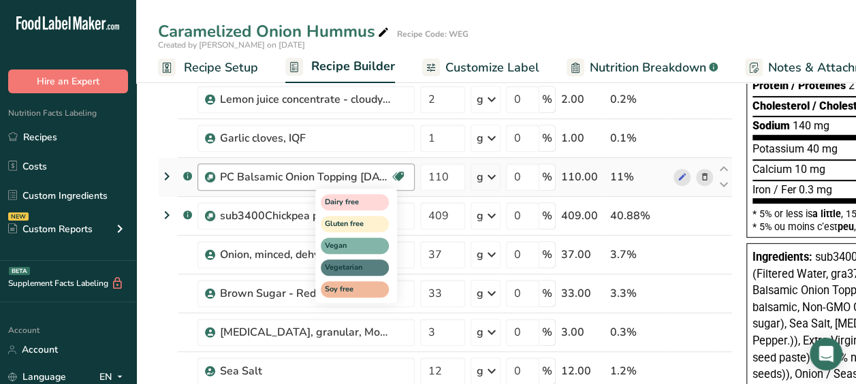
click at [398, 174] on icon at bounding box center [399, 176] width 14 height 21
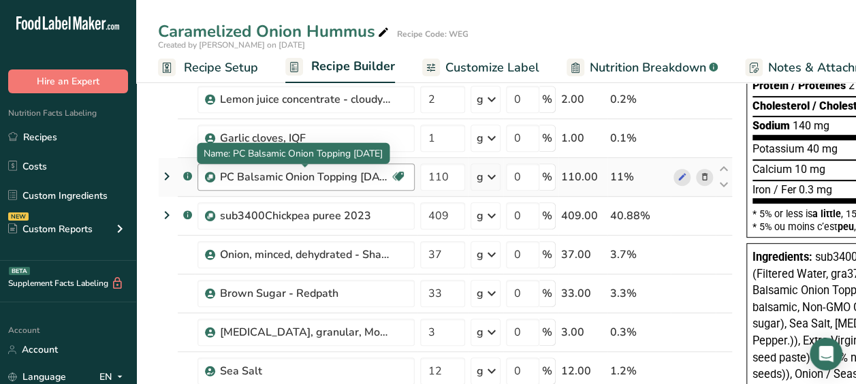
click at [342, 180] on div "PC Balsamic Onion Topping [DATE]" at bounding box center [305, 177] width 170 height 16
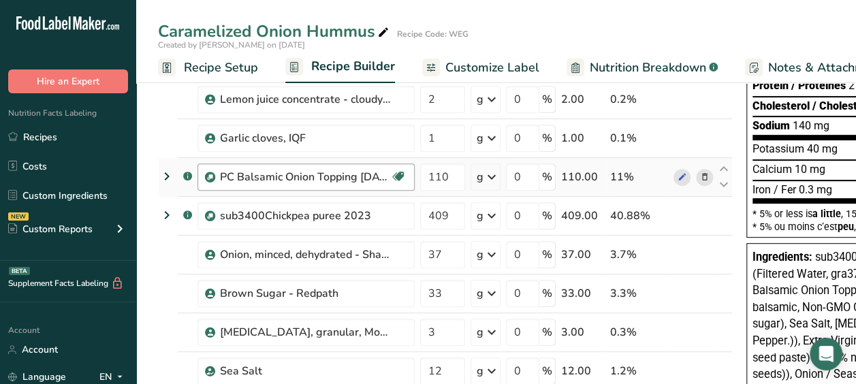
click at [342, 180] on div "PC Balsamic Onion Topping [DATE]" at bounding box center [305, 177] width 170 height 16
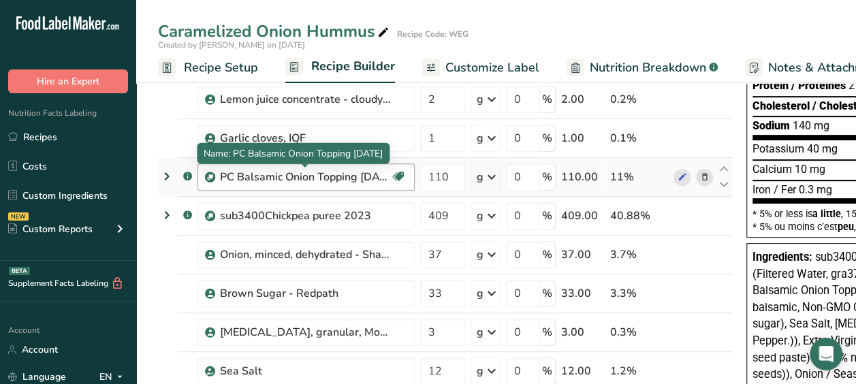
click at [342, 180] on div "PC Balsamic Onion Topping [DATE]" at bounding box center [305, 177] width 170 height 16
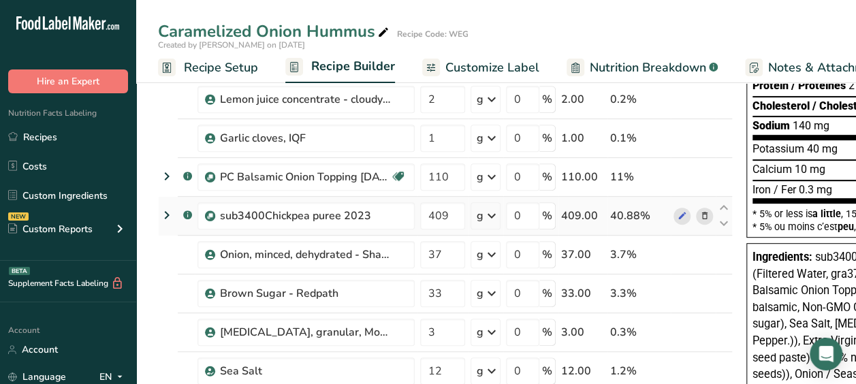
click at [368, 232] on td "sub3400Chickpea puree 2023" at bounding box center [306, 216] width 223 height 39
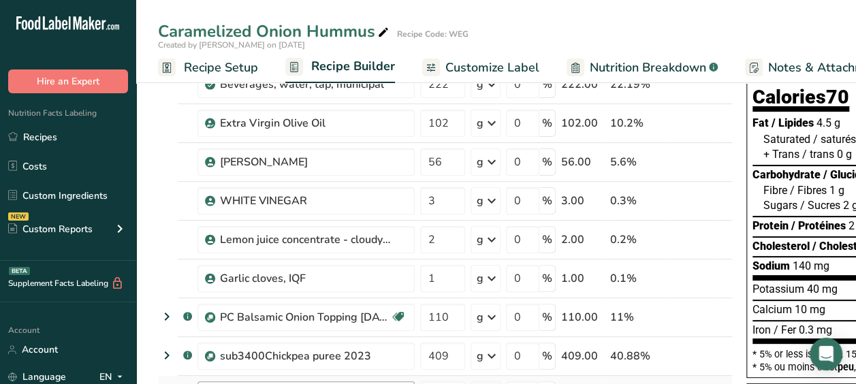
scroll to position [0, 0]
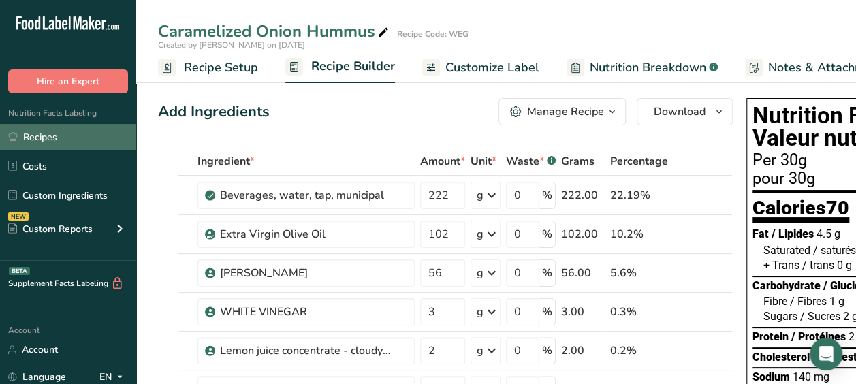
click at [63, 144] on link "Recipes" at bounding box center [68, 137] width 136 height 26
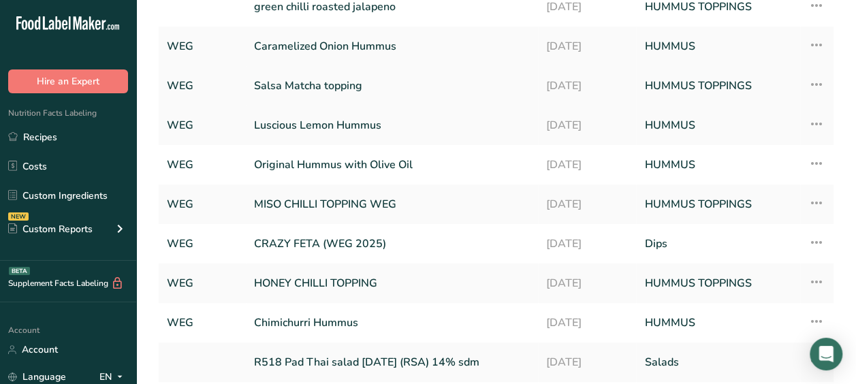
scroll to position [144, 0]
click at [825, 41] on td "Recipe Setup Delete Recipe Duplicate Recipe Scale Recipe Save as Sub-Recipe .a-…" at bounding box center [816, 45] width 33 height 39
click at [812, 44] on icon at bounding box center [816, 44] width 16 height 25
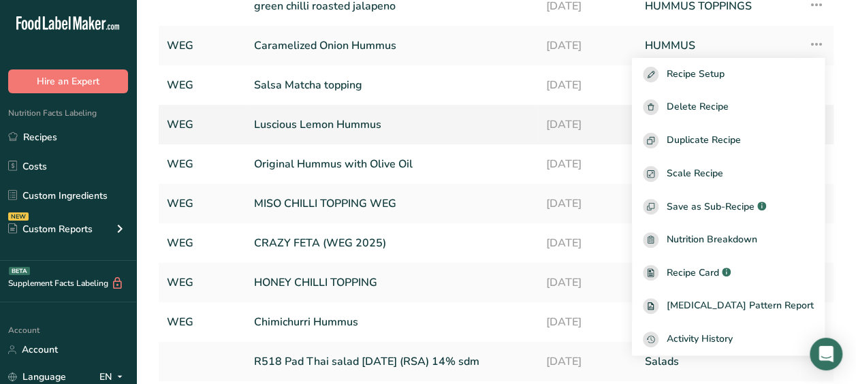
click at [546, 139] on td "[DATE]" at bounding box center [587, 124] width 99 height 39
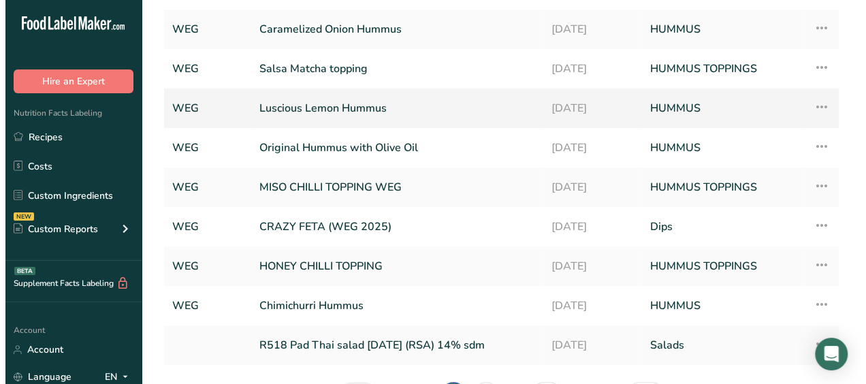
scroll to position [166, 0]
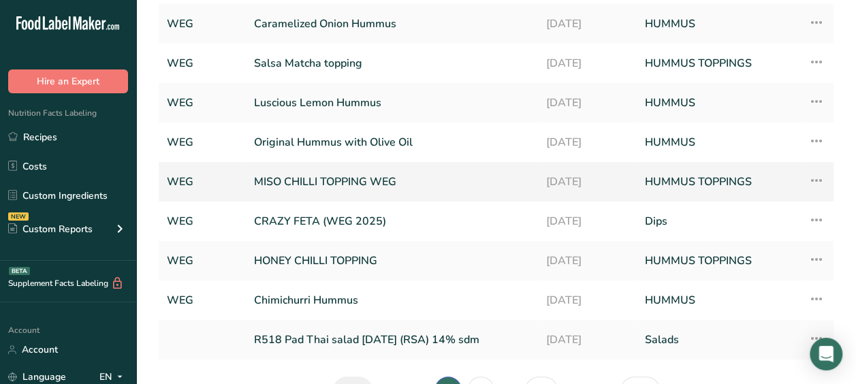
click at [814, 174] on icon at bounding box center [816, 180] width 16 height 25
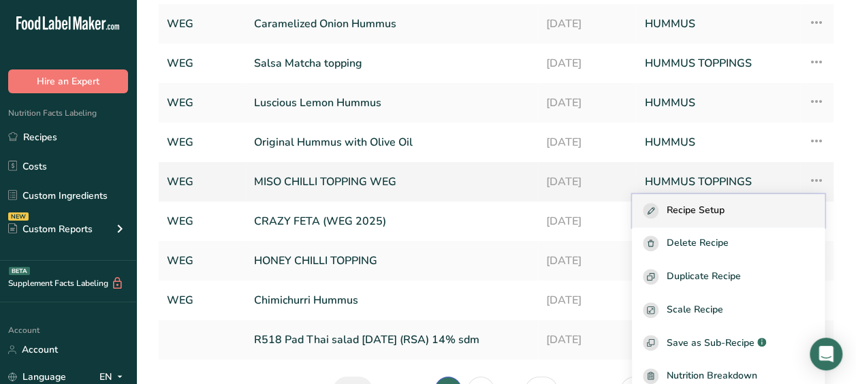
click at [756, 208] on div "Recipe Setup" at bounding box center [728, 211] width 171 height 16
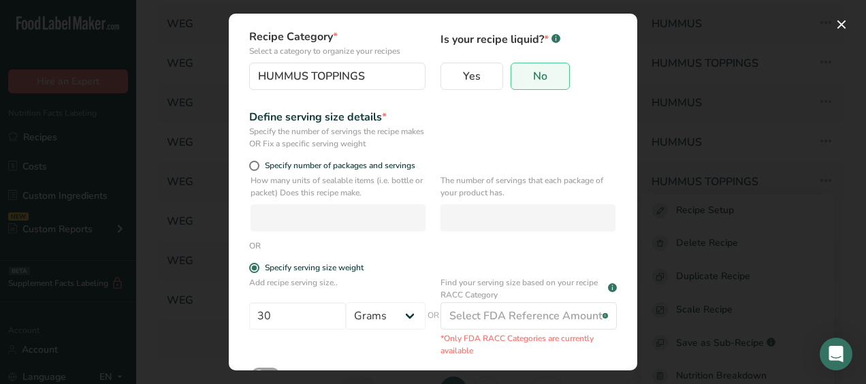
scroll to position [95, 0]
click at [257, 162] on span "Edit Recipe Modal" at bounding box center [254, 165] width 10 height 10
click at [257, 162] on input "Specify number of packages and servings" at bounding box center [253, 165] width 9 height 9
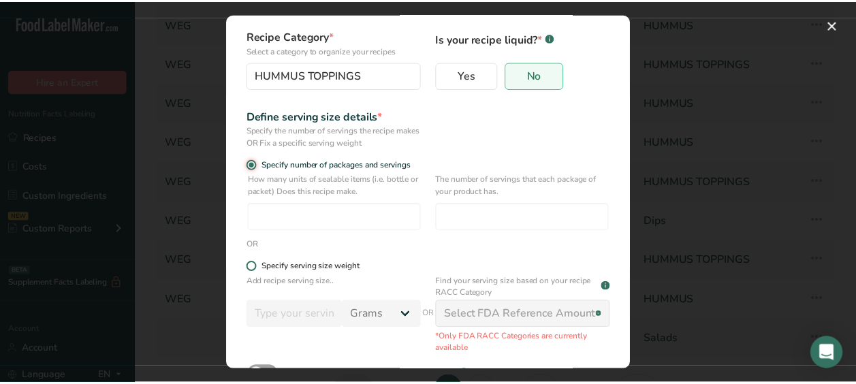
scroll to position [187, 0]
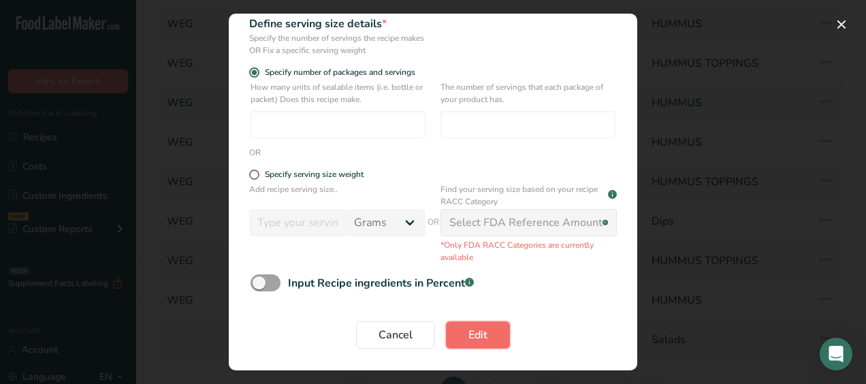
click at [495, 332] on button "Edit" at bounding box center [478, 334] width 64 height 27
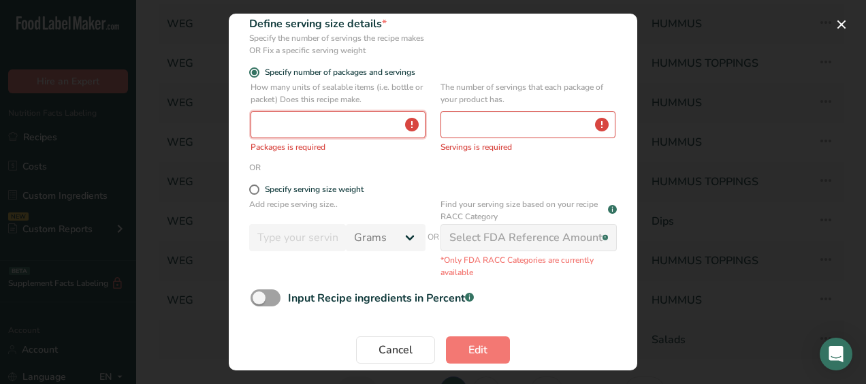
click at [338, 120] on input "Edit Recipe Modal" at bounding box center [338, 124] width 175 height 27
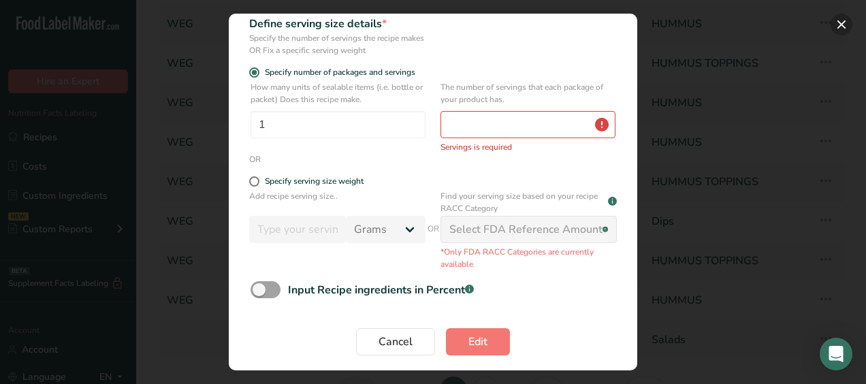
click at [838, 29] on button "Edit Recipe Modal" at bounding box center [842, 25] width 22 height 22
